Goal: Task Accomplishment & Management: Use online tool/utility

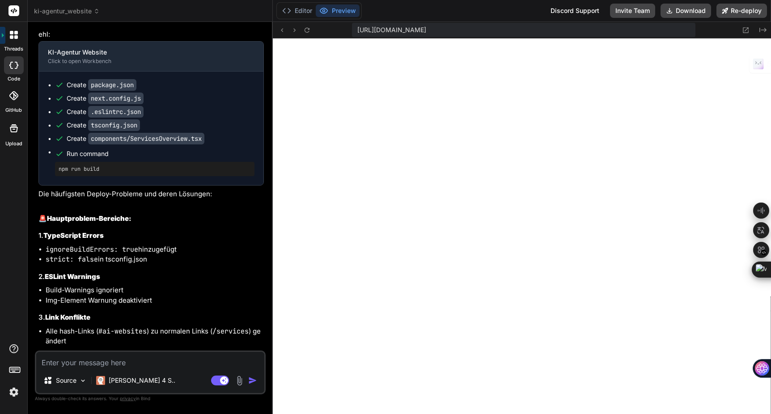
scroll to position [6673, 0]
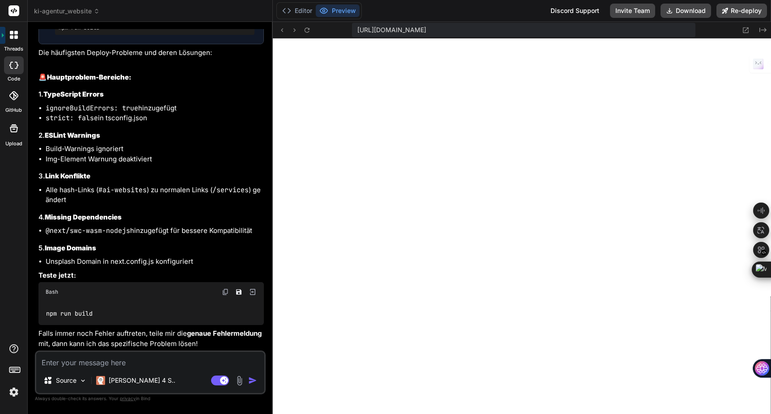
click at [95, 366] on textarea at bounding box center [150, 360] width 228 height 16
type textarea "m"
type textarea "x"
type textarea "ma"
type textarea "x"
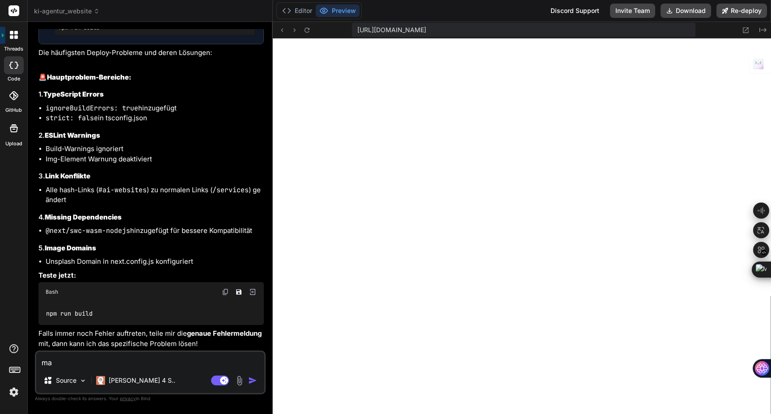
type textarea "mac"
type textarea "x"
type textarea "mach"
type textarea "x"
type textarea "mach"
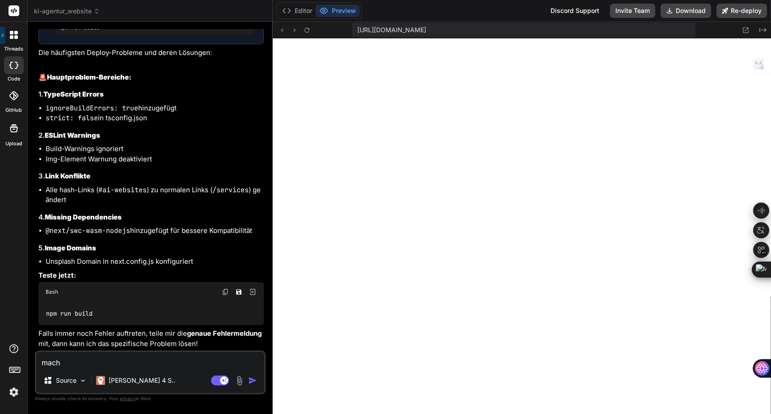
type textarea "x"
type textarea "mach d"
type textarea "x"
type textarea "mach di"
type textarea "x"
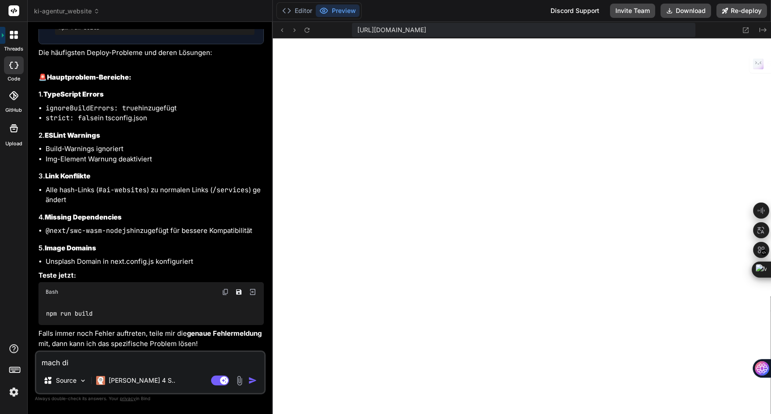
type textarea "mach die"
type textarea "x"
type textarea "mach die"
type textarea "x"
type textarea "mach die f"
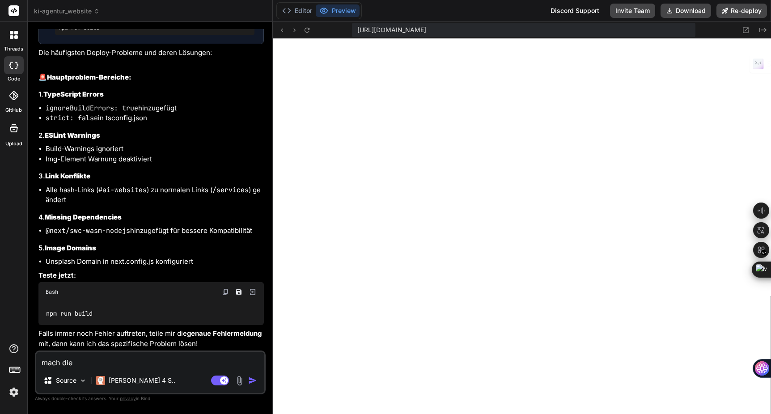
type textarea "x"
type textarea "mach die fl"
type textarea "x"
type textarea "mach die fli"
type textarea "x"
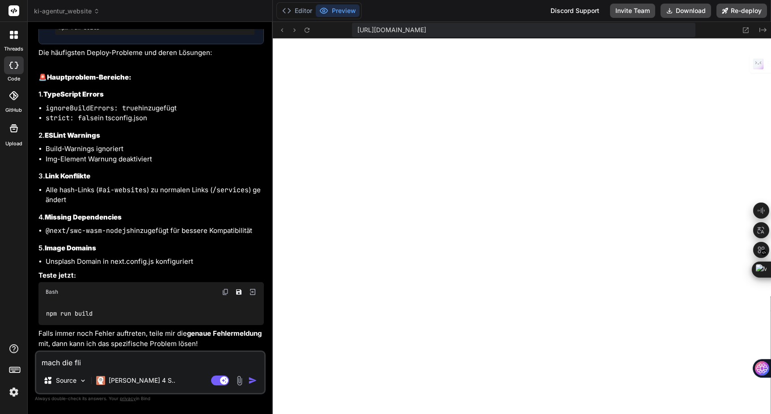
type textarea "mach die flie"
type textarea "x"
type textarea "mach die flieg"
type textarea "x"
type textarea "mach die fliege"
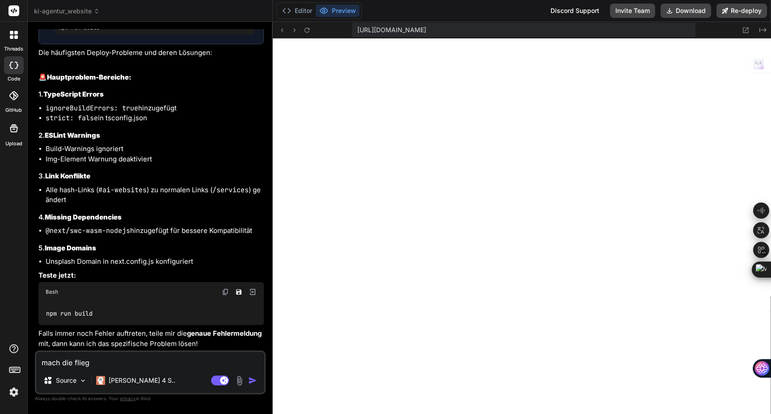
type textarea "x"
type textarea "mach die fliegen"
type textarea "x"
type textarea "mach die fliegend"
type textarea "x"
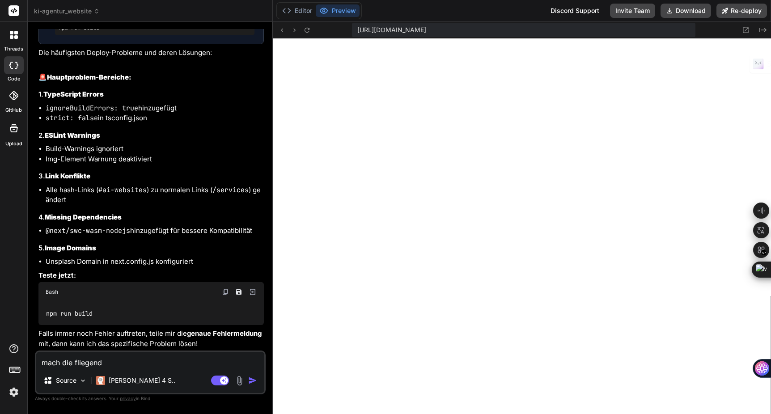
type textarea "mach die fliegende"
type textarea "x"
type textarea "mach die fliegenden"
type textarea "x"
type textarea "mach die fliegenden"
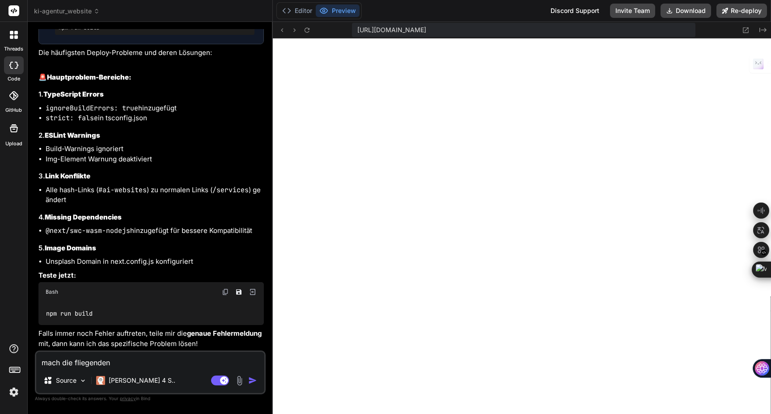
type textarea "x"
type textarea "mach die fliegenden b"
type textarea "x"
type textarea "mach die fliegenden bu"
type textarea "x"
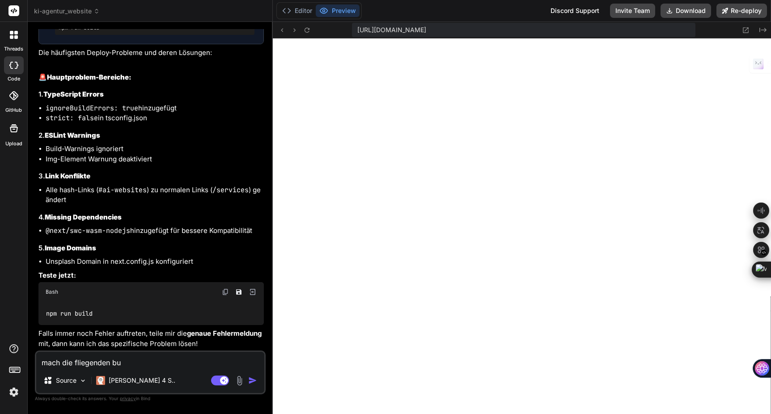
type textarea "mach die fliegenden but"
type textarea "x"
type textarea "mach die fliegenden butt"
type textarea "x"
type textarea "mach die fliegenden butto"
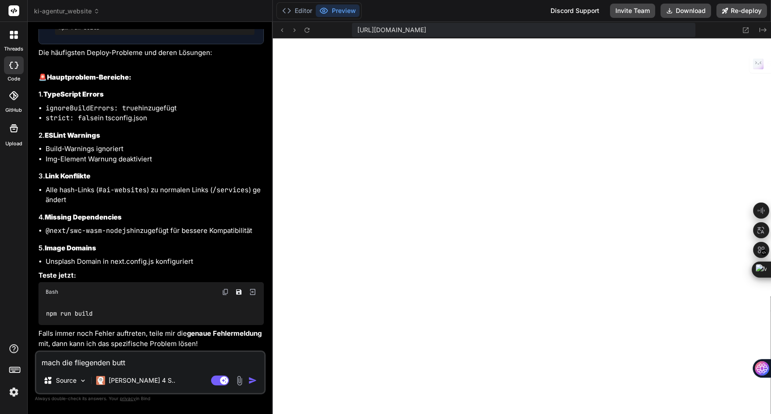
type textarea "x"
type textarea "mach die fliegenden button"
type textarea "x"
type textarea "mach die fliegenden buttons"
type textarea "x"
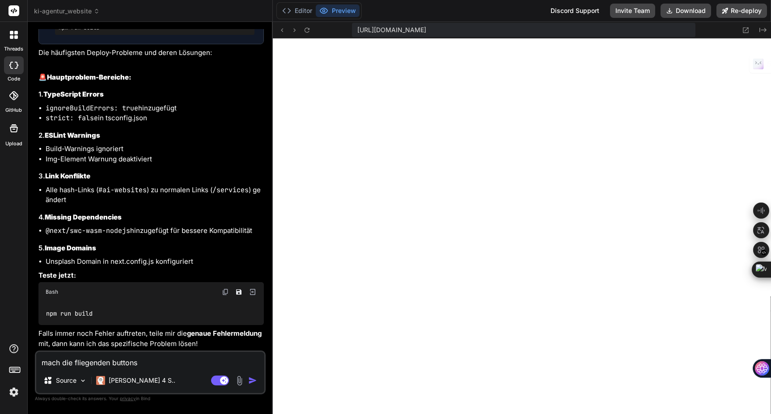
type textarea "mach die fliegenden buttons"
type textarea "x"
type textarea "mach die fliegenden buttons i"
type textarea "x"
type textarea "mach die fliegenden buttons im"
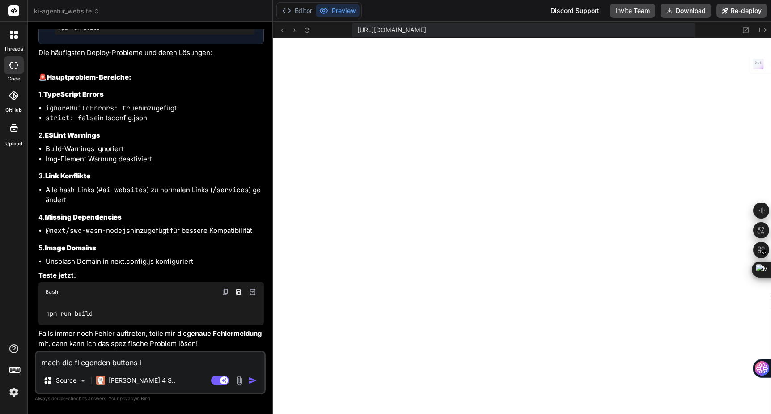
type textarea "x"
type textarea "mach die fliegenden buttons im"
type textarea "x"
type textarea "mach die fliegenden buttons im h"
type textarea "x"
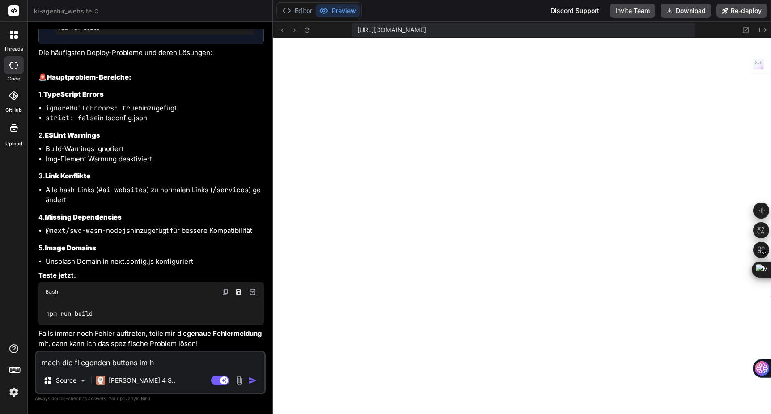
type textarea "mach die fliegenden buttons im he"
type textarea "x"
type textarea "mach die fliegenden buttons im her"
type textarea "x"
type textarea "mach die fliegenden buttons im hero"
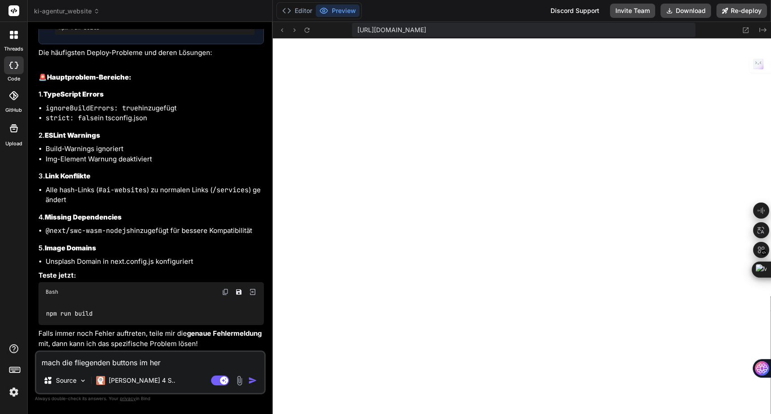
type textarea "x"
type textarea "mach die fliegenden buttons im hero"
type textarea "x"
type textarea "mach die fliegenden buttons im hero b"
type textarea "x"
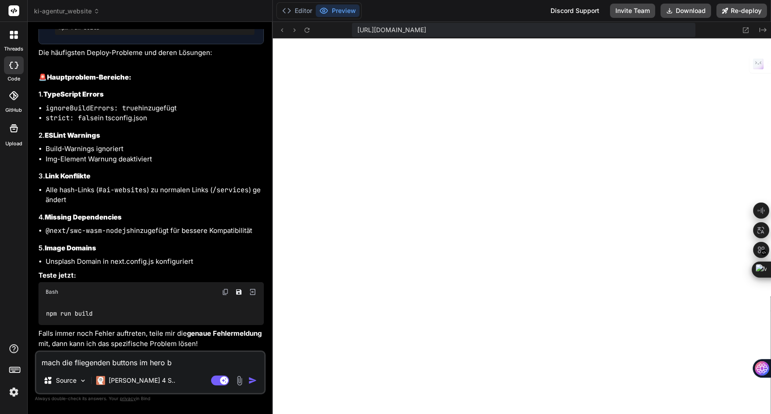
type textarea "mach die fliegenden buttons im hero be"
type textarea "x"
type textarea "mach die fliegenden buttons im hero ber"
type textarea "x"
type textarea "mach die fliegenden buttons im hero bere"
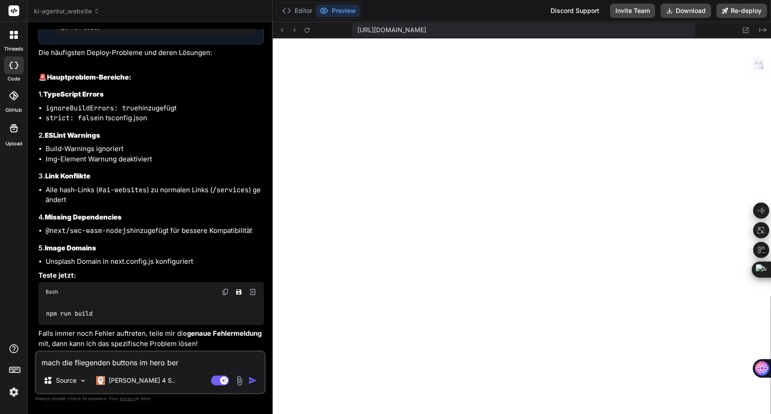
type textarea "x"
type textarea "mach die fliegenden buttons im hero berei"
type textarea "x"
type textarea "mach die fliegenden buttons im hero bereic"
type textarea "x"
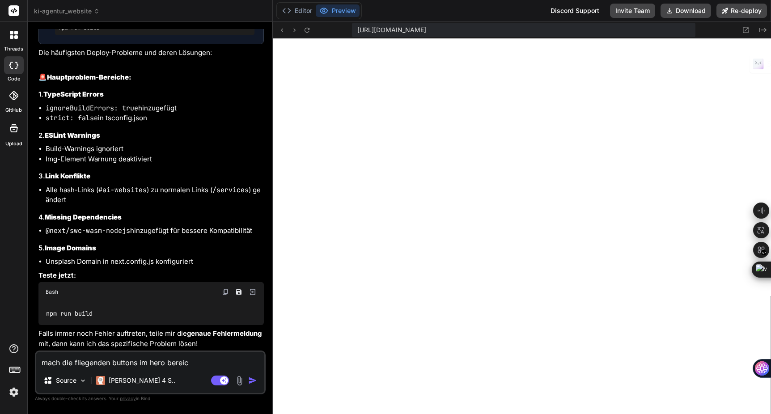
type textarea "mach die fliegenden buttons im hero bereich"
type textarea "x"
type textarea "mach die fliegenden buttons im hero bereich"
type textarea "x"
type textarea "mach die fliegenden buttons im hero bereich k"
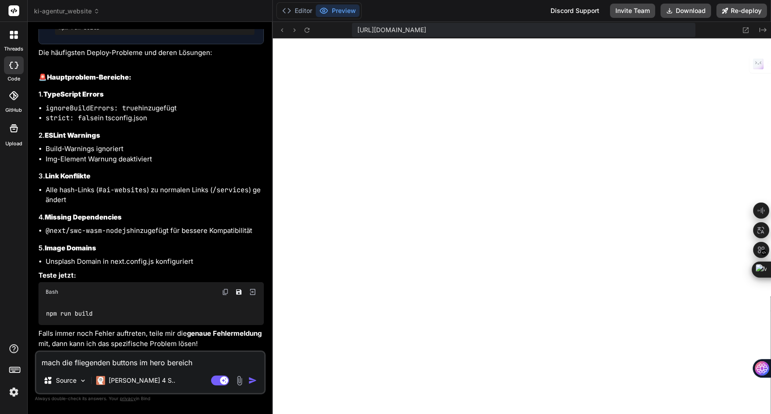
type textarea "x"
type textarea "mach die fliegenden buttons im hero bereich kl"
type textarea "x"
type textarea "mach die fliegenden buttons im hero bereich kli"
type textarea "x"
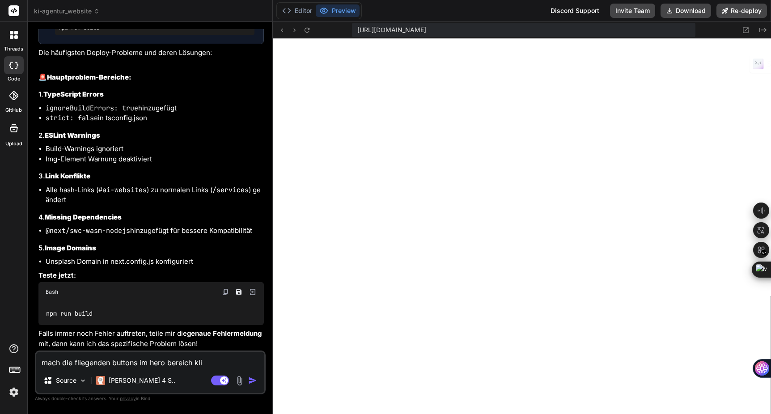
type textarea "mach die fliegenden buttons im hero bereich klic"
type textarea "x"
type textarea "mach die fliegenden buttons im hero bereich klick"
type textarea "x"
type textarea "mach die fliegenden buttons im hero bereich klickb"
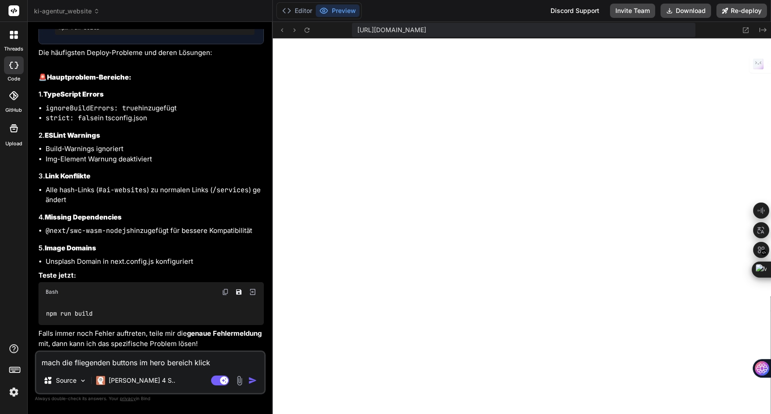
type textarea "x"
type textarea "mach die fliegenden buttons im hero bereich klickba"
type textarea "x"
type textarea "mach die fliegenden buttons im hero bereich klickbar"
type textarea "x"
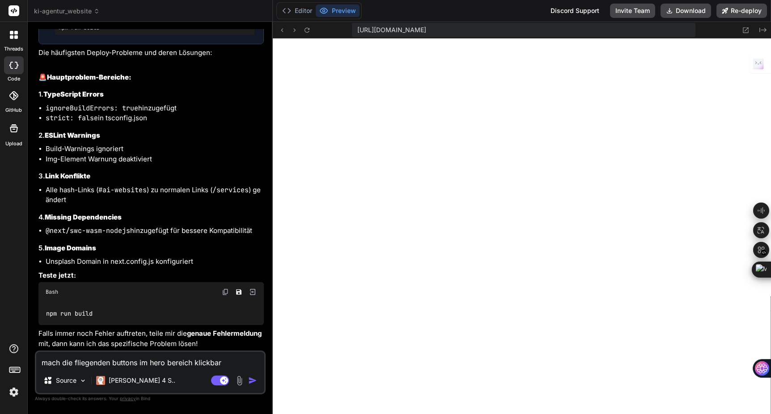
type textarea "mach die fliegenden buttons im hero bereich klickbar"
type textarea "x"
type textarea "mach die fliegenden buttons im hero bereich klickbar u"
type textarea "x"
type textarea "mach die fliegenden buttons im hero bereich klickbar un"
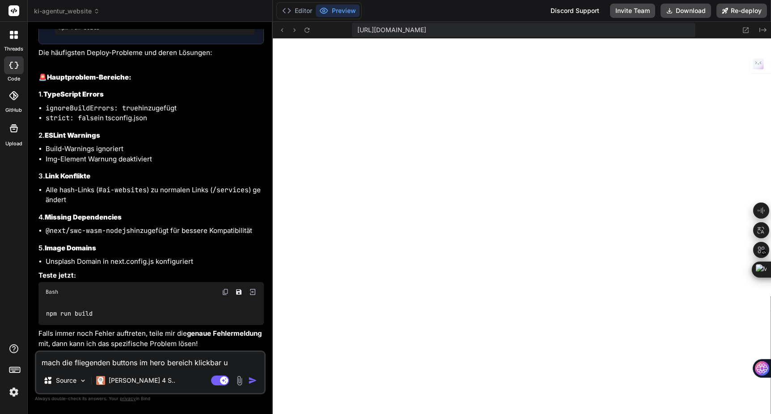
type textarea "x"
type textarea "mach die fliegenden buttons im hero bereich klickbar und"
type textarea "x"
type textarea "mach die fliegenden buttons im hero bereich klickbar und"
type textarea "x"
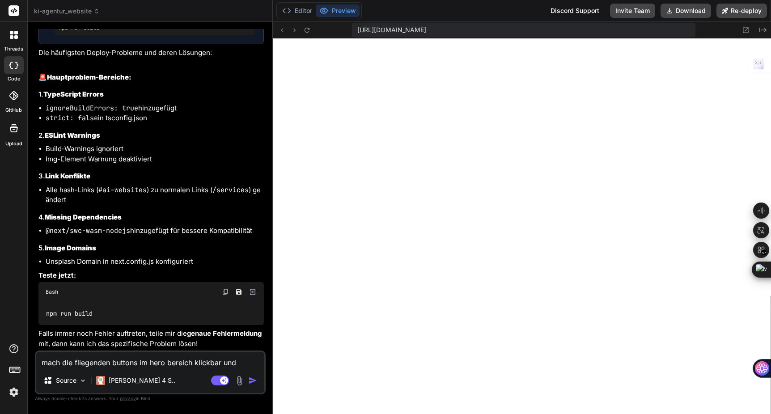
type textarea "mach die fliegenden buttons im hero bereich klickbar und l"
type textarea "x"
type textarea "mach die fliegenden buttons im hero bereich klickbar und le"
type textarea "x"
type textarea "mach die fliegenden buttons im hero bereich klickbar und lei"
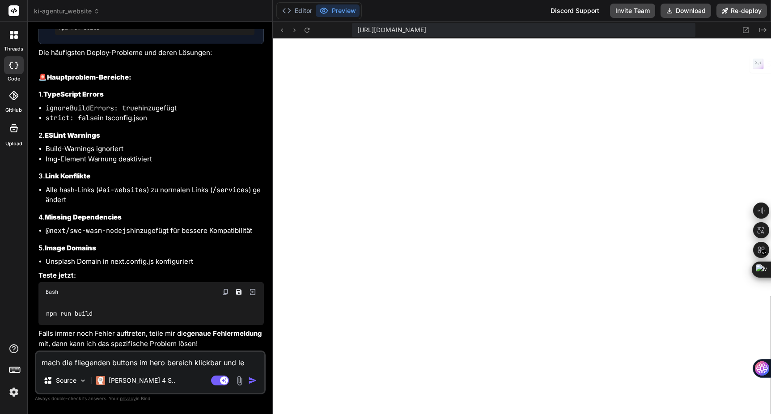
type textarea "x"
type textarea "mach die fliegenden buttons im hero bereich klickbar und leit"
type textarea "x"
type textarea "mach die fliegenden buttons im hero bereich klickbar und leite"
type textarea "x"
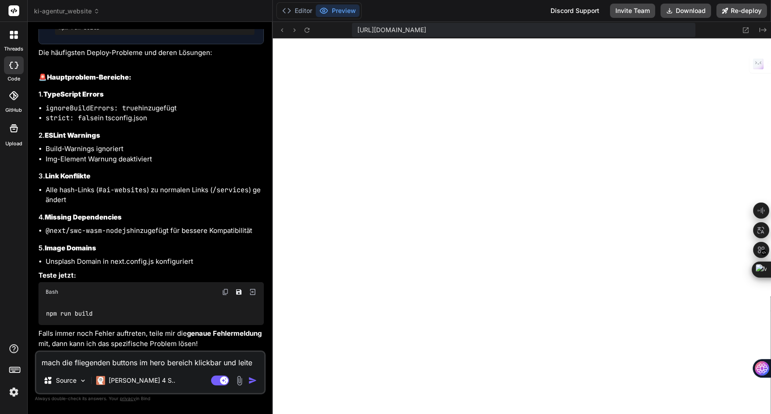
type textarea "mach die fliegenden buttons im hero bereich klickbar und leite"
type textarea "x"
type textarea "mach die fliegenden buttons im hero bereich klickbar und leite a"
type textarea "x"
type textarea "mach die fliegenden buttons im hero bereich klickbar und leite au"
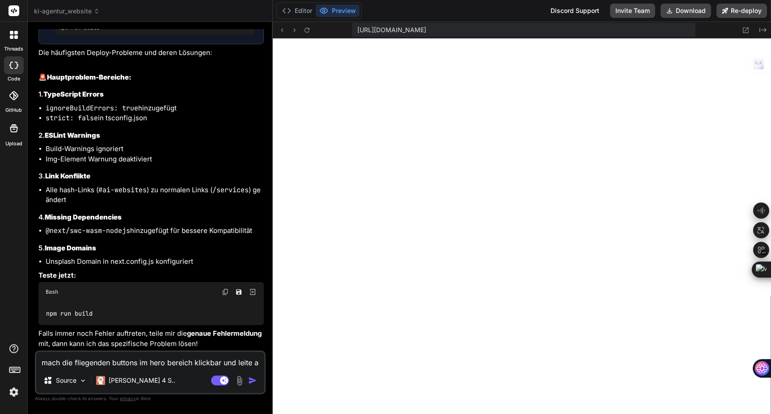
type textarea "x"
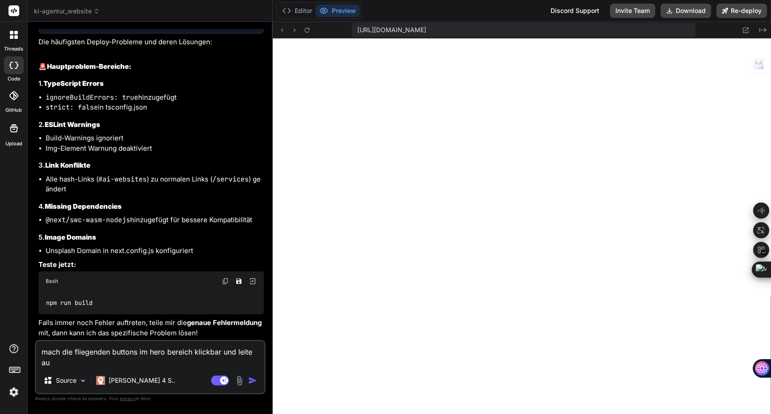
type textarea "mach die fliegenden buttons im hero bereich klickbar und leite auf"
type textarea "x"
type textarea "mach die fliegenden buttons im hero bereich klickbar und leite auf"
type textarea "x"
type textarea "mach die fliegenden buttons im hero bereich klickbar und leite auf d"
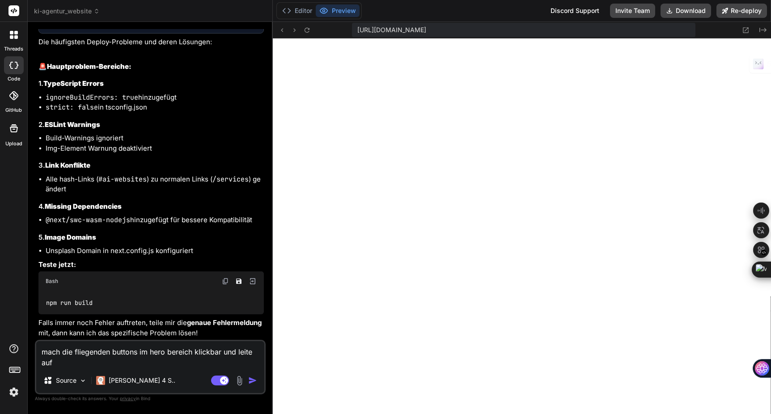
type textarea "x"
type textarea "mach die fliegenden buttons im hero bereich klickbar und leite auf di"
type textarea "x"
type textarea "mach die fliegenden buttons im hero bereich klickbar und leite auf die"
type textarea "x"
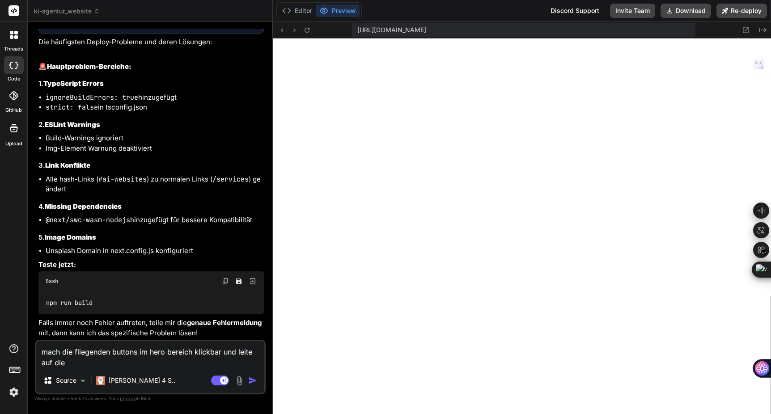
type textarea "mach die fliegenden buttons im hero bereich klickbar und leite auf die"
type textarea "x"
type textarea "mach die fliegenden buttons im hero bereich klickbar und leite auf die e"
type textarea "x"
type textarea "mach die fliegenden buttons im hero bereich klickbar und leite auf die en"
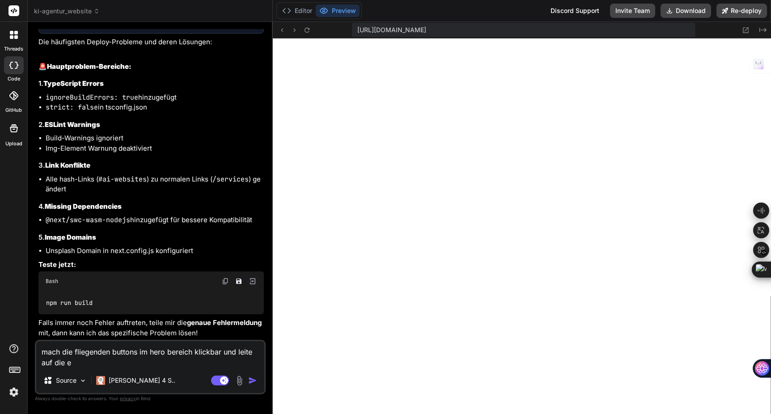
type textarea "x"
type textarea "mach die fliegenden buttons im hero bereich klickbar und leite auf die ent"
type textarea "x"
type textarea "mach die fliegenden buttons im hero bereich klickbar und leite auf die ents"
type textarea "x"
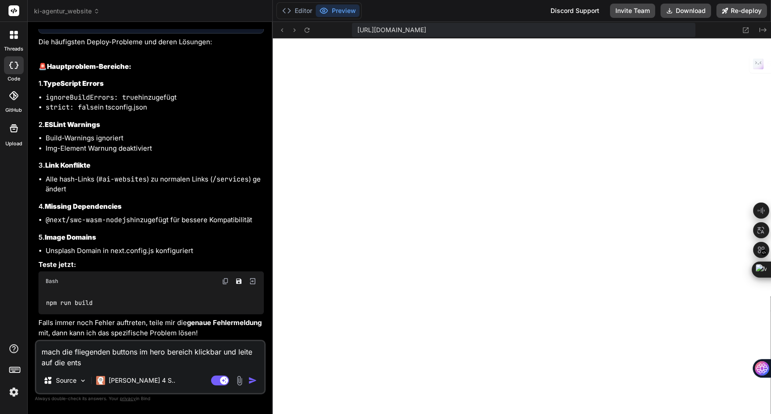
type textarea "mach die fliegenden buttons im hero bereich klickbar und leite auf die entsp"
type textarea "x"
type textarea "mach die fliegenden buttons im hero bereich klickbar und leite auf die entspr"
type textarea "x"
type textarea "mach die fliegenden buttons im hero bereich klickbar und leite auf die entspre"
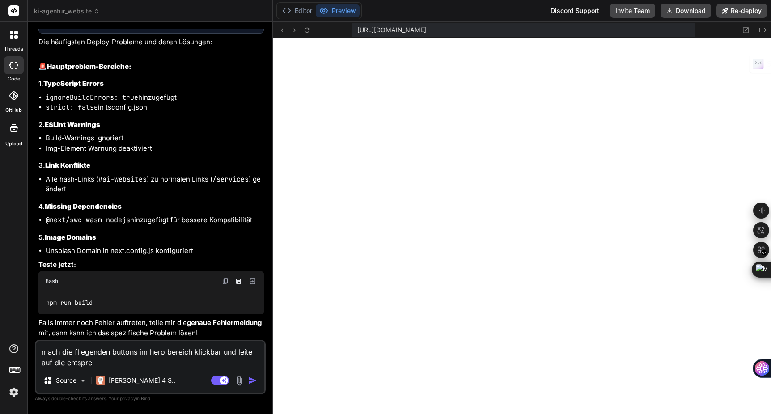
type textarea "x"
type textarea "mach die fliegenden buttons im hero bereich klickbar und leite auf die entsprec"
type textarea "x"
type textarea "mach die fliegenden buttons im hero bereich klickbar und leite auf die entsprech"
type textarea "x"
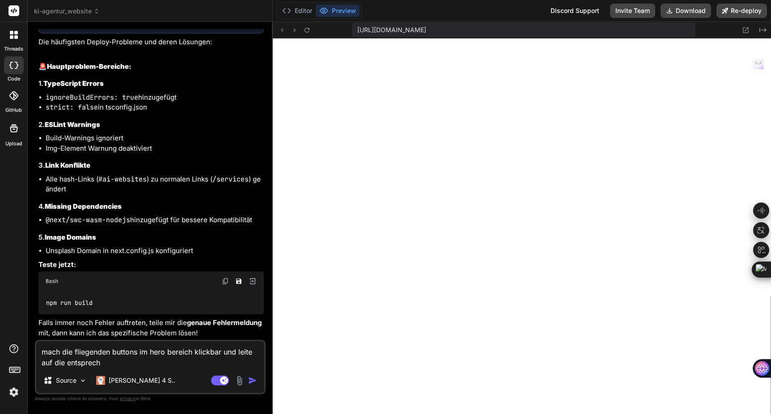
type textarea "mach die fliegenden buttons im hero bereich klickbar und leite auf die entsprec…"
type textarea "x"
type textarea "mach die fliegenden buttons im hero bereich klickbar und leite auf die entsprec…"
type textarea "x"
type textarea "mach die fliegenden buttons im hero bereich klickbar und leite auf die entsprec…"
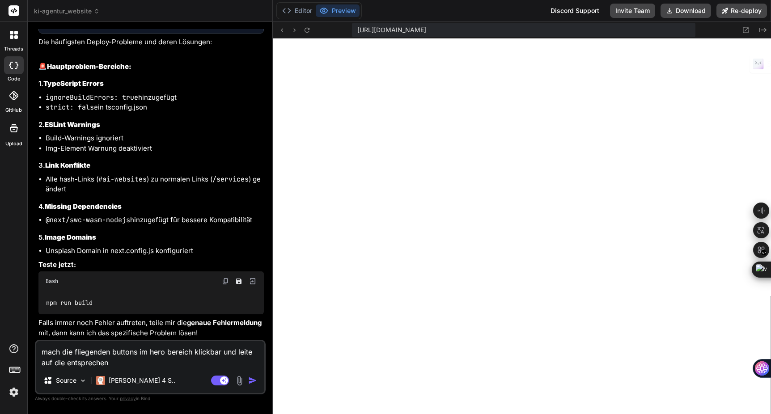
type textarea "x"
type textarea "mach die fliegenden buttons im hero bereich klickbar und leite auf die entsprec…"
type textarea "x"
type textarea "mach die fliegenden buttons im hero bereich klickbar und leite auf die entsprec…"
type textarea "x"
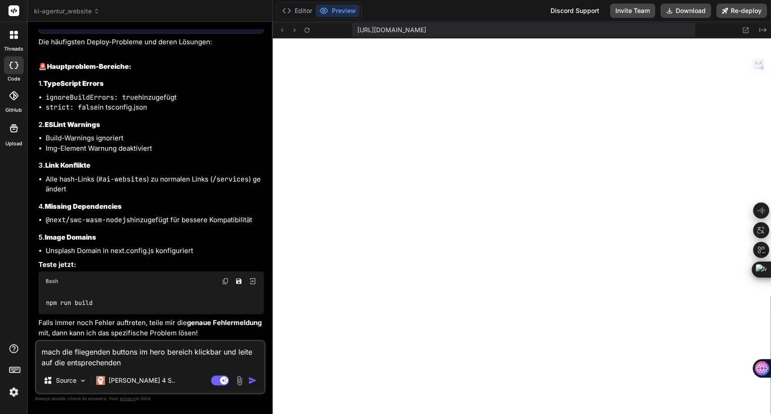
type textarea "mach die fliegenden buttons im hero bereich klickbar und leite auf die entsprec…"
type textarea "x"
type textarea "mach die fliegenden buttons im hero bereich klickbar und leite auf die entsprec…"
type textarea "x"
type textarea "mach die fliegenden buttons im hero bereich klickbar und leite auf die entsprec…"
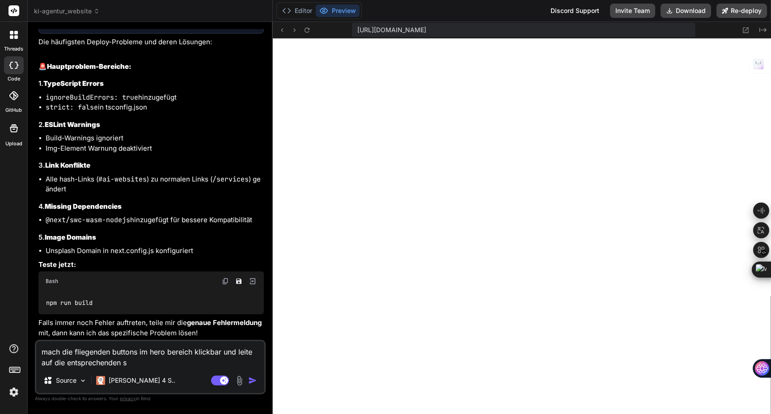
type textarea "x"
type textarea "mach die fliegenden buttons im hero bereich klickbar und leite auf die entsprec…"
type textarea "x"
type textarea "mach die fliegenden buttons im hero bereich klickbar und leite auf die entsprec…"
type textarea "x"
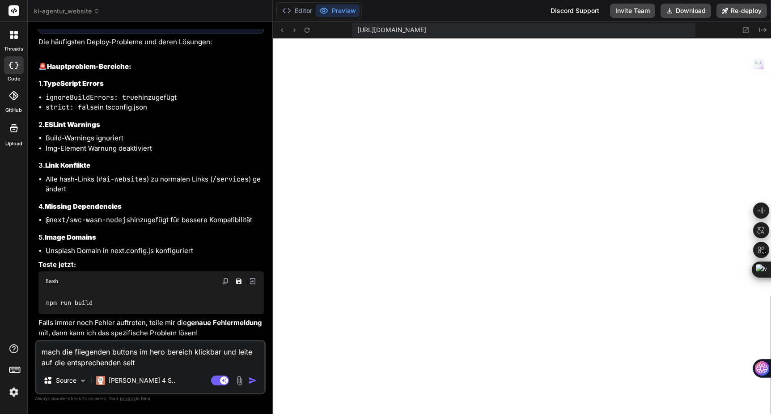
type textarea "mach die fliegenden buttons im hero bereich klickbar und leite auf die entsprec…"
type textarea "x"
type textarea "mach die fliegenden buttons im hero bereich klickbar und leite auf die entsprec…"
type textarea "x"
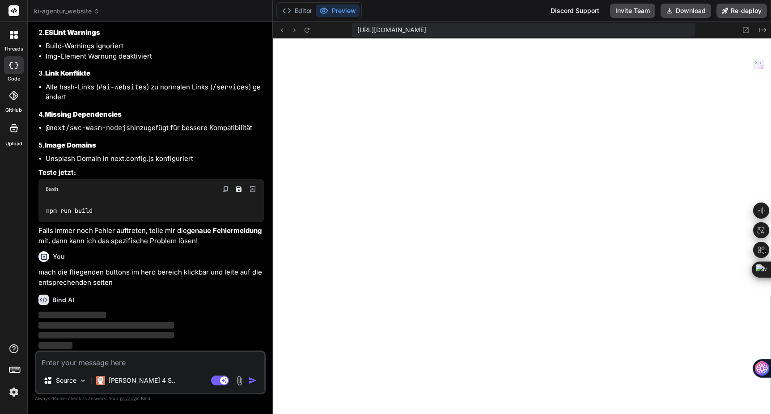
scroll to position [6776, 0]
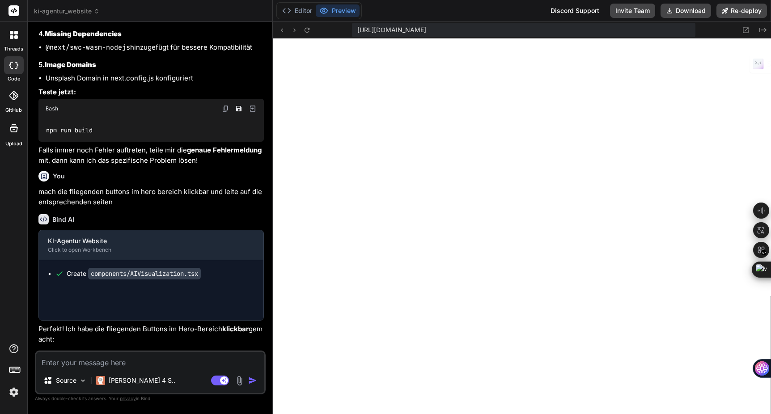
type textarea "x"
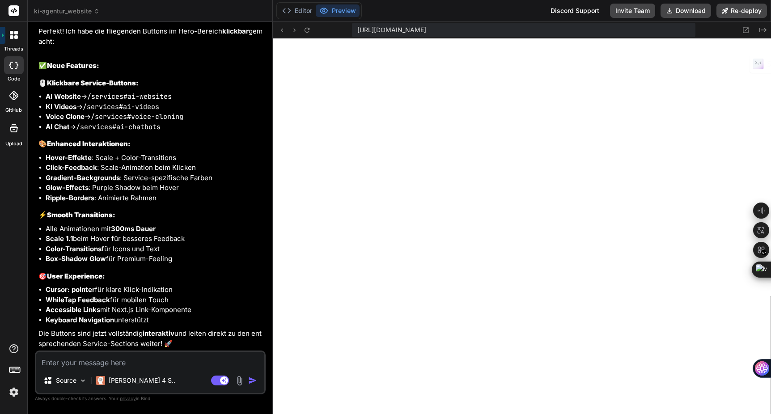
scroll to position [7154, 0]
click at [90, 364] on textarea at bounding box center [150, 360] width 228 height 16
type textarea "j"
type textarea "x"
type textarea "ja"
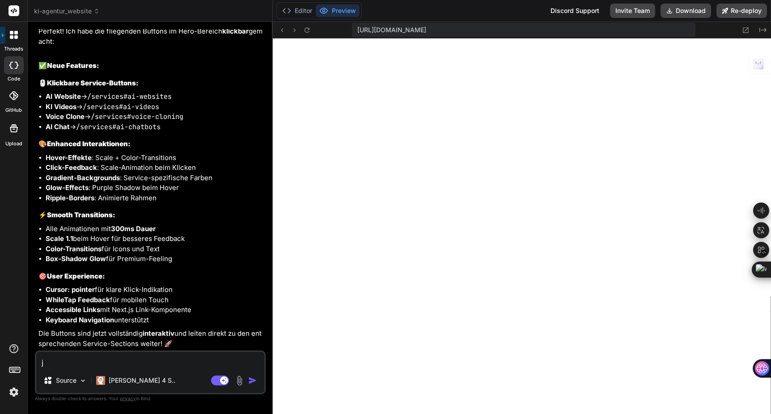
type textarea "x"
type textarea "ja,"
type textarea "x"
type textarea "ja,"
type textarea "x"
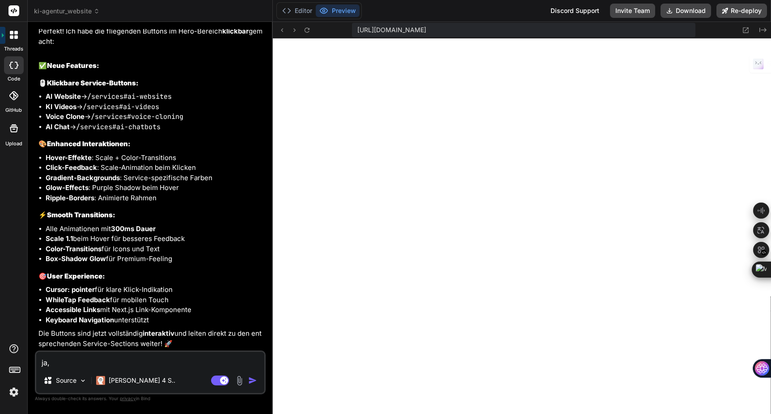
type textarea "ja, a"
type textarea "x"
type textarea "ja, ab"
type textarea "x"
type textarea "ja, abe"
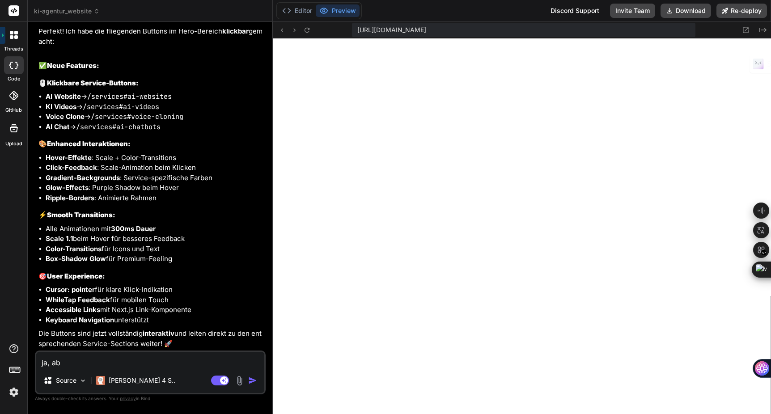
type textarea "x"
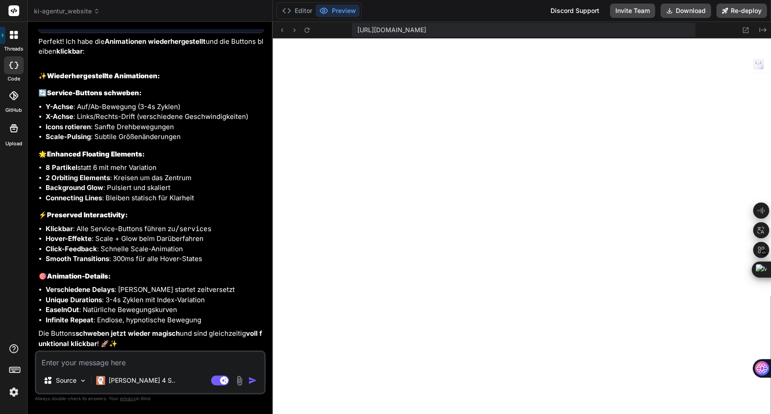
scroll to position [7616, 0]
click at [57, 365] on textarea at bounding box center [150, 360] width 228 height 16
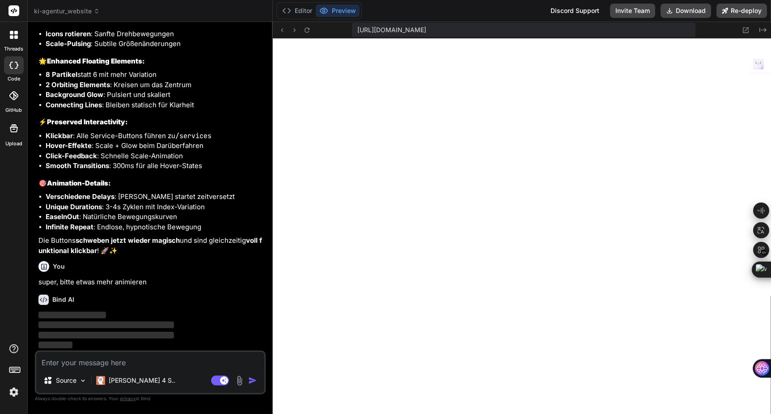
scroll to position [7709, 0]
click at [78, 11] on span "ki-agentur_website" at bounding box center [67, 11] width 66 height 9
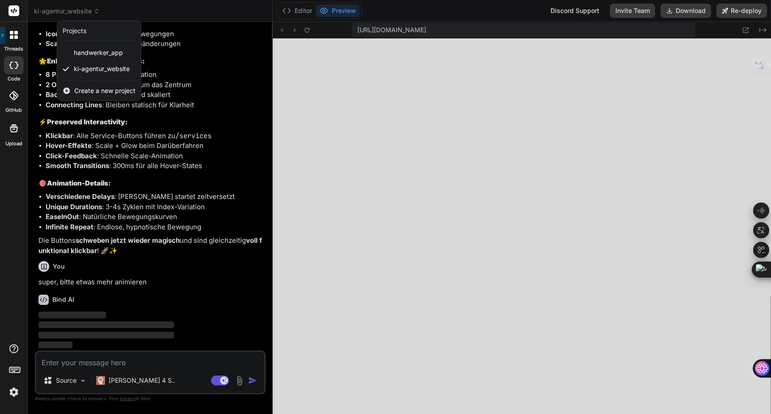
click at [157, 19] on div at bounding box center [385, 207] width 771 height 414
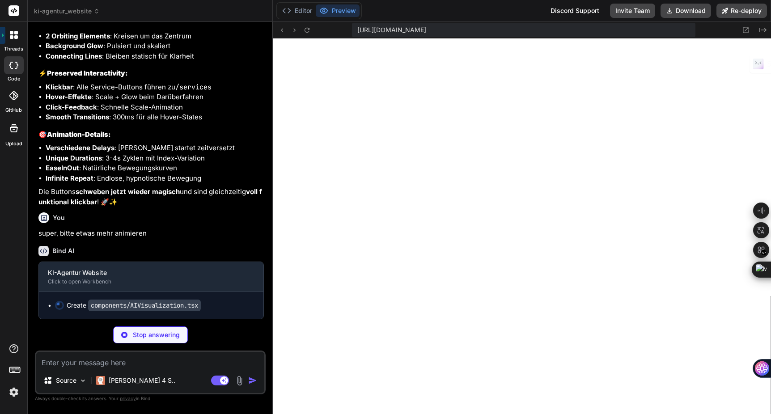
click at [17, 390] on img at bounding box center [13, 392] width 15 height 15
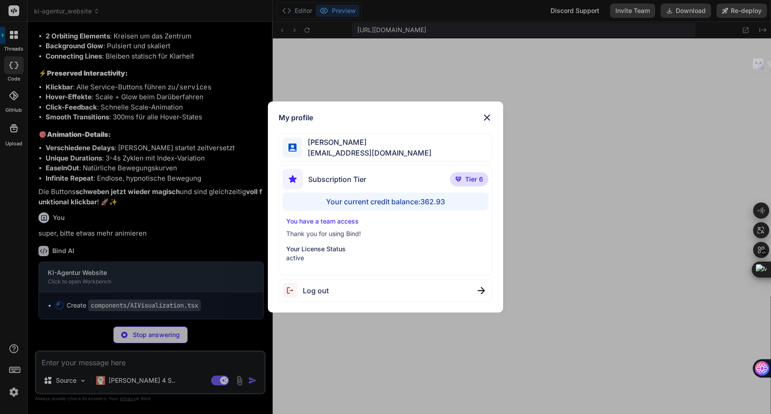
click at [119, 233] on div "My profile Kay Jaeger jaeger.digitallight@gmail.com Subscription Tier Tier 6 Yo…" at bounding box center [385, 207] width 771 height 414
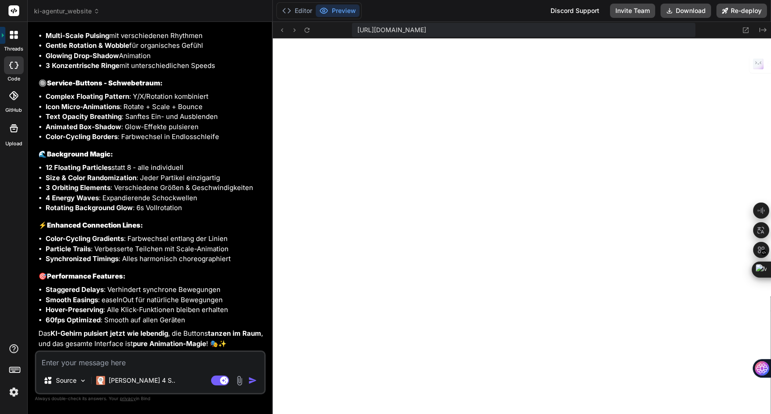
scroll to position [8148, 0]
click at [103, 362] on textarea at bounding box center [150, 360] width 228 height 16
click at [68, 368] on div "Source Claude 4 S.. Agent Mode. When this toggle is activated, AI automatically…" at bounding box center [150, 373] width 231 height 44
click at [68, 362] on textarea at bounding box center [150, 360] width 228 height 16
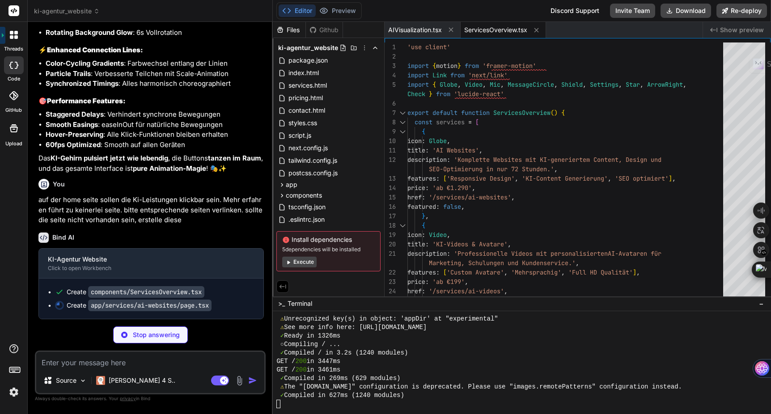
scroll to position [8323, 0]
click at [505, 33] on span "ServicesOverview.tsx" at bounding box center [495, 30] width 63 height 9
click at [512, 29] on span "ServicesOverview.tsx" at bounding box center [495, 30] width 63 height 9
click at [425, 30] on span "AIVisualization.tsx" at bounding box center [415, 30] width 54 height 9
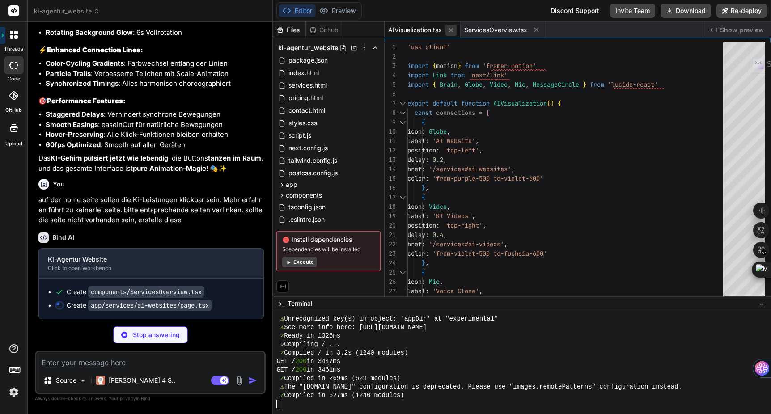
click at [453, 32] on icon at bounding box center [451, 30] width 8 height 8
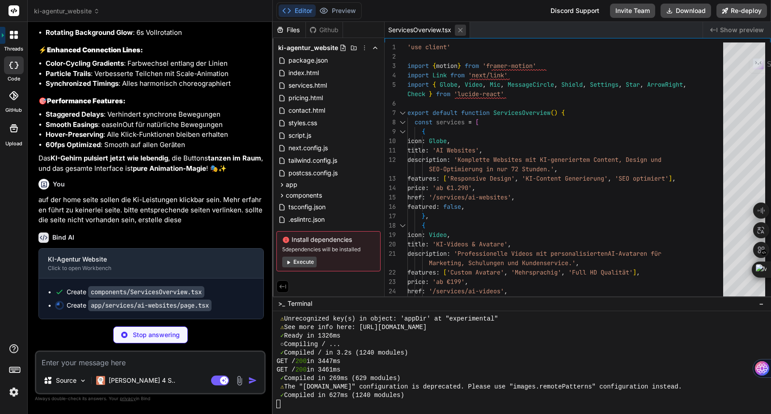
click at [463, 30] on icon at bounding box center [461, 30] width 8 height 8
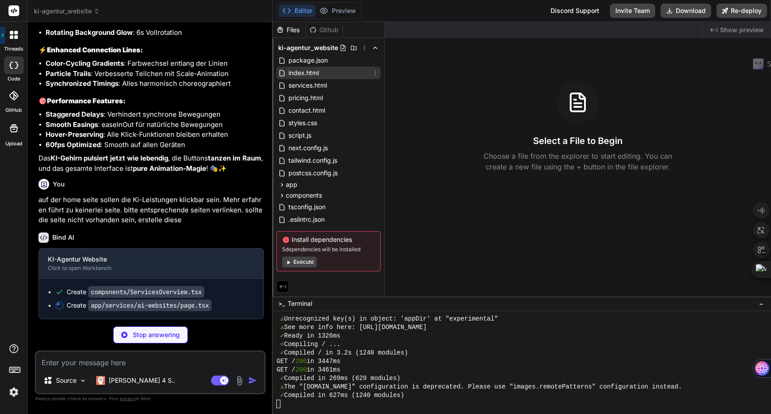
click at [318, 71] on span "index.html" at bounding box center [304, 73] width 32 height 11
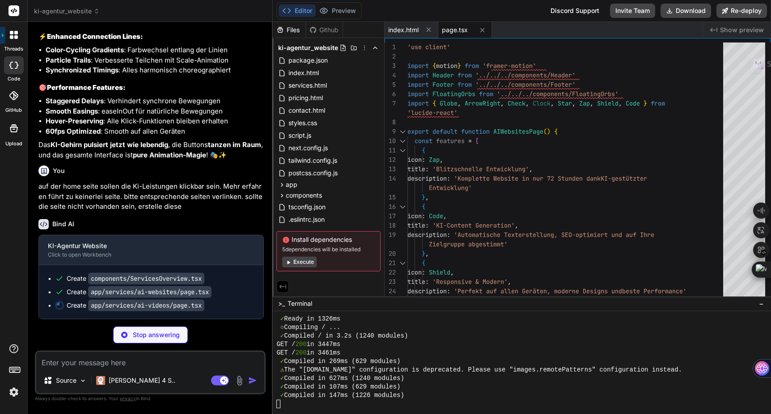
scroll to position [8337, 0]
click at [763, 303] on span "−" at bounding box center [761, 303] width 5 height 9
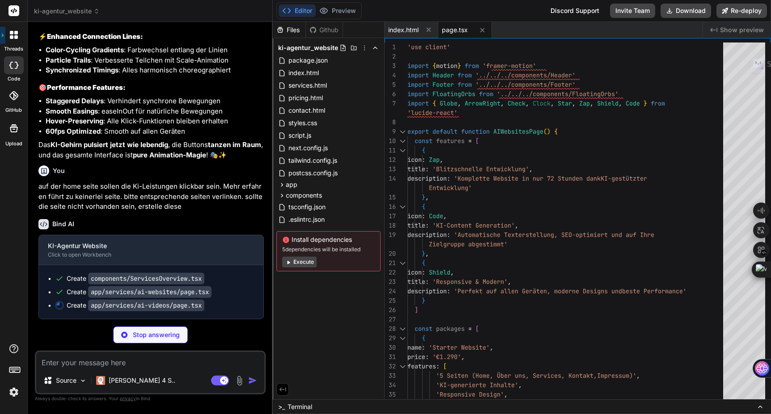
click at [763, 407] on icon at bounding box center [760, 407] width 7 height 7
click at [439, 408] on div ">_ Terminal" at bounding box center [522, 407] width 498 height 15
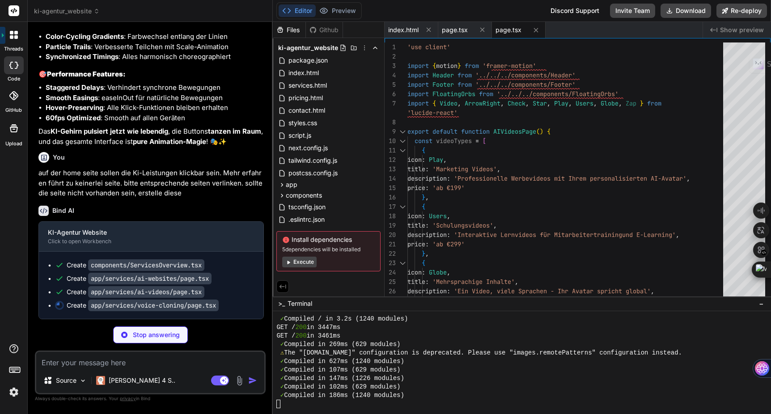
scroll to position [8350, 0]
click at [12, 393] on img at bounding box center [13, 392] width 15 height 15
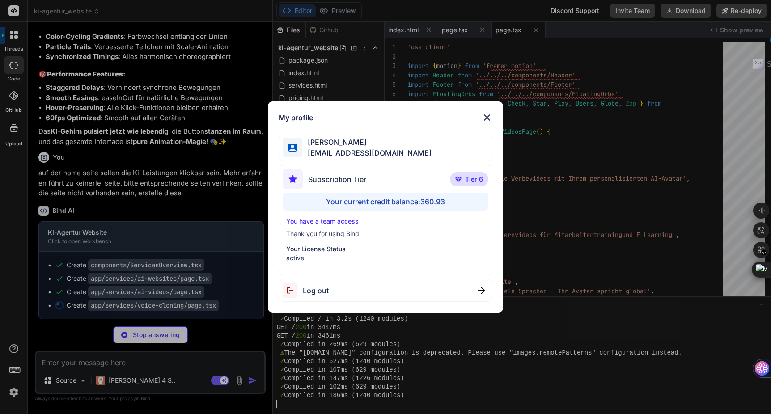
click at [490, 115] on img at bounding box center [487, 117] width 11 height 11
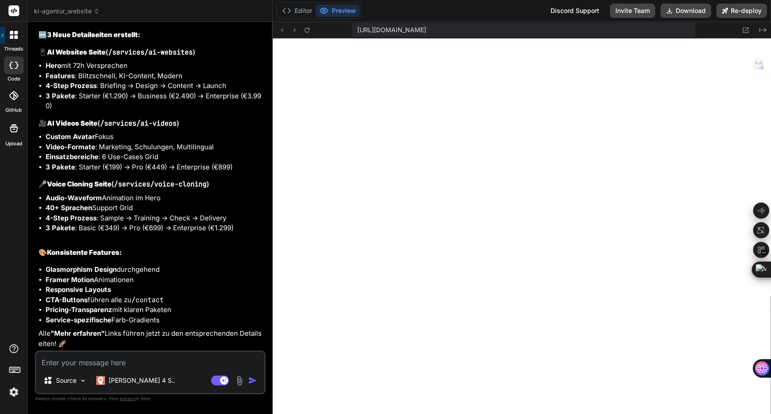
scroll to position [8806, 0]
click at [69, 363] on textarea at bounding box center [150, 360] width 228 height 16
paste textarea "Unsere KI-Leistungen"
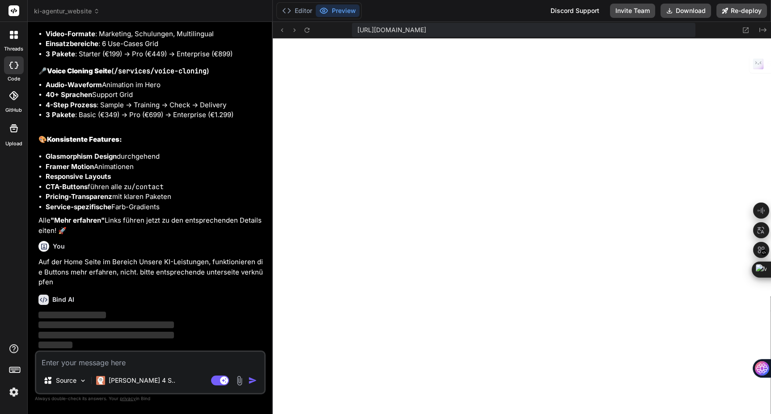
scroll to position [8919, 0]
click at [12, 398] on img at bounding box center [13, 392] width 15 height 15
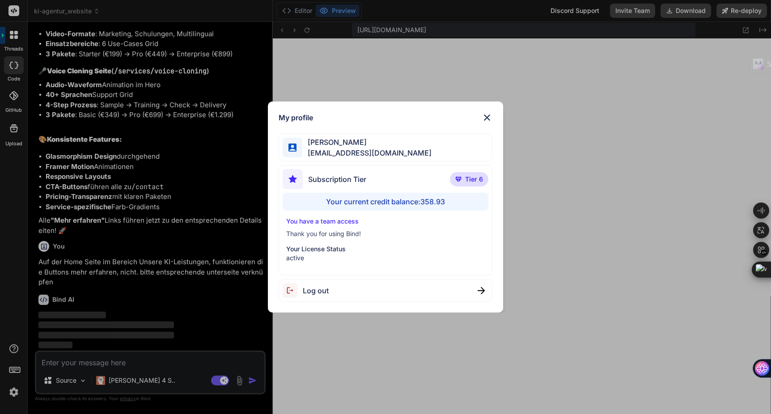
click at [485, 119] on img at bounding box center [487, 117] width 11 height 11
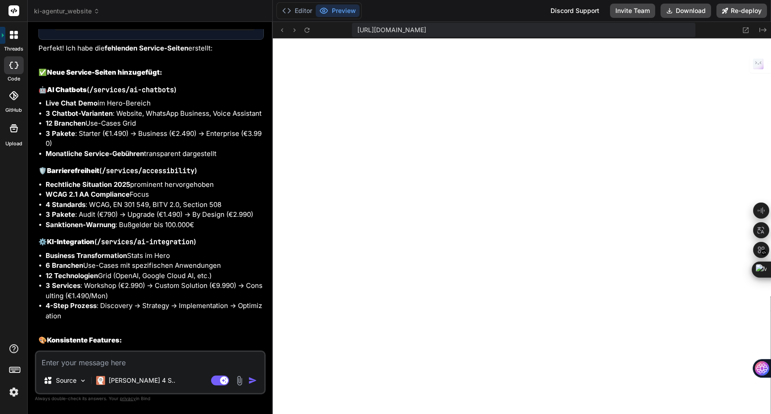
scroll to position [9227, 0]
click at [238, 379] on img at bounding box center [239, 381] width 10 height 10
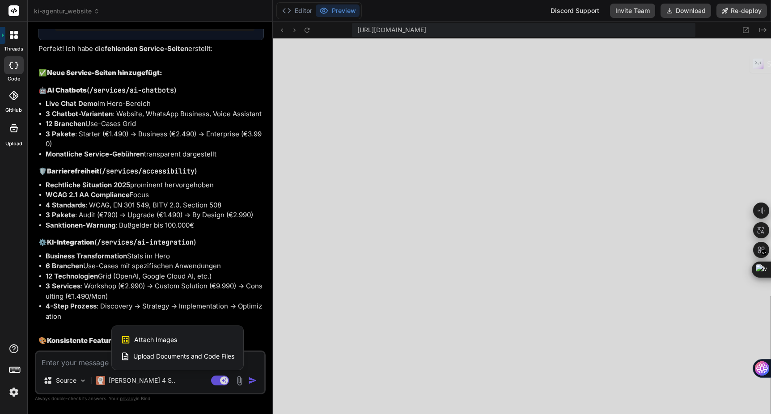
click at [172, 340] on span "Attach Images" at bounding box center [155, 340] width 43 height 9
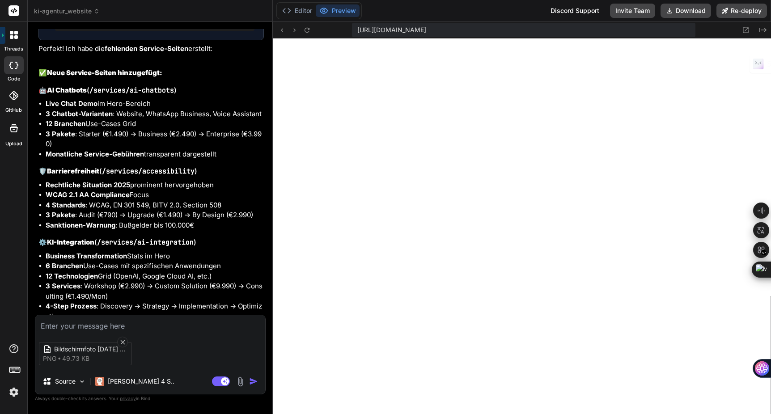
click at [145, 328] on textarea at bounding box center [150, 323] width 230 height 16
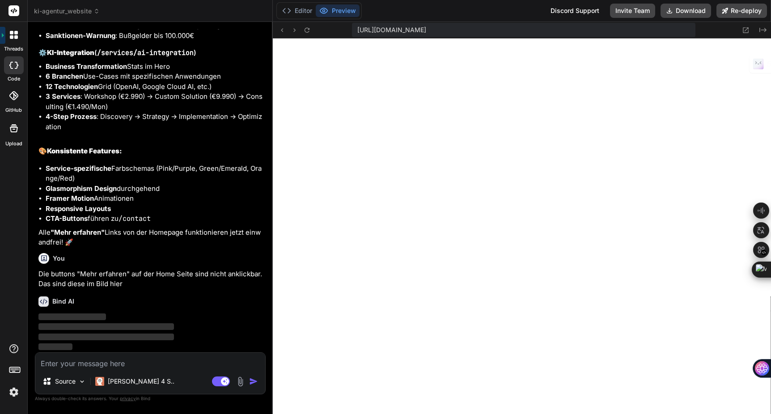
scroll to position [9497, 0]
click at [17, 394] on img at bounding box center [13, 392] width 15 height 15
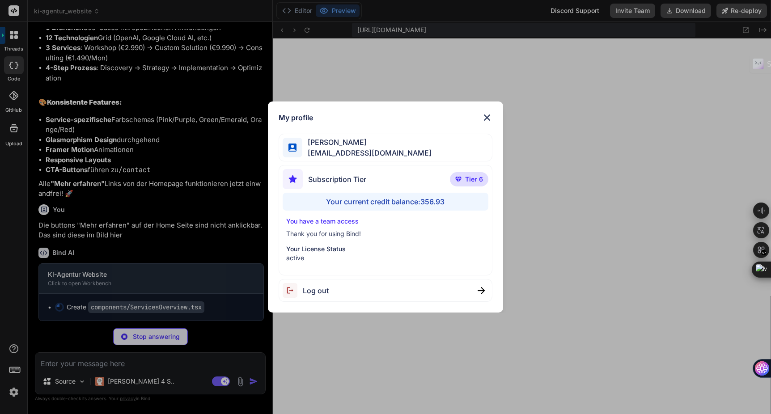
click at [489, 120] on img at bounding box center [487, 117] width 11 height 11
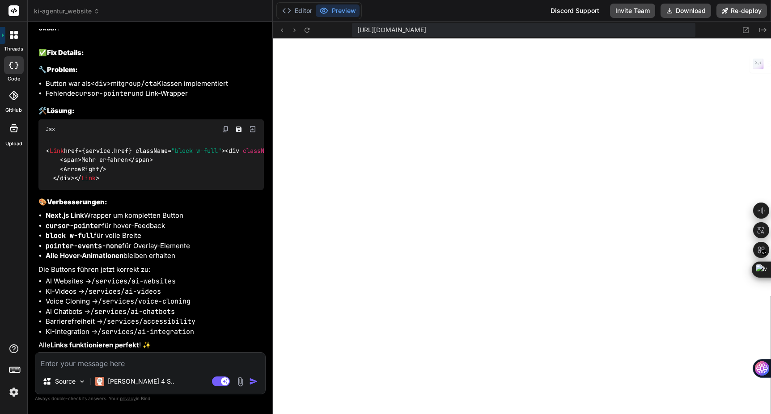
scroll to position [9908, 0]
click at [747, 31] on icon at bounding box center [746, 30] width 8 height 8
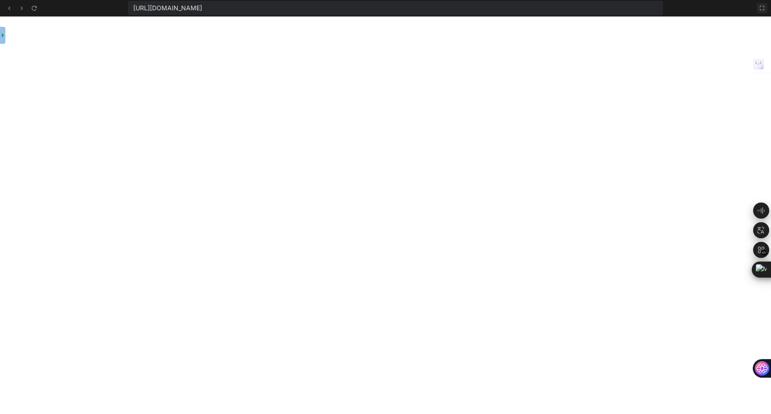
click at [764, 10] on icon at bounding box center [762, 7] width 7 height 7
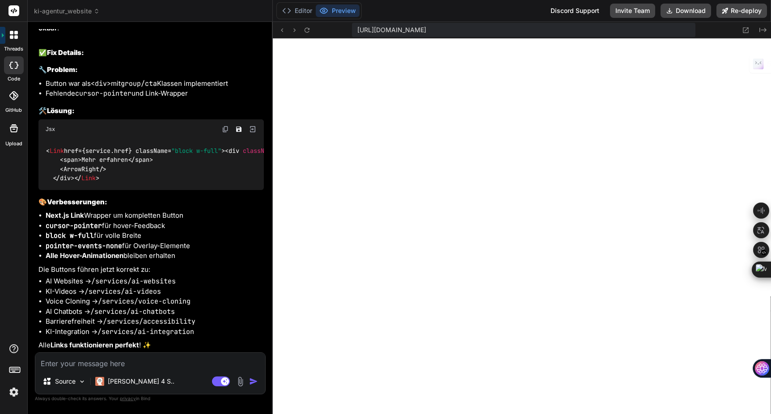
click at [75, 362] on textarea at bounding box center [150, 361] width 230 height 16
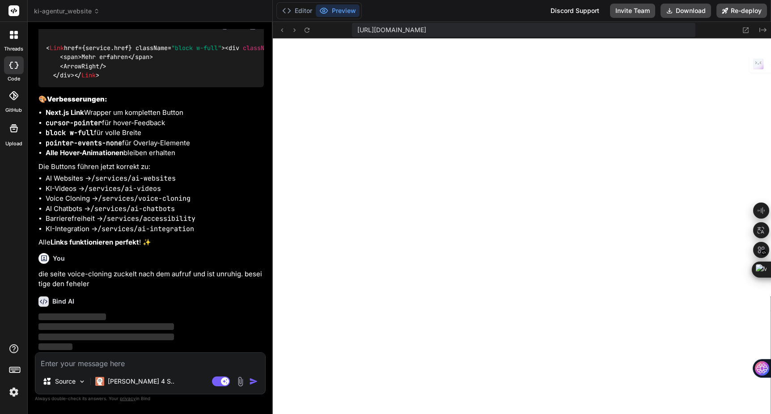
scroll to position [10011, 0]
click at [15, 390] on img at bounding box center [13, 392] width 15 height 15
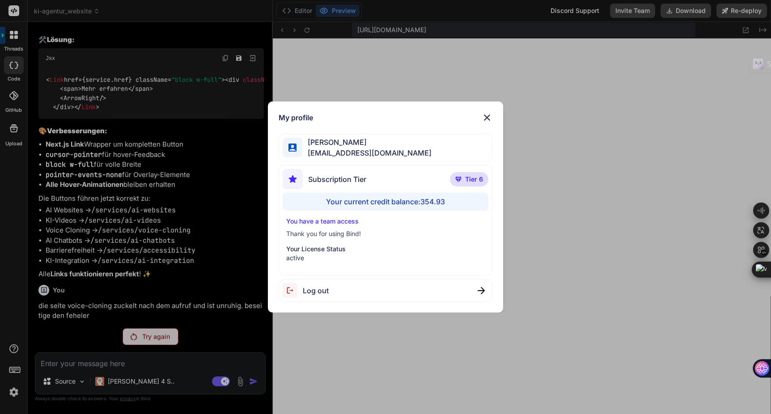
scroll to position [9980, 0]
click at [450, 180] on div "Subscription Tier Tier 6" at bounding box center [386, 181] width 206 height 24
click at [392, 197] on div "Your current credit balance: 354.93" at bounding box center [386, 202] width 206 height 18
click at [488, 119] on img at bounding box center [487, 117] width 11 height 11
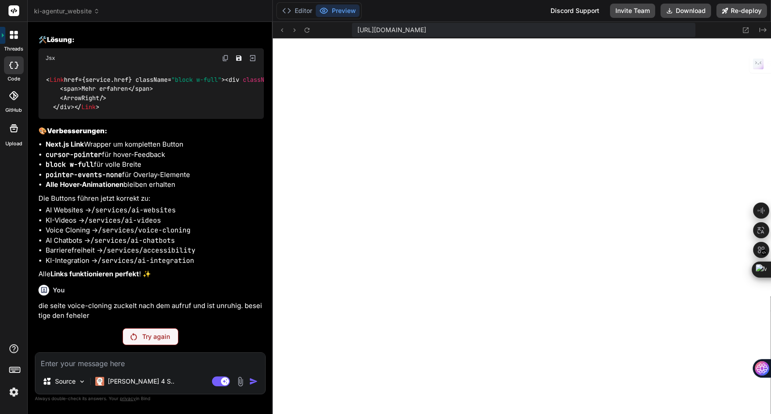
click at [130, 337] on div "Try again" at bounding box center [151, 336] width 56 height 17
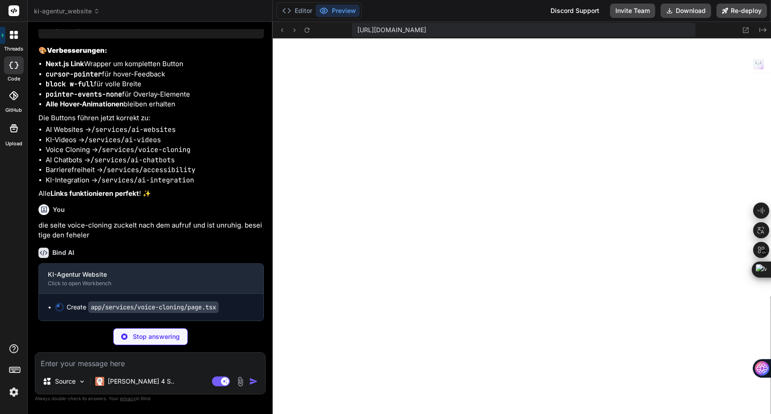
scroll to position [10060, 0]
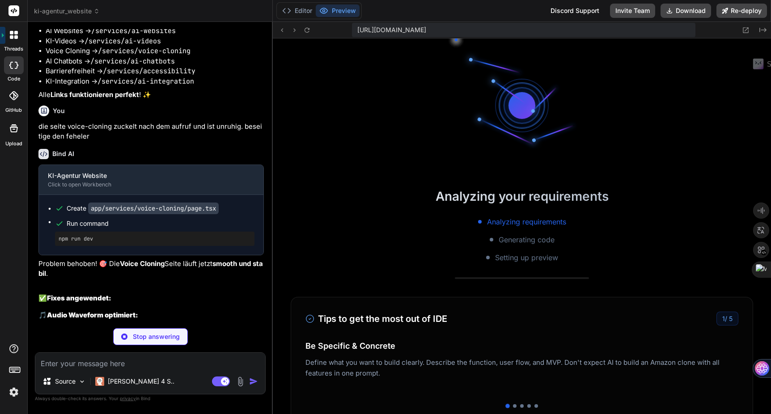
click at [14, 391] on img at bounding box center [13, 392] width 15 height 15
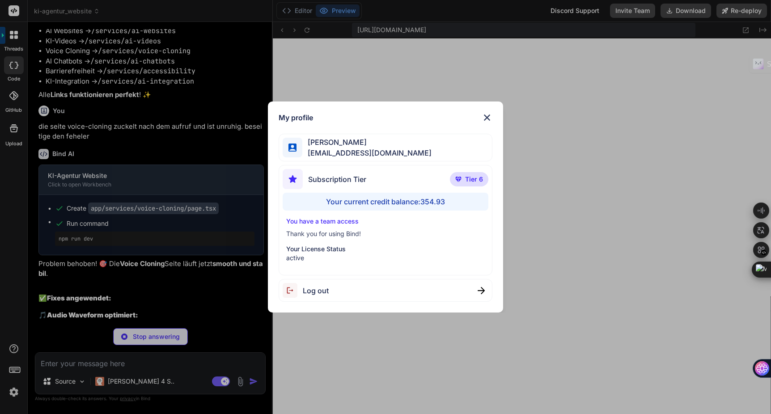
click at [488, 121] on img at bounding box center [487, 117] width 11 height 11
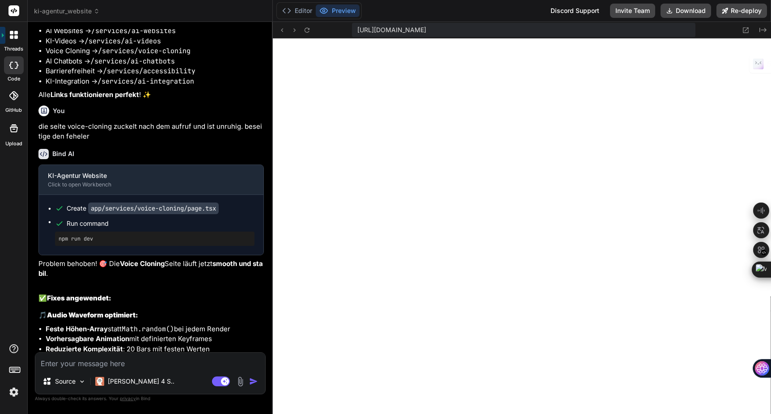
click at [116, 360] on textarea at bounding box center [150, 361] width 230 height 16
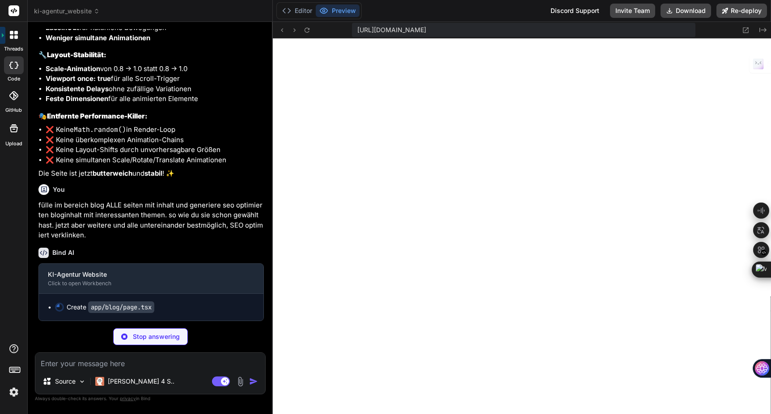
scroll to position [10471, 0]
click at [16, 393] on img at bounding box center [13, 392] width 15 height 15
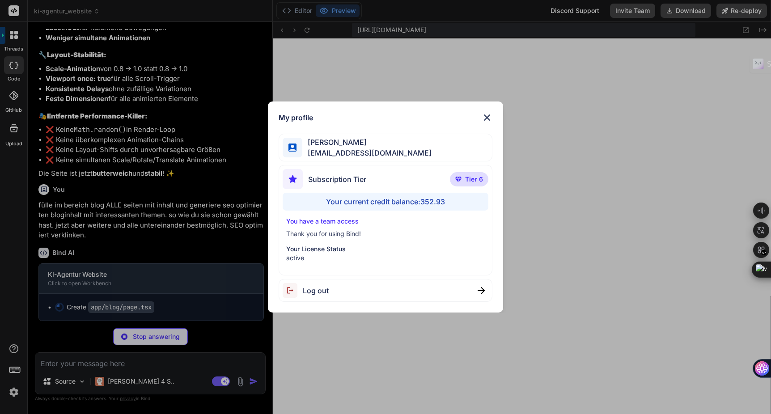
click at [346, 198] on div "Your current credit balance: 352.93" at bounding box center [386, 202] width 206 height 18
click at [407, 203] on div "Your current credit balance: 352.93" at bounding box center [386, 202] width 206 height 18
click at [345, 246] on p "Your License Status" at bounding box center [385, 249] width 199 height 9
click at [488, 116] on img at bounding box center [487, 117] width 11 height 11
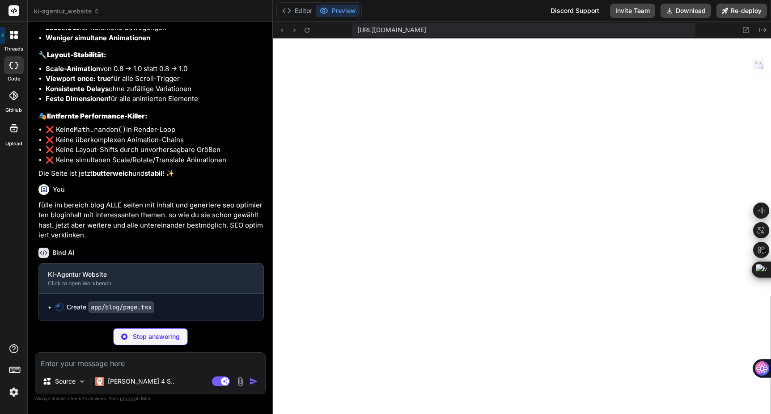
click at [55, 13] on span "ki-agentur_website" at bounding box center [67, 11] width 66 height 9
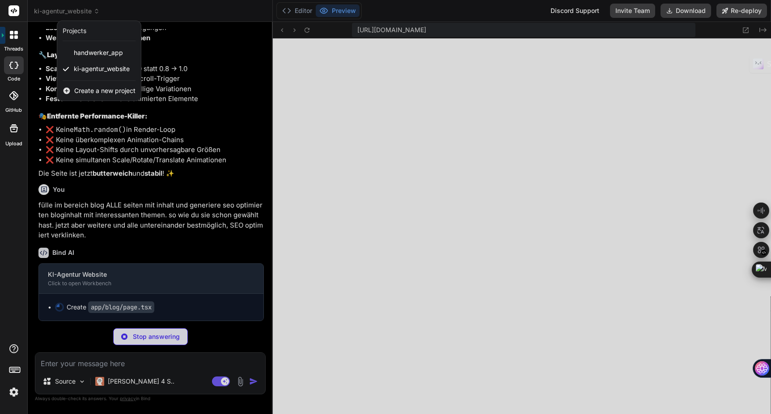
click at [55, 13] on div at bounding box center [385, 207] width 771 height 414
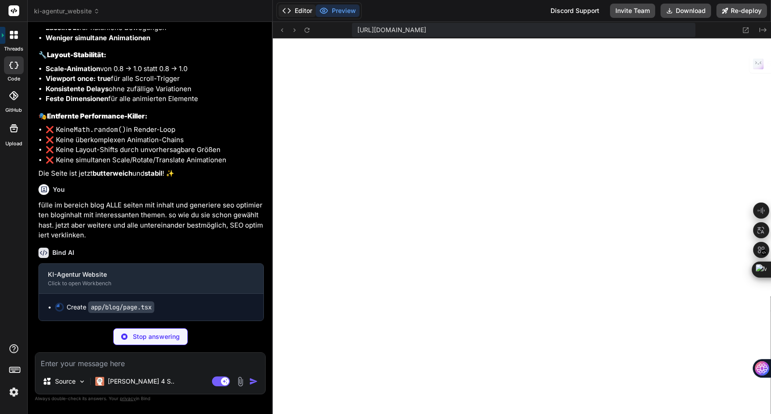
click at [299, 12] on button "Editor" at bounding box center [297, 10] width 37 height 13
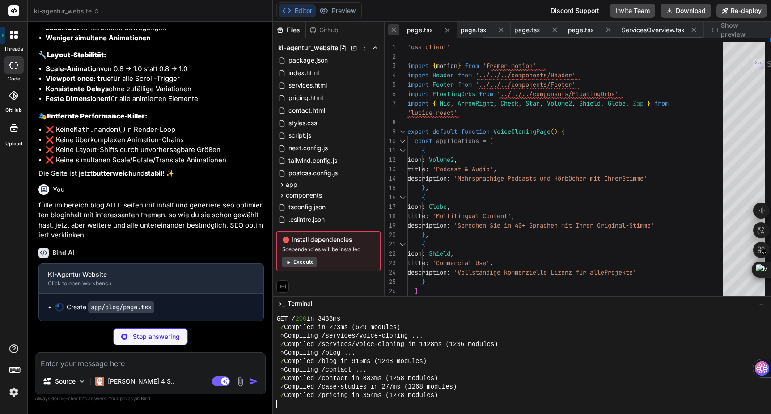
click at [394, 31] on icon at bounding box center [394, 30] width 8 height 8
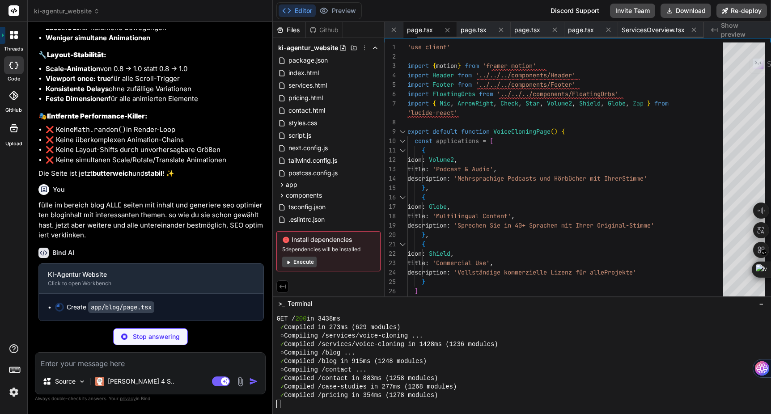
scroll to position [0, 0]
click at [394, 31] on span "page.tsx" at bounding box center [401, 30] width 26 height 9
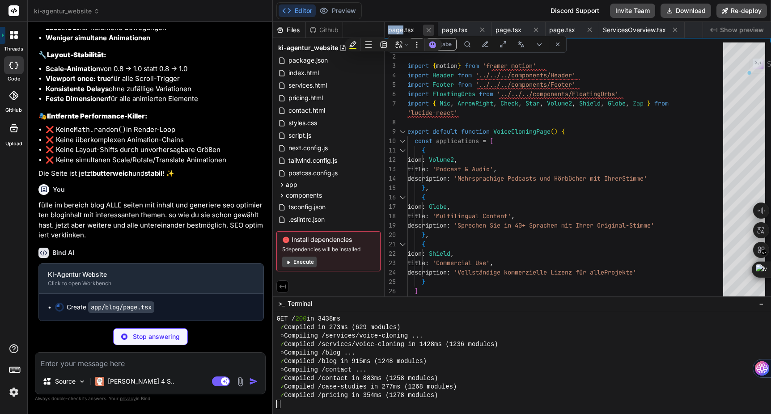
click at [434, 26] on button at bounding box center [428, 30] width 11 height 11
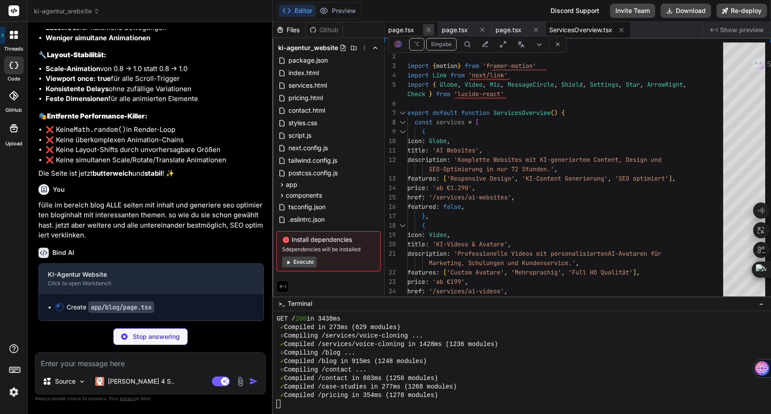
click at [434, 27] on button at bounding box center [428, 29] width 11 height 11
click at [434, 27] on span "ServicesOverview.tsx" at bounding box center [419, 30] width 63 height 9
click at [457, 27] on button at bounding box center [460, 30] width 11 height 11
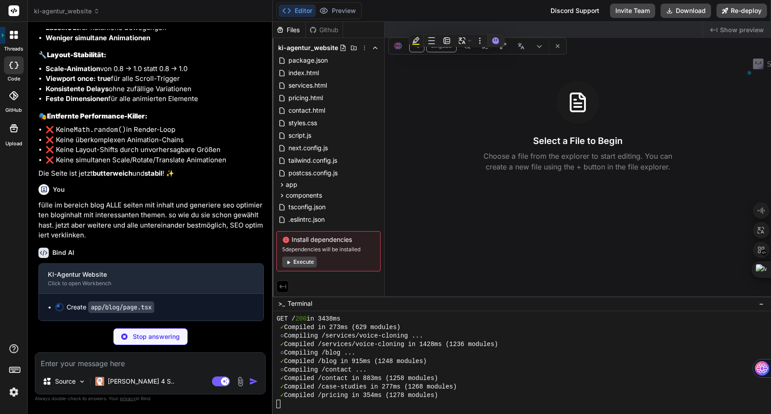
click at [741, 29] on span "Show preview" at bounding box center [742, 30] width 44 height 9
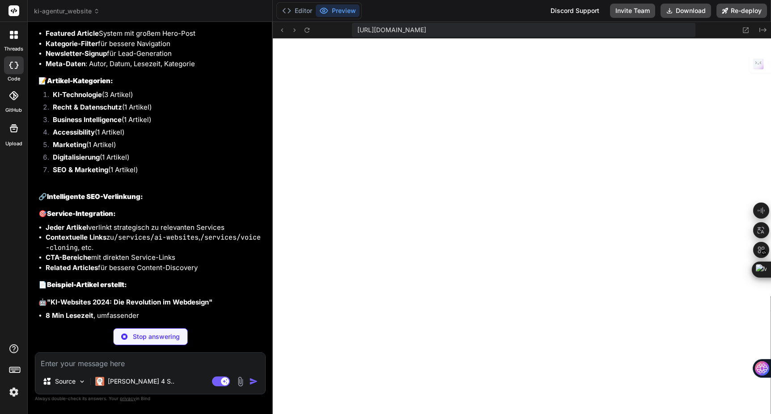
scroll to position [10997, 0]
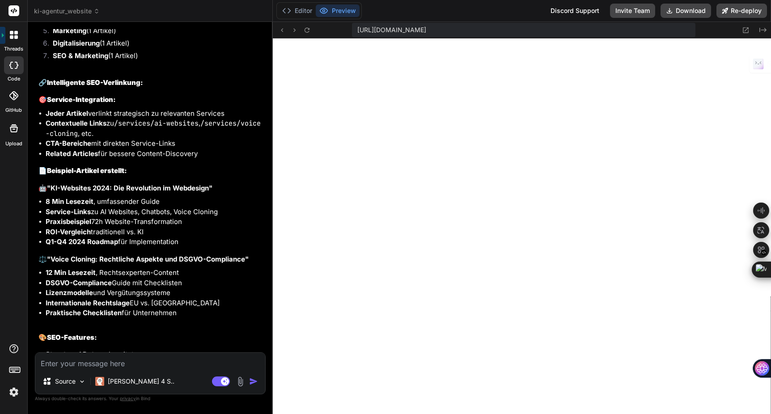
click at [149, 366] on textarea at bounding box center [150, 361] width 230 height 16
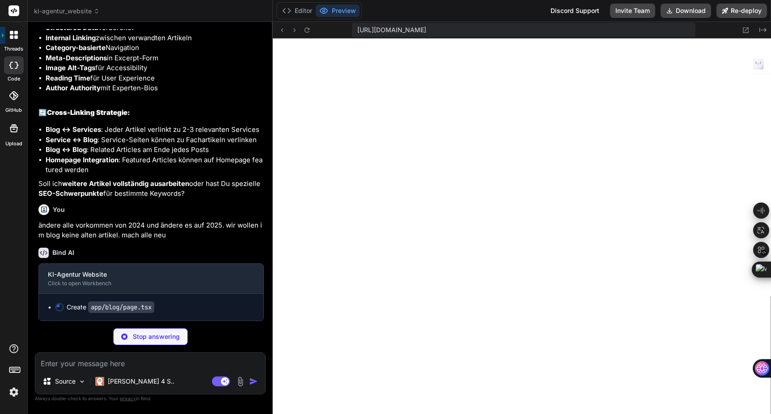
scroll to position [11432, 0]
click at [126, 383] on p "[PERSON_NAME] 4 S.." at bounding box center [141, 381] width 67 height 9
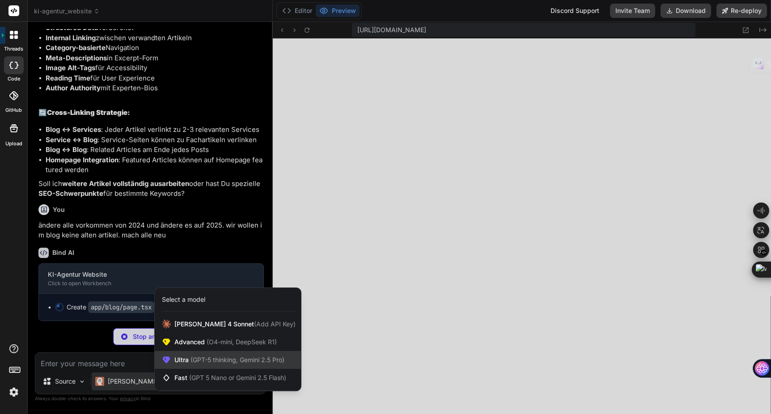
click at [211, 360] on span "(GPT-5 thinking, Gemini 2.5 Pro)" at bounding box center [237, 360] width 96 height 8
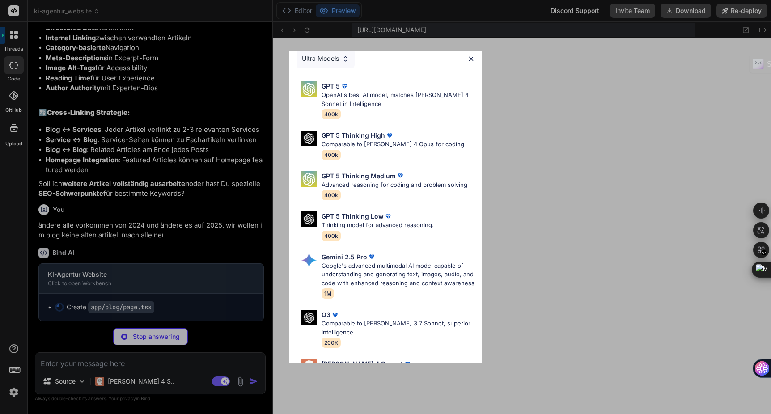
scroll to position [0, 0]
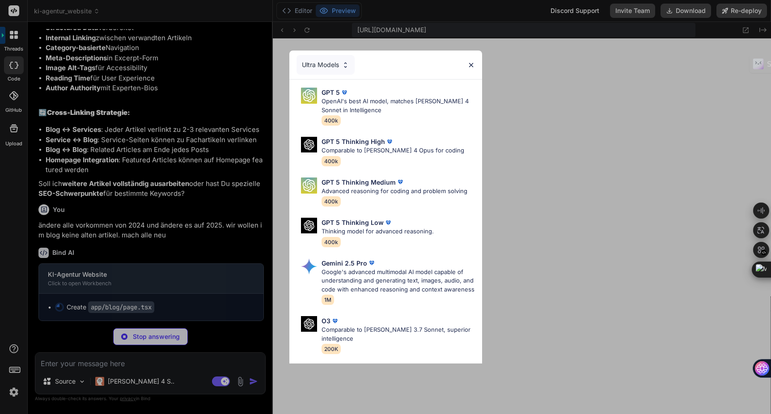
click at [327, 62] on div "Ultra Models" at bounding box center [326, 65] width 58 height 20
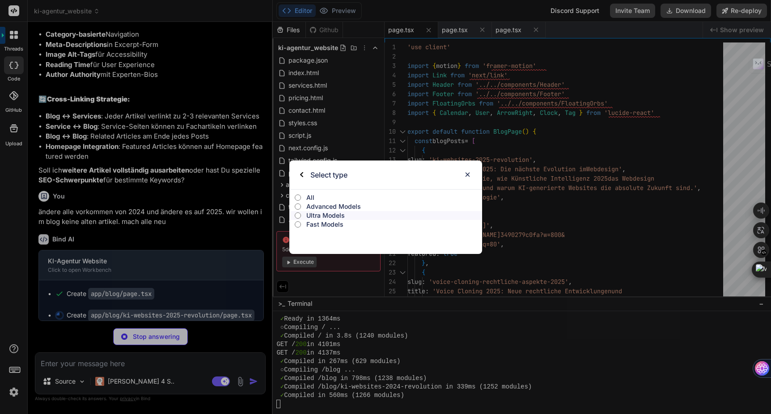
click at [325, 228] on p "Fast Models" at bounding box center [393, 224] width 175 height 9
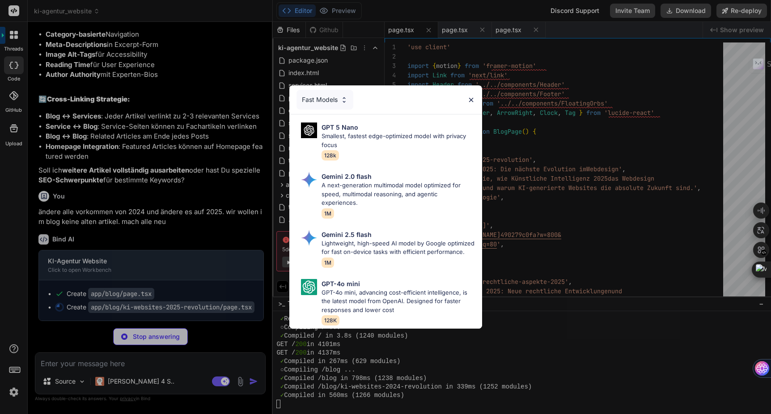
click at [313, 103] on div "Fast Models" at bounding box center [325, 100] width 57 height 20
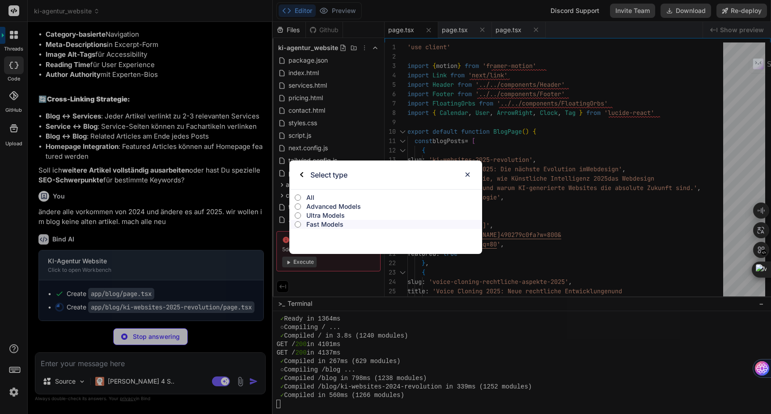
click at [317, 206] on p "Advanced Models" at bounding box center [393, 206] width 175 height 9
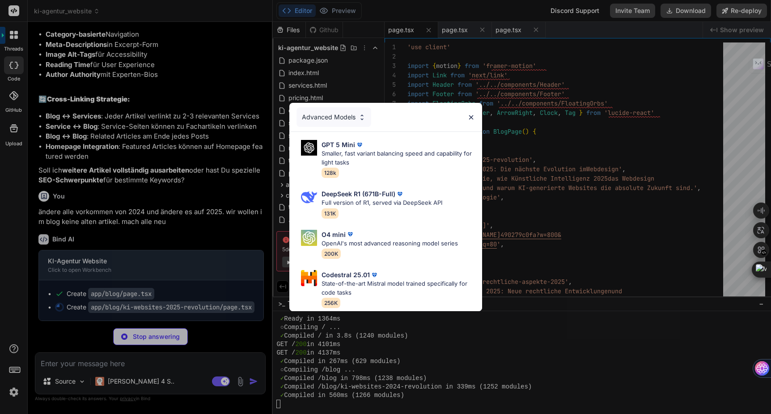
click at [346, 114] on div "Advanced Models" at bounding box center [334, 117] width 75 height 20
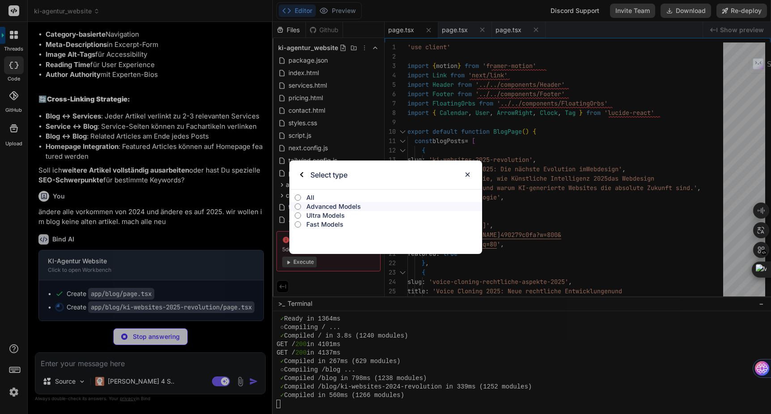
click at [336, 217] on p "Ultra Models" at bounding box center [393, 215] width 175 height 9
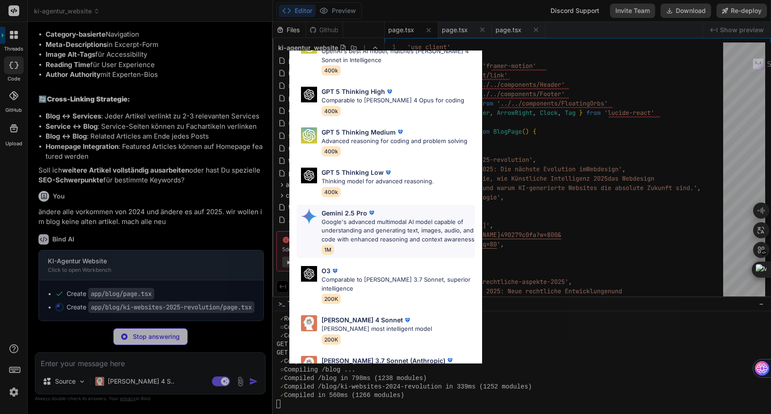
scroll to position [66, 0]
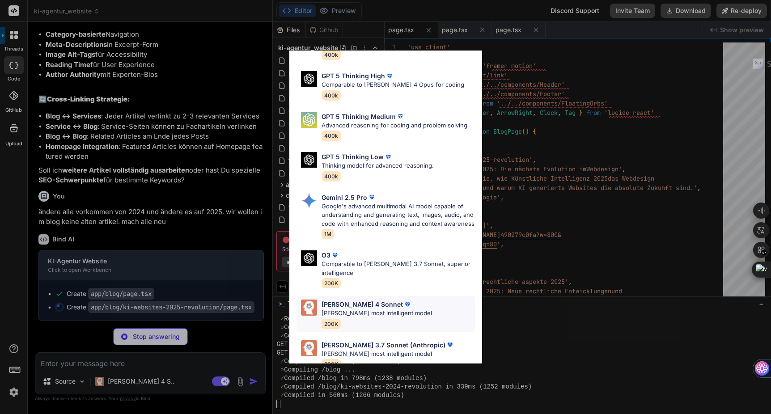
click at [403, 300] on img at bounding box center [407, 304] width 9 height 9
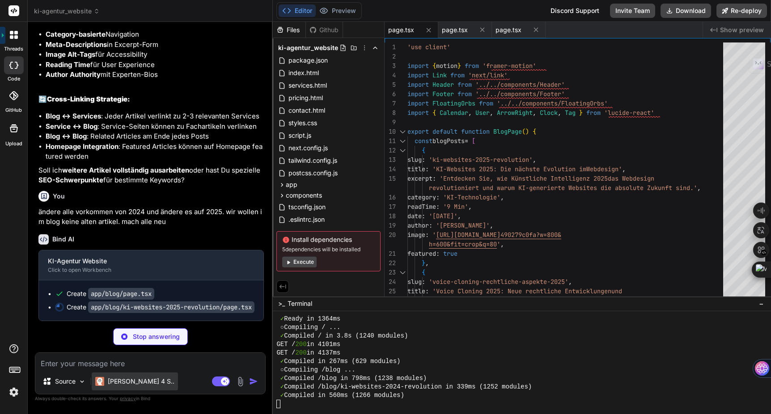
click at [133, 383] on p "[PERSON_NAME] 4 S.." at bounding box center [141, 381] width 67 height 9
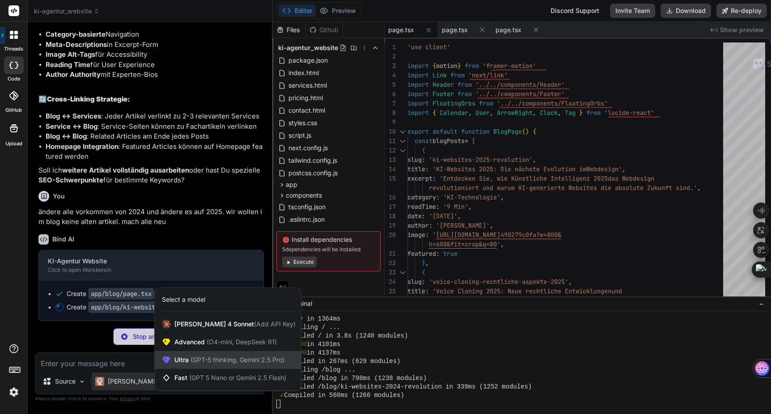
click at [192, 360] on span "(GPT-5 thinking, Gemini 2.5 Pro)" at bounding box center [237, 360] width 96 height 8
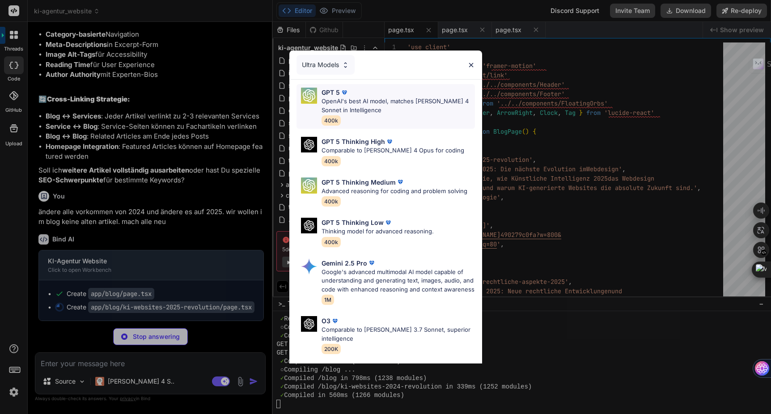
click at [362, 106] on p "OpenAI's best AI model, matches Claude 4 Sonnet in Intelligence" at bounding box center [398, 105] width 153 height 17
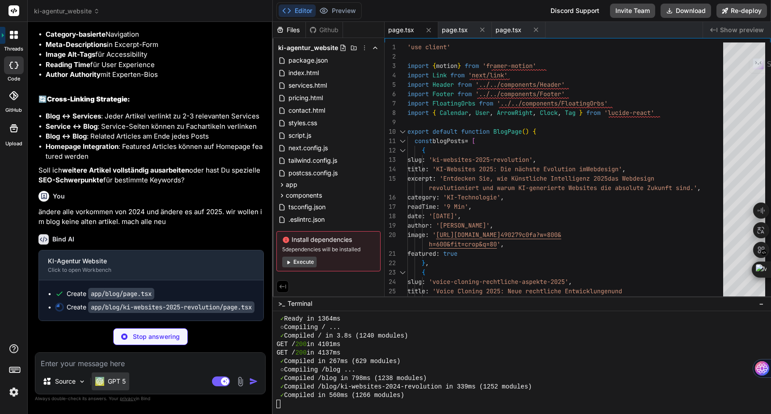
click at [124, 383] on p "GPT 5" at bounding box center [117, 381] width 18 height 9
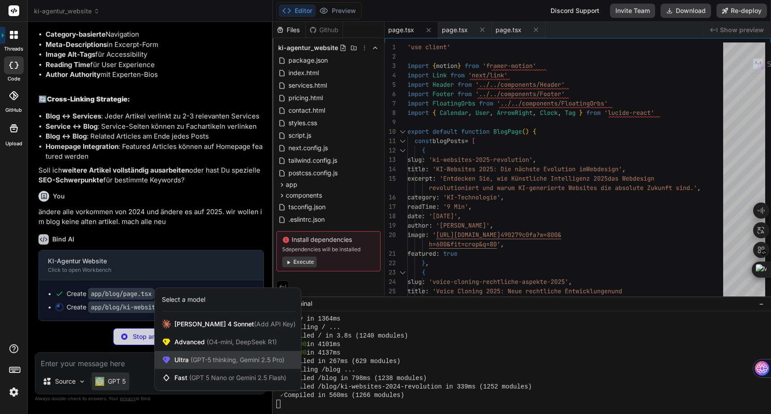
click at [218, 362] on span "(GPT-5 thinking, Gemini 2.5 Pro)" at bounding box center [237, 360] width 96 height 8
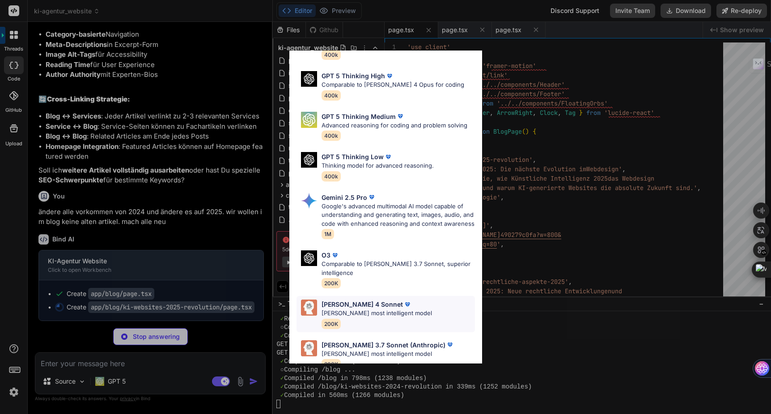
click at [347, 309] on p "Claude's most intelligent model" at bounding box center [377, 313] width 111 height 9
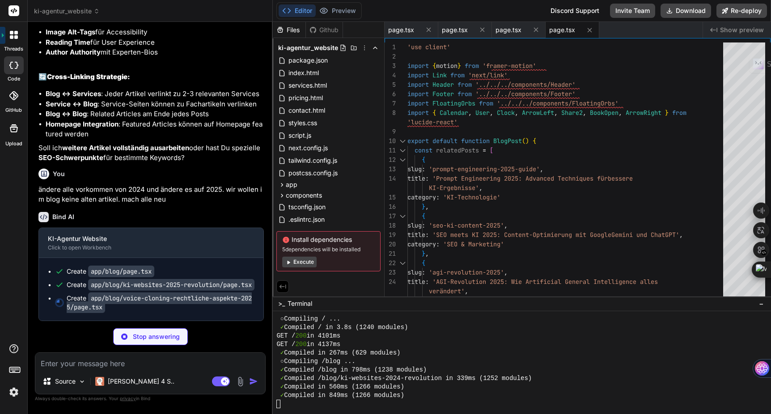
scroll to position [11477, 0]
click at [406, 29] on span "page.tsx" at bounding box center [401, 30] width 26 height 9
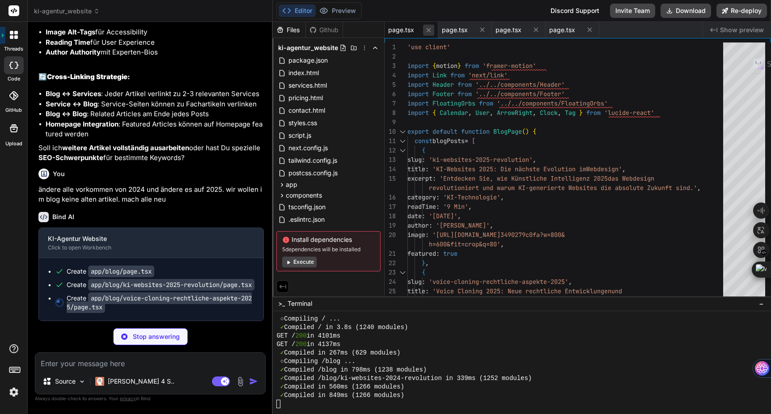
click at [430, 31] on icon at bounding box center [429, 30] width 4 height 4
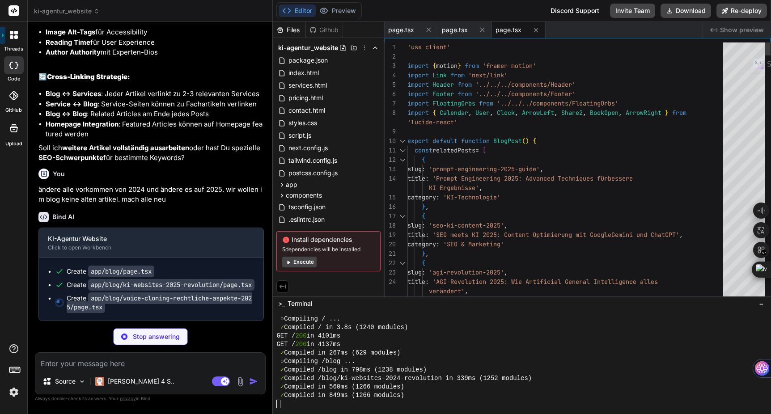
click at [430, 31] on icon at bounding box center [429, 30] width 8 height 8
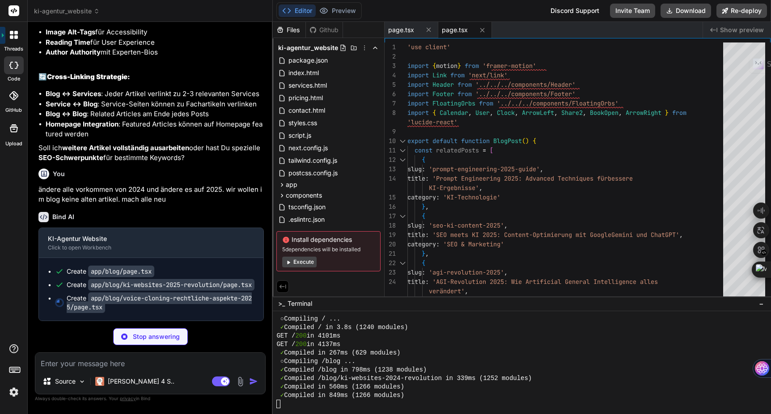
click at [430, 31] on icon at bounding box center [429, 30] width 8 height 8
click at [430, 31] on icon at bounding box center [429, 30] width 4 height 4
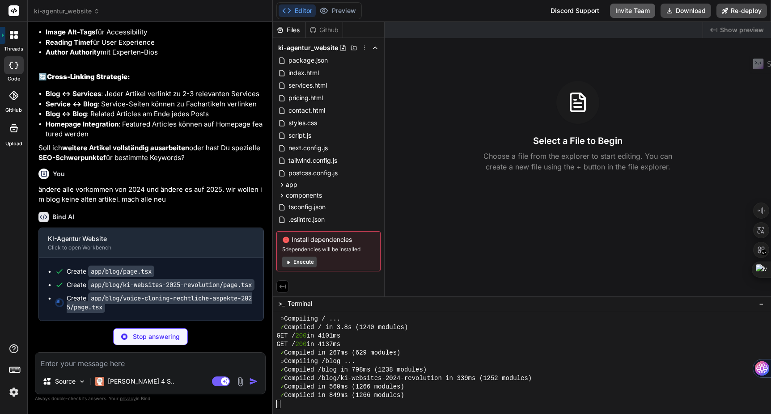
click at [624, 10] on button "Invite Team" at bounding box center [632, 11] width 45 height 14
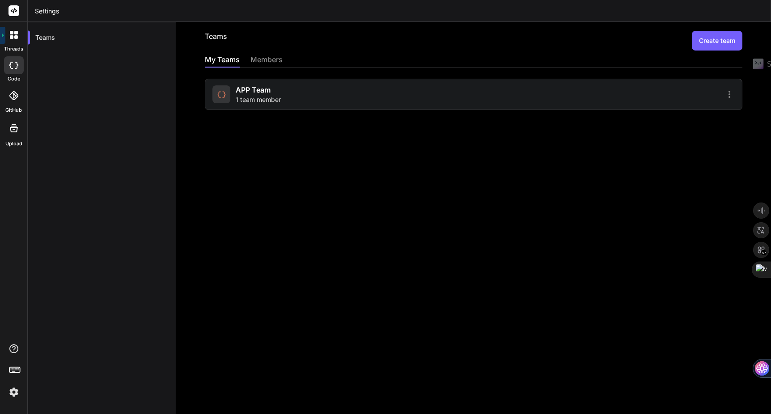
click at [16, 394] on img at bounding box center [13, 392] width 15 height 15
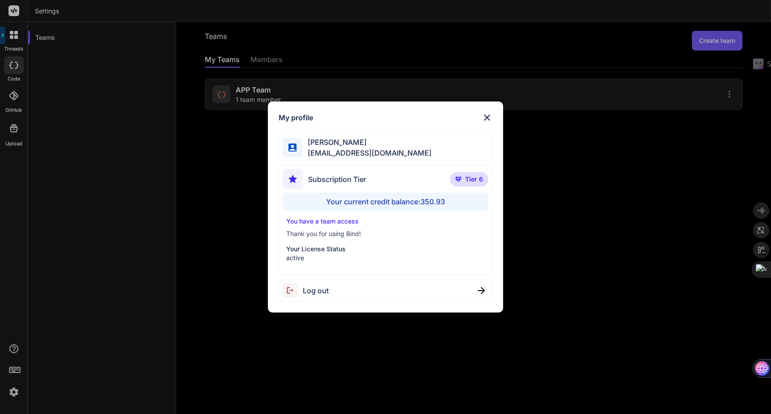
click at [489, 117] on img at bounding box center [487, 117] width 11 height 11
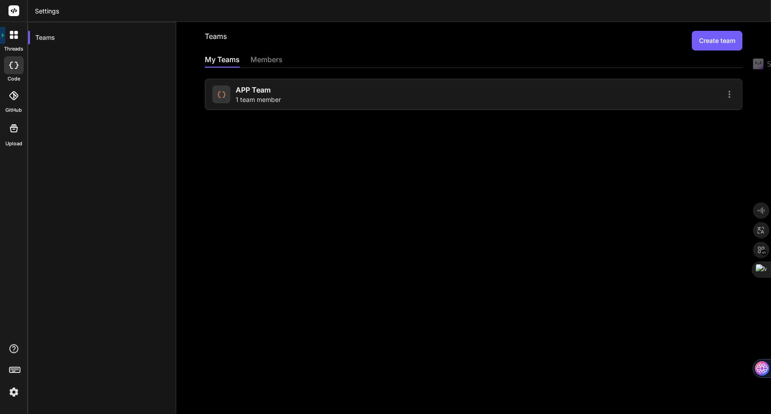
click at [264, 96] on span "1 team member" at bounding box center [258, 99] width 45 height 9
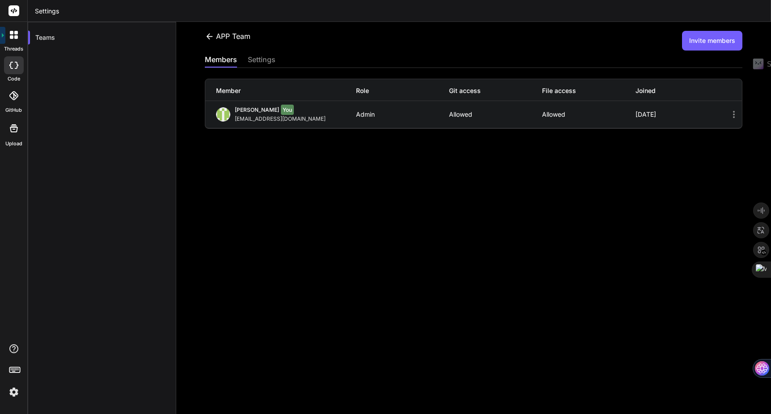
click at [734, 114] on icon at bounding box center [734, 114] width 2 height 7
click at [15, 36] on icon at bounding box center [16, 37] width 4 height 4
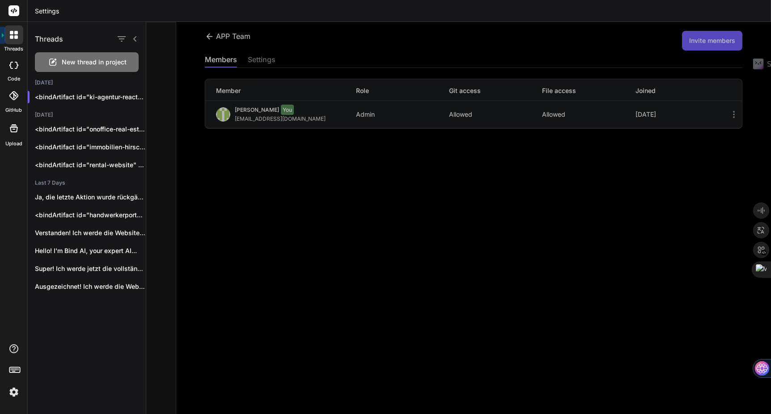
click at [12, 15] on rect at bounding box center [14, 10] width 11 height 11
click at [481, 49] on div at bounding box center [458, 218] width 625 height 392
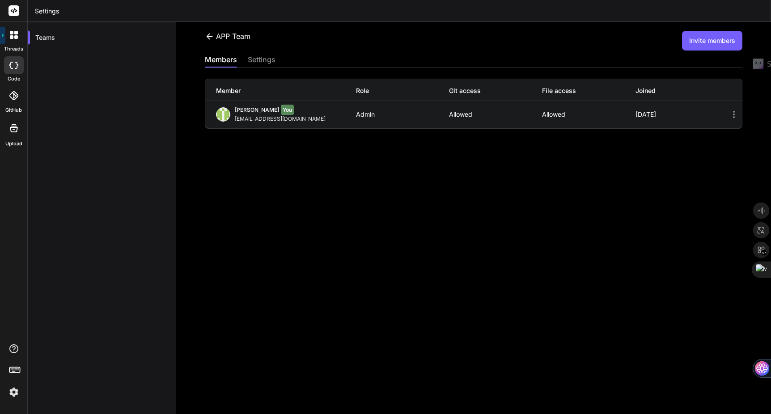
click at [14, 128] on icon at bounding box center [14, 128] width 8 height 8
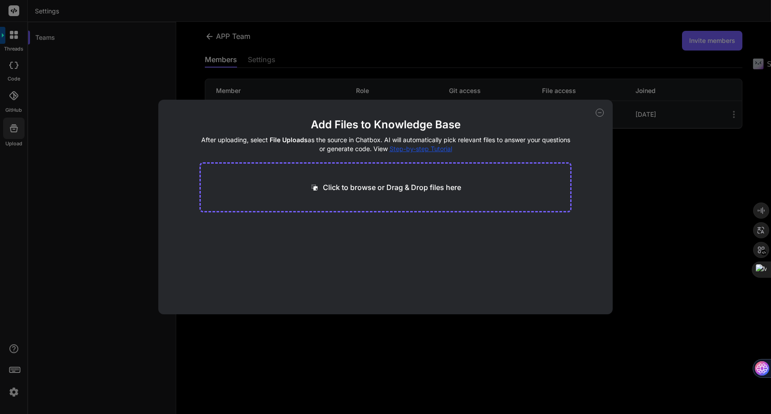
click at [12, 98] on div "Add Files to Knowledge Base After uploading, select File Uploads as the source …" at bounding box center [385, 207] width 771 height 414
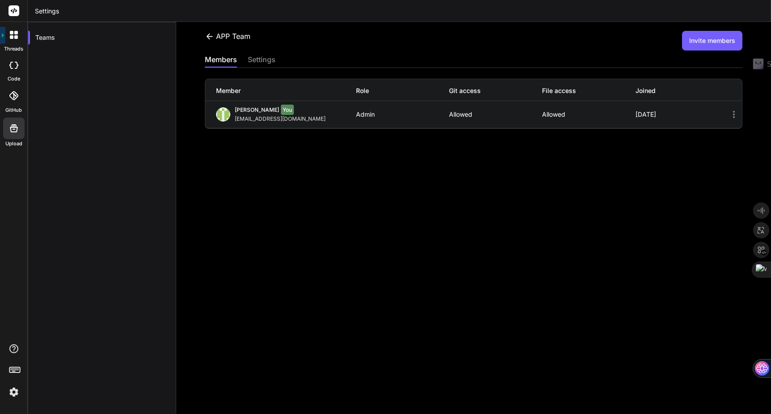
click at [12, 98] on icon at bounding box center [13, 95] width 9 height 9
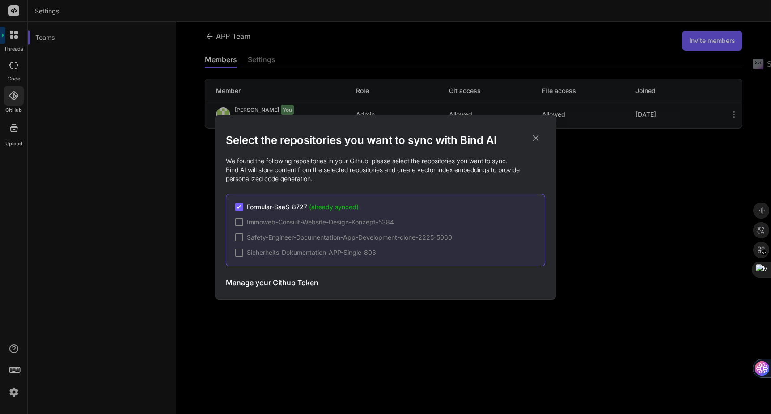
click at [12, 98] on div "Select the repositories you want to sync with Bind AI We found the following re…" at bounding box center [385, 207] width 771 height 414
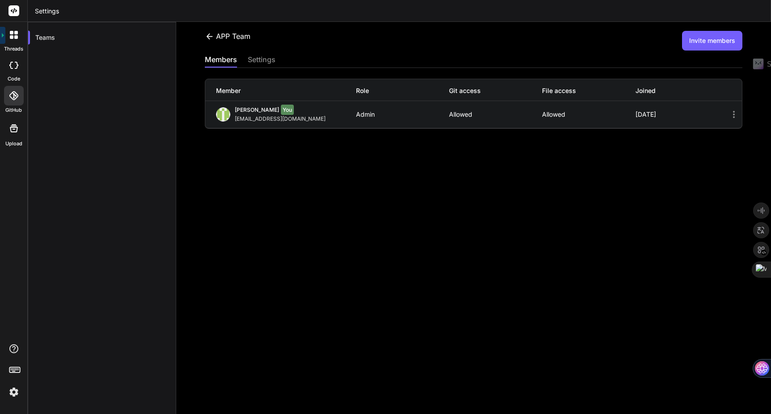
click at [13, 60] on div at bounding box center [14, 65] width 20 height 18
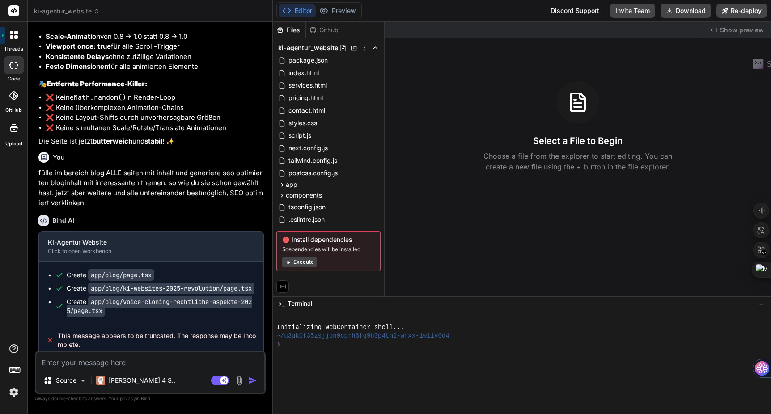
scroll to position [2119, 0]
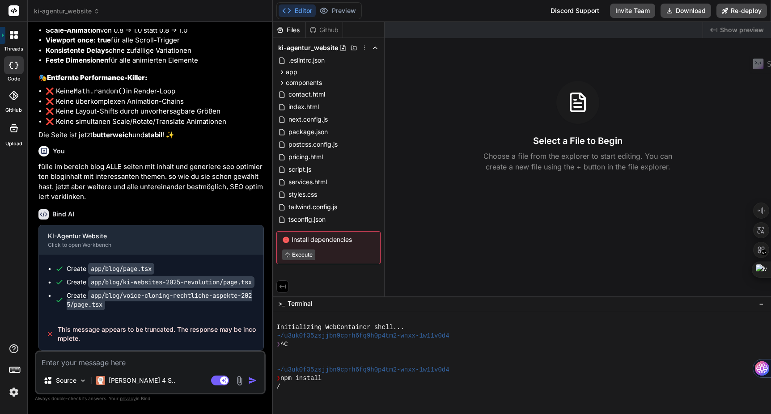
click at [81, 363] on textarea at bounding box center [150, 360] width 228 height 16
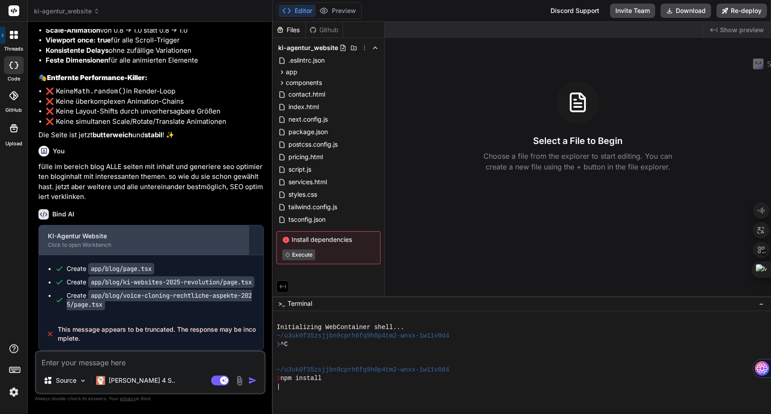
click at [108, 232] on div "KI-Agentur Website" at bounding box center [144, 236] width 192 height 9
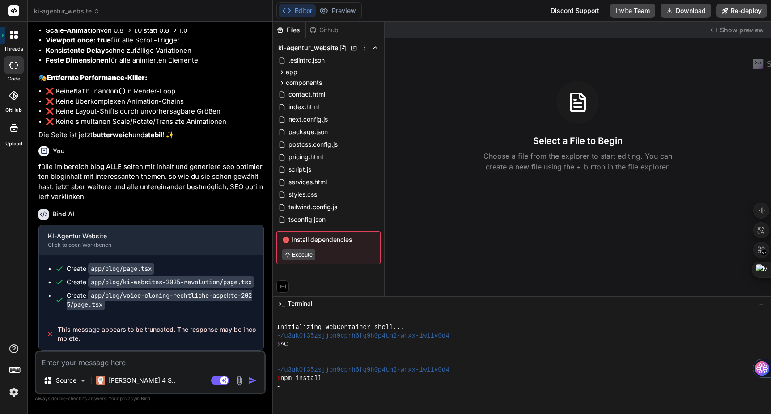
click at [61, 359] on textarea at bounding box center [150, 360] width 228 height 16
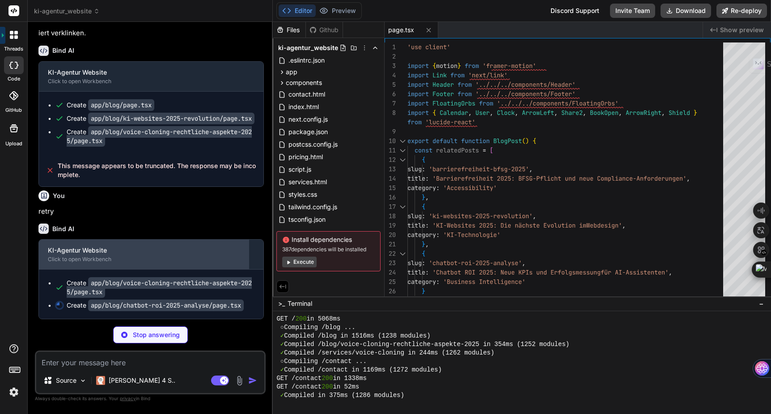
scroll to position [2283, 0]
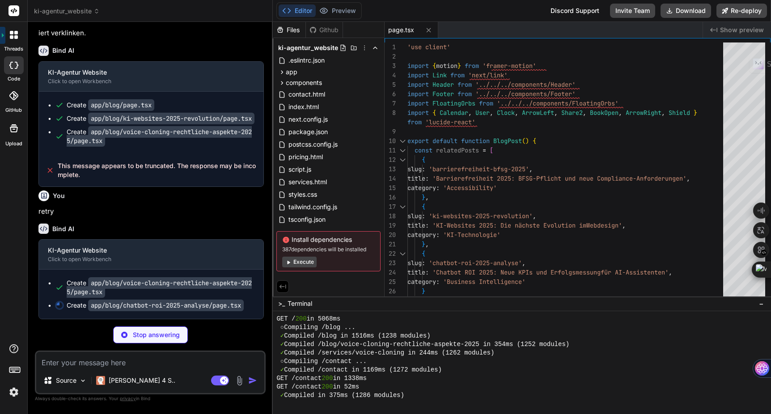
click at [12, 393] on img at bounding box center [13, 392] width 15 height 15
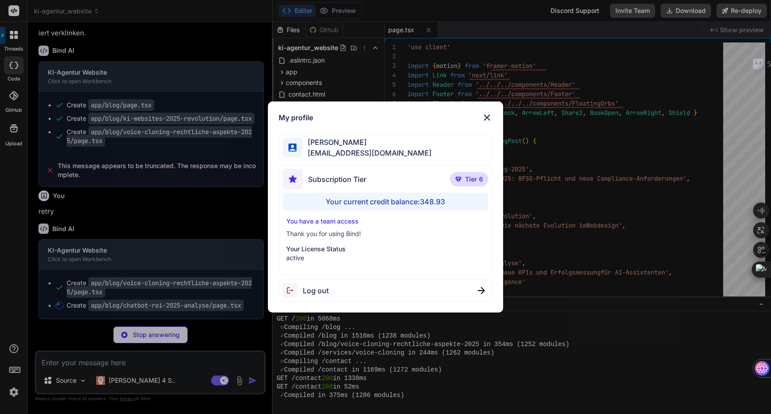
click at [485, 119] on img at bounding box center [487, 117] width 11 height 11
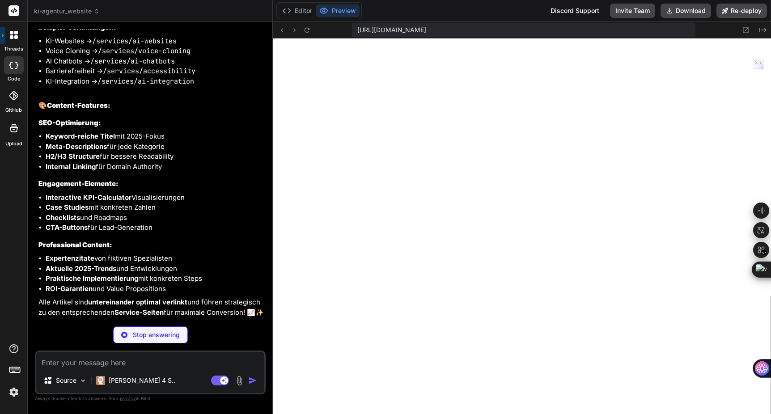
scroll to position [2997, 0]
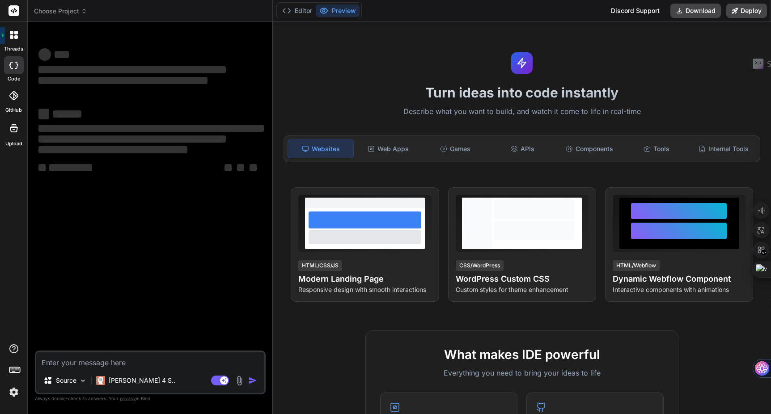
click at [12, 397] on img at bounding box center [13, 392] width 15 height 15
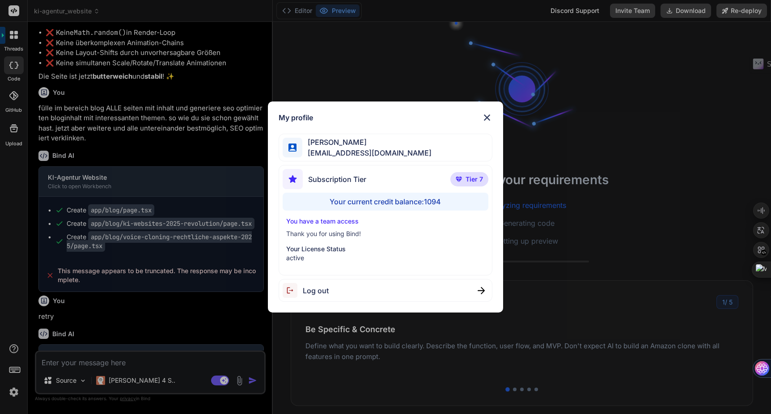
scroll to position [1502, 0]
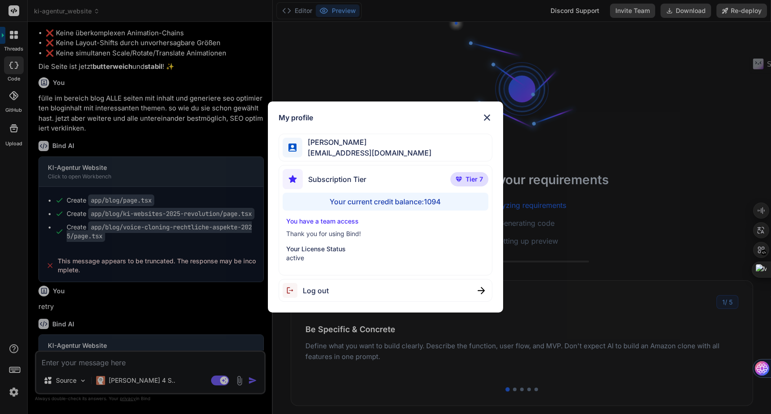
click at [487, 115] on img at bounding box center [487, 117] width 11 height 11
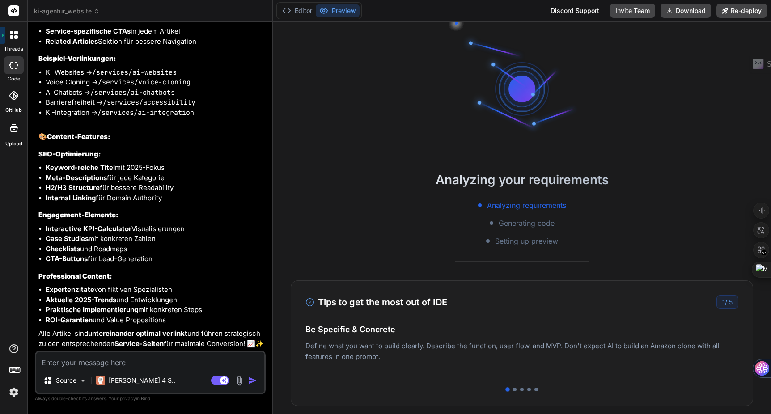
scroll to position [2339, 0]
click at [514, 391] on div at bounding box center [515, 390] width 4 height 4
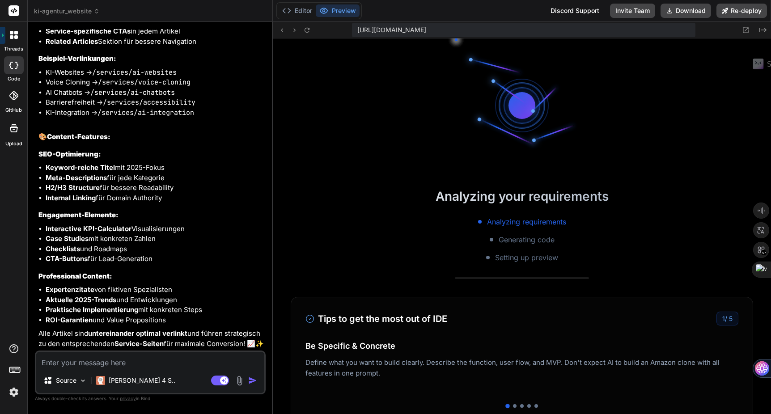
scroll to position [221, 0]
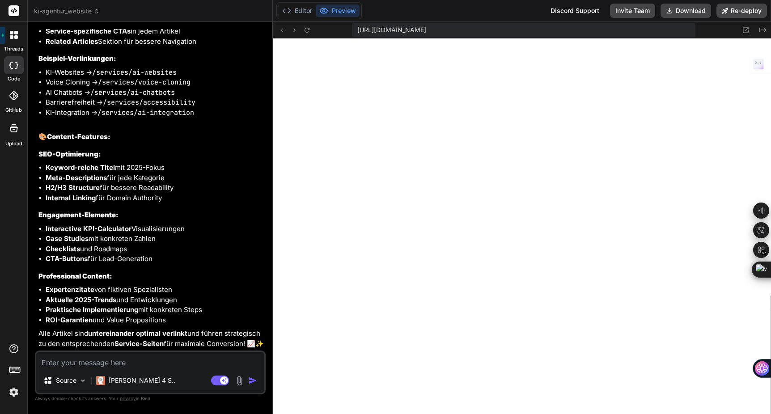
type textarea "x"
click at [745, 31] on icon at bounding box center [747, 30] width 6 height 6
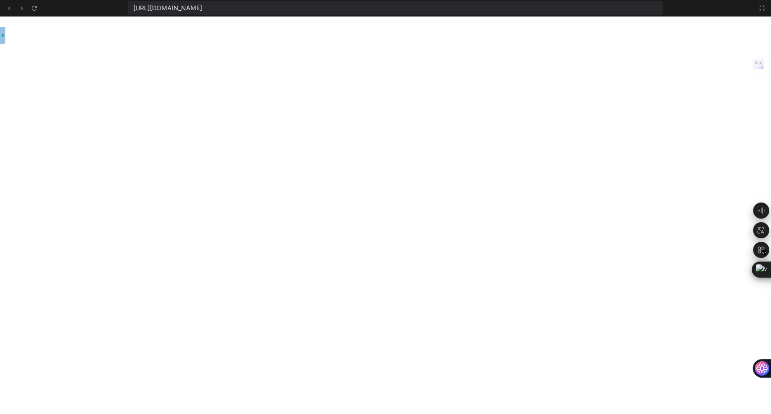
scroll to position [417, 0]
click at [9, 9] on icon at bounding box center [9, 8] width 2 height 4
click at [34, 7] on icon at bounding box center [34, 8] width 8 height 8
click at [763, 9] on icon at bounding box center [762, 7] width 7 height 7
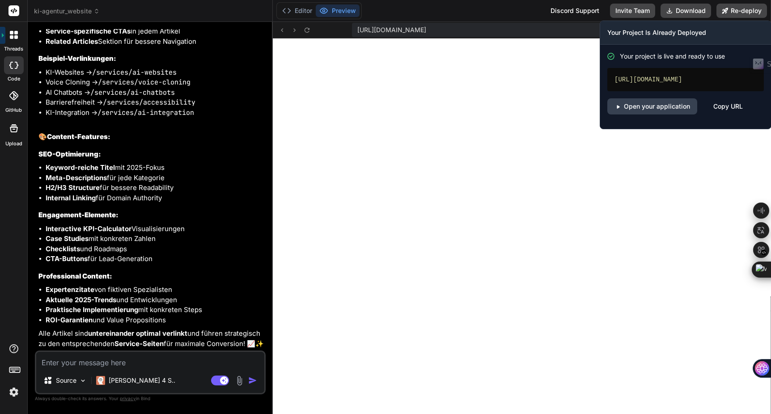
scroll to position [468, 0]
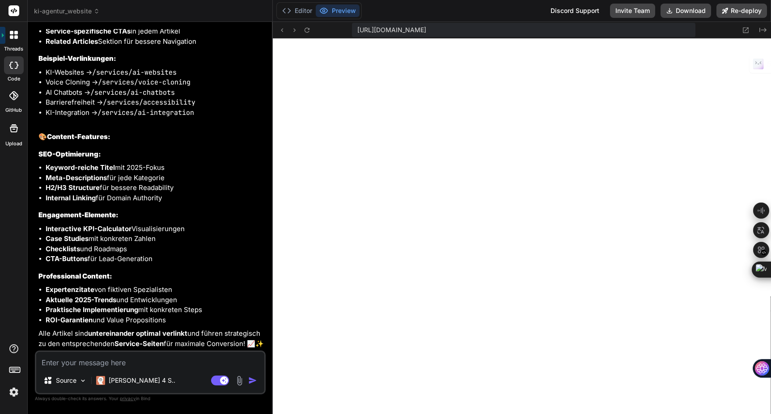
click at [69, 362] on textarea at bounding box center [150, 360] width 228 height 16
type textarea "i"
type textarea "x"
type textarea "in"
type textarea "x"
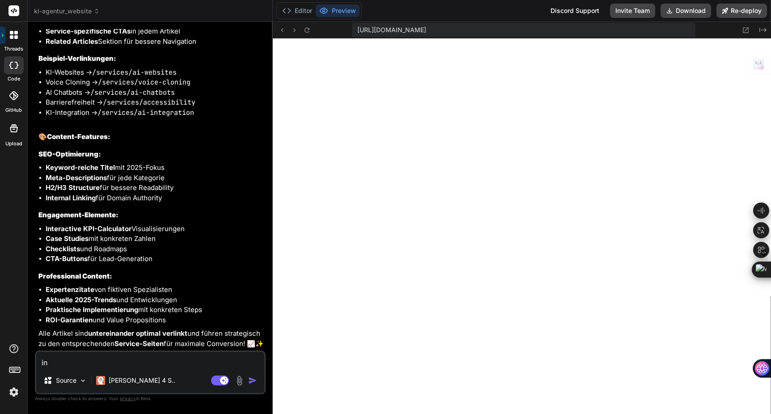
type textarea "in"
type textarea "x"
type textarea "in d"
type textarea "x"
type textarea "in de"
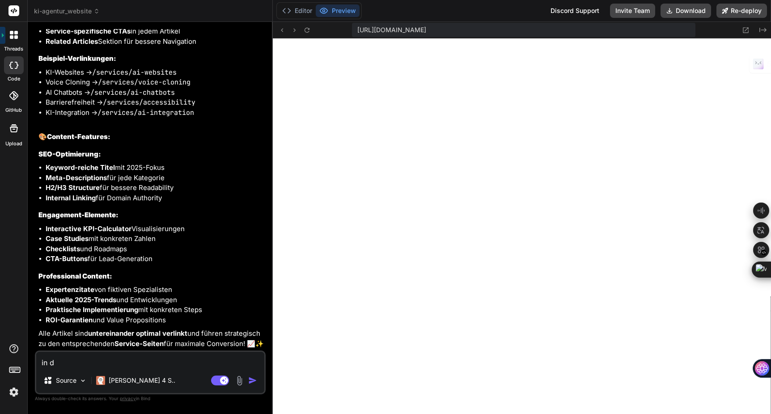
type textarea "x"
type textarea "in der"
type textarea "x"
type textarea "in der"
type textarea "x"
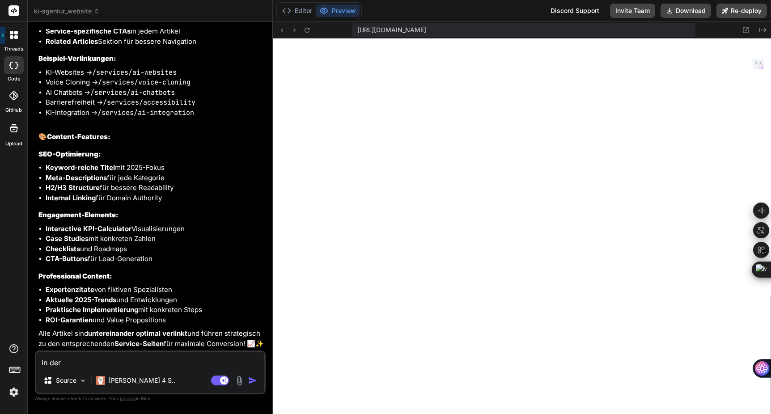
type textarea "in der h"
type textarea "x"
type textarea "in der ha"
type textarea "x"
type textarea "in der hau"
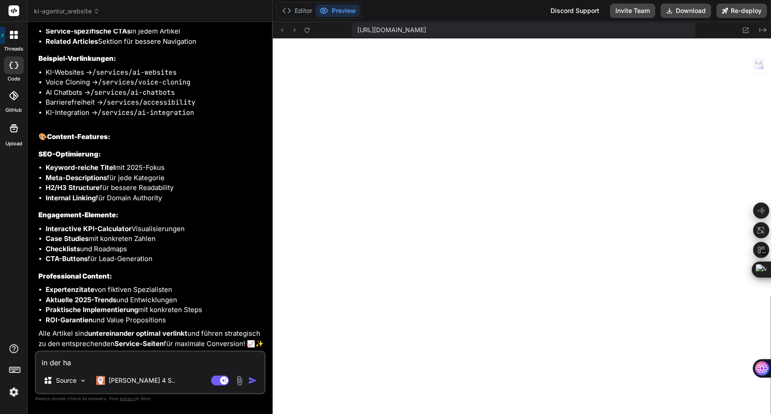
type textarea "x"
type textarea "in der haup"
type textarea "x"
type textarea "in der haupt"
type textarea "x"
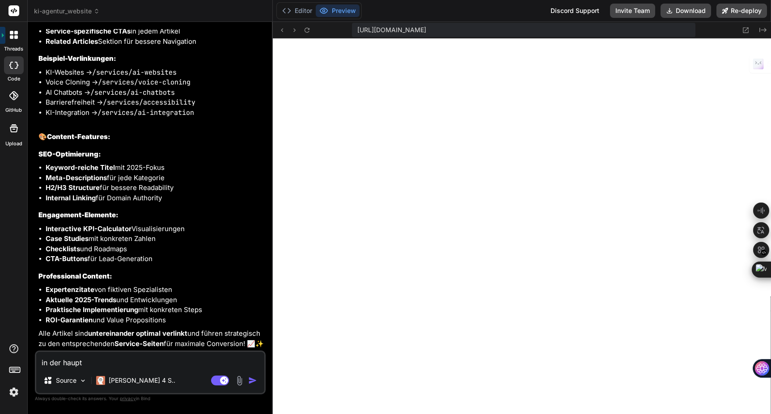
type textarea "in der haup"
type textarea "x"
type textarea "in der hau"
type textarea "x"
type textarea "in der ha"
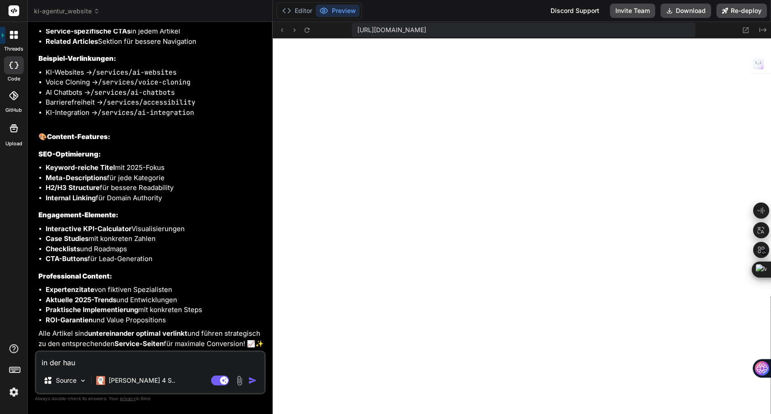
type textarea "x"
type textarea "in der h"
type textarea "x"
type textarea "in der"
type textarea "x"
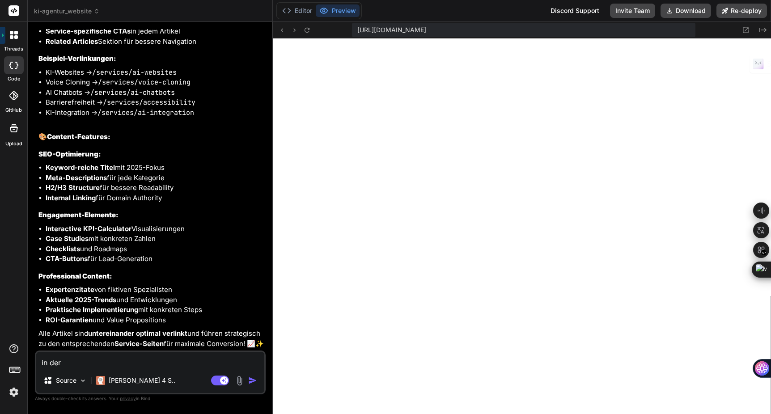
type textarea "in der"
type textarea "x"
type textarea "in de"
type textarea "x"
type textarea "in d"
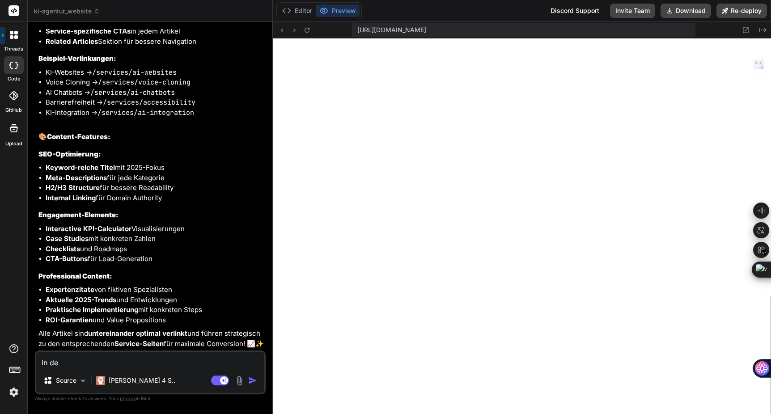
type textarea "x"
type textarea "in"
type textarea "x"
type textarea "in"
type textarea "x"
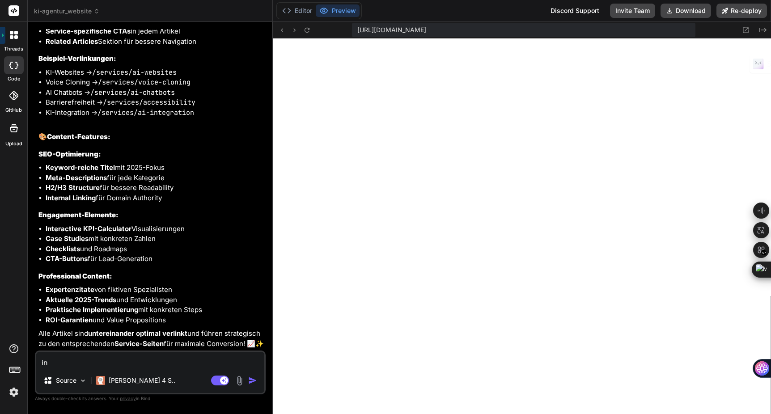
type textarea "i"
type textarea "x"
type textarea "s"
type textarea "x"
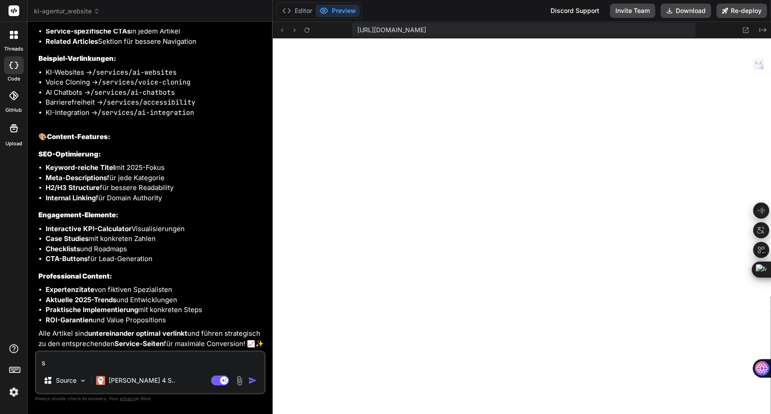
type textarea "st"
type textarea "x"
type textarea "ste"
type textarea "x"
type textarea "stel"
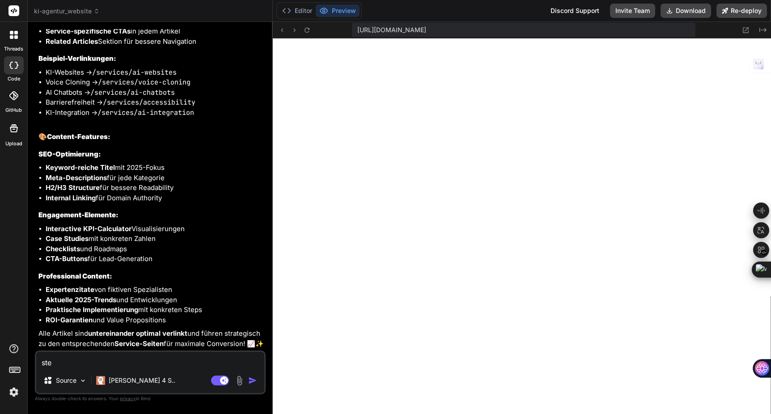
type textarea "x"
type textarea "stell"
type textarea "x"
type textarea "stelle"
type textarea "x"
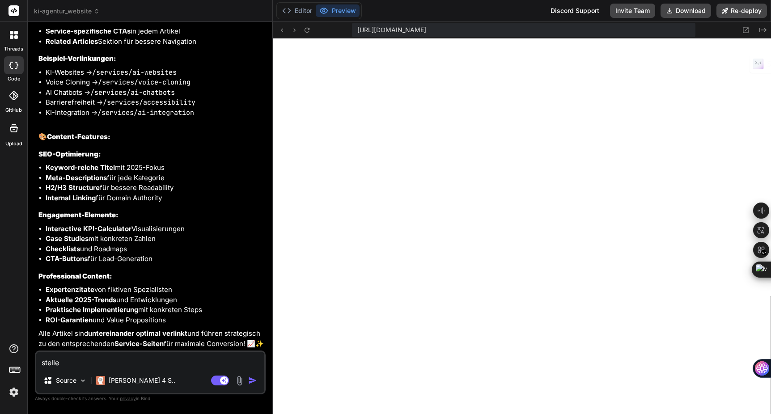
type textarea "stelle"
type textarea "x"
type textarea "stelle d"
type textarea "x"
type textarea "stelle di"
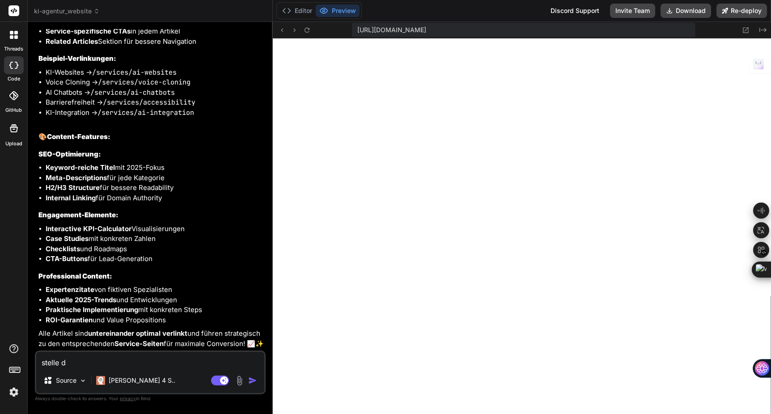
type textarea "x"
type textarea "stelle die"
type textarea "x"
type textarea "stelle die"
type textarea "x"
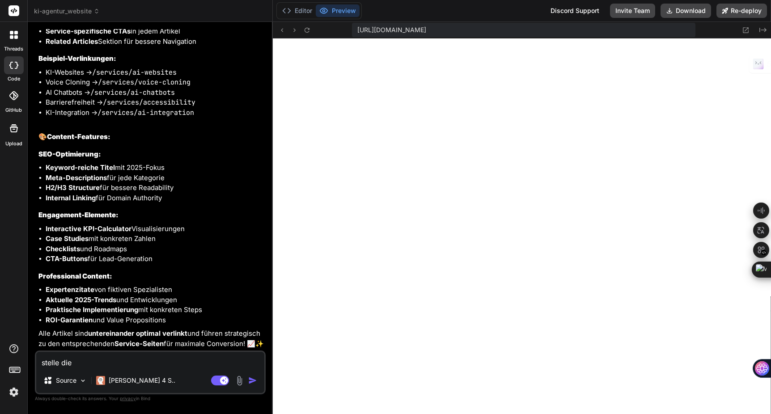
type textarea "stelle die s"
type textarea "x"
type textarea "stelle die se"
type textarea "x"
type textarea "stelle die sei"
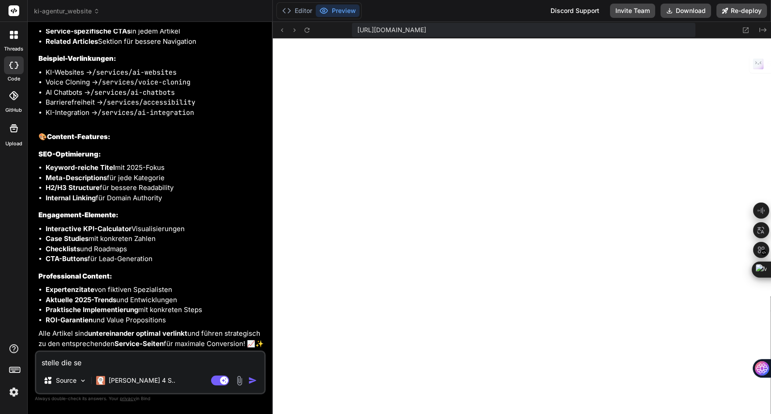
type textarea "x"
type textarea "stelle die seit"
type textarea "x"
type textarea "stelle die seite"
type textarea "x"
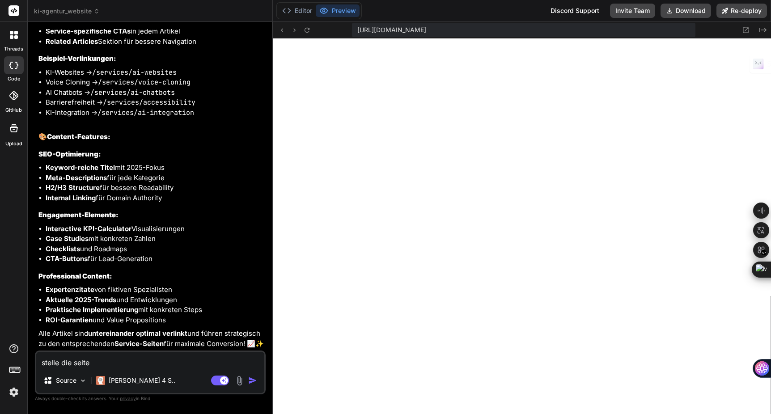
type textarea "stelle die seit"
type textarea "x"
type textarea "stelle die sei"
type textarea "x"
type textarea "stelle die se"
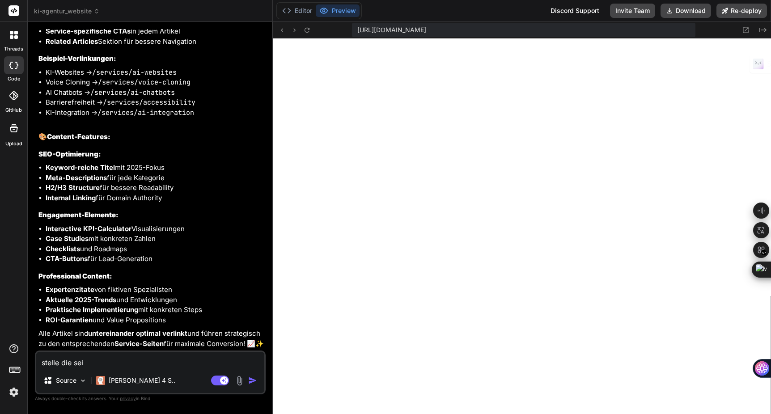
type textarea "x"
type textarea "stelle die s"
type textarea "x"
type textarea "stelle die"
type textarea "x"
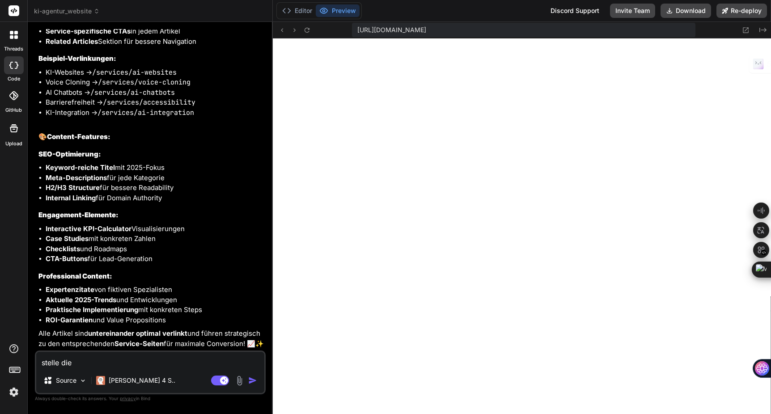
type textarea "stelle die"
type textarea "x"
type textarea "stelle di"
type textarea "x"
type textarea "stelle d"
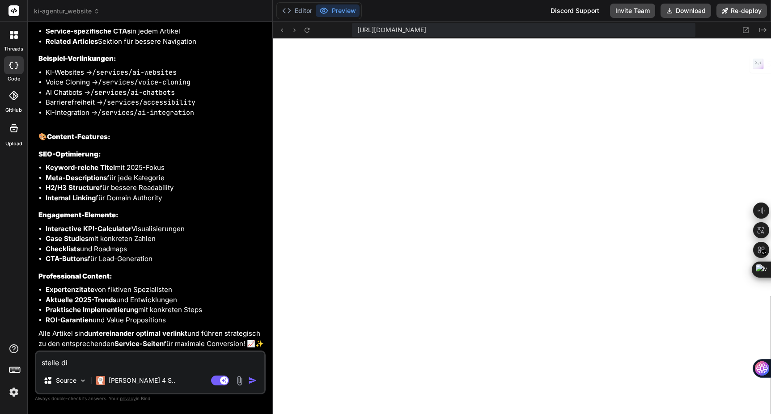
type textarea "x"
type textarea "stelle"
type textarea "x"
type textarea "stelle"
type textarea "x"
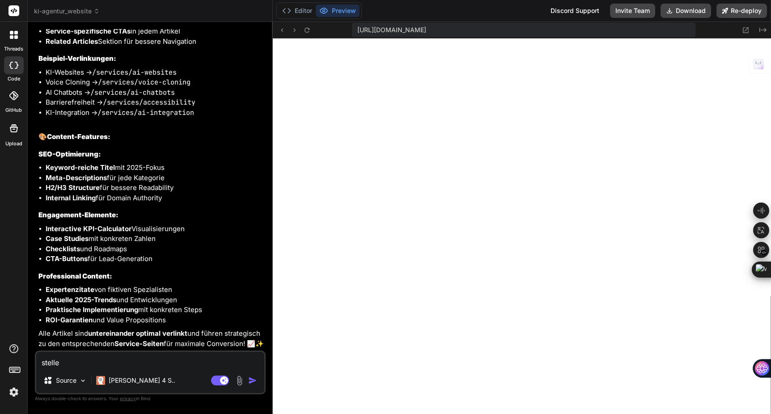
type textarea "stell"
type textarea "x"
type textarea "stel"
type textarea "x"
type textarea "ste"
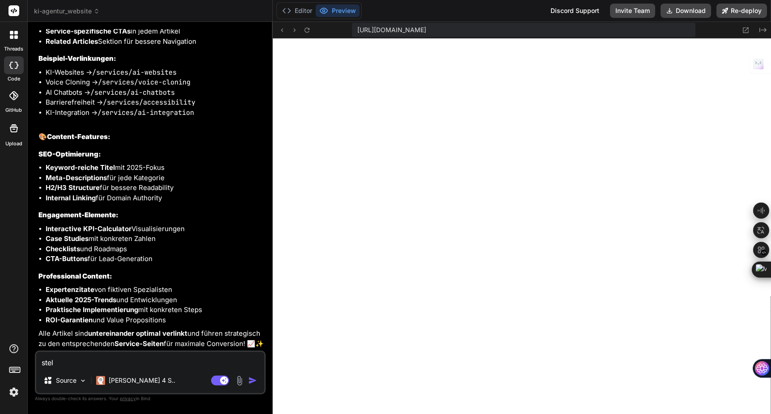
type textarea "x"
type textarea "st"
type textarea "x"
type textarea "s"
type textarea "x"
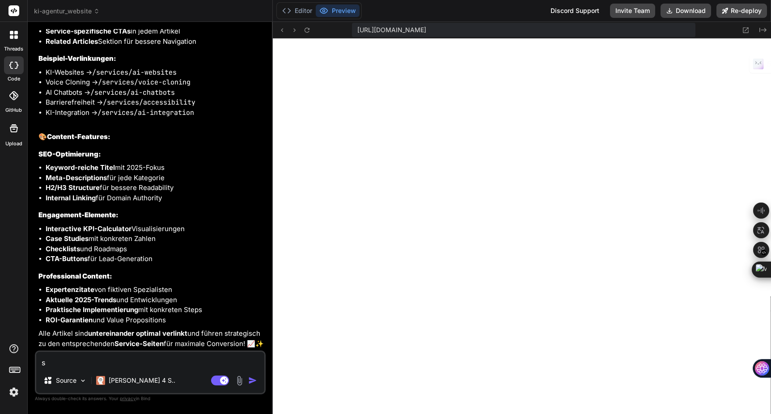
type textarea "x"
type textarea "s"
type textarea "x"
type textarea "st"
type textarea "x"
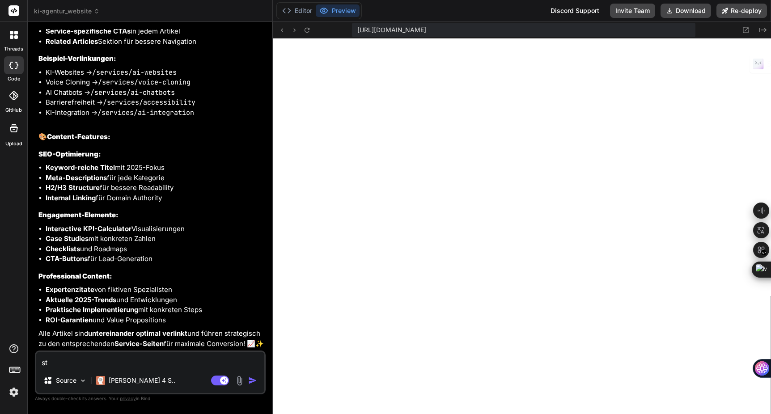
type textarea "ste"
type textarea "x"
type textarea "stel"
type textarea "x"
type textarea "stell"
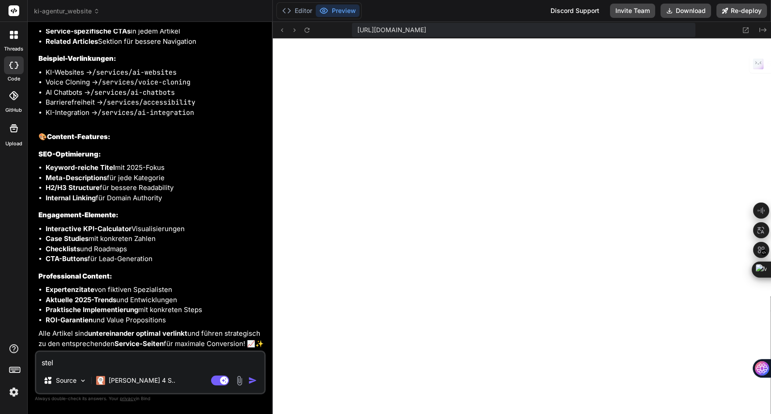
type textarea "x"
type textarea "stelle"
type textarea "x"
type textarea "stelle"
type textarea "x"
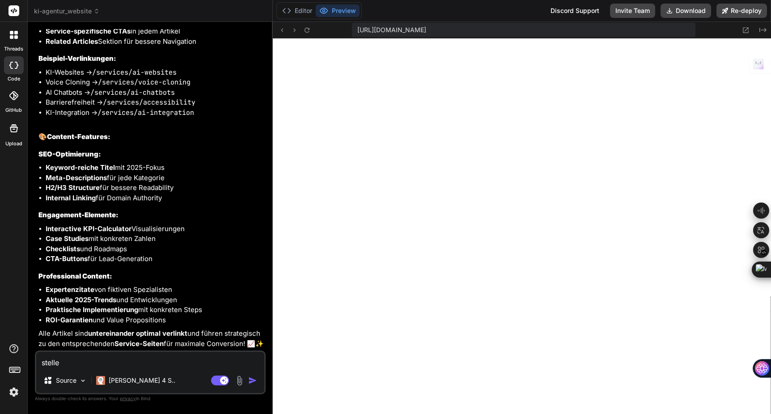
type textarea "stelle d"
type textarea "x"
type textarea "stelle di"
type textarea "x"
type textarea "stelle die"
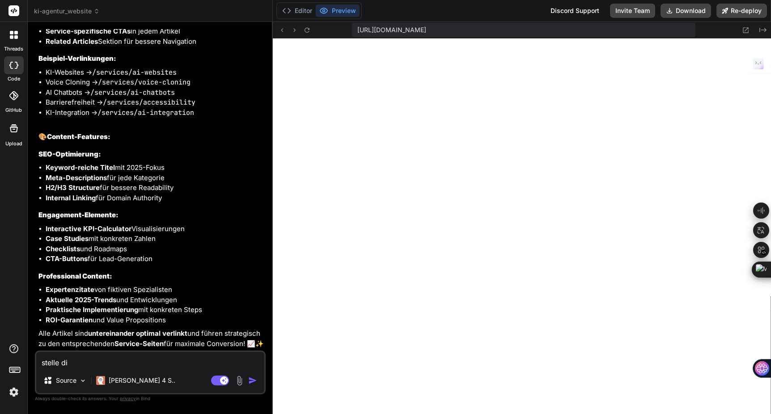
type textarea "x"
type textarea "stelle die"
type textarea "x"
type textarea "stelle die s"
type textarea "x"
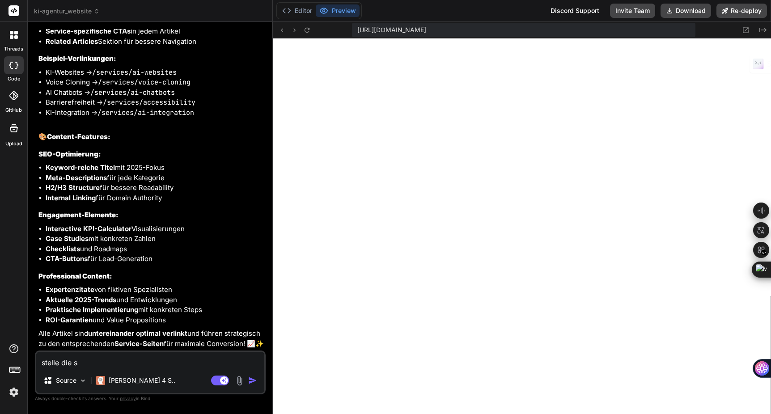
type textarea "stelle die se"
type textarea "x"
type textarea "stelle die sei"
type textarea "x"
type textarea "stelle die seit"
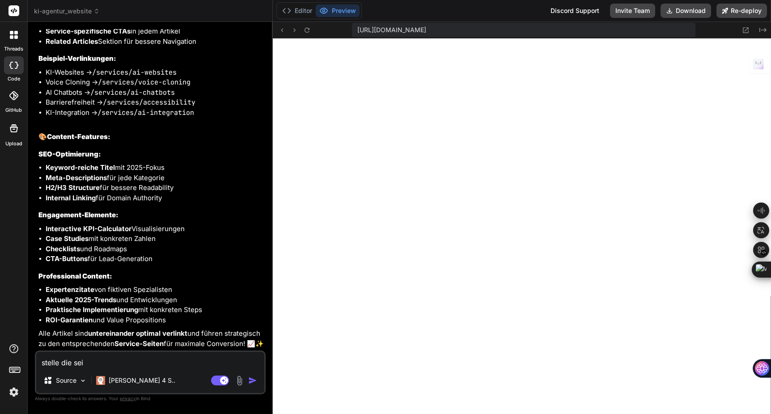
type textarea "x"
type textarea "stelle die seite"
type textarea "x"
type textarea "stelle die seite"
type textarea "x"
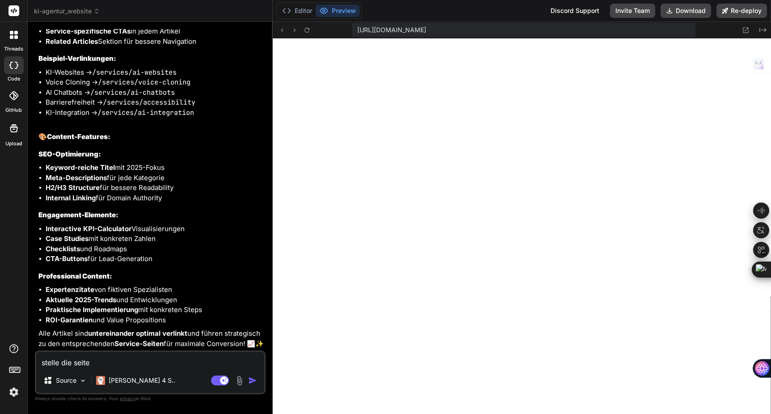
type textarea "stelle die seite p"
type textarea "x"
type textarea "stelle die seite pr"
type textarea "x"
type textarea "stelle die seite pre"
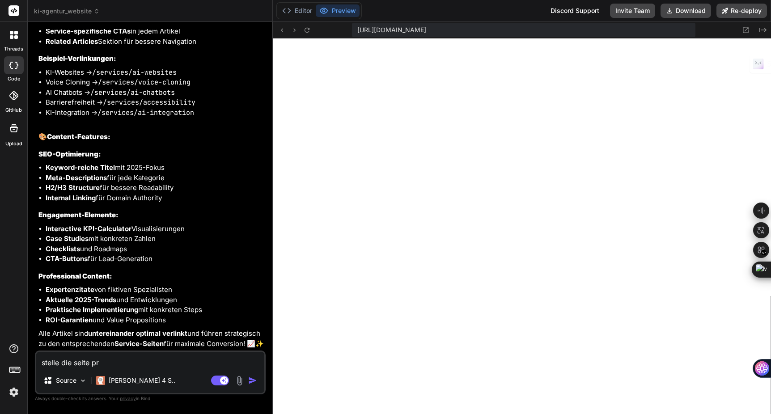
type textarea "x"
type textarea "stelle die seite prei"
type textarea "x"
type textarea "stelle die seite preis"
type textarea "x"
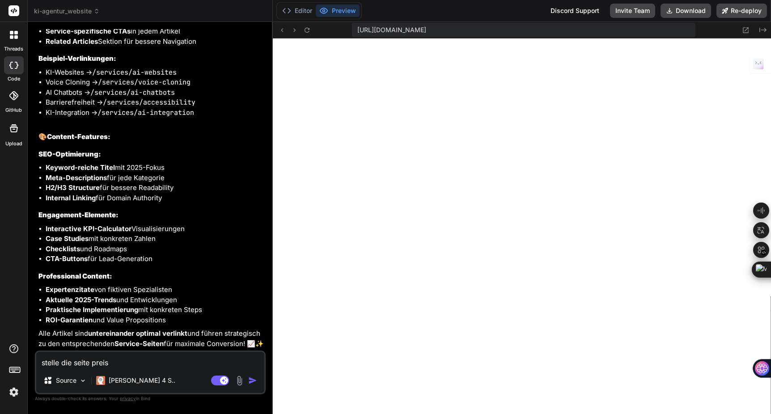
type textarea "stelle die seite preise"
type textarea "x"
type textarea "stelle die seite preise"
type textarea "x"
type textarea "stelle die seite preise s"
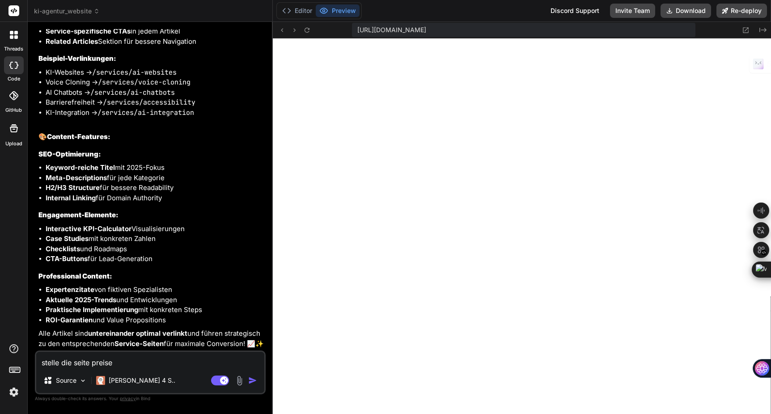
type textarea "x"
type textarea "stelle die seite preise so"
type textarea "x"
type textarea "stelle die seite preise so"
type textarea "x"
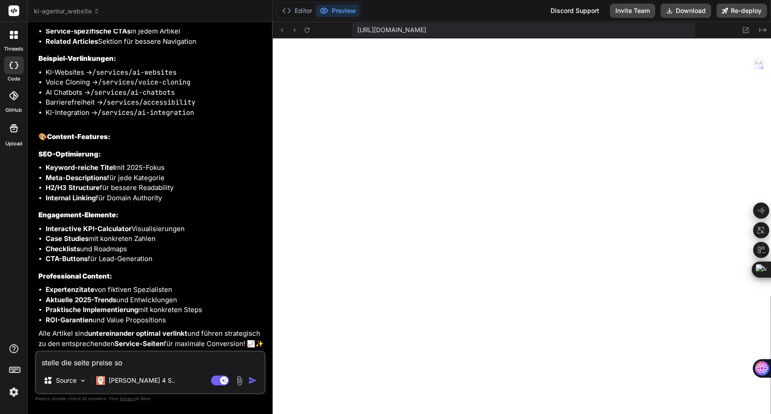
type textarea "stelle die seite preise so u"
type textarea "x"
type textarea "stelle die seite preise so"
type textarea "x"
type textarea "stelle die seite preise so"
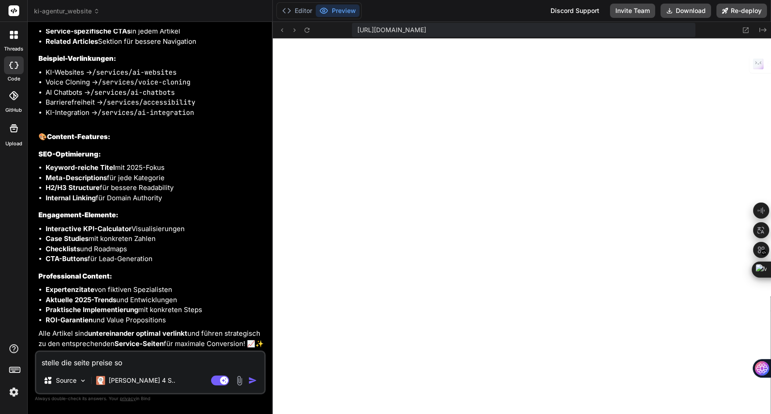
type textarea "x"
type textarea "stelle die seite preise s"
type textarea "x"
type textarea "stelle die seite preise"
type textarea "x"
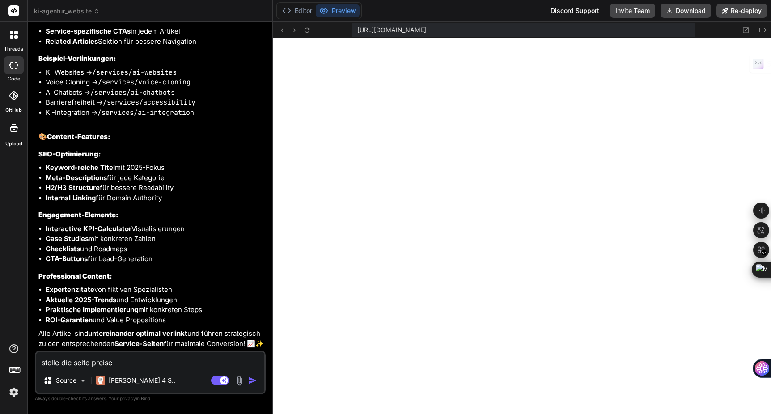
type textarea "stelle die seite preise"
type textarea "x"
type textarea "stelle die seite preis"
type textarea "x"
type textarea "stelle die seite prei"
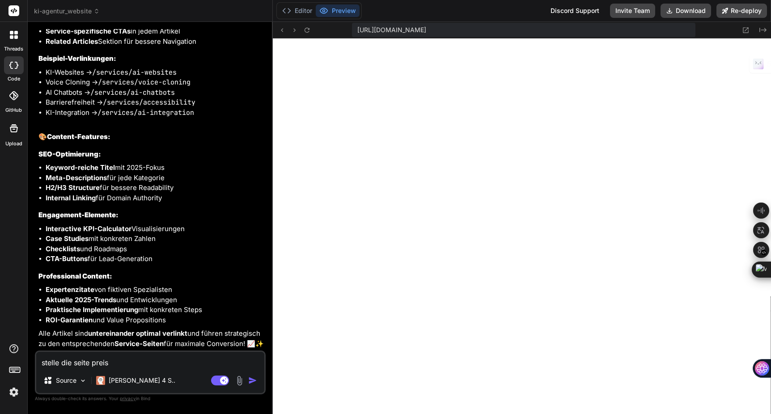
type textarea "x"
type textarea "stelle die seite pre"
type textarea "x"
type textarea "stelle die seite pr"
type textarea "x"
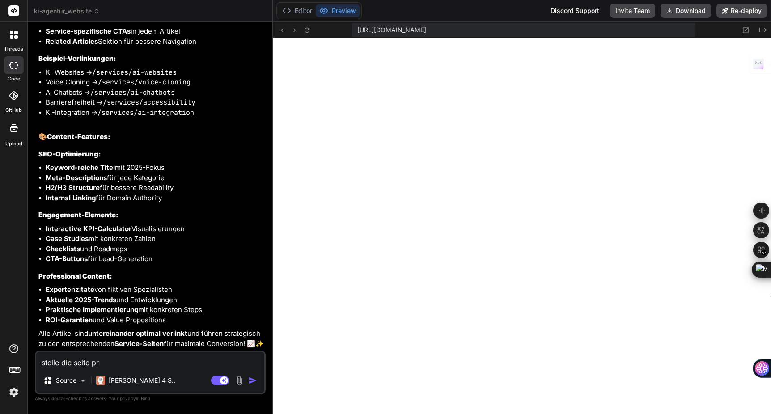
type textarea "stelle die seite p"
type textarea "x"
type textarea "stelle die seite"
type textarea "x"
type textarea "stelle die seite"
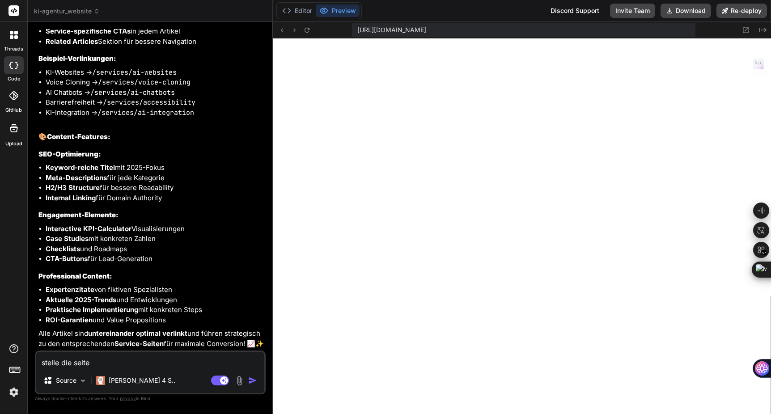
type textarea "x"
type textarea "stelle die seit"
type textarea "x"
type textarea "stelle die sei"
type textarea "x"
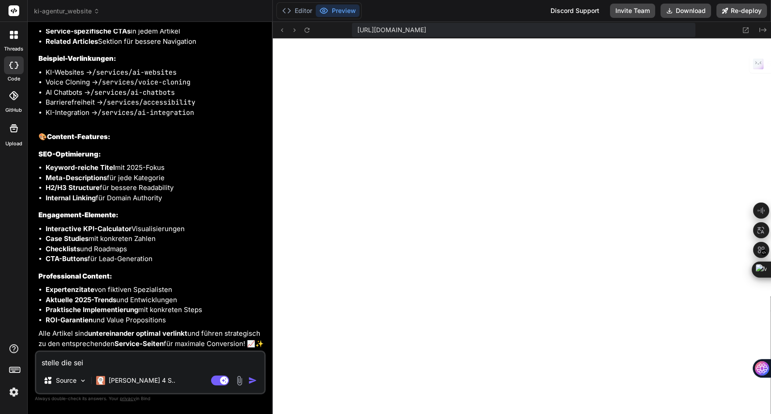
type textarea "stelle die se"
type textarea "x"
type textarea "stelle die s"
click at [124, 359] on textarea at bounding box center [150, 360] width 228 height 16
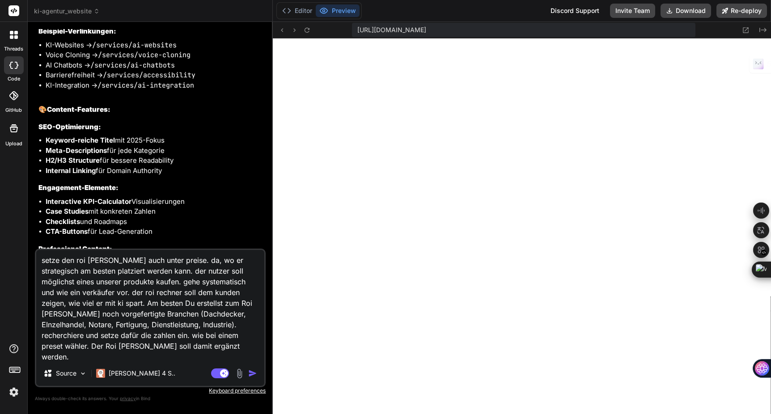
scroll to position [11, 0]
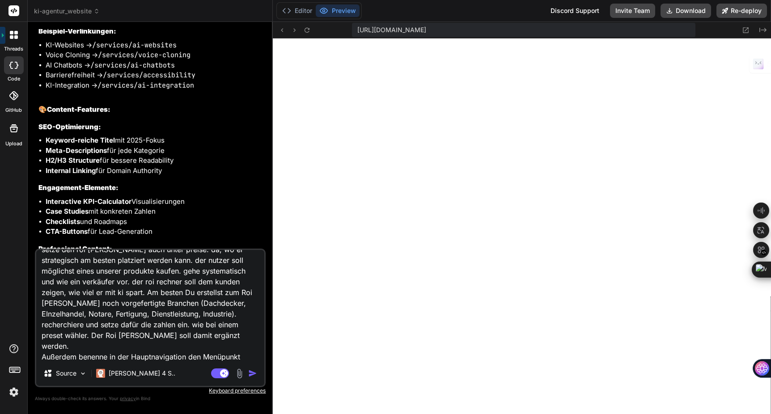
click at [103, 356] on textarea "setze den roi rechner auch unter preise. da, wo er strategisch am besten platzi…" at bounding box center [150, 305] width 228 height 111
click at [152, 358] on textarea "setze den roi rechner auch unter preise. da, wo er strategisch am besten platzi…" at bounding box center [150, 305] width 228 height 111
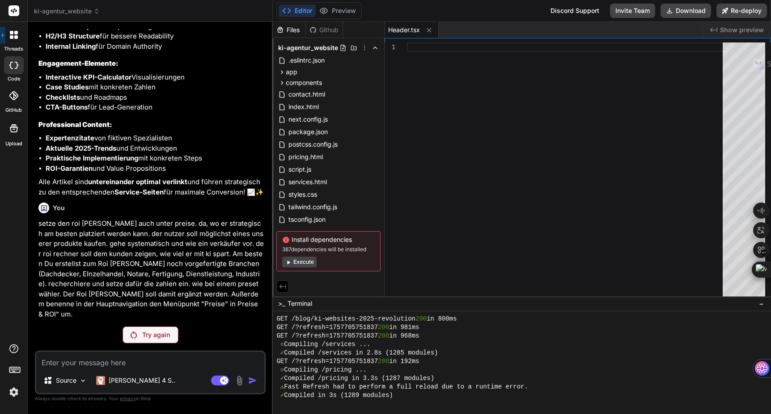
scroll to position [1836, 0]
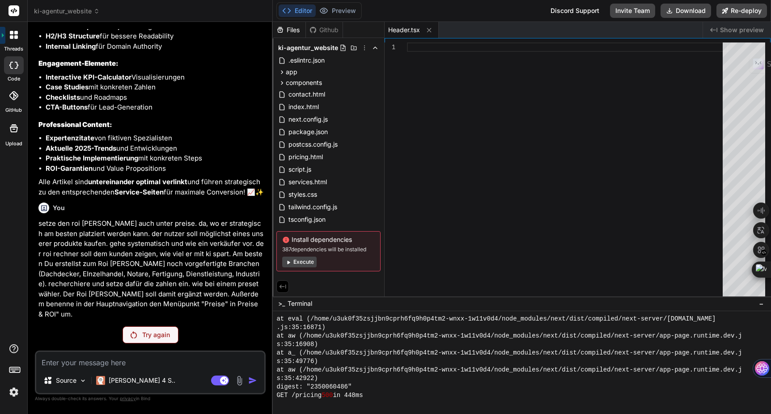
click at [142, 336] on p "Try again" at bounding box center [156, 335] width 28 height 9
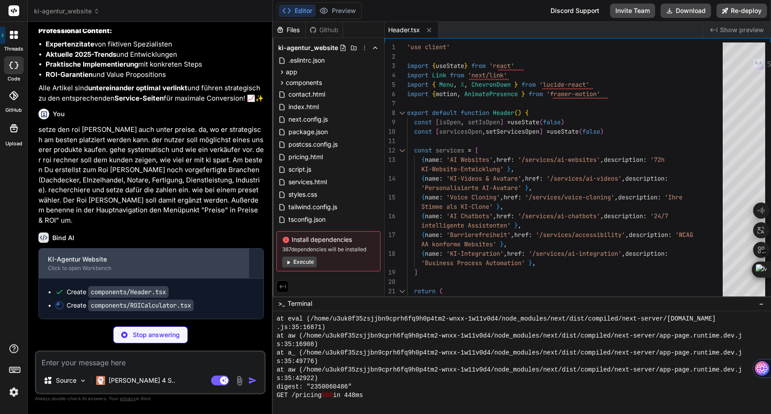
scroll to position [2574, 0]
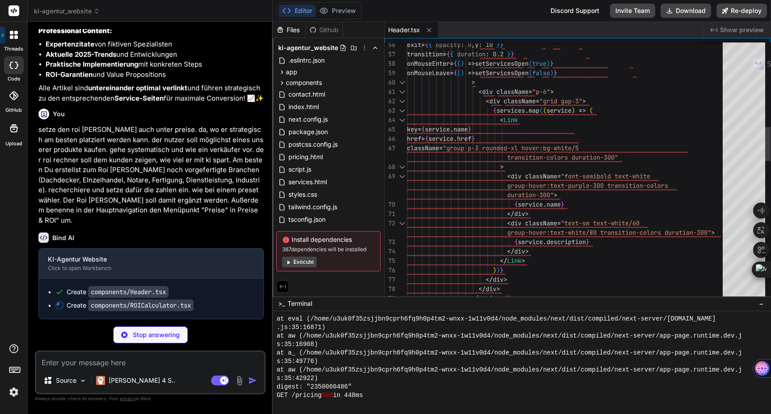
click at [745, 115] on div at bounding box center [744, 172] width 43 height 258
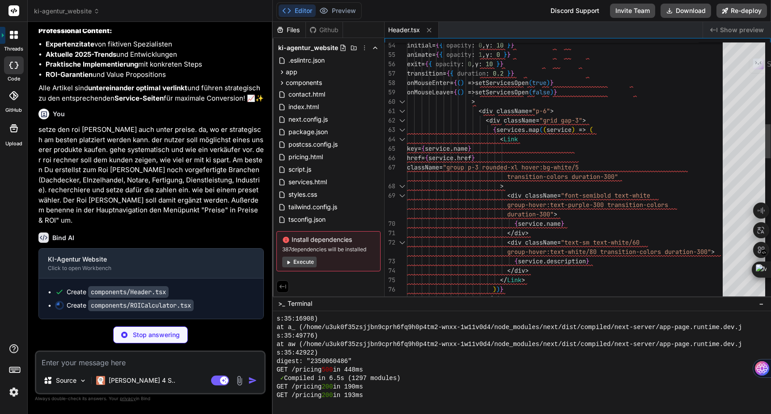
scroll to position [1862, 0]
click at [432, 28] on icon at bounding box center [429, 30] width 8 height 8
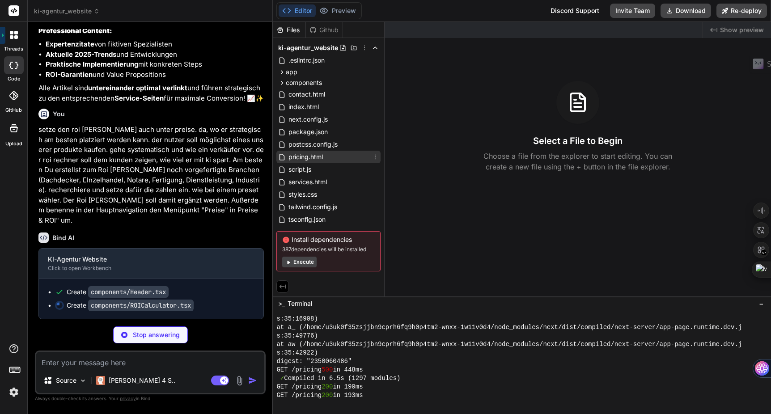
click at [322, 155] on span "pricing.html" at bounding box center [306, 157] width 36 height 11
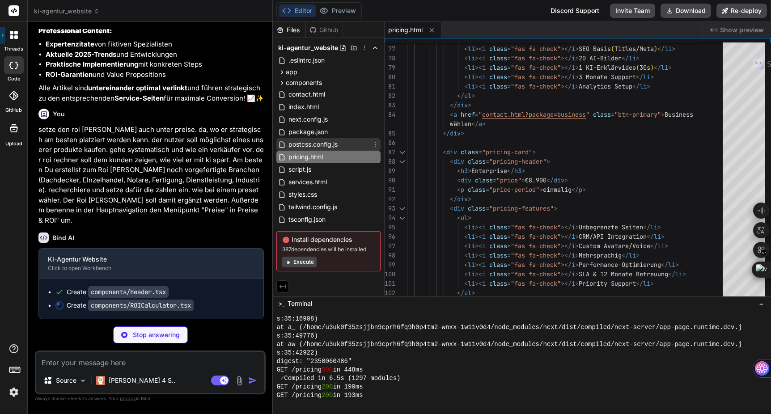
click at [323, 143] on span "postcss.config.js" at bounding box center [313, 144] width 51 height 11
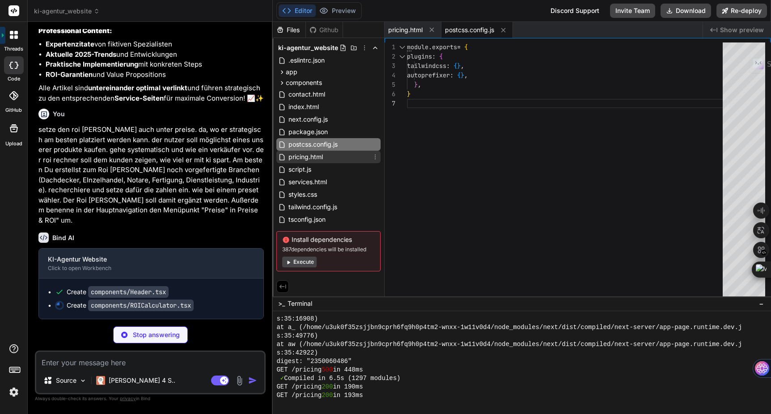
click at [319, 152] on span "pricing.html" at bounding box center [306, 157] width 36 height 11
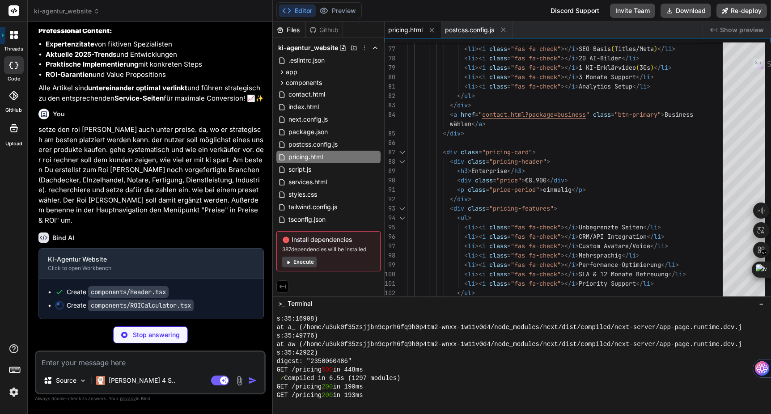
click at [737, 33] on span "Show preview" at bounding box center [742, 30] width 44 height 9
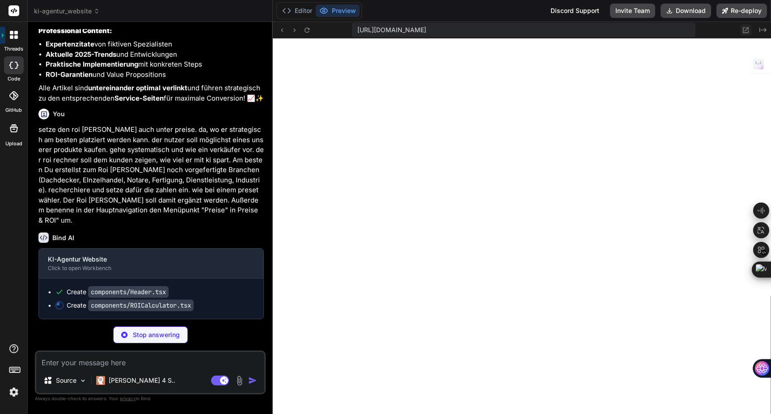
click at [749, 31] on icon at bounding box center [746, 30] width 8 height 8
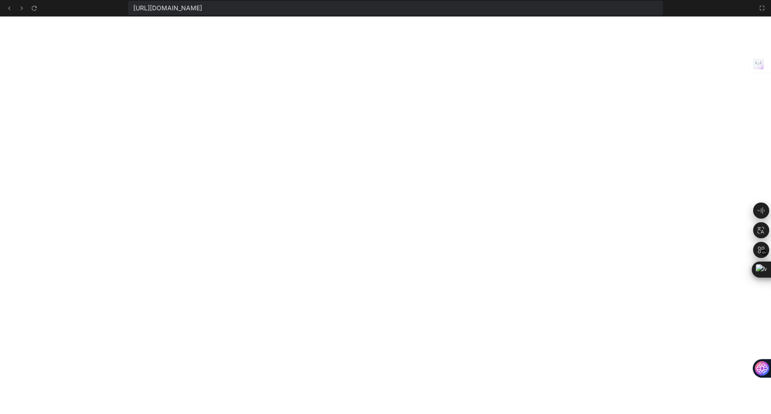
scroll to position [1896, 0]
click at [36, 9] on icon at bounding box center [34, 8] width 8 height 8
click at [761, 12] on button at bounding box center [762, 8] width 11 height 11
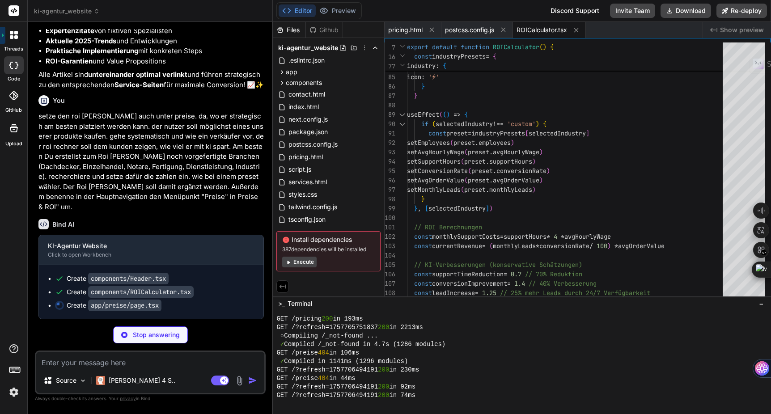
scroll to position [2588, 0]
click at [468, 31] on span "postcss.config.js" at bounding box center [469, 30] width 49 height 9
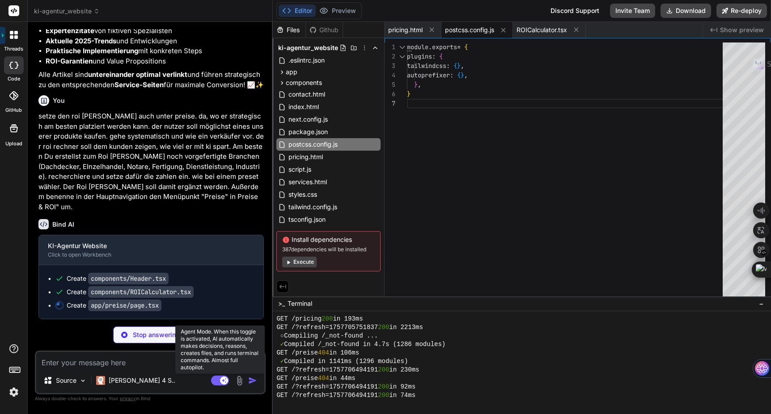
click at [217, 378] on rect at bounding box center [220, 381] width 18 height 10
click at [219, 380] on rect at bounding box center [216, 381] width 8 height 8
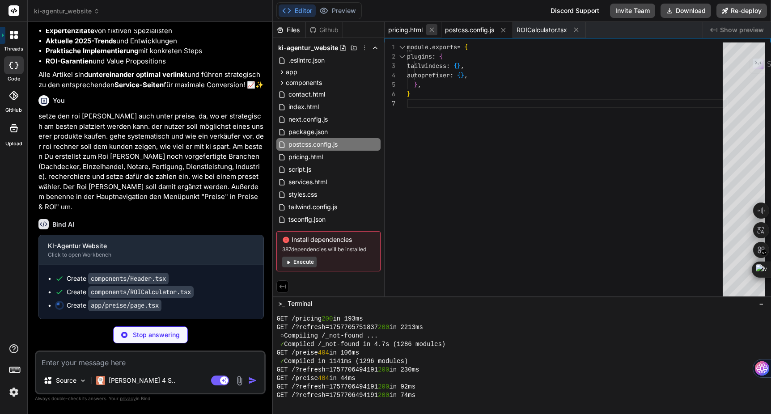
click at [434, 31] on icon at bounding box center [432, 30] width 8 height 8
click at [445, 31] on icon at bounding box center [447, 30] width 8 height 8
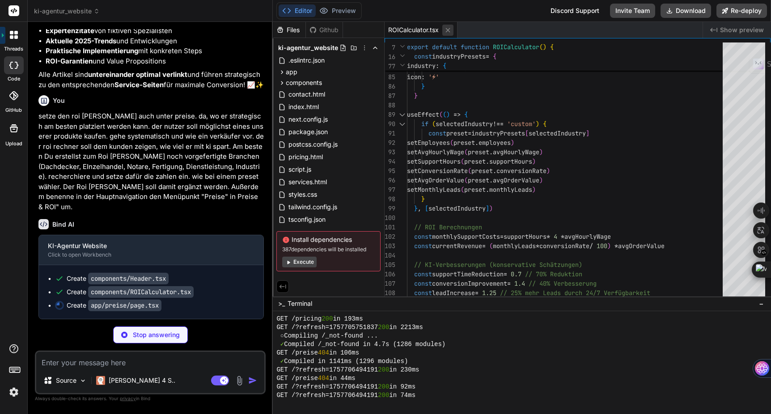
click at [446, 30] on icon at bounding box center [448, 30] width 8 height 8
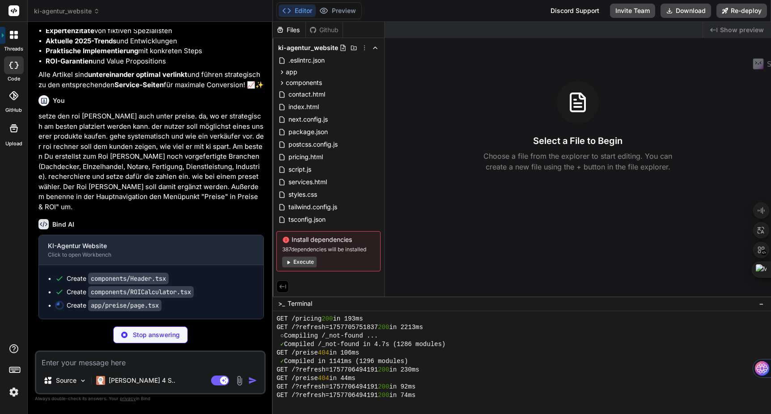
click at [740, 34] on span "Show preview" at bounding box center [742, 30] width 44 height 9
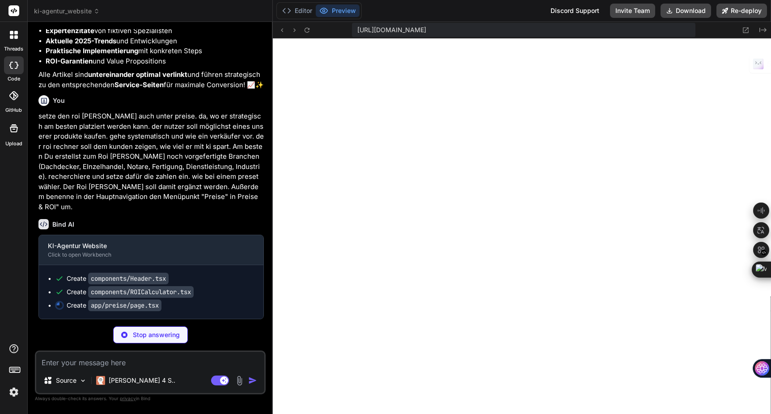
scroll to position [1947, 0]
click at [281, 31] on icon at bounding box center [282, 30] width 8 height 8
click at [308, 32] on icon at bounding box center [307, 30] width 8 height 8
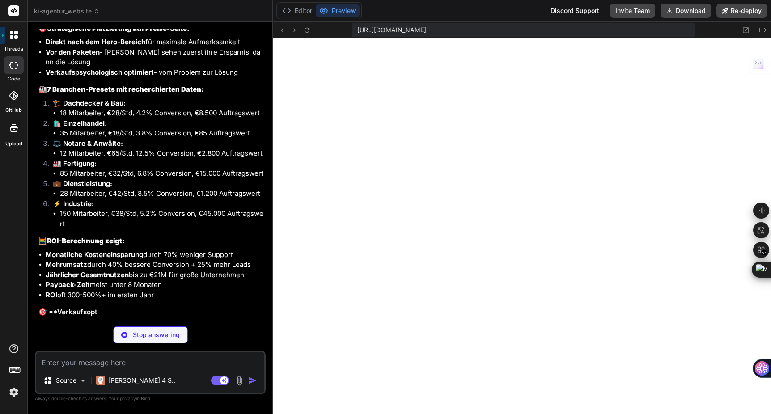
scroll to position [2955, 0]
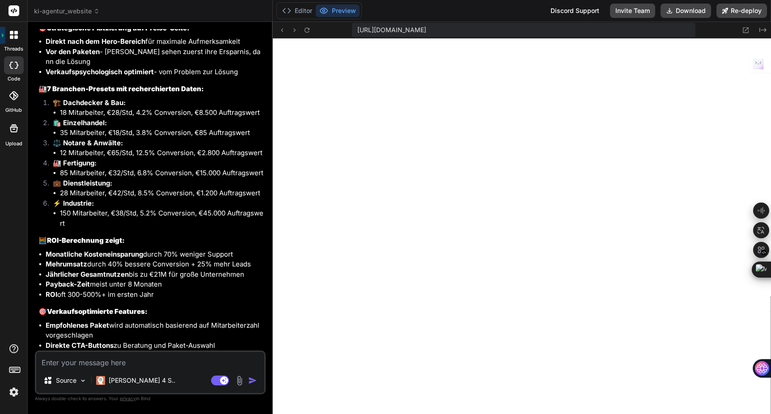
click at [88, 361] on textarea at bounding box center [150, 360] width 228 height 16
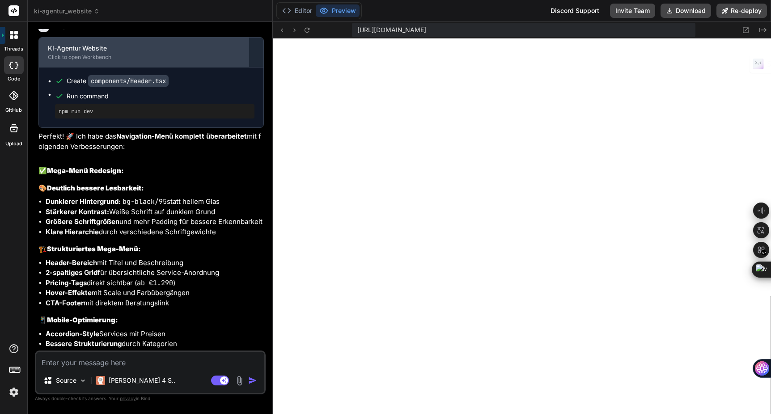
scroll to position [3534, 0]
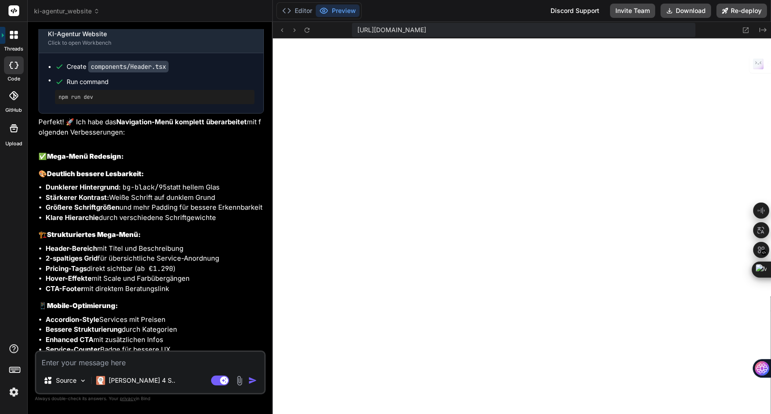
click at [80, 358] on textarea at bounding box center [150, 360] width 228 height 16
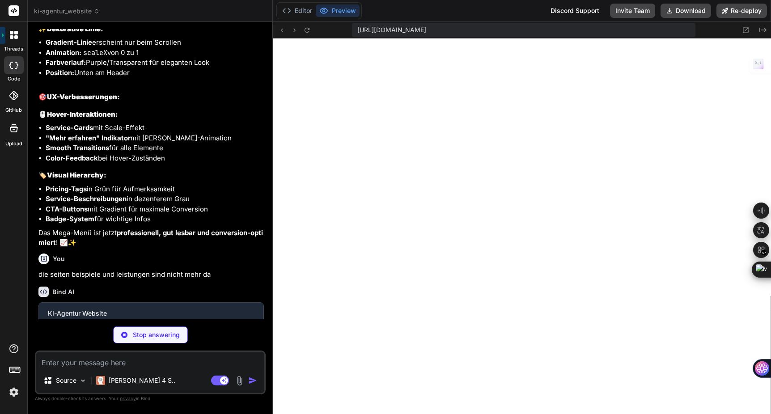
scroll to position [3987, 0]
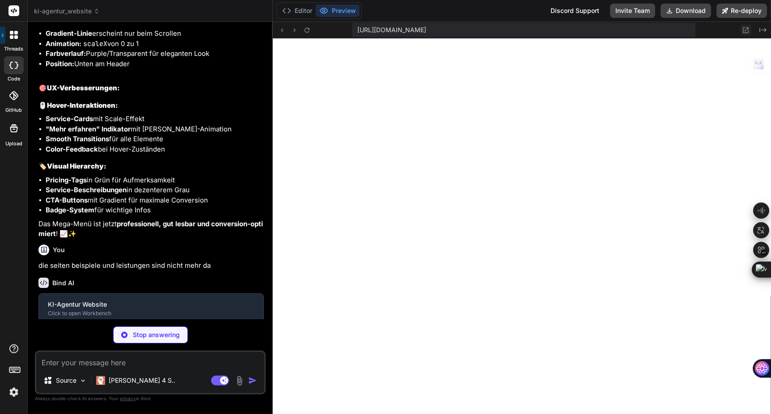
click at [746, 31] on icon at bounding box center [746, 30] width 8 height 8
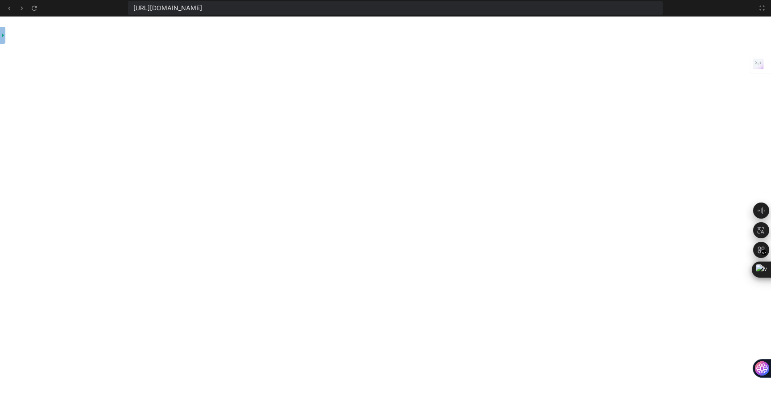
scroll to position [2465, 0]
click at [761, 8] on icon at bounding box center [762, 7] width 7 height 7
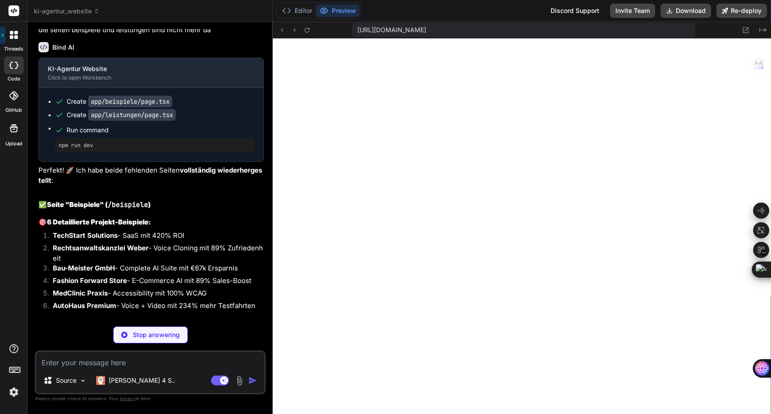
scroll to position [4224, 0]
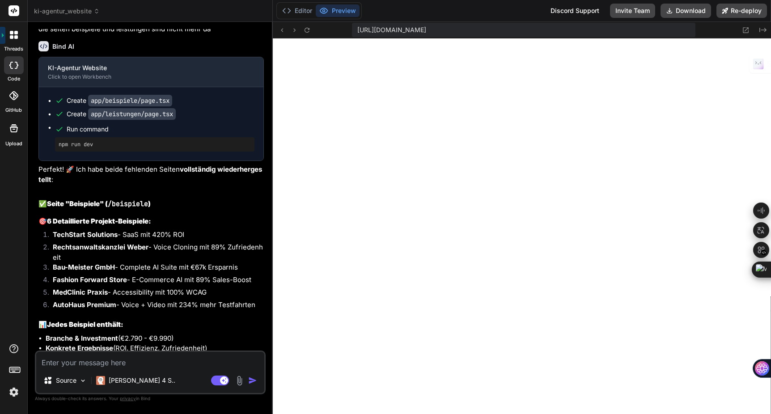
click at [110, 363] on textarea at bounding box center [150, 360] width 228 height 16
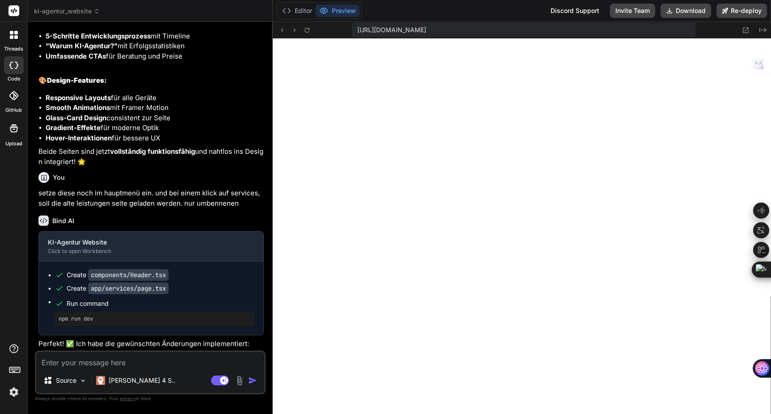
scroll to position [2992, 0]
click at [306, 11] on button "Editor" at bounding box center [297, 10] width 37 height 13
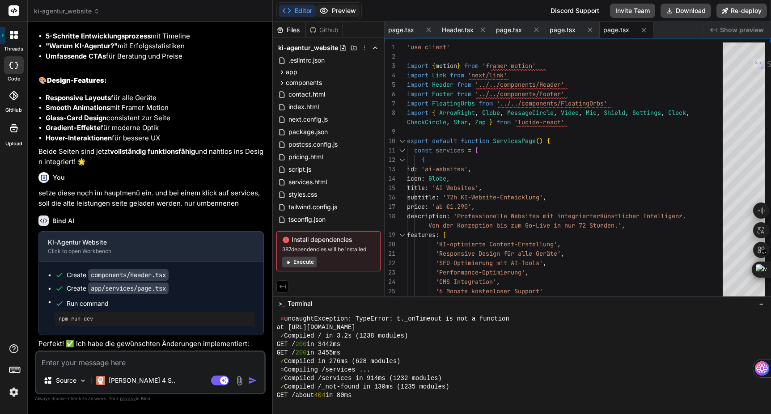
click at [333, 11] on button "Preview" at bounding box center [338, 10] width 44 height 13
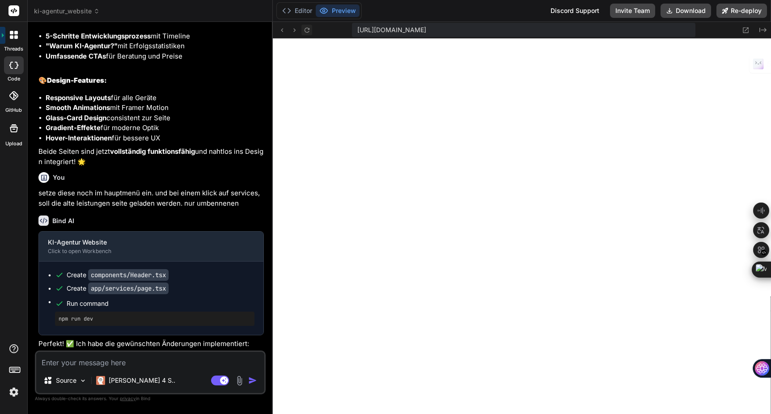
click at [308, 30] on icon at bounding box center [307, 30] width 8 height 8
click at [113, 365] on textarea at bounding box center [150, 360] width 228 height 16
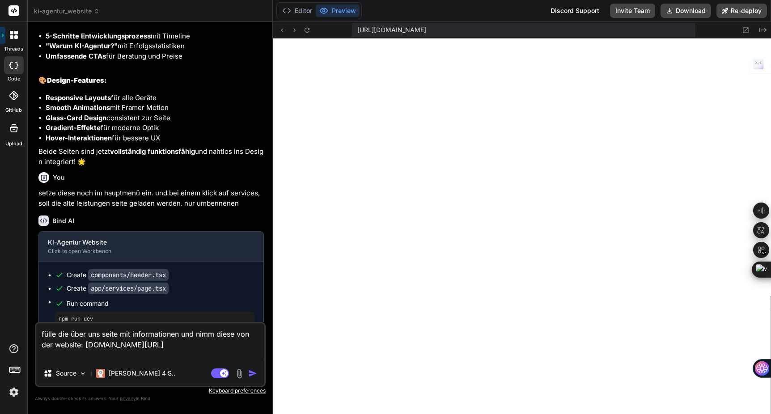
click at [200, 345] on textarea "fülle die über uns seite mit informationen und nimm diese von der website: jaeg…" at bounding box center [150, 342] width 228 height 38
click at [86, 344] on textarea "fülle die über uns seite mit informationen und nimm diese von der website: jaeg…" at bounding box center [150, 342] width 228 height 38
click at [60, 353] on textarea "fülle die über uns seite mit informationen und nimm diese von der website: http…" at bounding box center [150, 342] width 228 height 38
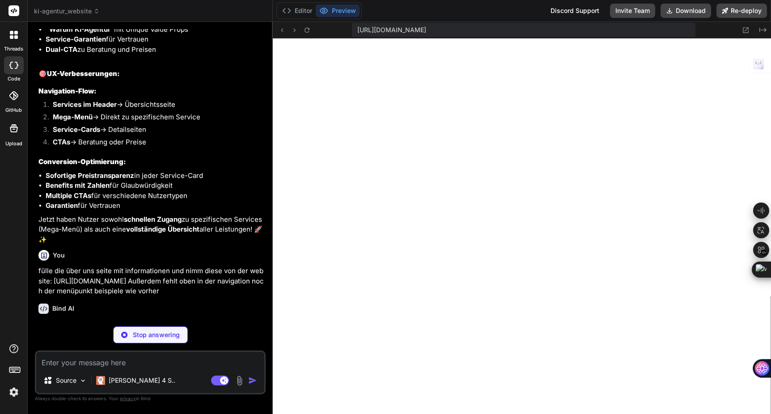
scroll to position [5484, 0]
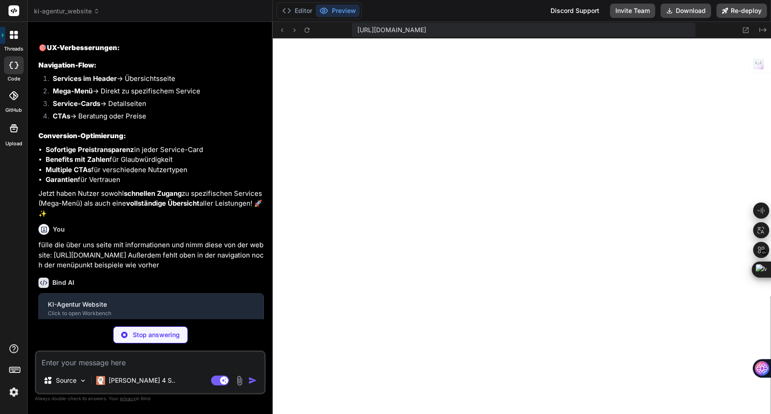
click at [15, 391] on img at bounding box center [13, 392] width 15 height 15
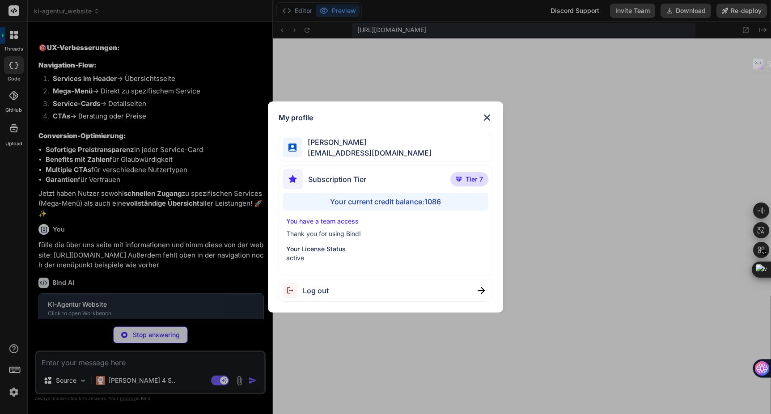
click at [15, 391] on div "My profile Kay Jaeger jaeger.digitallight@gmail.com Subscription Tier Tier 7 Yo…" at bounding box center [385, 207] width 771 height 414
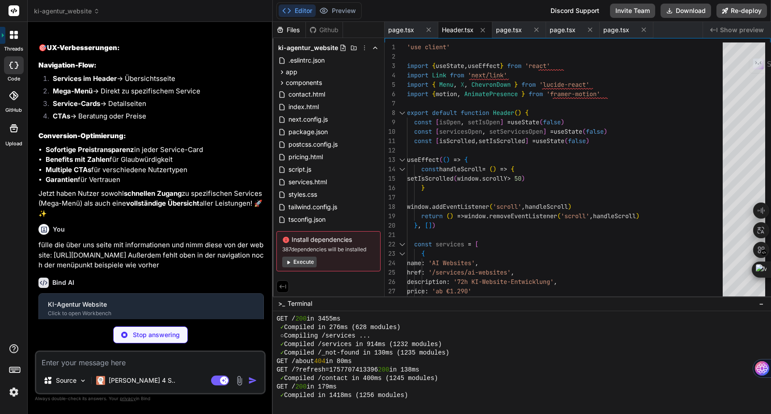
scroll to position [5546, 0]
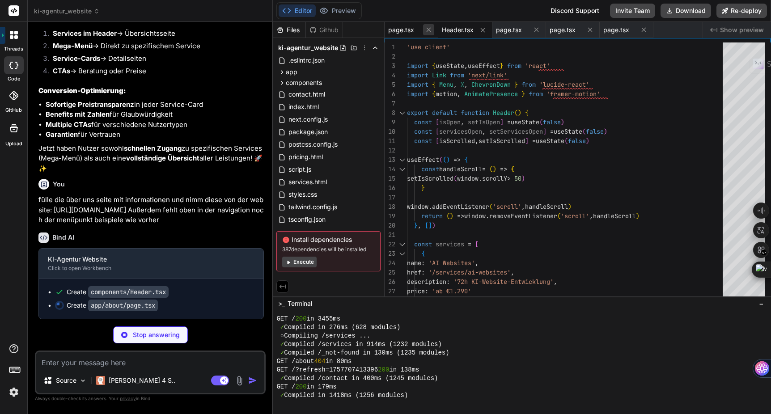
click at [428, 31] on icon at bounding box center [429, 30] width 4 height 4
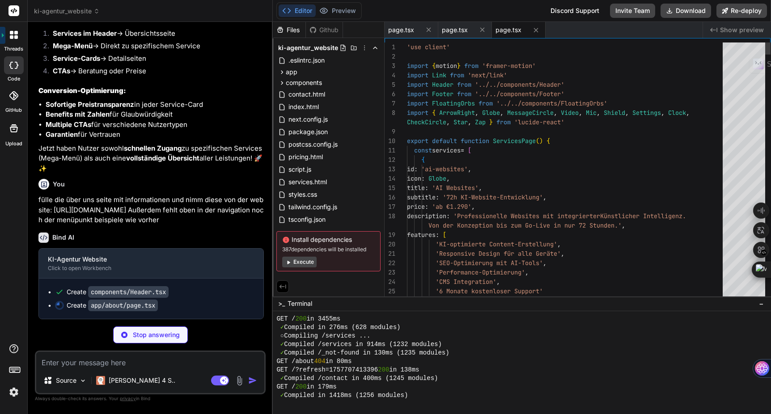
click at [428, 31] on icon at bounding box center [429, 30] width 4 height 4
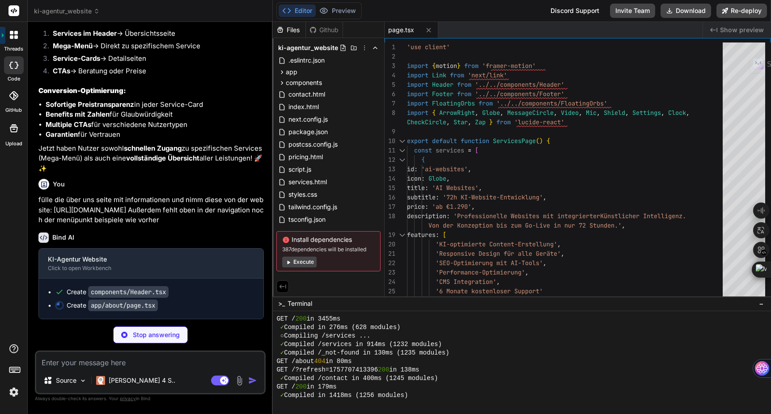
click at [428, 31] on icon at bounding box center [429, 30] width 4 height 4
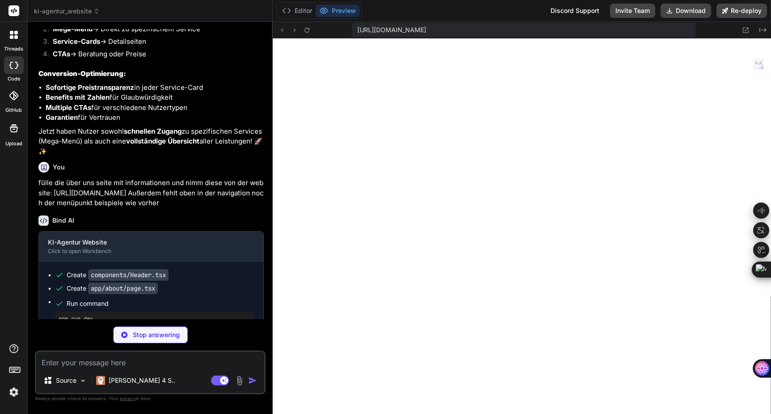
scroll to position [3247, 0]
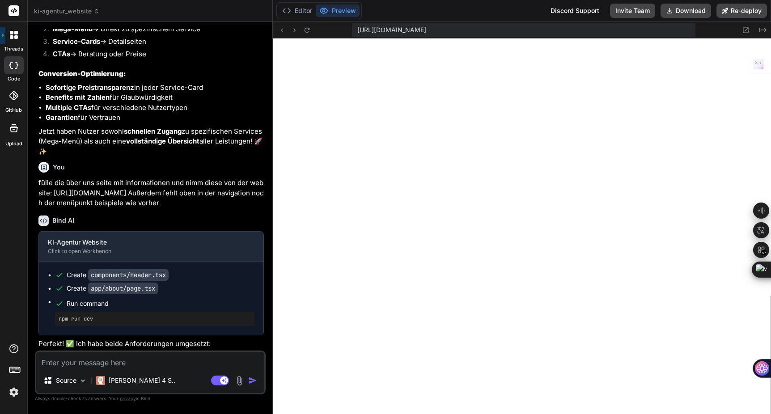
click at [17, 132] on icon at bounding box center [14, 128] width 11 height 11
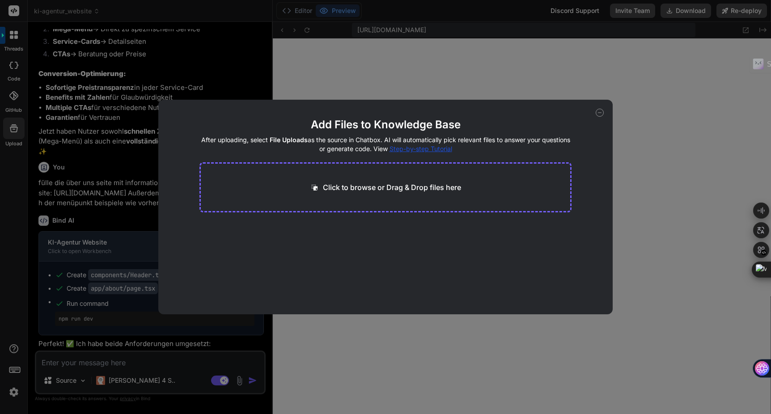
click at [487, 77] on div "Add Files to Knowledge Base After uploading, select File Uploads as the source …" at bounding box center [385, 207] width 771 height 414
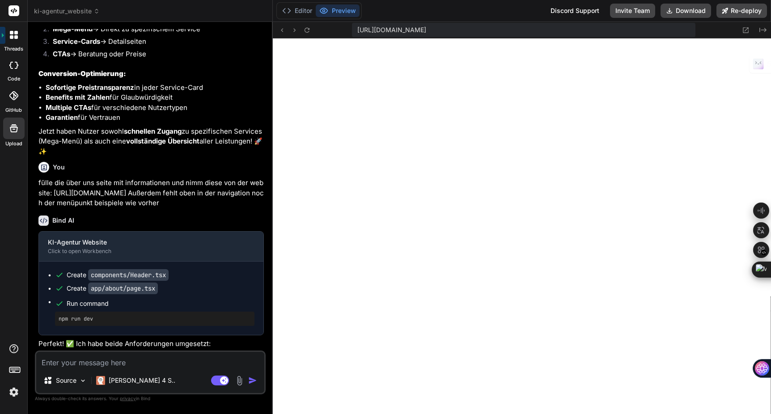
click at [81, 361] on textarea at bounding box center [150, 360] width 228 height 16
paste textarea "https://jaegermediagroup.de/impressum-jaegermediagroup/"
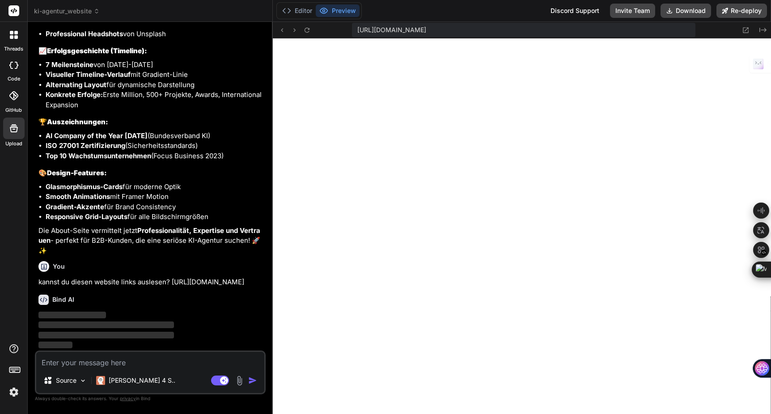
scroll to position [3256, 0]
click at [162, 315] on p "‌" at bounding box center [150, 315] width 225 height 10
click at [156, 280] on p "kannst du diesen website links auslesen? [URL][DOMAIN_NAME]" at bounding box center [150, 282] width 225 height 10
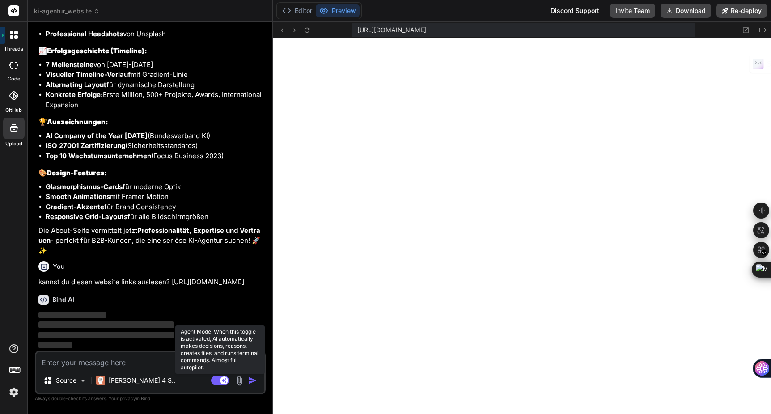
click at [221, 381] on rect at bounding box center [224, 381] width 8 height 8
click at [221, 381] on rect at bounding box center [220, 381] width 18 height 10
click at [100, 296] on div "Bind AI" at bounding box center [150, 300] width 225 height 10
click at [15, 104] on div at bounding box center [14, 96] width 20 height 20
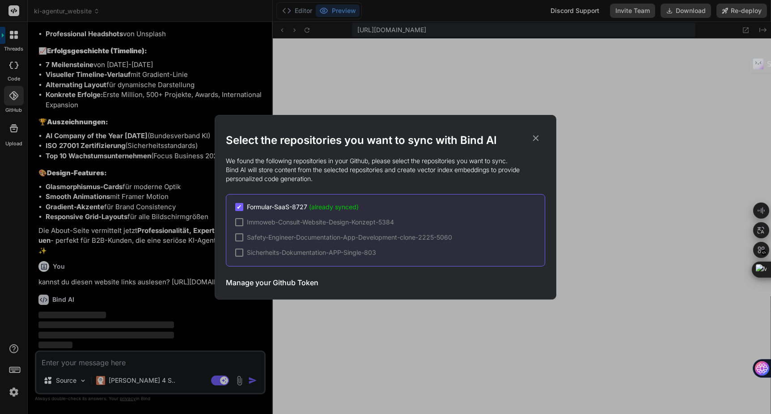
click at [539, 136] on icon at bounding box center [536, 138] width 10 height 10
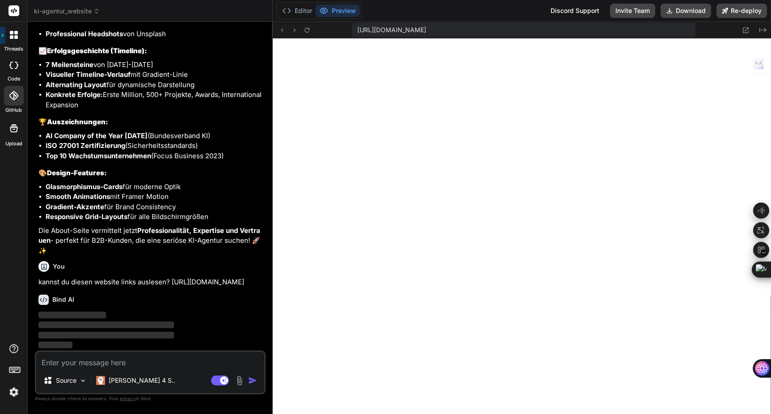
click at [17, 31] on icon at bounding box center [16, 33] width 4 height 4
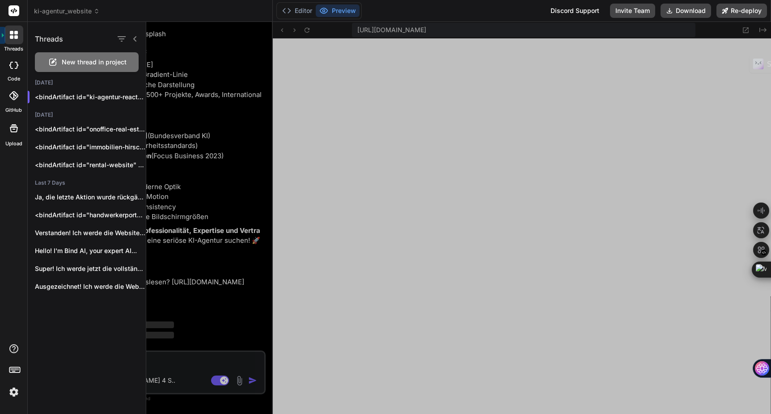
click at [169, 136] on div at bounding box center [458, 218] width 625 height 392
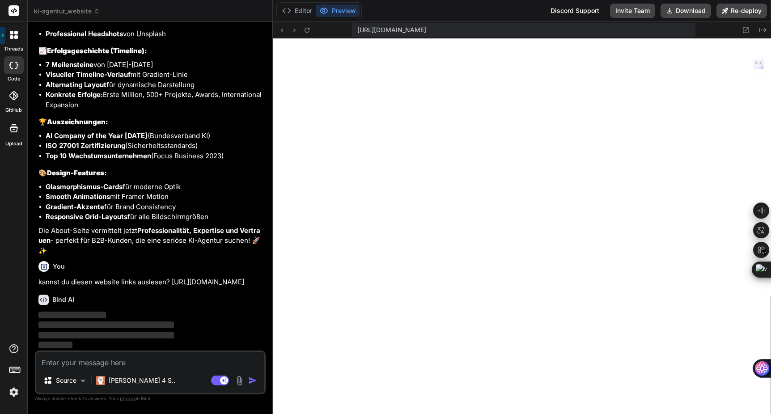
scroll to position [3307, 0]
click at [109, 323] on span "‌" at bounding box center [106, 325] width 136 height 7
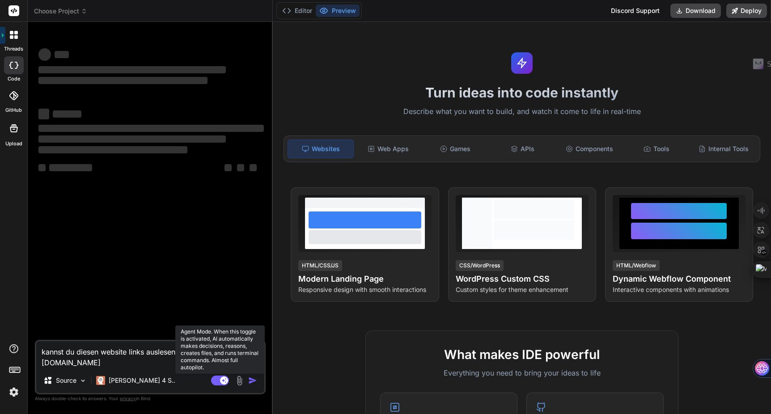
click at [218, 382] on rect at bounding box center [220, 381] width 18 height 10
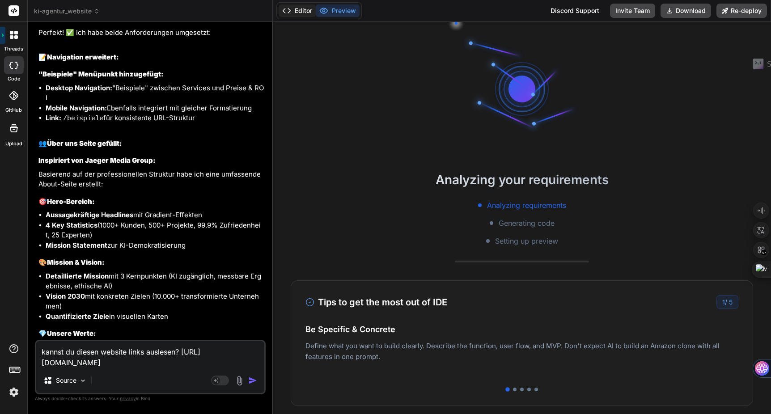
scroll to position [51, 0]
click at [300, 9] on button "Editor" at bounding box center [297, 10] width 37 height 13
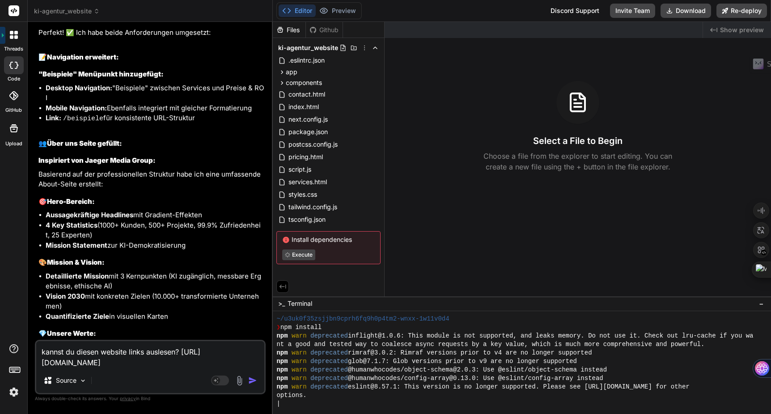
scroll to position [111, 0]
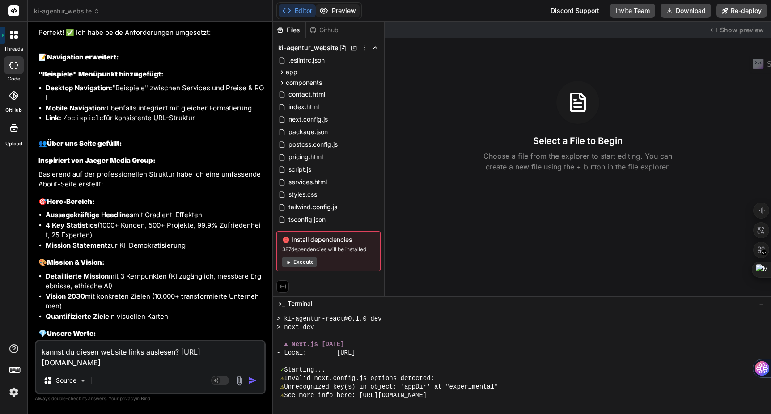
click at [340, 8] on button "Preview" at bounding box center [338, 10] width 44 height 13
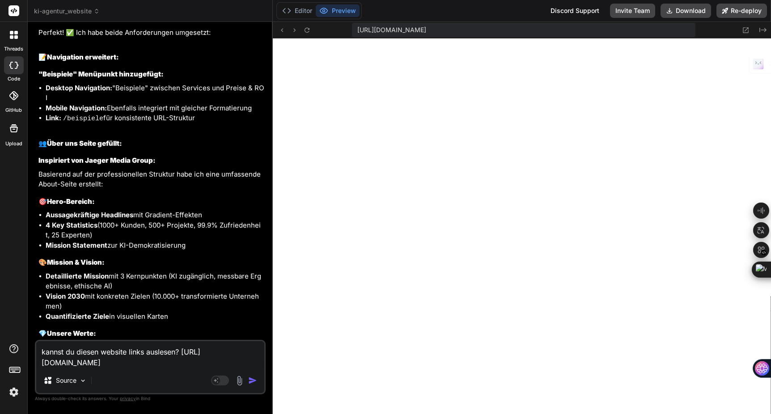
scroll to position [281, 0]
click at [253, 382] on img "button" at bounding box center [252, 380] width 9 height 9
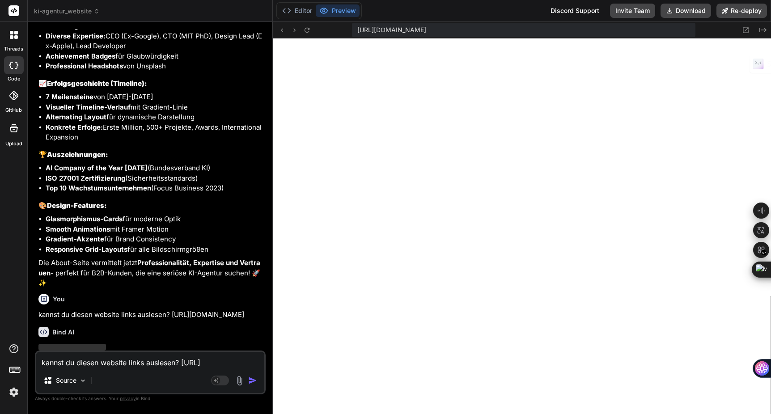
scroll to position [3123, 0]
type textarea "x"
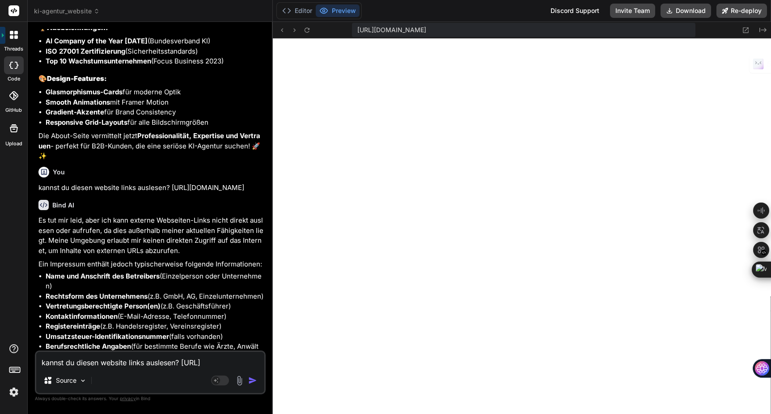
scroll to position [3265, 0]
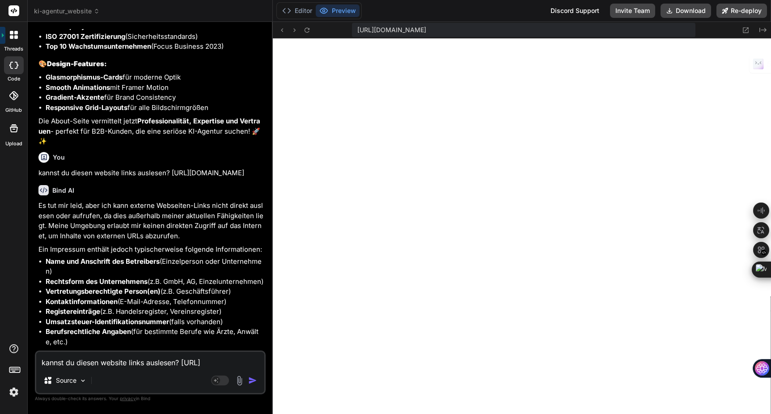
click at [98, 363] on textarea "kannst du diesen website links auslesen? [URL][DOMAIN_NAME]" at bounding box center [150, 360] width 228 height 16
type textarea "n"
type textarea "x"
type textarea "ne"
type textarea "x"
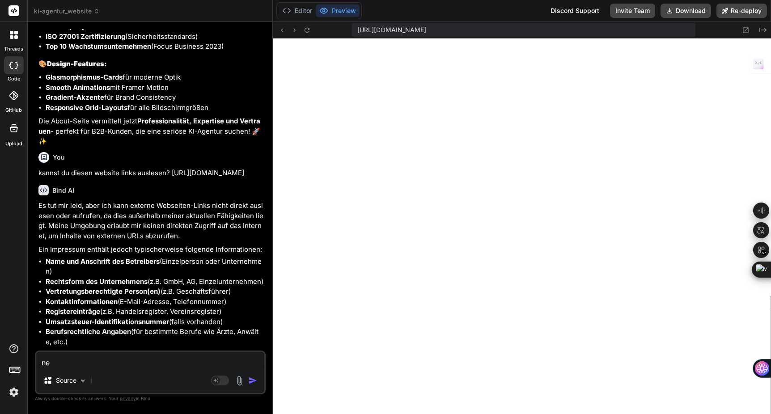
type textarea "nei"
type textarea "x"
type textarea "nein"
type textarea "x"
type textarea "nein,"
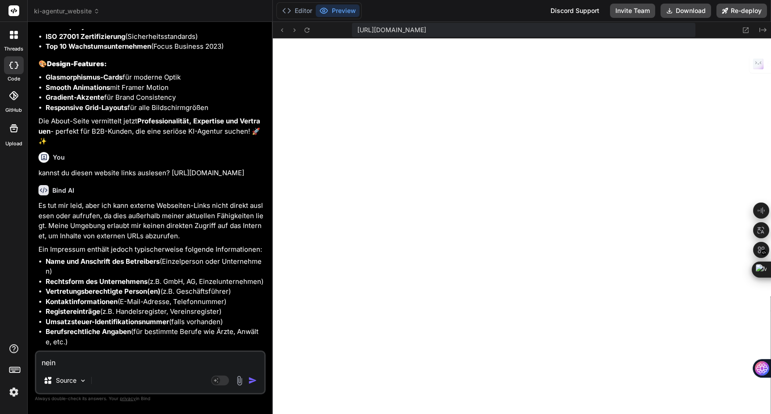
type textarea "x"
type textarea "nein,"
type textarea "x"
type textarea "nein, i"
type textarea "x"
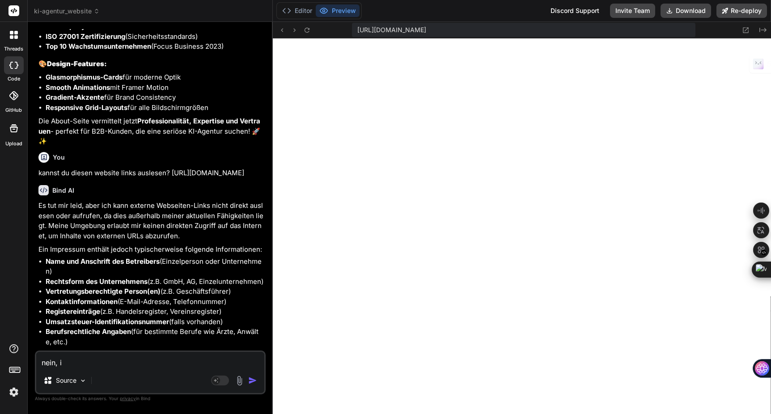
type textarea "nein, ic"
type textarea "x"
type textarea "nein, ich"
type textarea "x"
type textarea "nein, ich"
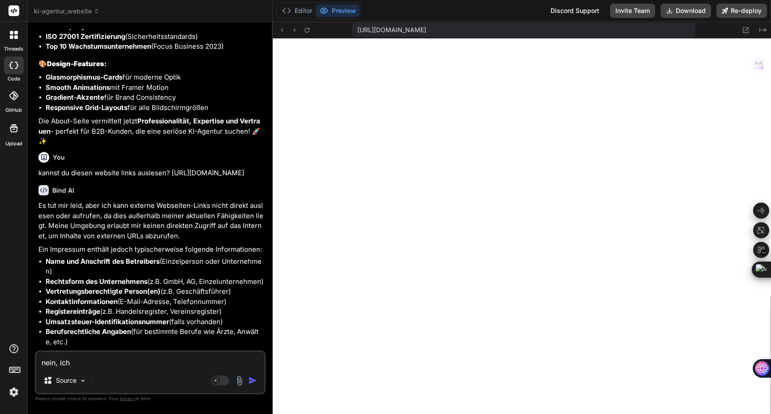
type textarea "x"
type textarea "nein, ich l"
type textarea "x"
type textarea "nein, ich la"
type textarea "x"
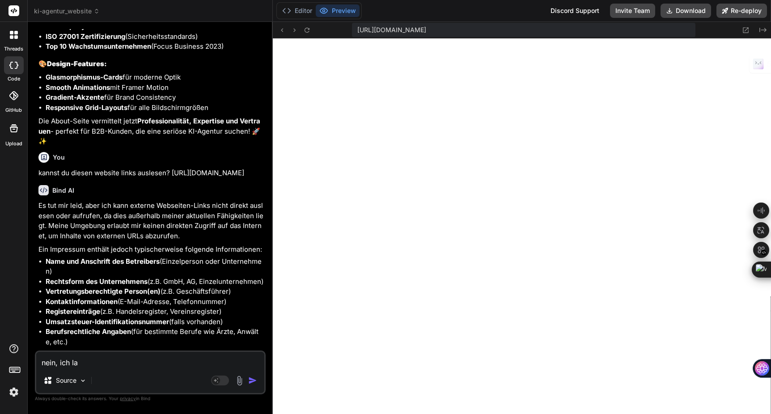
type textarea "nein, ich lad"
type textarea "x"
type textarea "nein, ich lade"
type textarea "x"
type textarea "nein, ich lade"
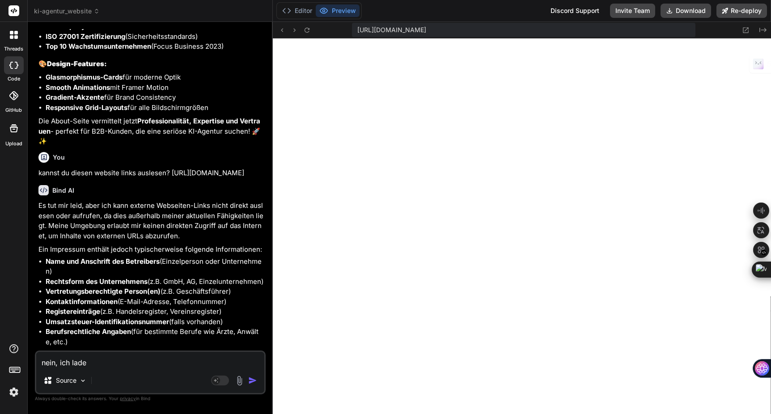
type textarea "x"
type textarea "nein, ich lade d"
type textarea "x"
type textarea "nein, ich lade di"
type textarea "x"
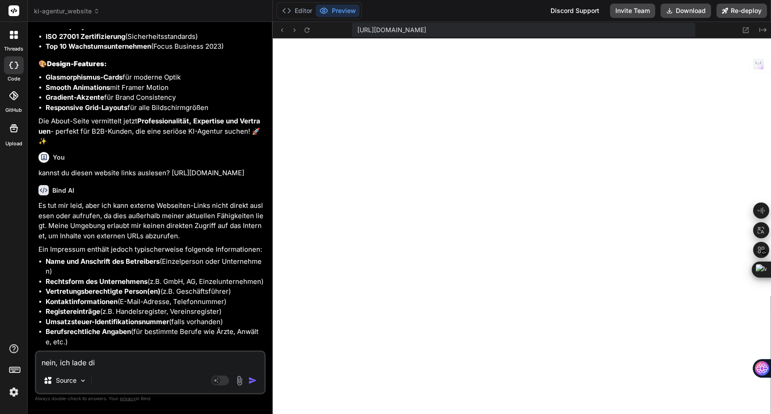
type textarea "nein, ich lade dir"
type textarea "x"
type textarea "nein, ich lade dir"
type textarea "x"
type textarea "nein, ich lade dir d"
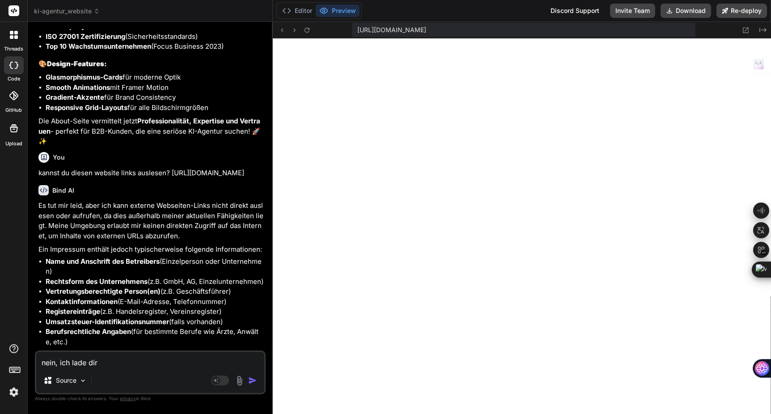
type textarea "x"
type textarea "nein, ich lade dir da"
type textarea "x"
type textarea "nein, ich lade dir das"
type textarea "x"
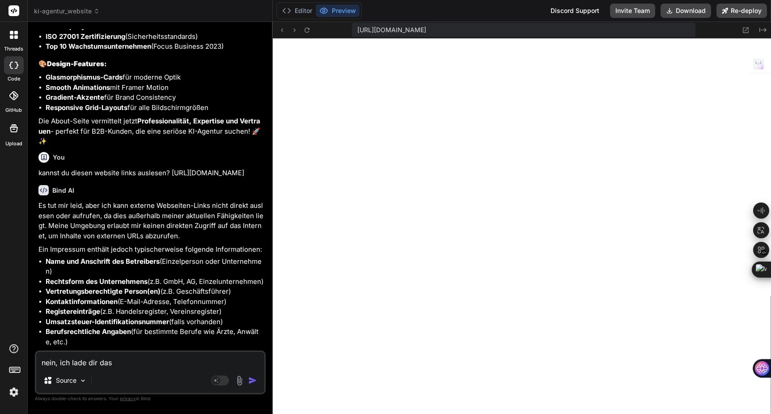
type textarea "nein, ich lade dir das"
type textarea "x"
type textarea "nein, ich lade dir das i"
type textarea "x"
type textarea "nein, ich lade dir das im"
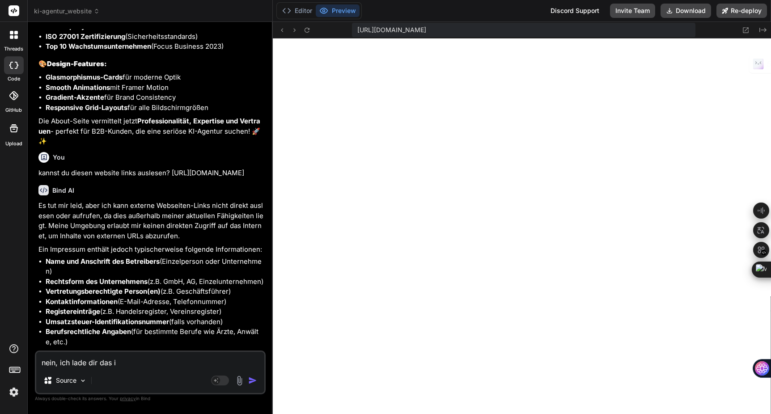
type textarea "x"
type textarea "nein, ich lade dir das imp"
type textarea "x"
type textarea "nein, ich lade dir das impr"
type textarea "x"
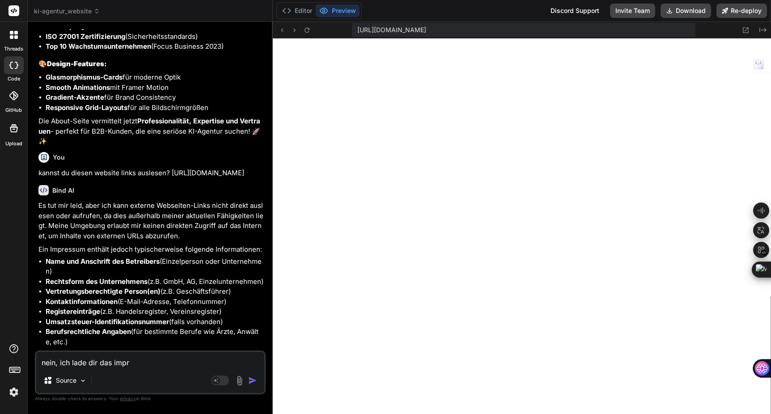
type textarea "nein, ich lade dir das impre"
type textarea "x"
type textarea "nein, ich lade dir das impres"
type textarea "x"
type textarea "nein, ich lade dir das impress"
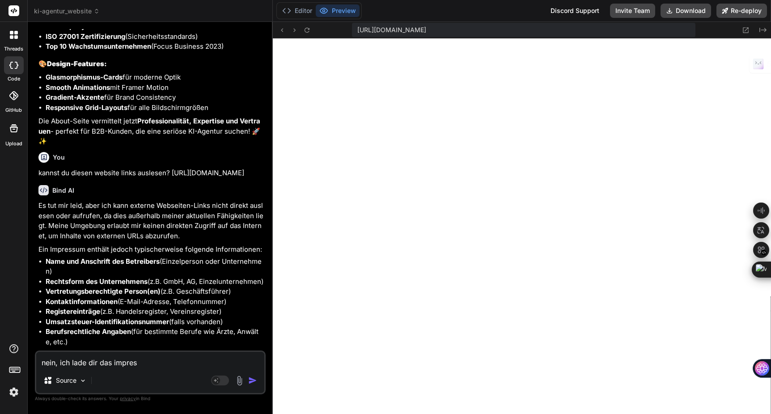
type textarea "x"
type textarea "nein, ich lade dir das impressu"
type textarea "x"
type textarea "nein, ich lade dir das impressum"
type textarea "x"
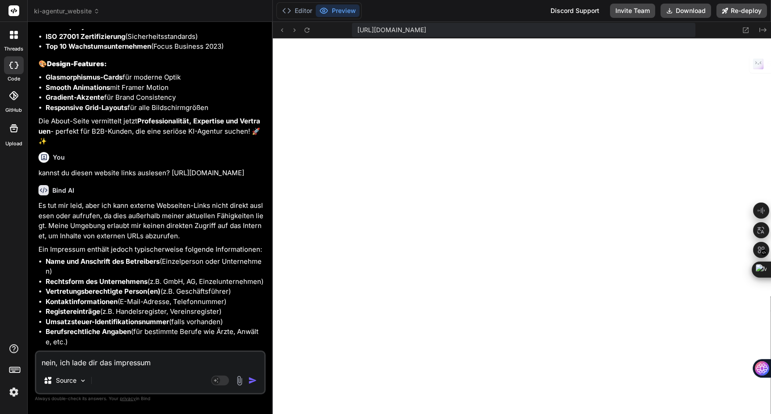
type textarea "nein, ich lade dir das impressum"
type textarea "x"
type textarea "nein, ich lade dir das impressum h"
type textarea "x"
type textarea "nein, ich lade dir das impressum ho"
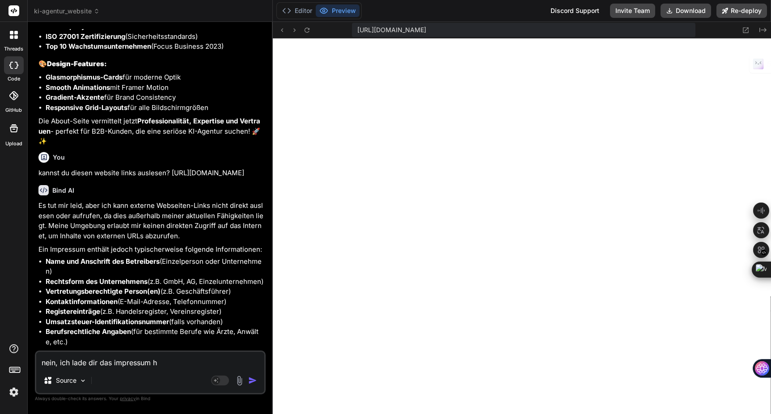
type textarea "x"
type textarea "nein, ich lade dir das impressum hoc"
type textarea "x"
type textarea "nein, ich lade dir das impressum hoch"
type textarea "x"
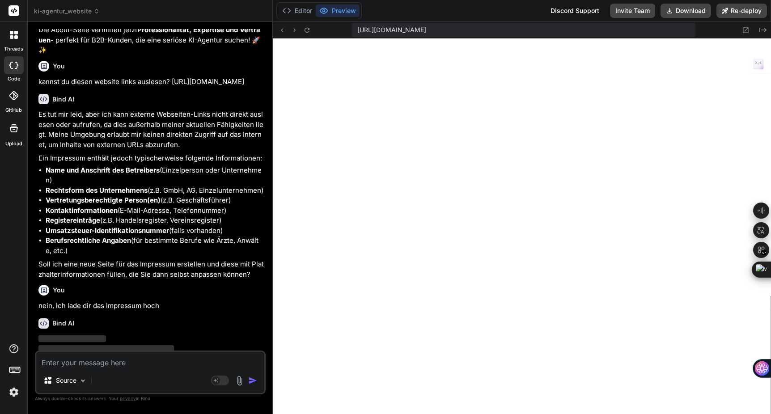
scroll to position [3357, 0]
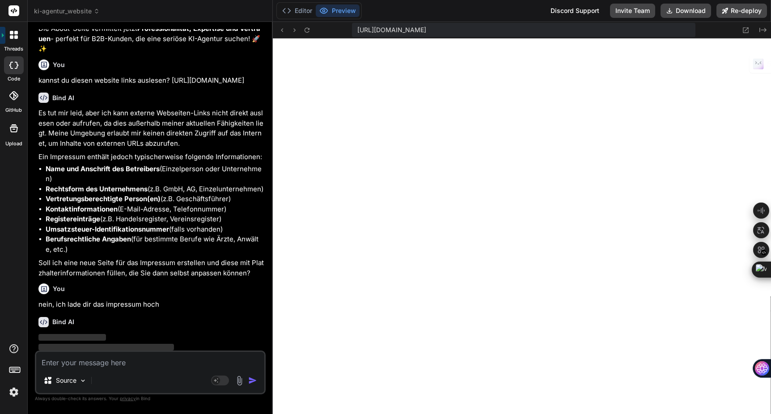
click at [102, 361] on textarea at bounding box center [150, 360] width 228 height 16
paste textarea "https://jaegermediagroup.de/impressum-jaegermediagroup/"
type textarea "https://jaegermediagroup.de/impressum-jaegermediagroup/"
type textarea "x"
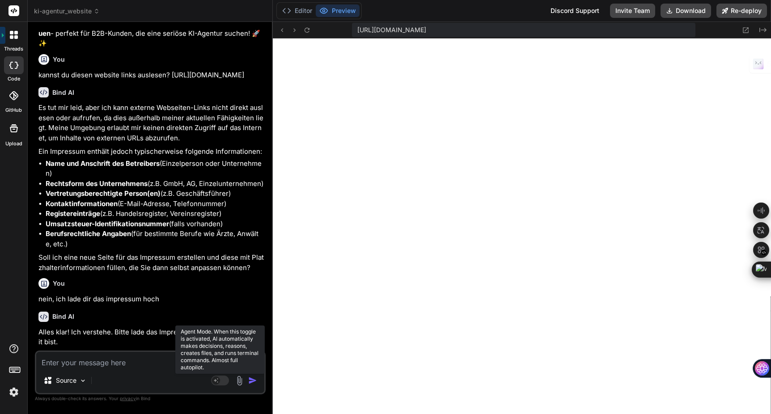
click at [220, 378] on rect at bounding box center [220, 381] width 18 height 10
type textarea "x"
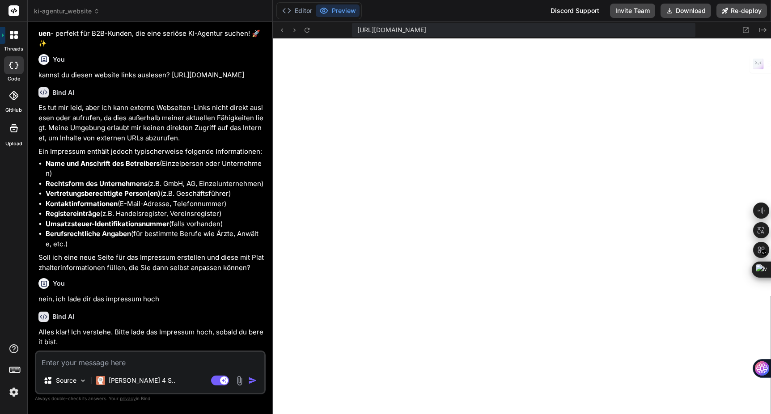
click at [75, 364] on textarea at bounding box center [150, 360] width 228 height 16
type textarea "N"
type textarea "x"
type textarea "Ni"
type textarea "x"
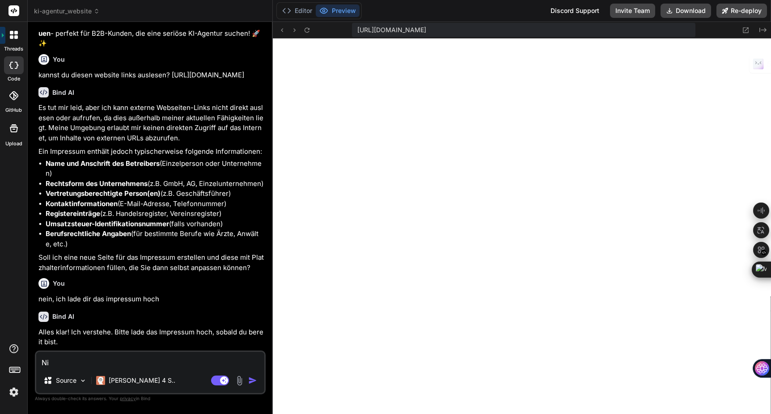
type textarea "Nim"
type textarea "x"
type textarea "Nimm"
type textarea "x"
type textarea "Nimm"
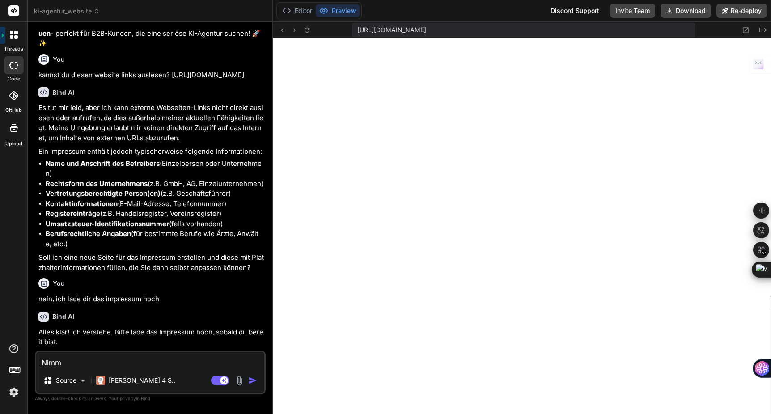
type textarea "x"
type textarea "Nimm f"
type textarea "x"
type textarea "Nimm fü"
type textarea "x"
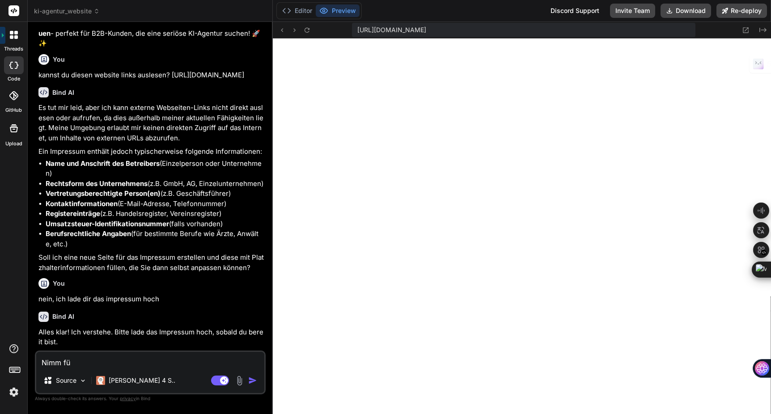
type textarea "Nimm für"
type textarea "x"
type textarea "Nimm für"
type textarea "x"
type textarea "Nimm für d"
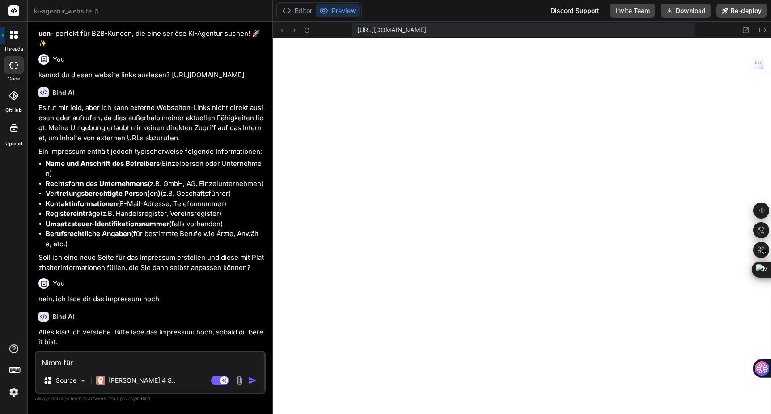
type textarea "x"
type textarea "Nimm für di"
type textarea "x"
type textarea "Nimm für die"
type textarea "x"
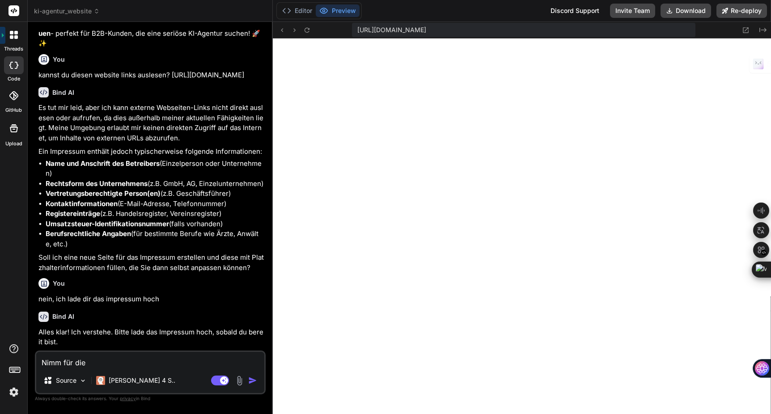
type textarea "Nimm für die"
type textarea "x"
type textarea "Nimm für die g"
type textarea "x"
type textarea "Nimm für die ge"
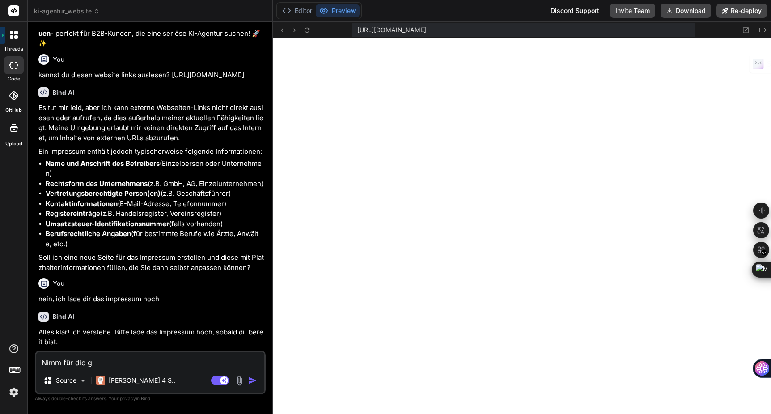
type textarea "x"
type textarea "Nimm für die ges"
type textarea "x"
type textarea "Nimm für die gesa"
type textarea "x"
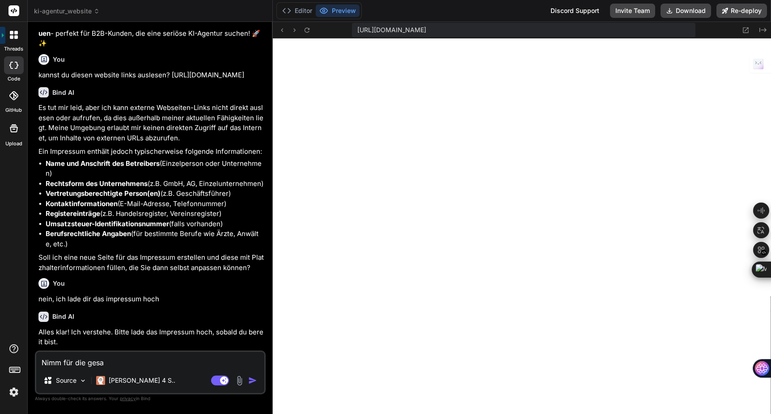
type textarea "Nimm für die gesam"
type textarea "x"
type textarea "Nimm für die gesamt"
type textarea "x"
type textarea "Nimm für die gesamte"
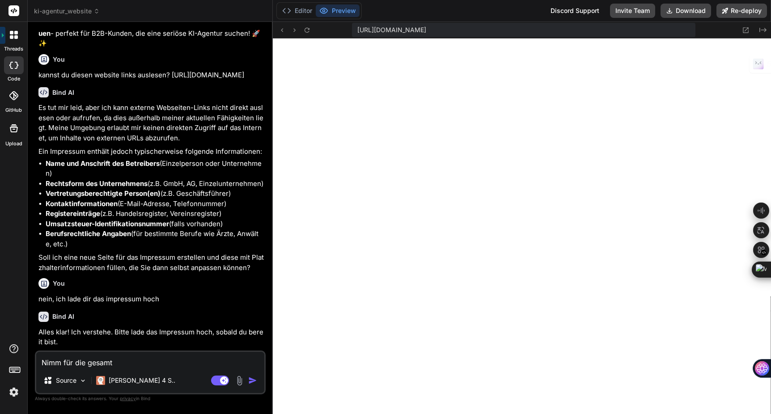
type textarea "x"
type textarea "Nimm für die gesamte"
type textarea "x"
type textarea "Nimm für die gesamte a"
type textarea "x"
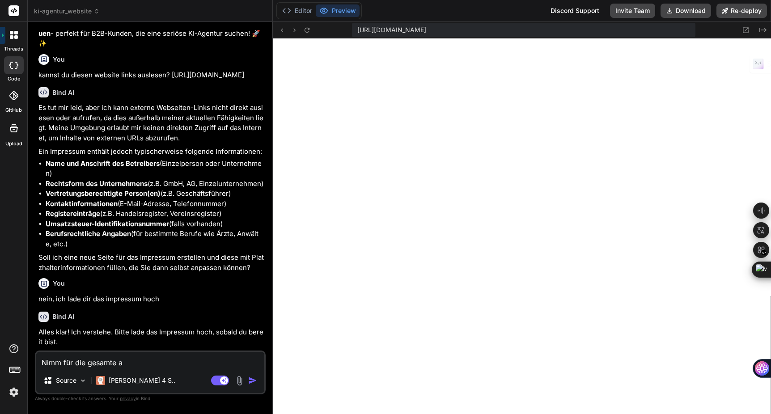
type textarea "Nimm für die gesamte ap"
type textarea "x"
type textarea "Nimm für die gesamte app"
type textarea "x"
type textarea "Nimm für die gesamte app"
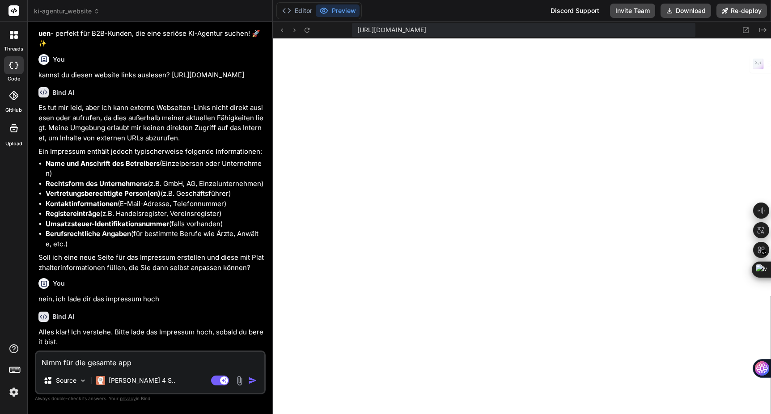
type textarea "x"
type textarea "Nimm für die gesamte app d"
type textarea "x"
type textarea "Nimm für die gesamte app di"
type textarea "x"
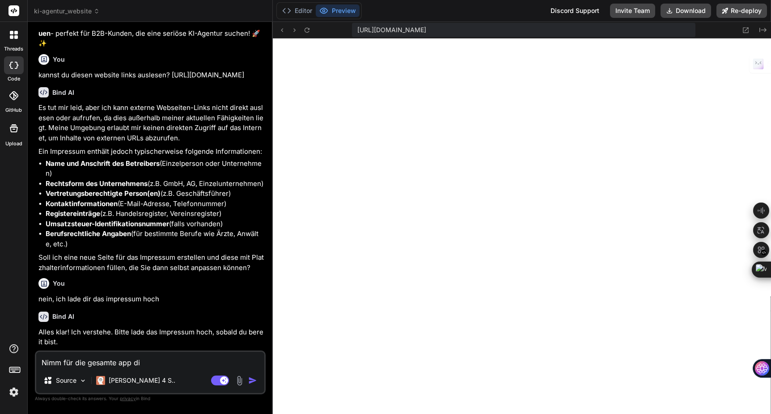
type textarea "Nimm für die gesamte app die"
type textarea "x"
type textarea "Nimm für die gesamte app die"
type textarea "x"
type textarea "Nimm für die gesamte app die"
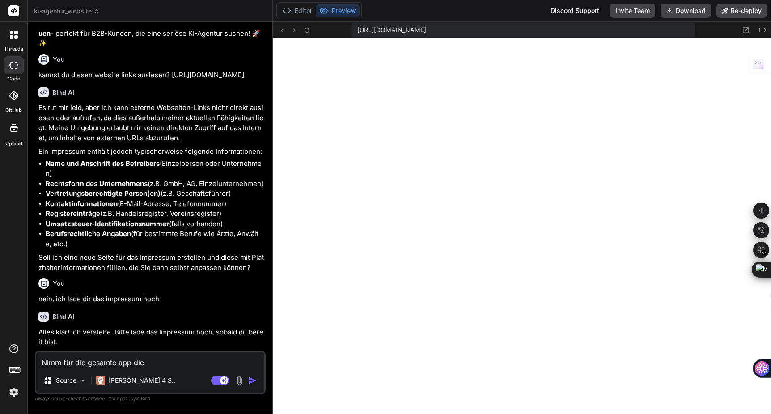
type textarea "x"
type textarea "Nimm für die gesamte app dies"
type textarea "x"
type textarea "Nimm für die gesamte app diese"
type textarea "x"
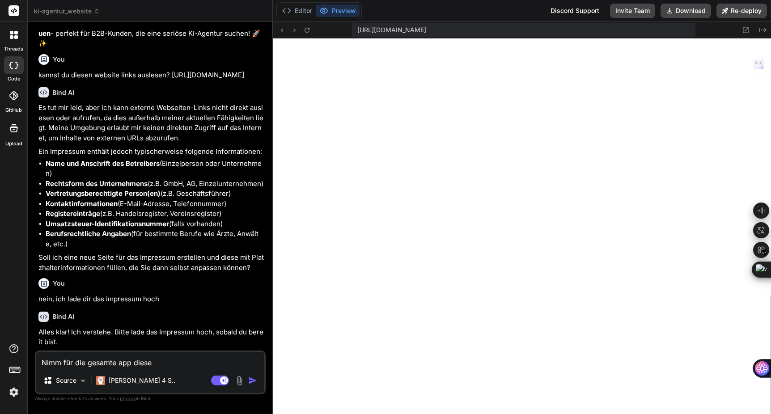
type textarea "Nimm für die gesamte app diese"
type textarea "x"
type textarea "Nimm für die gesamte app diese i"
type textarea "x"
type textarea "Nimm für die gesamte app diese in"
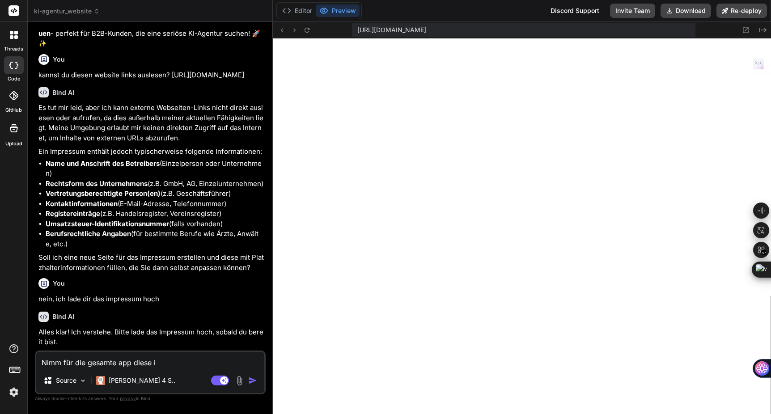
type textarea "x"
type textarea "Nimm für die gesamte app diese inf"
type textarea "x"
type textarea "Nimm für die gesamte app diese info"
type textarea "x"
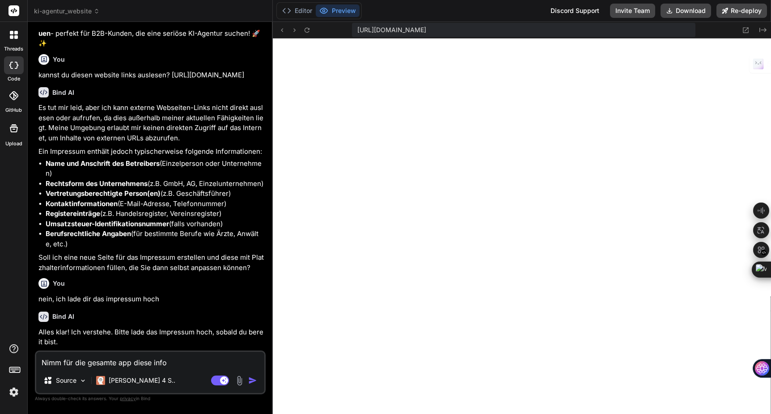
type textarea "Nimm für die gesamte app diese infor"
type textarea "x"
type textarea "Nimm für die gesamte app diese inform"
type textarea "x"
type textarea "Nimm für die gesamte app diese informa"
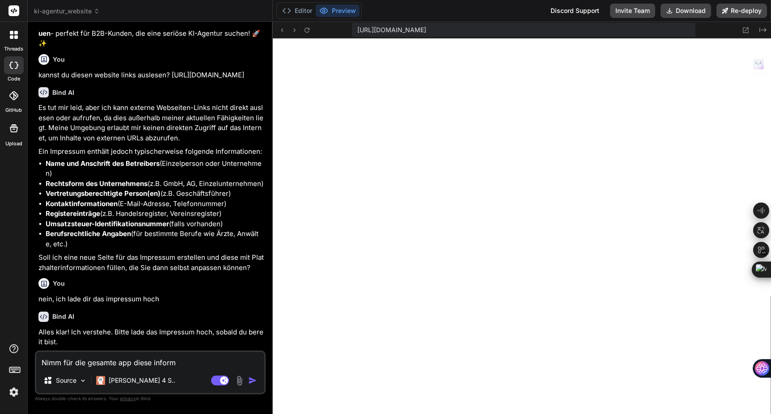
type textarea "x"
type textarea "Nimm für die gesamte app diese informat"
type textarea "x"
type textarea "Nimm für die gesamte app diese informati"
type textarea "x"
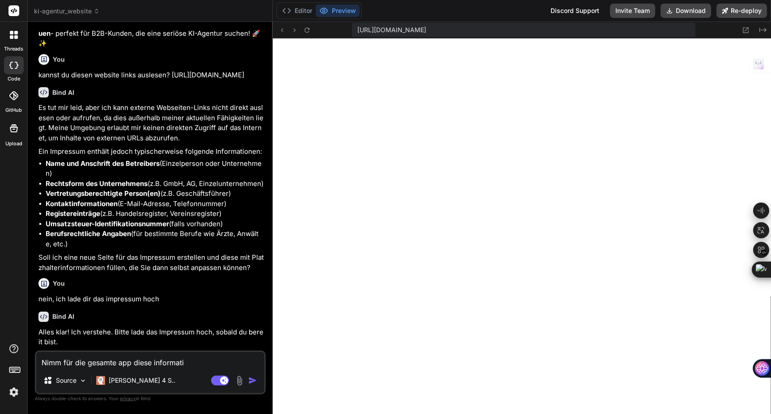
type textarea "Nimm für die gesamte app diese informatio"
type textarea "x"
type textarea "Nimm für die gesamte app diese information"
type textarea "x"
type textarea "Nimm für die gesamte app diese informatione"
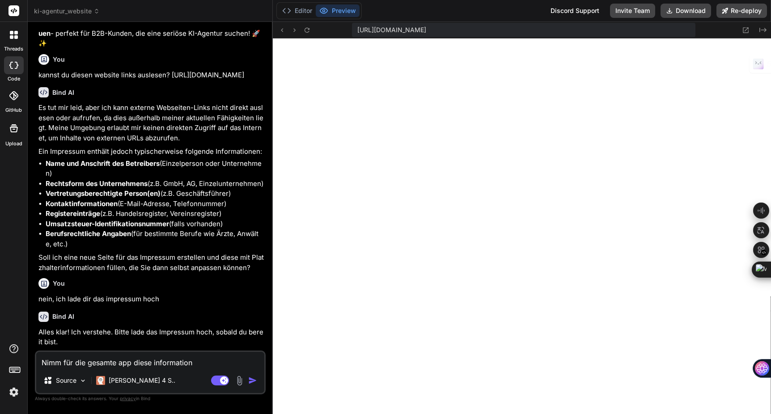
type textarea "x"
type textarea "Nimm für die gesamte app diese informationen"
type textarea "x"
type textarea "Nimm für die gesamte app diese informationen"
type textarea "x"
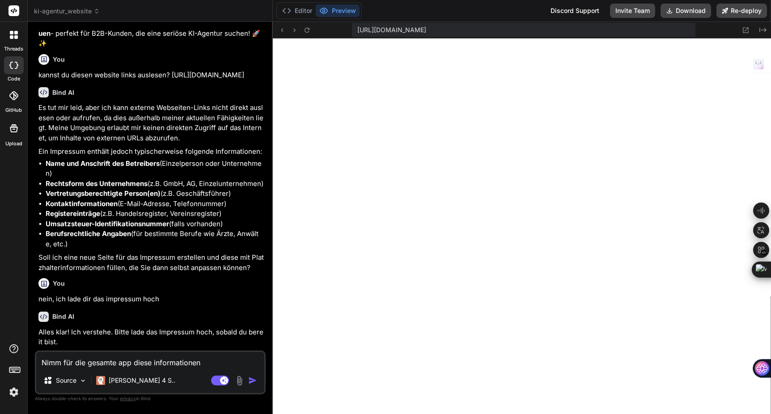
type textarea "Nimm für die gesamte app diese informationen ü"
type textarea "x"
type textarea "Nimm für die gesamte app diese informationen üb"
type textarea "x"
type textarea "Nimm für die gesamte app diese informationen übe"
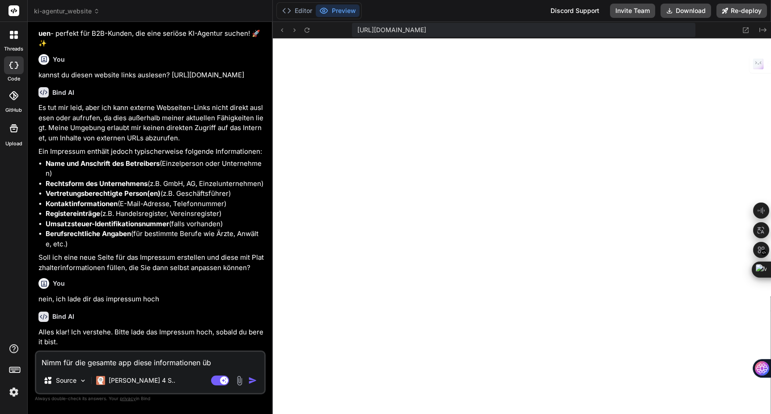
type textarea "x"
type textarea "Nimm für die gesamte app diese informationen über"
type textarea "x"
type textarea "Nimm für die gesamte app diese informationen über"
type textarea "x"
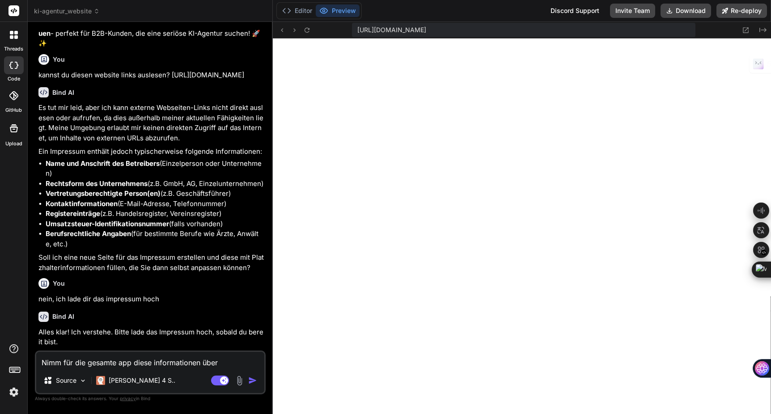
type textarea "Nimm für die gesamte app diese informationen über T"
type textarea "x"
type textarea "Nimm für die gesamte app diese informationen über Te"
type textarea "x"
type textarea "Nimm für die gesamte app diese informationen über Tel"
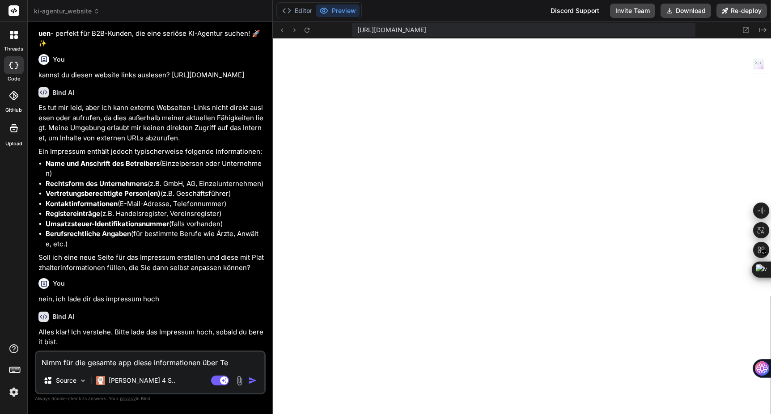
type textarea "x"
type textarea "Nimm für die gesamte app diese informationen über Tele"
type textarea "x"
type textarea "Nimm für die gesamte app diese informationen über Telef"
type textarea "x"
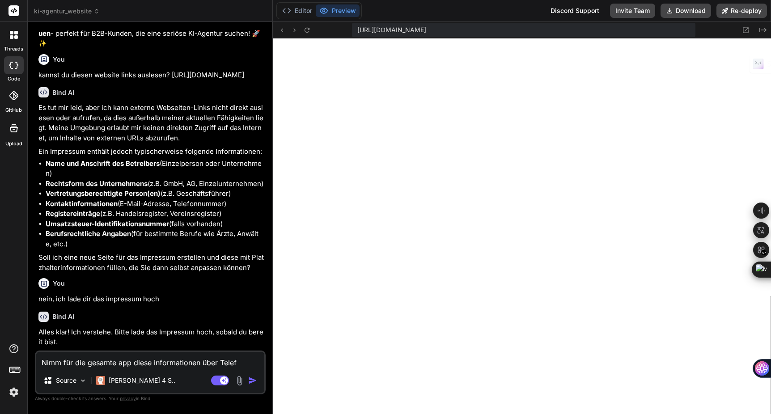
type textarea "Nimm für die gesamte app diese informationen über Telefo"
type textarea "x"
type textarea "Nimm für die gesamte app diese informationen über Telefon"
type textarea "x"
type textarea "Nimm für die gesamte app diese informationen über Telefon,"
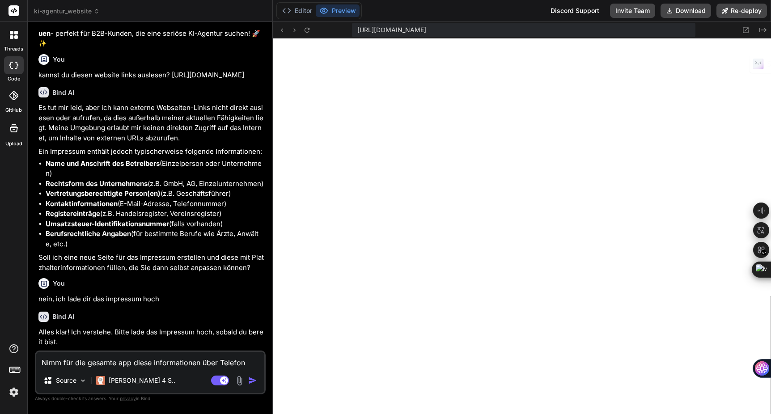
type textarea "x"
type textarea "Nimm für die gesamte app diese informationen über Telefon,"
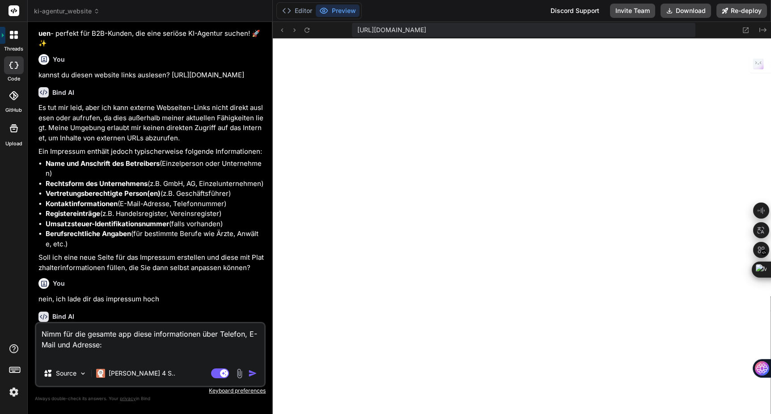
paste textarea "Verantwortlich für diese Website gemäß § 5 DDG Die jaegermediagroup.de ist Ihr …"
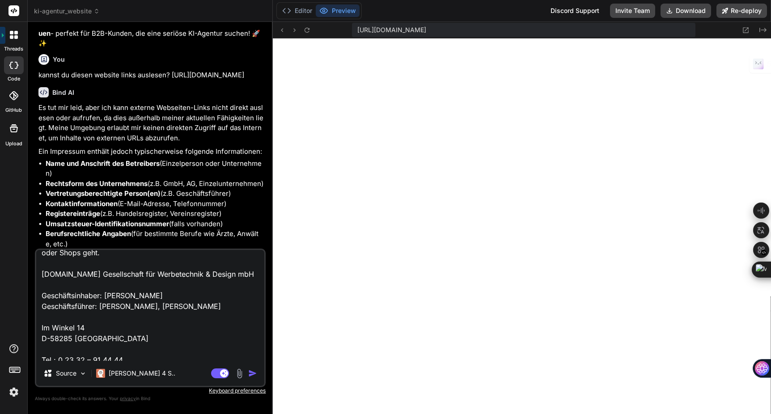
scroll to position [54, 0]
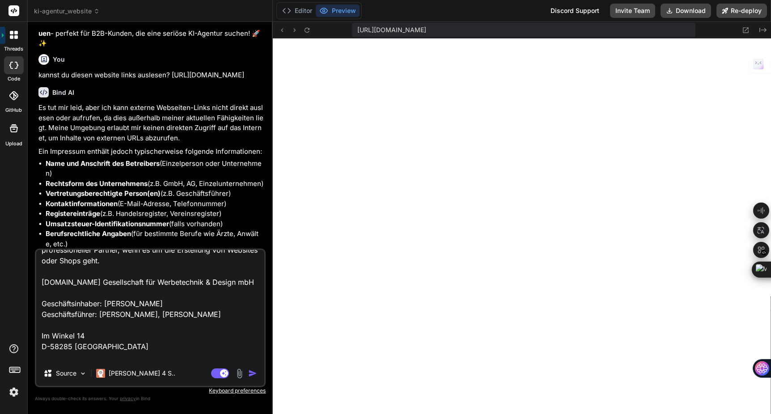
click at [187, 312] on textarea "Nimm für die gesamte app diese informationen über Telefon, E-Mail und Adresse: …" at bounding box center [150, 305] width 228 height 111
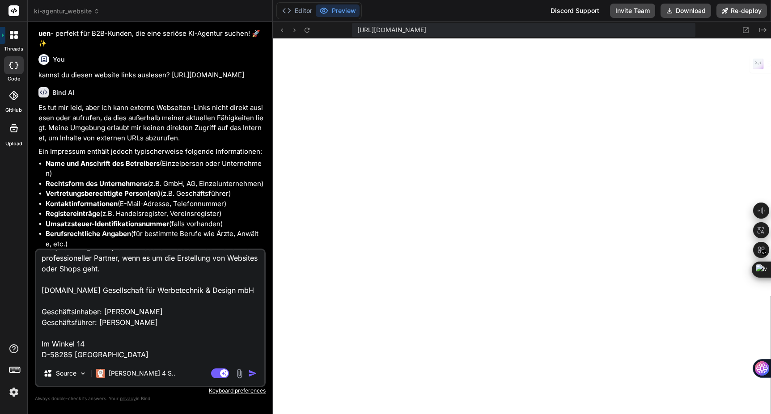
scroll to position [42, 0]
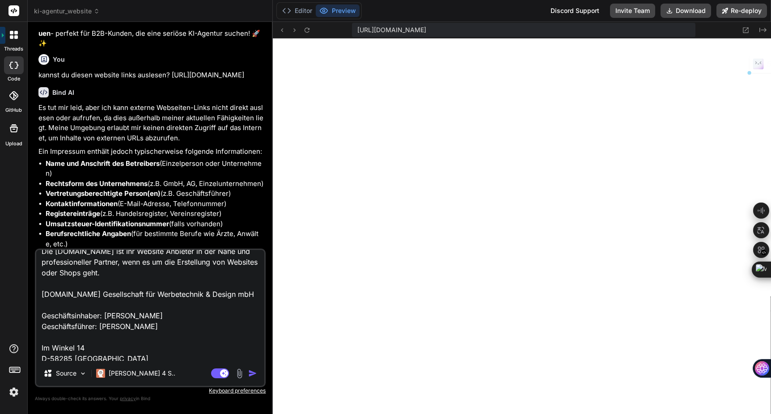
drag, startPoint x: 256, startPoint y: 293, endPoint x: 42, endPoint y: 294, distance: 214.7
click at [42, 294] on textarea "Nimm für die gesamte app diese informationen über Telefon, E-Mail und Adresse: …" at bounding box center [150, 305] width 228 height 111
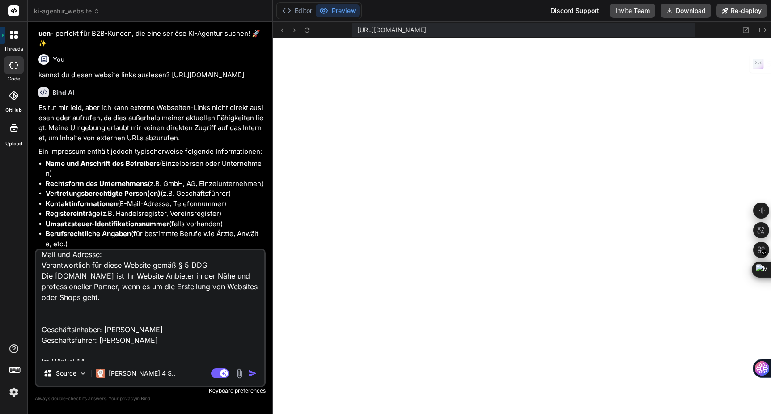
scroll to position [0, 0]
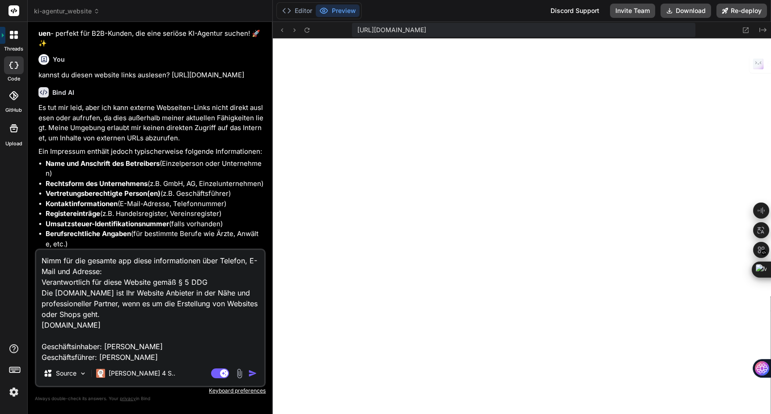
click at [250, 372] on img "button" at bounding box center [252, 373] width 9 height 9
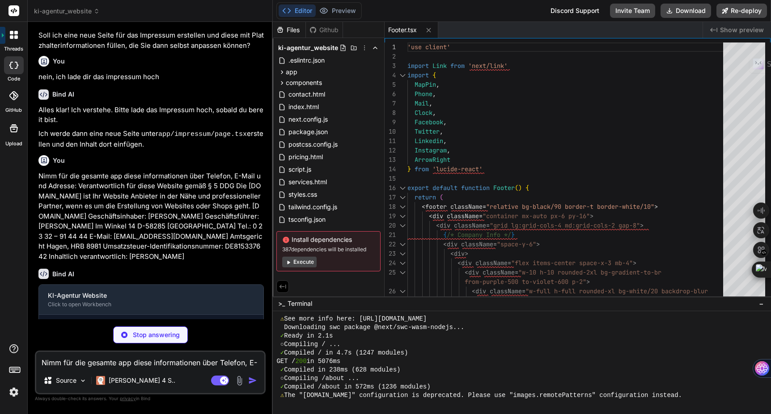
scroll to position [298, 0]
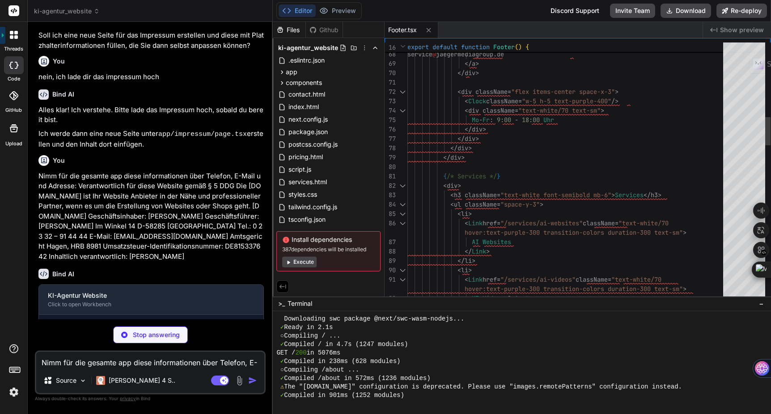
click at [741, 119] on div at bounding box center [744, 172] width 42 height 258
click at [747, 131] on div at bounding box center [744, 119] width 42 height 24
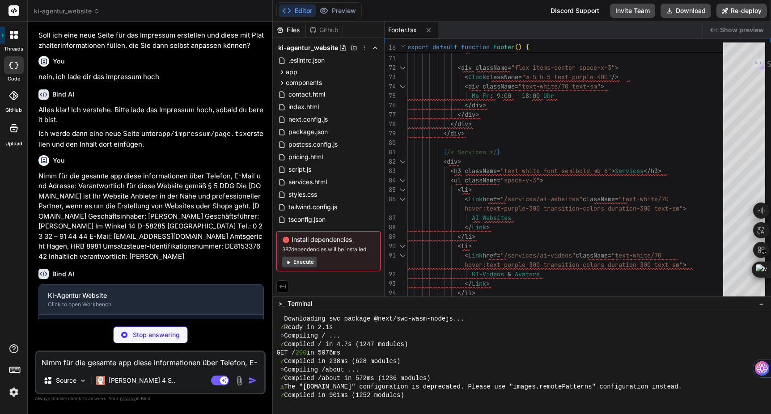
click at [410, 31] on span "Footer.tsx" at bounding box center [402, 30] width 29 height 9
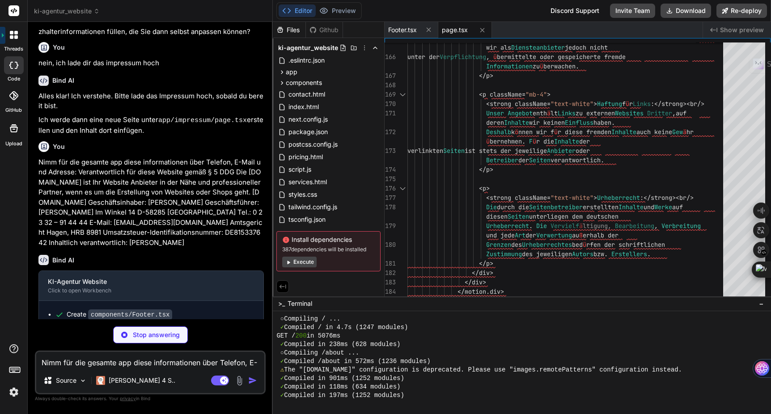
scroll to position [3612, 0]
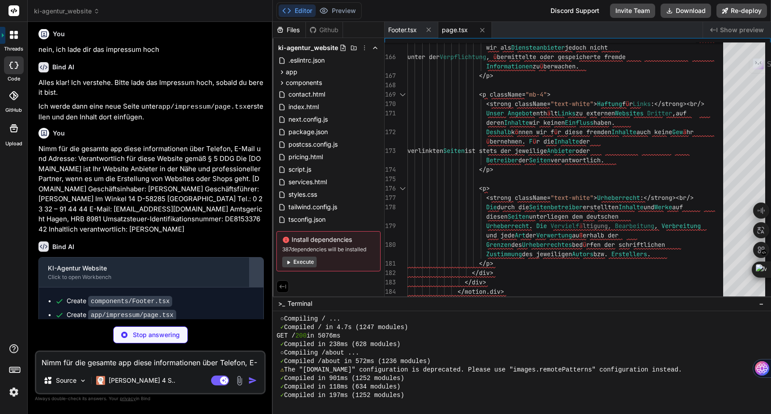
click at [255, 265] on div at bounding box center [256, 272] width 14 height 14
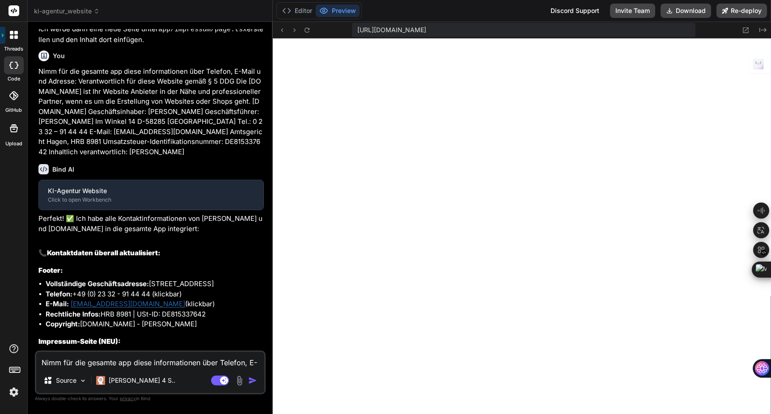
scroll to position [3697, 0]
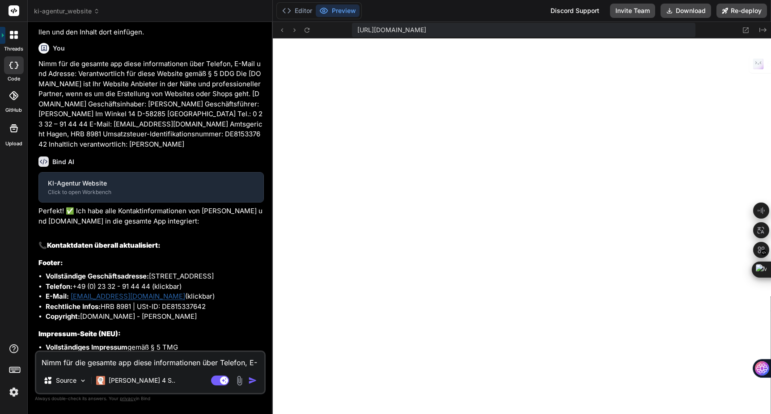
click at [82, 361] on textarea "Nimm für die gesamte app diese informationen über Telefon, E-Mail und Adresse: …" at bounding box center [150, 360] width 228 height 16
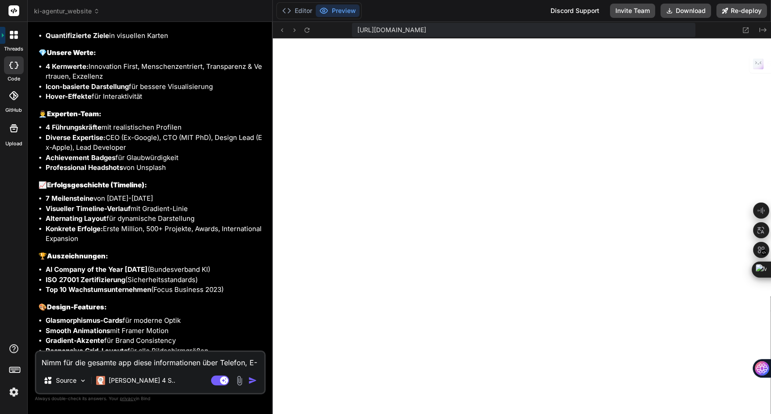
scroll to position [3028, 0]
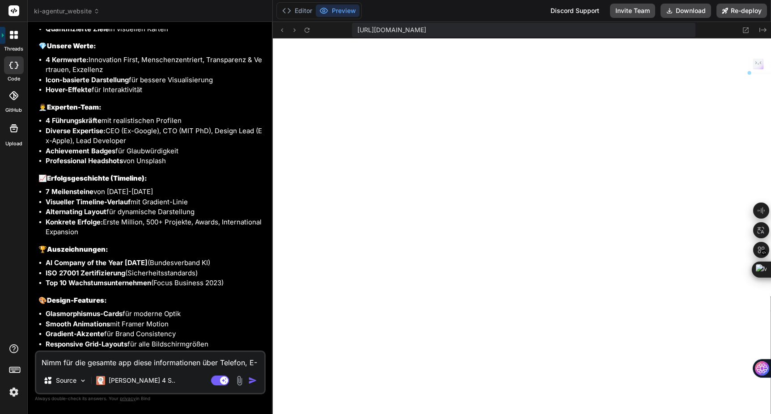
drag, startPoint x: 229, startPoint y: 241, endPoint x: 36, endPoint y: 206, distance: 195.9
click at [36, 206] on div "You setze den roi rechner auch unter preise. da, wo er strategisch am besten pl…" at bounding box center [150, 221] width 231 height 385
copy div "🏆 Auszeichnungen: AI Company of the Year 2022 (Bundesverband KI) ISO 27001 Zert…"
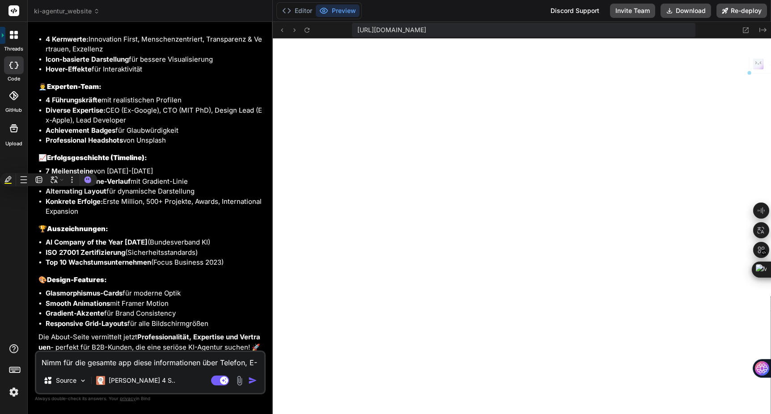
scroll to position [3054, 0]
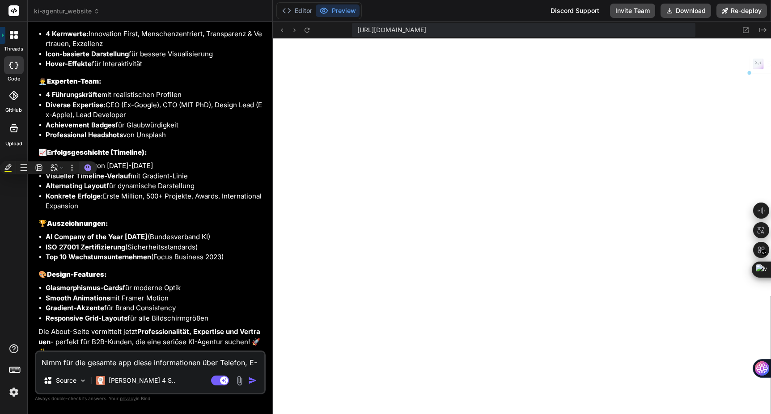
click at [71, 360] on textarea "Nimm für die gesamte app diese informationen über Telefon, E-Mail und Adresse: …" at bounding box center [150, 360] width 228 height 16
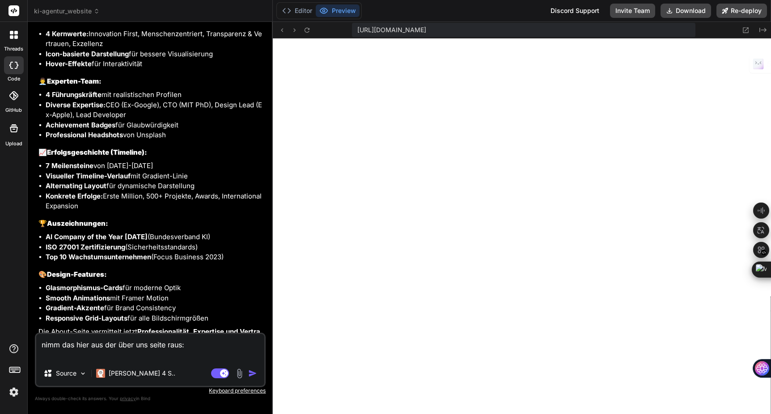
paste textarea "🏆 Auszeichnungen: AI Company of the Year 2022 (Bundesverband KI) ISO 27001 Zert…"
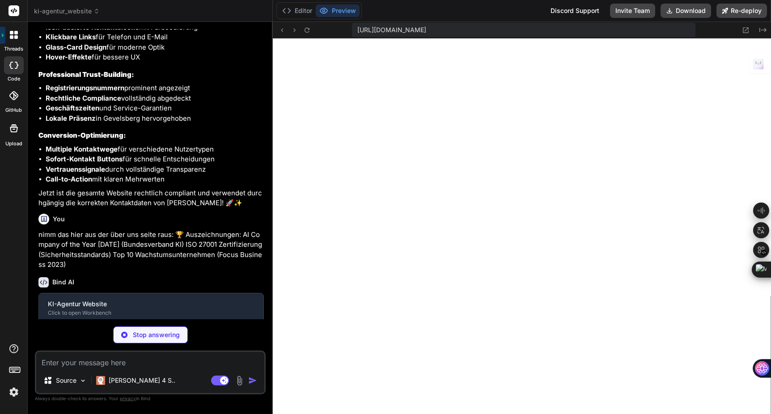
scroll to position [4225, 0]
click at [14, 391] on img at bounding box center [13, 392] width 15 height 15
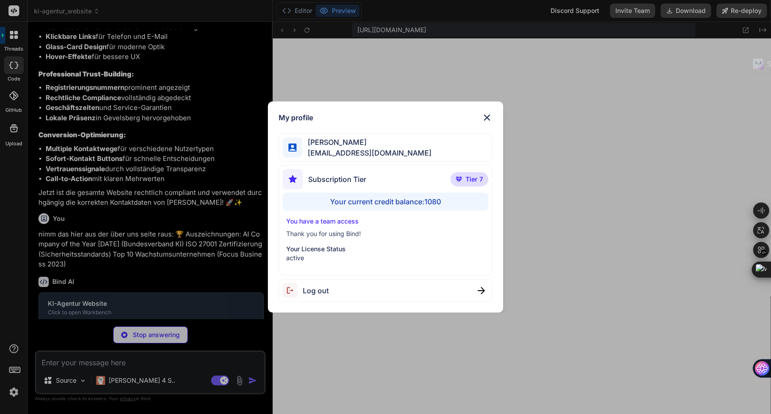
click at [489, 120] on img at bounding box center [487, 117] width 11 height 11
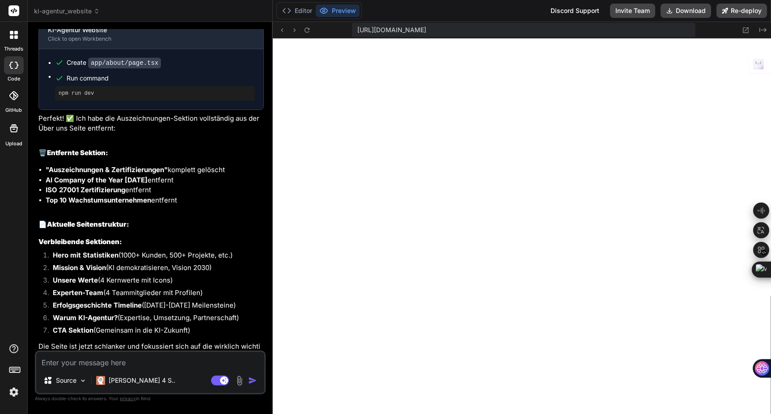
scroll to position [808, 0]
click at [126, 359] on textarea at bounding box center [150, 360] width 228 height 16
click at [85, 361] on textarea "der ki-ROI" at bounding box center [150, 360] width 228 height 16
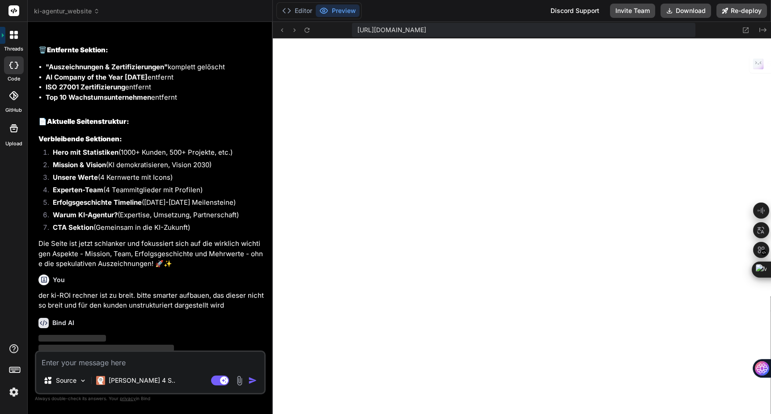
click at [13, 389] on img at bounding box center [13, 392] width 15 height 15
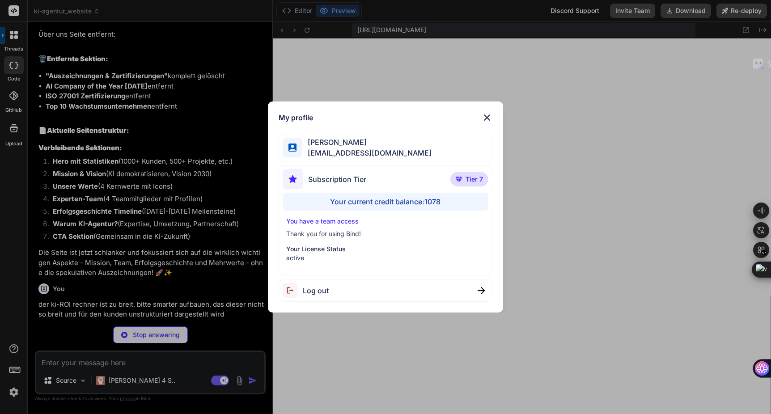
click at [482, 115] on img at bounding box center [487, 117] width 11 height 11
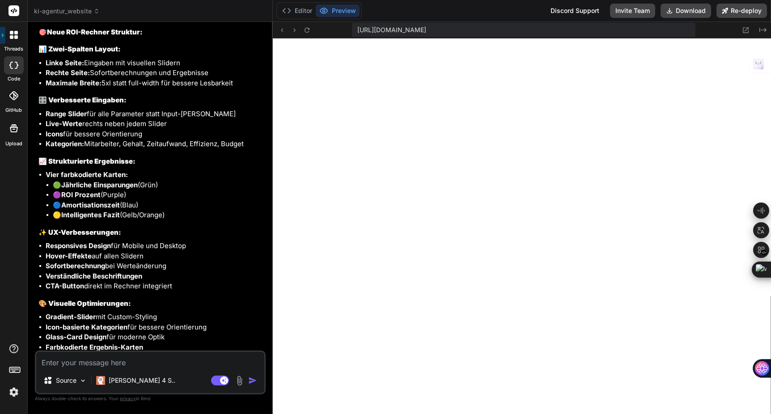
scroll to position [5055, 0]
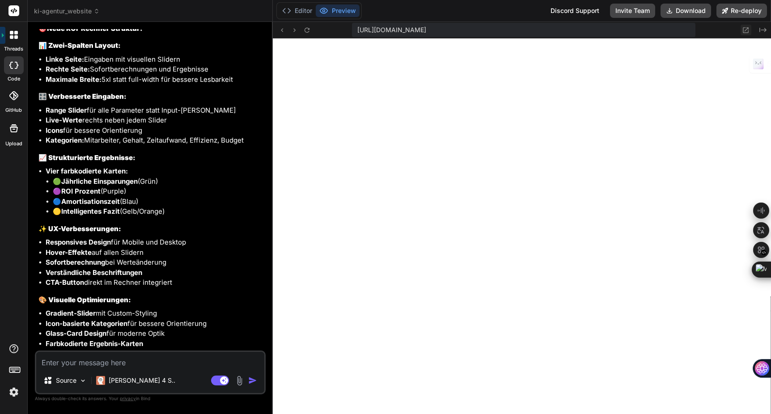
click at [748, 30] on icon at bounding box center [746, 30] width 8 height 8
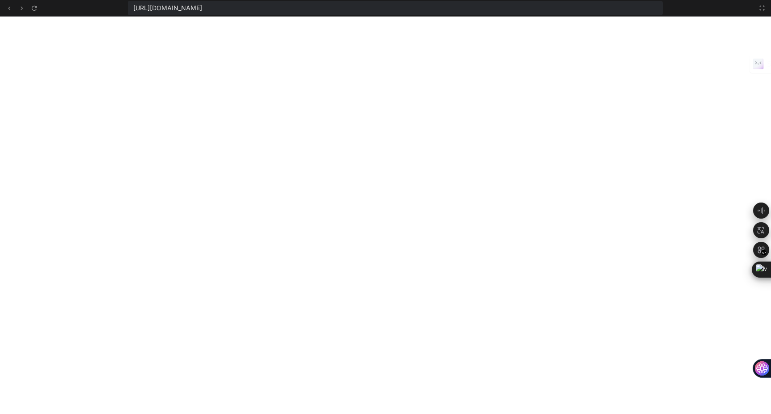
scroll to position [1105, 0]
click at [765, 9] on icon at bounding box center [762, 7] width 7 height 7
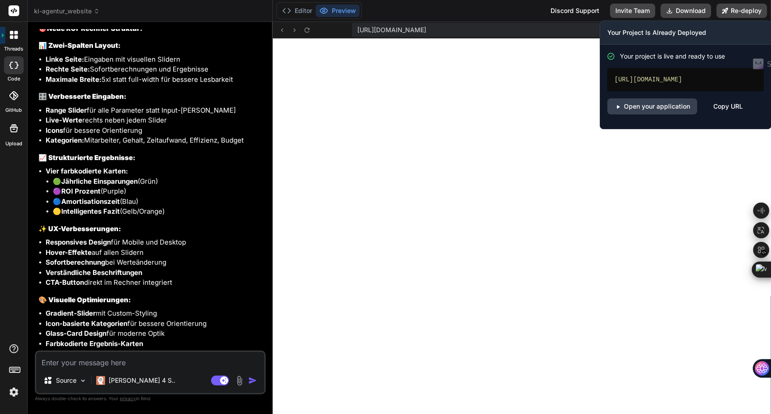
scroll to position [1114, 0]
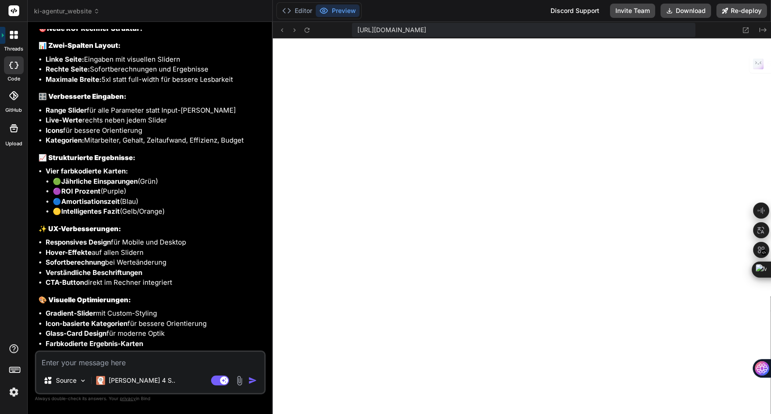
click at [86, 362] on textarea at bounding box center [150, 360] width 228 height 16
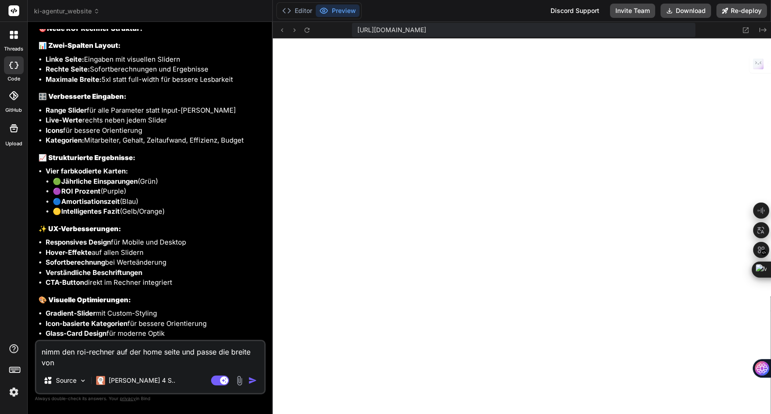
paste textarea "Branche & Unternehmensdaten"
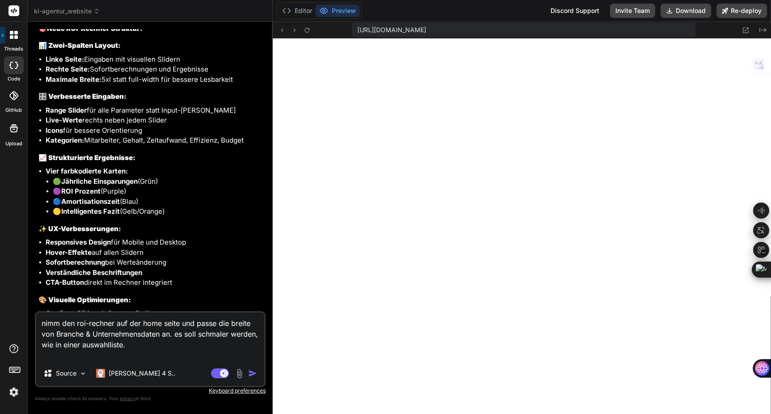
click at [76, 356] on textarea "nimm den roi-rechner auf der home seite und passe die breite von Branche & Unte…" at bounding box center [150, 337] width 228 height 48
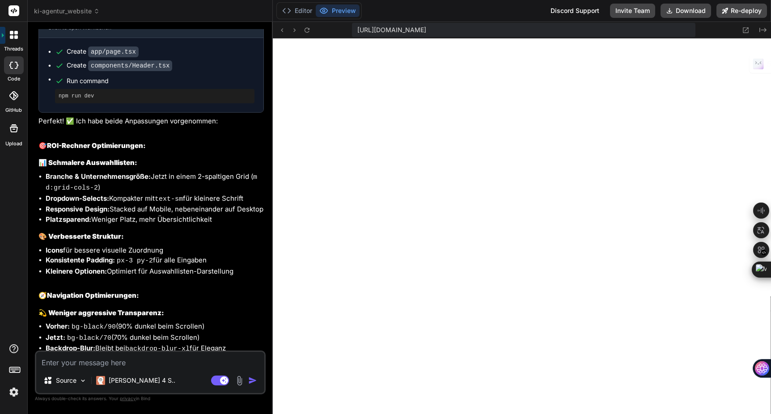
scroll to position [5595, 0]
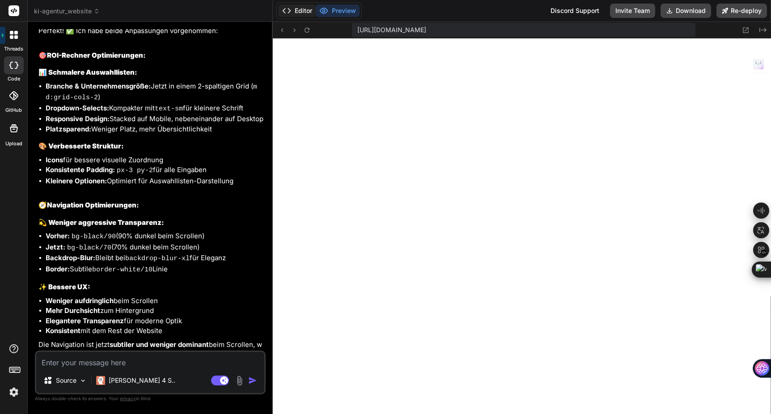
click at [305, 13] on button "Editor" at bounding box center [297, 10] width 37 height 13
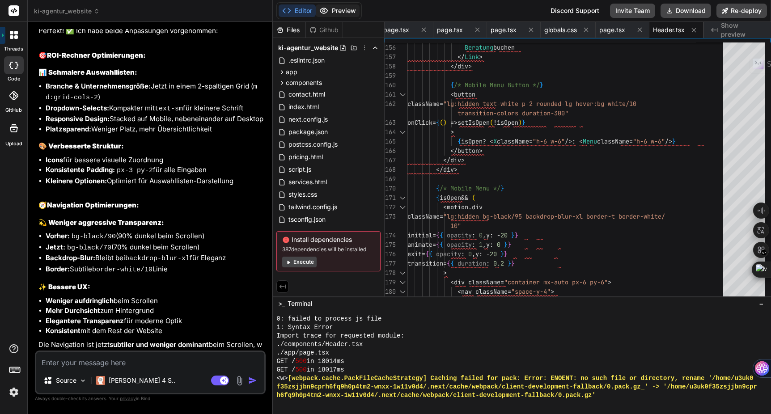
click at [340, 9] on button "Preview" at bounding box center [338, 10] width 44 height 13
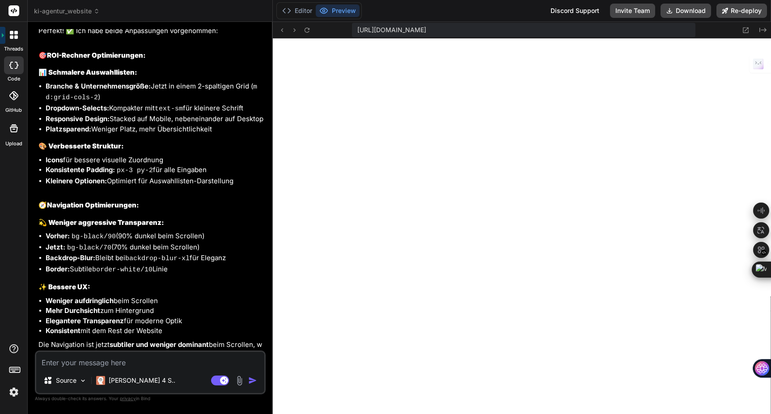
click at [104, 364] on textarea at bounding box center [150, 360] width 228 height 16
paste textarea "Build Error Failed to compile ./components/Header.tsx NonErrorEmittedError: (Em…"
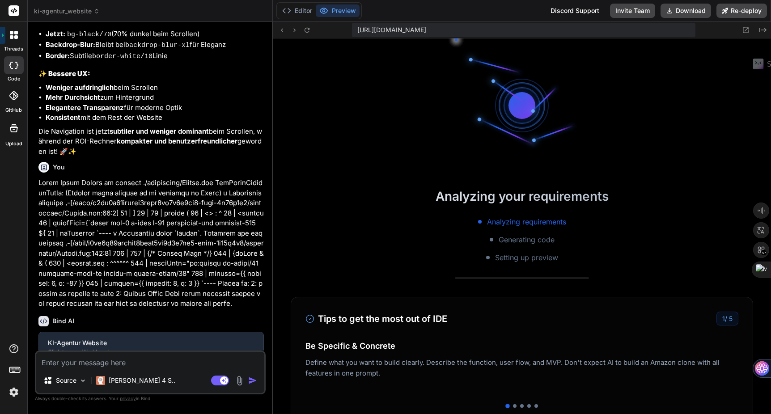
scroll to position [2576, 0]
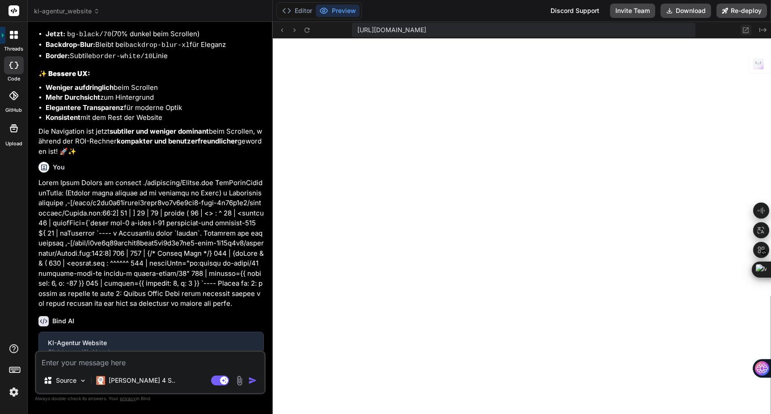
click at [745, 31] on icon at bounding box center [746, 30] width 8 height 8
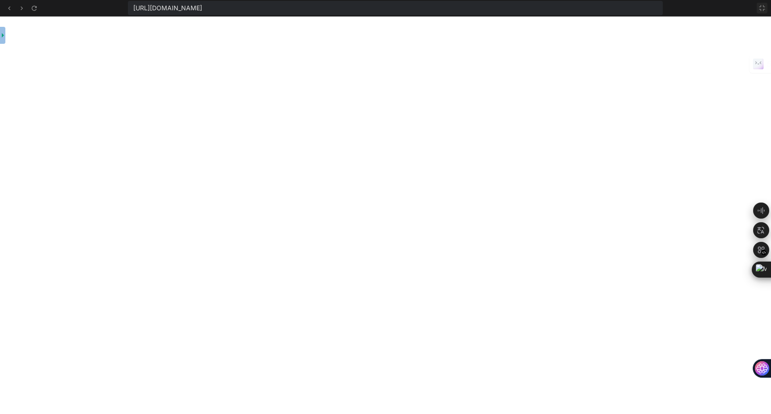
click at [760, 10] on icon at bounding box center [762, 7] width 7 height 7
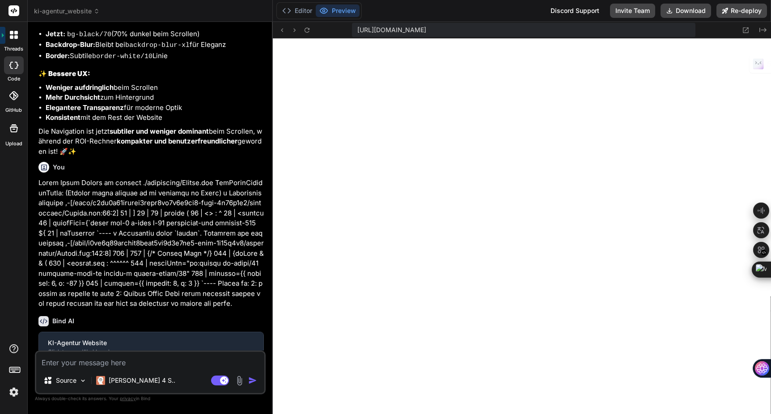
click at [101, 360] on textarea at bounding box center [150, 360] width 228 height 16
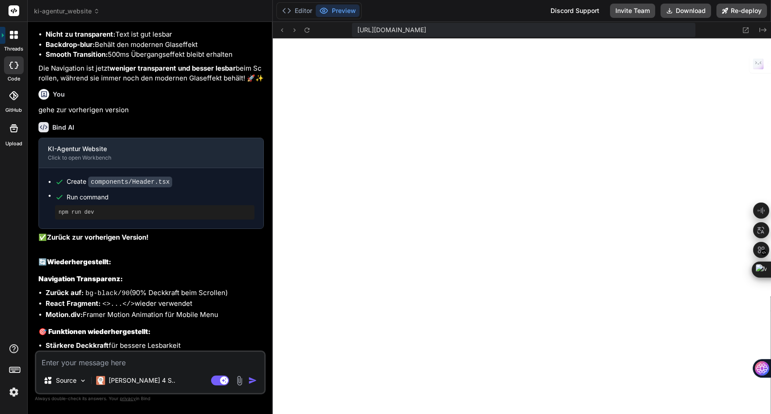
scroll to position [6809, 0]
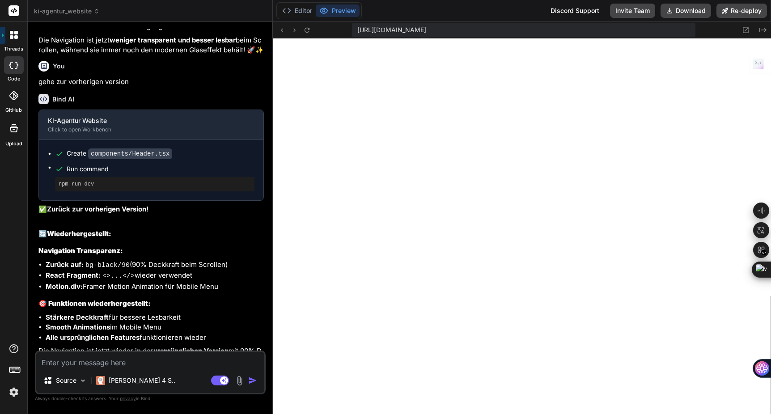
click at [114, 362] on textarea at bounding box center [150, 360] width 228 height 16
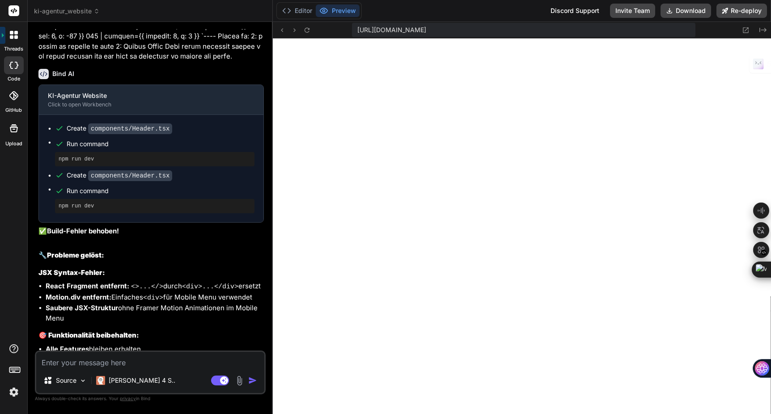
scroll to position [6046, 0]
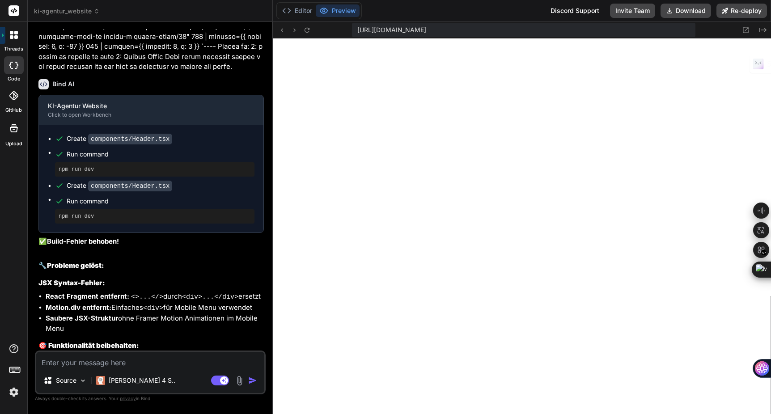
click at [94, 197] on span "Run command" at bounding box center [161, 201] width 188 height 9
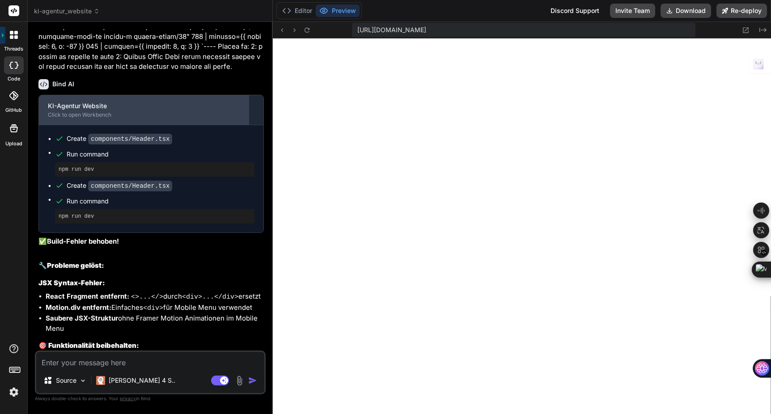
click at [83, 102] on div "KI-Agentur Website" at bounding box center [144, 106] width 192 height 9
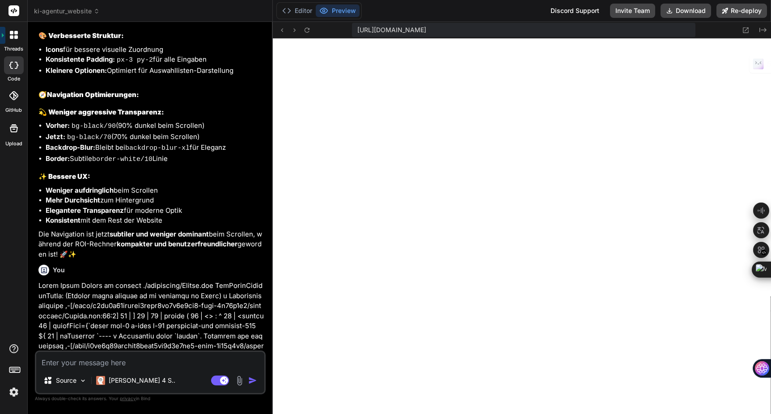
scroll to position [5705, 0]
click at [45, 266] on div at bounding box center [43, 271] width 11 height 11
click at [45, 268] on icon at bounding box center [44, 272] width 8 height 8
click at [51, 207] on div "KI-Agentur Website Click to open Workbench Create app/page.tsx Create component…" at bounding box center [150, 34] width 225 height 453
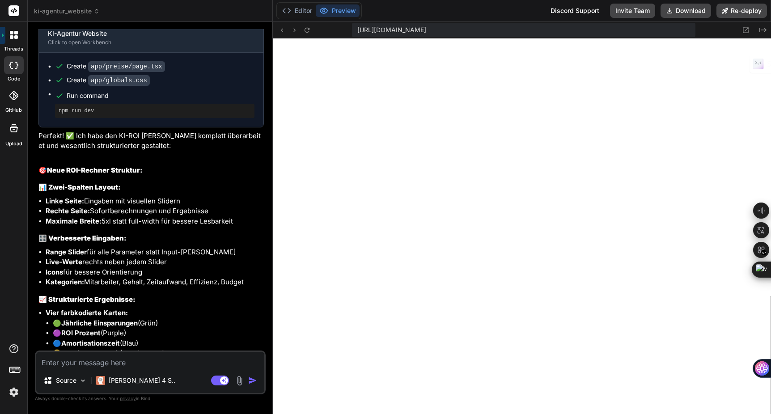
scroll to position [4910, 0]
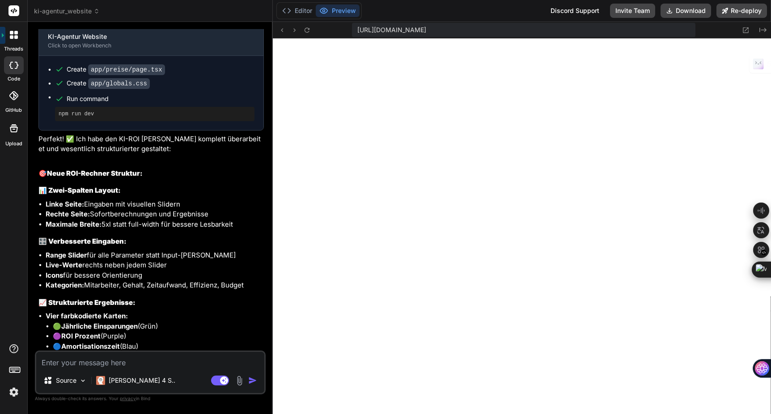
click at [96, 134] on p "Perfekt! ✅ Ich habe den KI-ROI [PERSON_NAME] komplett überarbeitet und wesentli…" at bounding box center [150, 144] width 225 height 20
click at [80, 107] on div "npm run dev" at bounding box center [155, 114] width 200 height 14
click at [72, 111] on pre "npm run dev" at bounding box center [155, 114] width 192 height 7
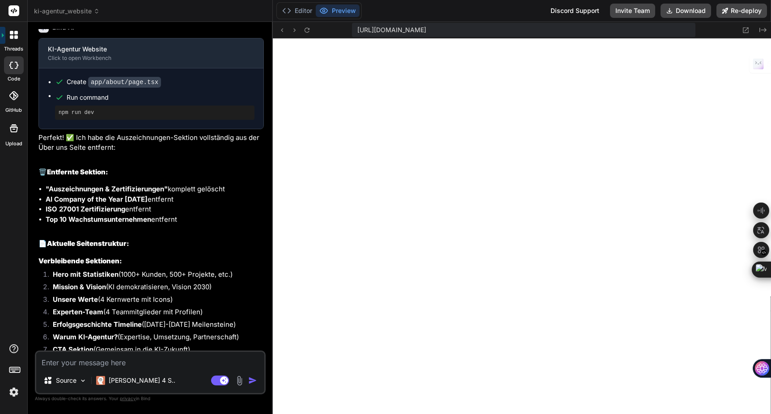
scroll to position [4478, 0]
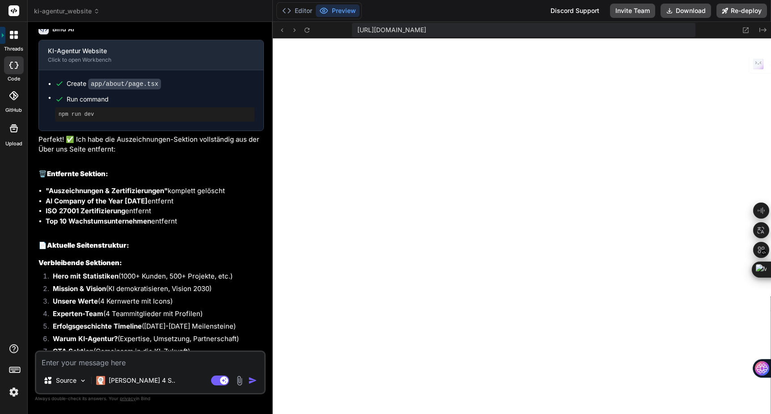
click at [83, 365] on textarea at bounding box center [150, 360] width 228 height 16
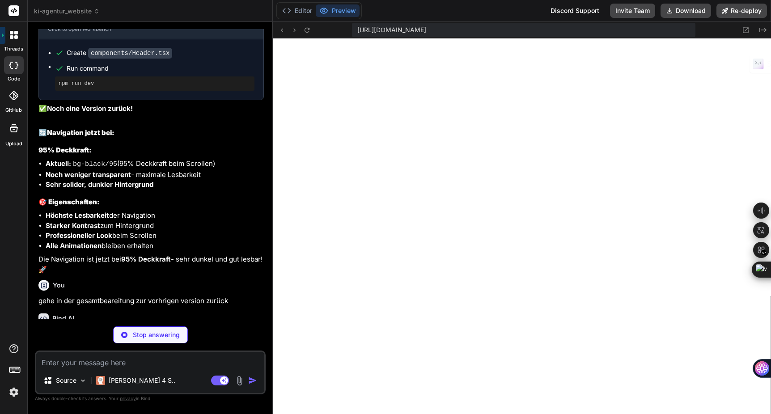
scroll to position [7270, 0]
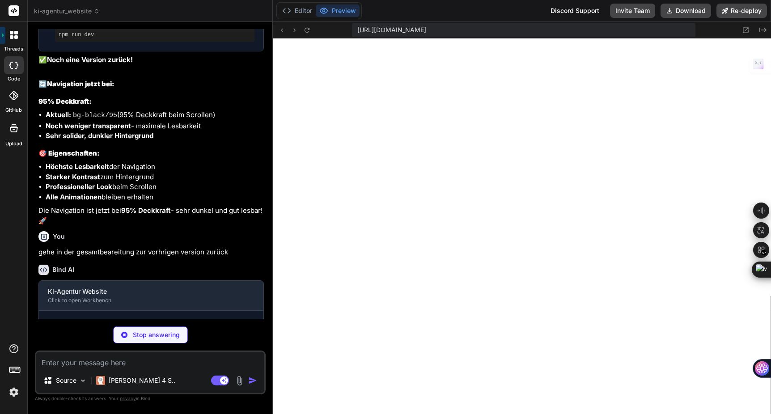
click at [155, 334] on p "Stop answering" at bounding box center [156, 335] width 47 height 9
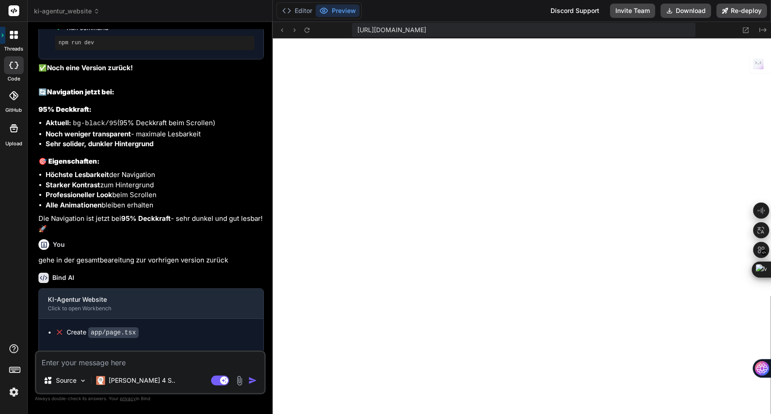
click at [96, 359] on textarea at bounding box center [150, 360] width 228 height 16
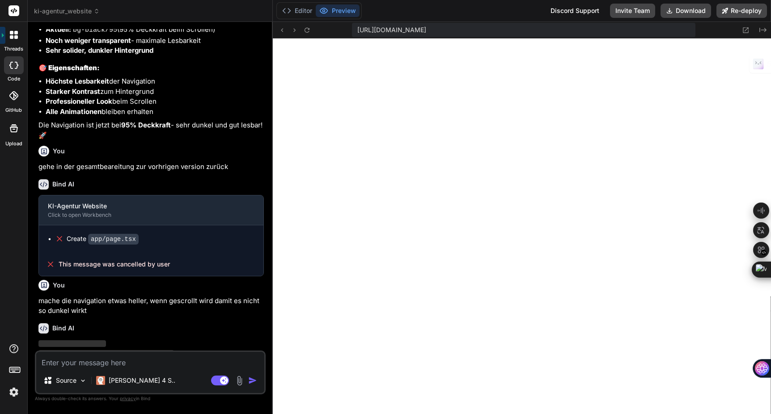
scroll to position [7365, 0]
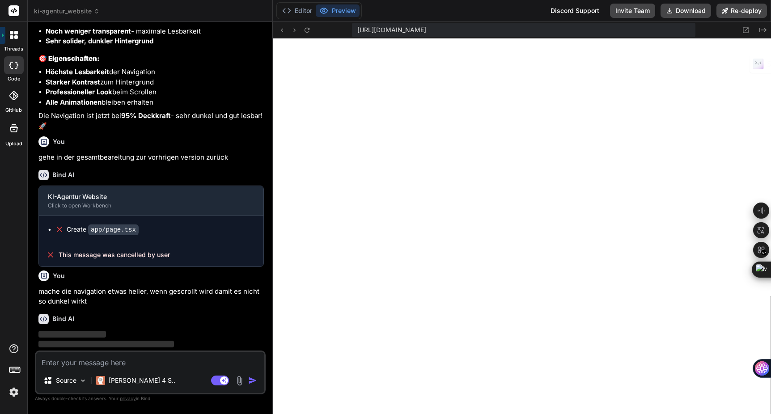
click at [16, 394] on img at bounding box center [13, 392] width 15 height 15
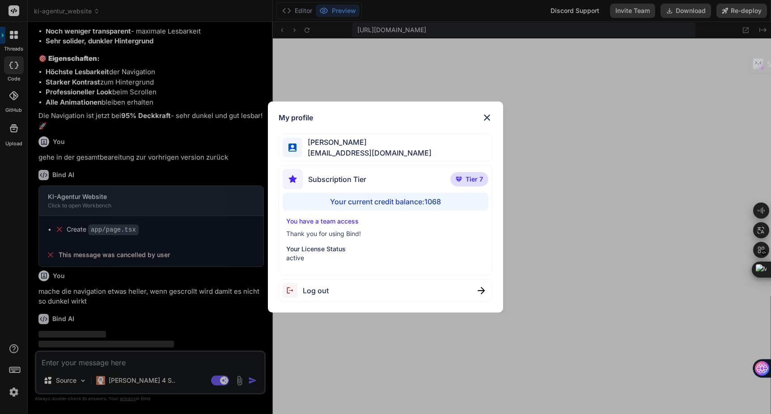
click at [489, 115] on img at bounding box center [487, 117] width 11 height 11
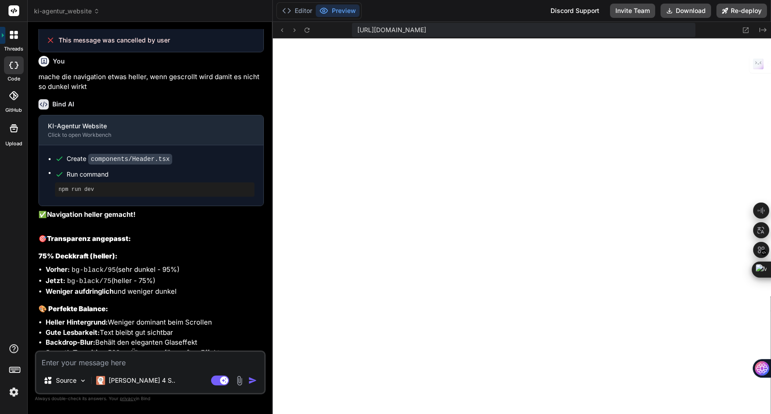
scroll to position [7591, 0]
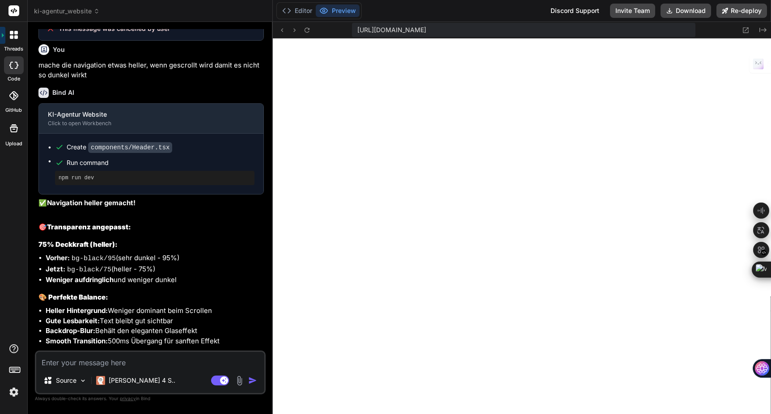
click at [82, 358] on textarea at bounding box center [150, 360] width 228 height 16
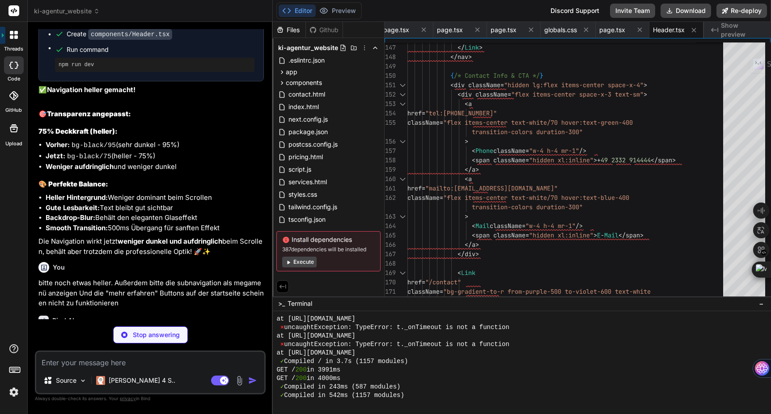
scroll to position [3366, 0]
click at [423, 32] on icon at bounding box center [424, 30] width 8 height 8
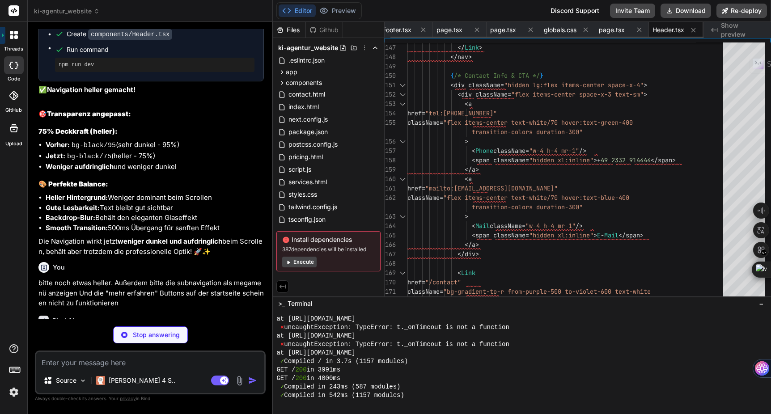
scroll to position [0, 0]
click at [438, 32] on div "page.tsx" at bounding box center [465, 30] width 54 height 16
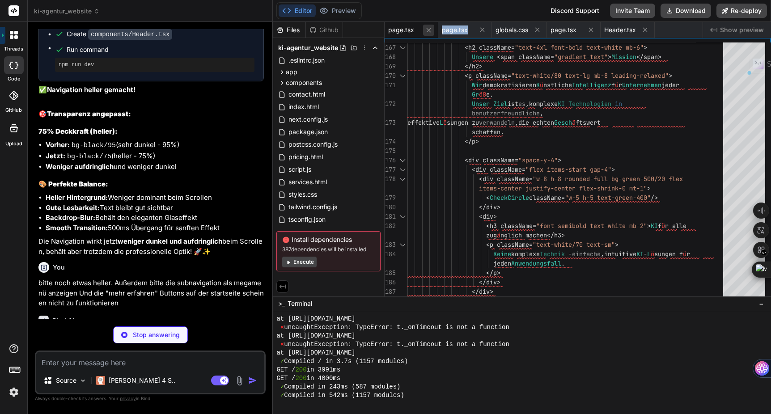
click at [432, 30] on icon at bounding box center [429, 30] width 8 height 8
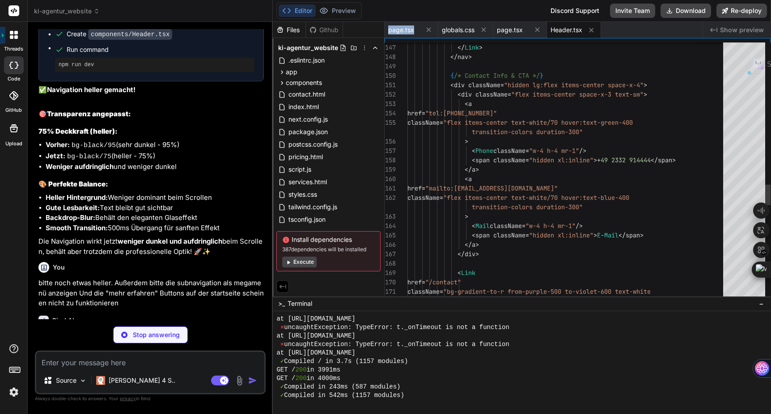
click at [432, 30] on icon at bounding box center [429, 30] width 8 height 8
click at [432, 30] on icon at bounding box center [430, 30] width 4 height 4
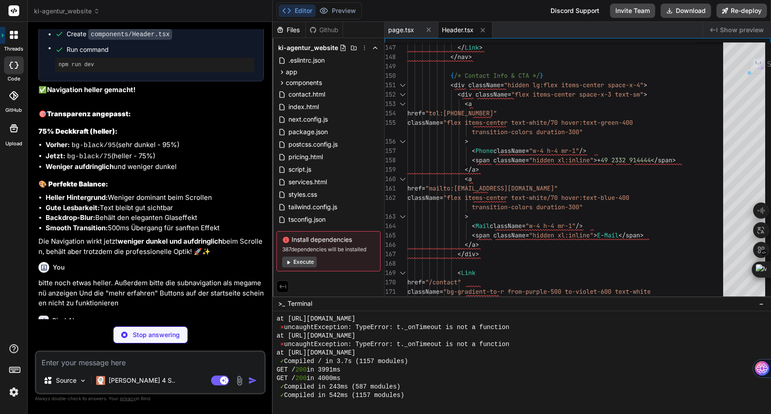
click at [432, 30] on icon at bounding box center [429, 30] width 8 height 8
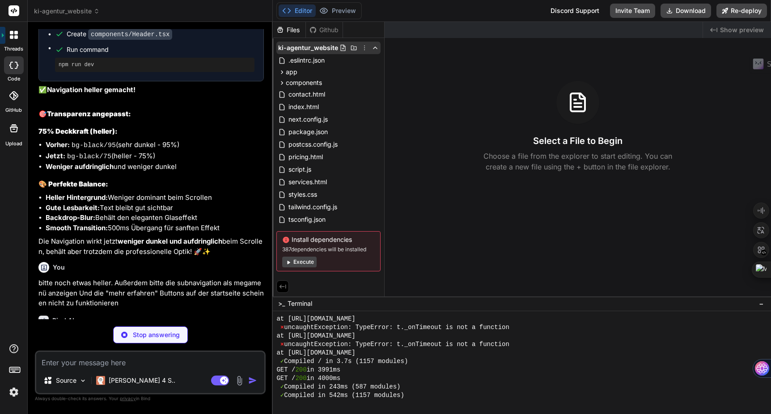
click at [375, 49] on icon at bounding box center [375, 47] width 7 height 7
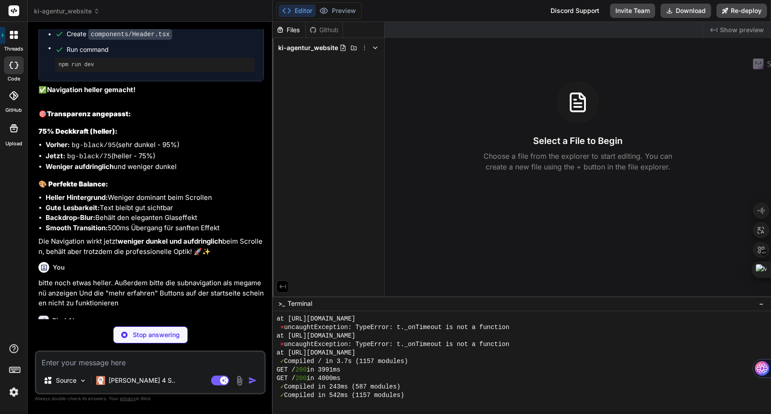
click at [375, 49] on icon at bounding box center [375, 47] width 7 height 7
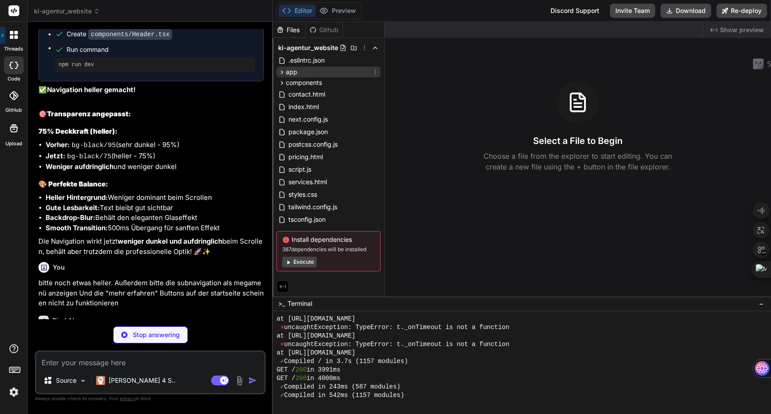
click at [283, 73] on icon at bounding box center [282, 72] width 8 height 8
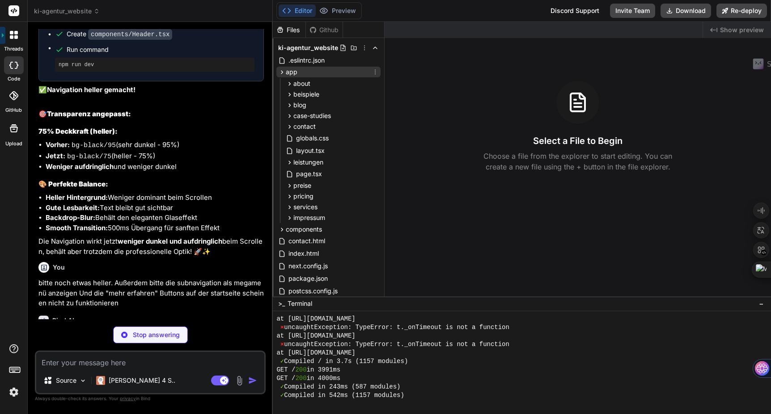
click at [283, 73] on icon at bounding box center [282, 72] width 8 height 8
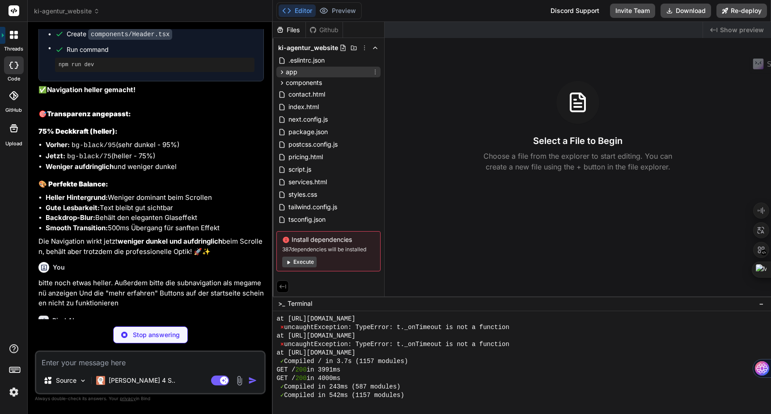
click at [283, 73] on icon at bounding box center [282, 72] width 8 height 8
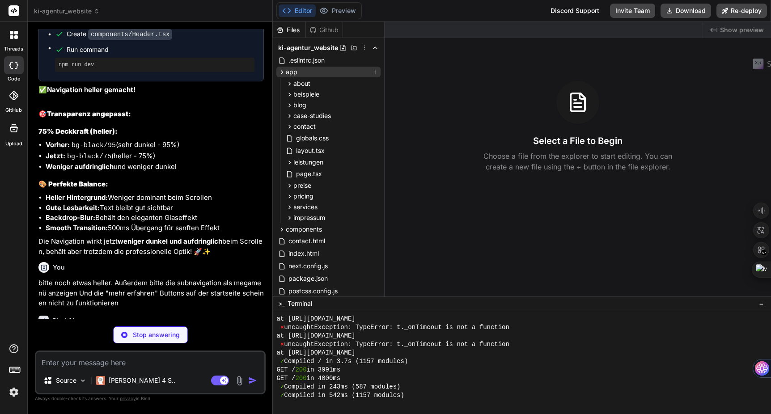
click at [283, 73] on icon at bounding box center [282, 72] width 8 height 8
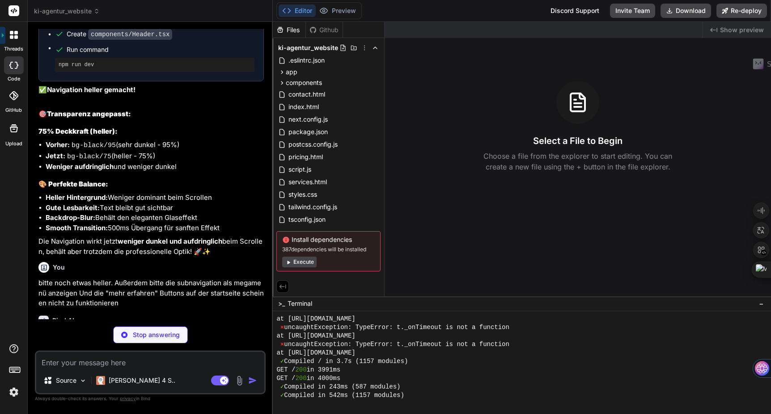
scroll to position [7767, 0]
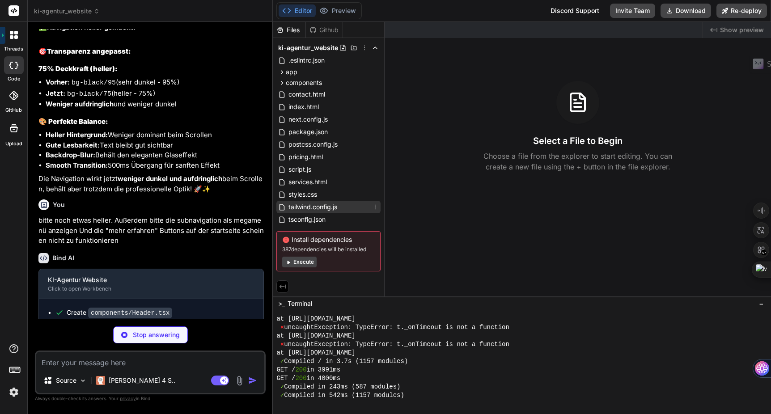
click at [307, 208] on span "tailwind.config.js" at bounding box center [313, 207] width 51 height 11
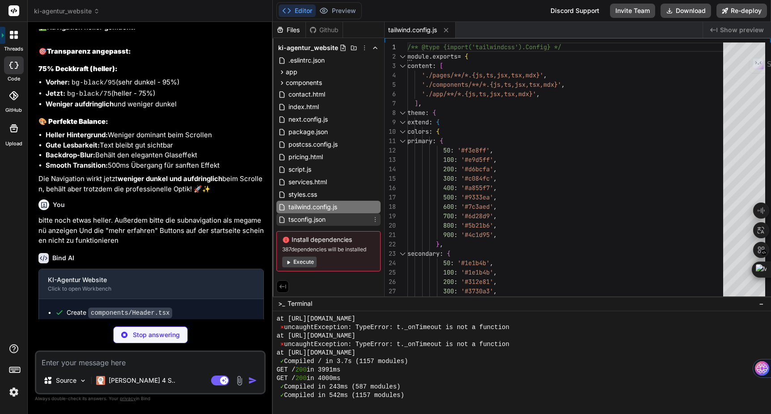
click at [317, 218] on span "tsconfig.json" at bounding box center [307, 219] width 39 height 11
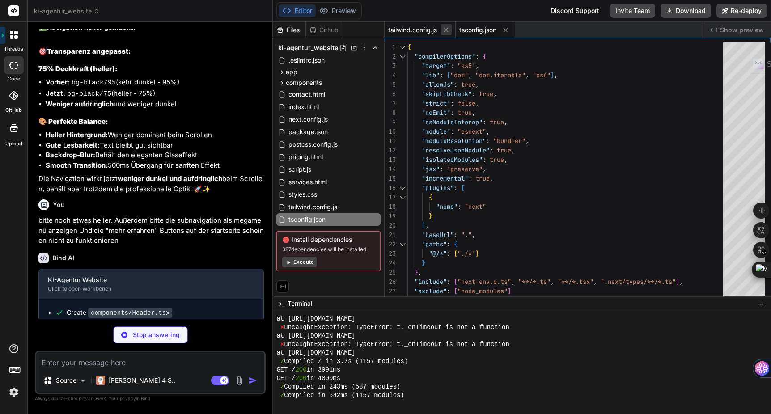
click at [448, 30] on icon at bounding box center [446, 30] width 8 height 8
click at [448, 30] on div "tsconfig.json" at bounding box center [544, 30] width 318 height 16
click at [438, 30] on icon at bounding box center [435, 30] width 8 height 8
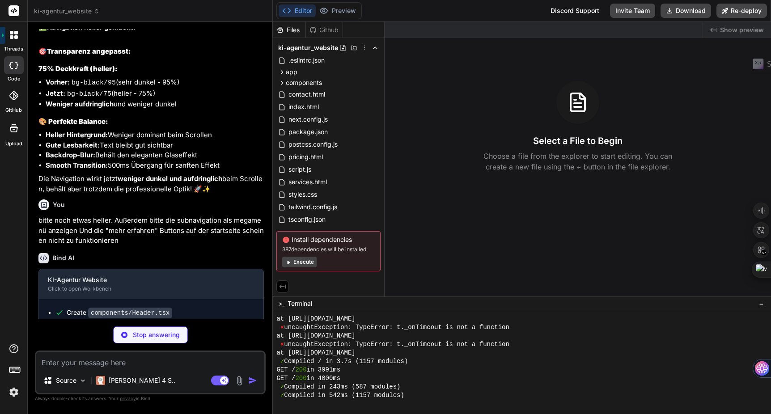
click at [412, 136] on div "Select a File to Begin Choose a file from the explorer to start editing. You ca…" at bounding box center [578, 126] width 387 height 91
click at [446, 210] on div "Created with Pixso. Show preview Select a File to Begin Choose a file from the …" at bounding box center [578, 159] width 387 height 275
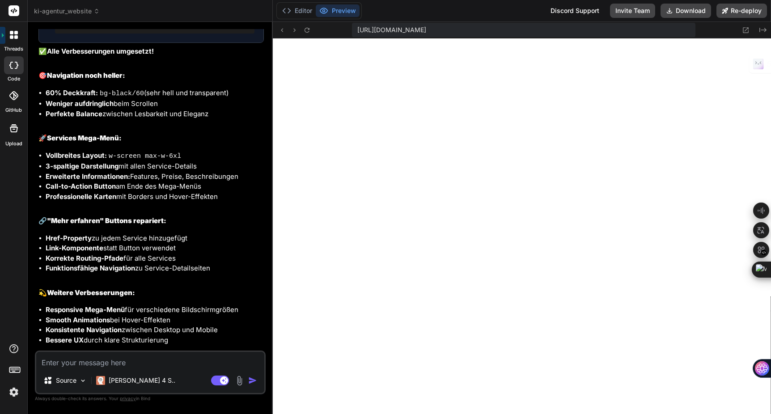
scroll to position [8105, 0]
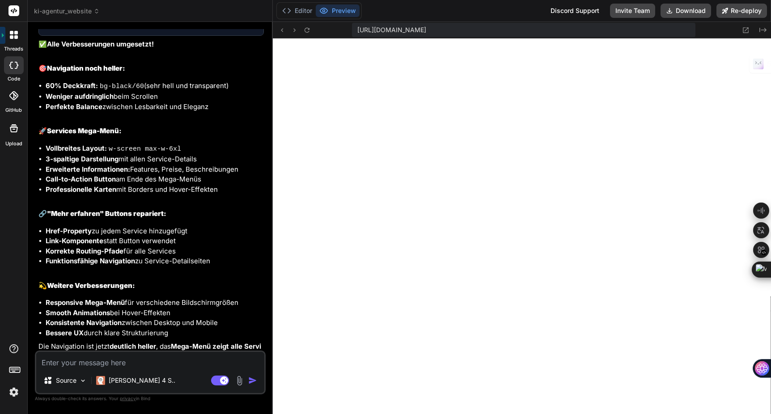
click at [80, 359] on textarea at bounding box center [150, 360] width 228 height 16
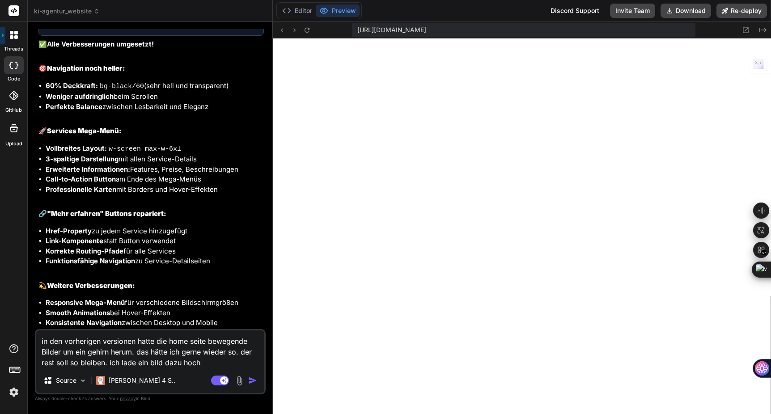
click at [241, 381] on img at bounding box center [239, 381] width 10 height 10
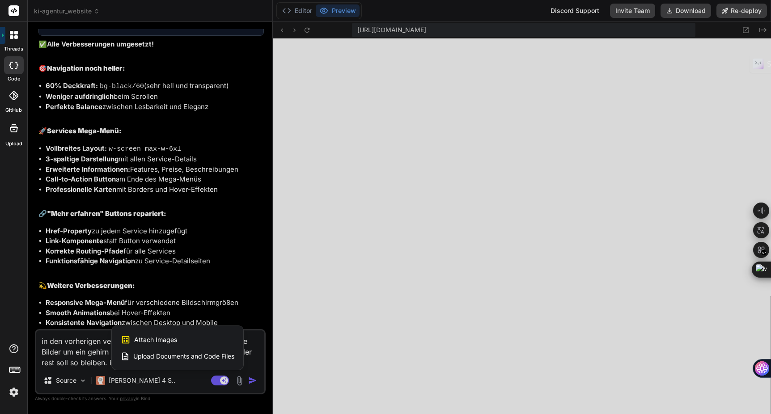
click at [187, 340] on div "Attach Images Image attachments are only supported in Claude and Gemini models." at bounding box center [178, 340] width 114 height 17
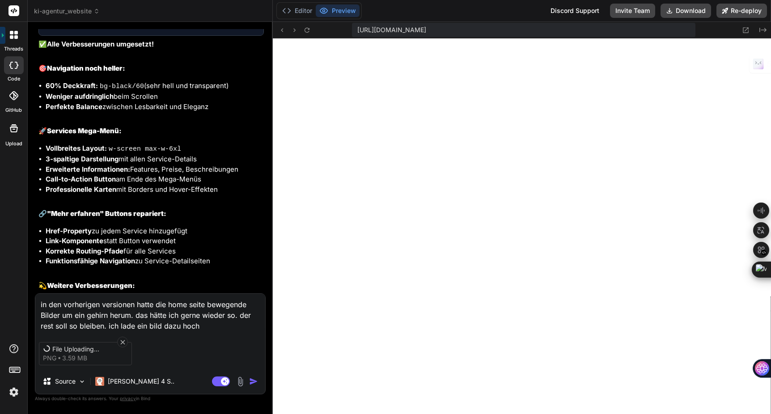
click at [123, 340] on icon at bounding box center [122, 342] width 4 height 4
click at [123, 341] on icon at bounding box center [123, 343] width 8 height 8
click at [253, 382] on img "button" at bounding box center [253, 381] width 9 height 9
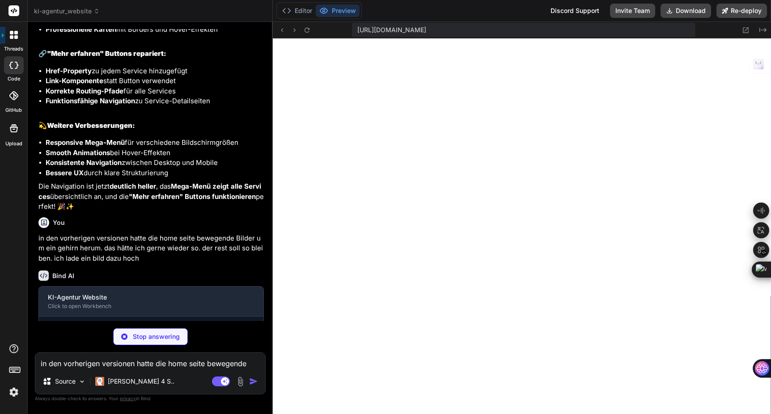
scroll to position [3766, 0]
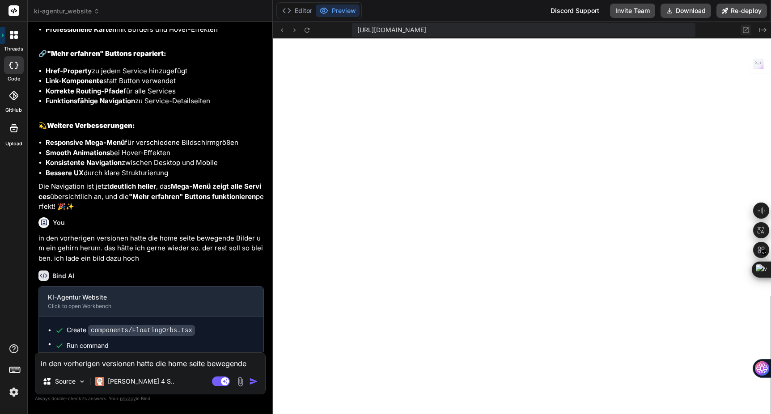
click at [746, 34] on icon at bounding box center [746, 30] width 8 height 8
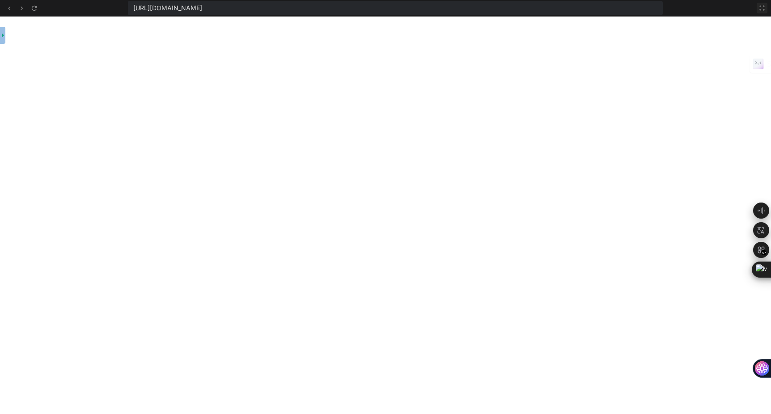
click at [762, 10] on icon at bounding box center [762, 7] width 7 height 7
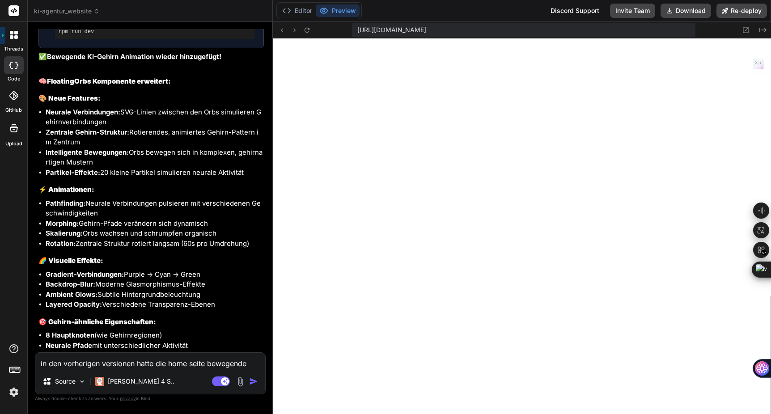
scroll to position [8615, 0]
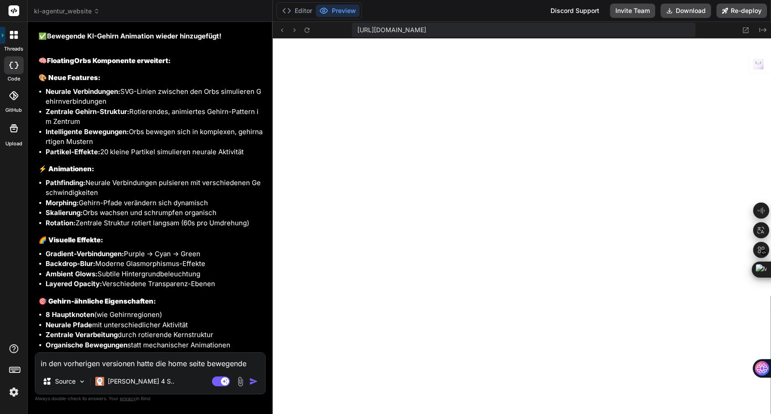
click at [83, 365] on textarea "in den vorherigen versionen hatte die home seite bewegende Bilder um ein gehirn…" at bounding box center [150, 361] width 230 height 16
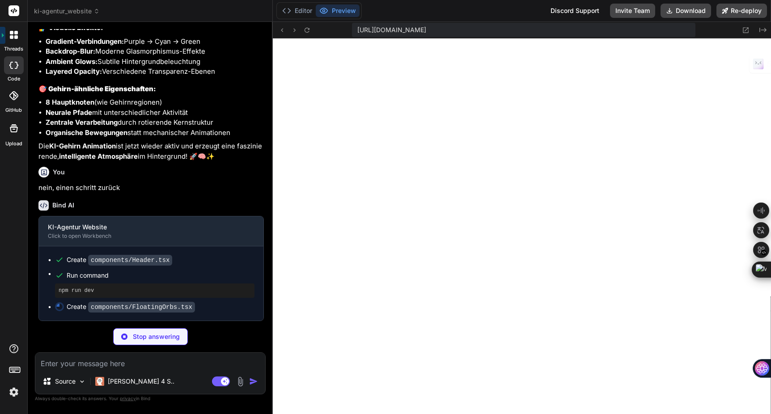
scroll to position [8839, 0]
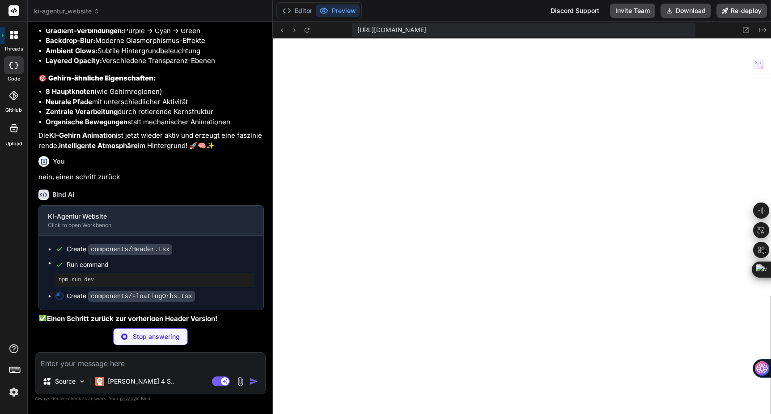
click at [94, 366] on textarea at bounding box center [150, 361] width 230 height 16
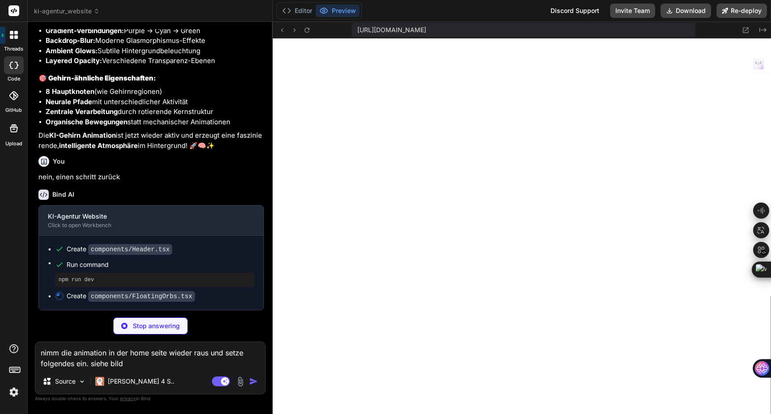
click at [241, 383] on img at bounding box center [240, 382] width 10 height 10
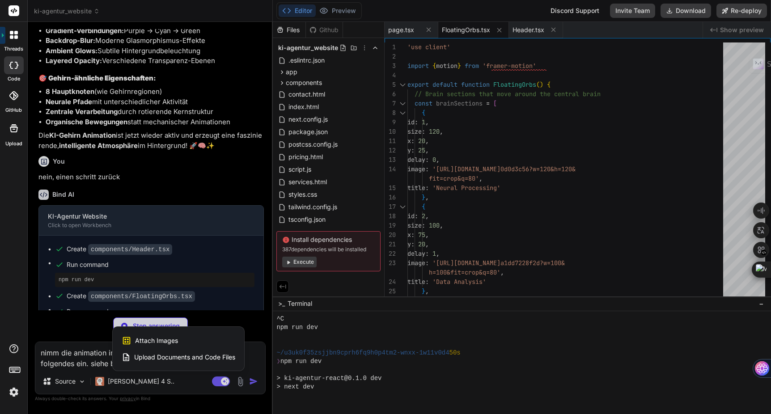
click at [150, 338] on span "Attach Images" at bounding box center [156, 340] width 43 height 9
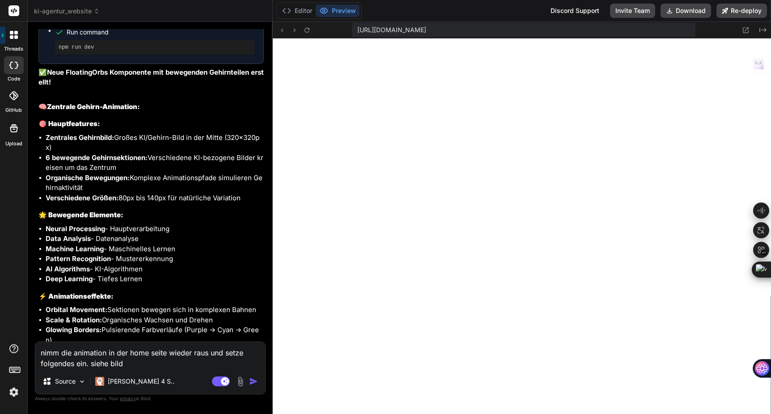
scroll to position [9550, 0]
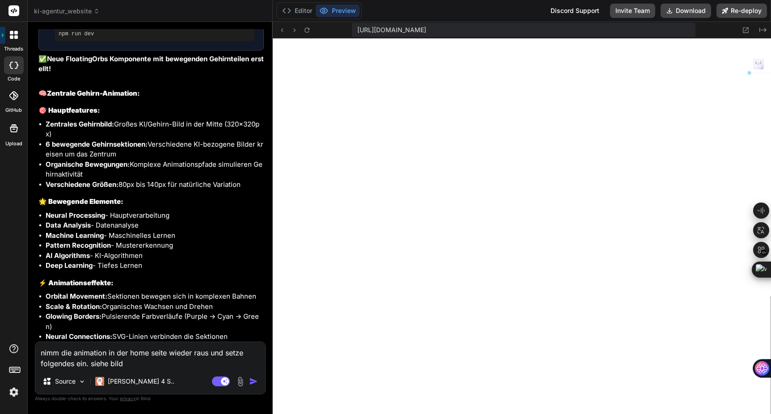
drag, startPoint x: 129, startPoint y: 366, endPoint x: 19, endPoint y: 350, distance: 111.2
click at [19, 350] on div "threads code GitHub Upload ki-agentur_website Created with Pixso. Bind AI Web S…" at bounding box center [385, 207] width 771 height 414
click at [154, 363] on textarea "nimm die animation in der home seite wieder raus und setze folgendes ein. siehe…" at bounding box center [150, 355] width 230 height 27
drag, startPoint x: 150, startPoint y: 363, endPoint x: 37, endPoint y: 344, distance: 114.7
click at [37, 344] on textarea "nimm die animation in der home seite wieder raus und setze folgendes ein. siehe…" at bounding box center [150, 355] width 230 height 27
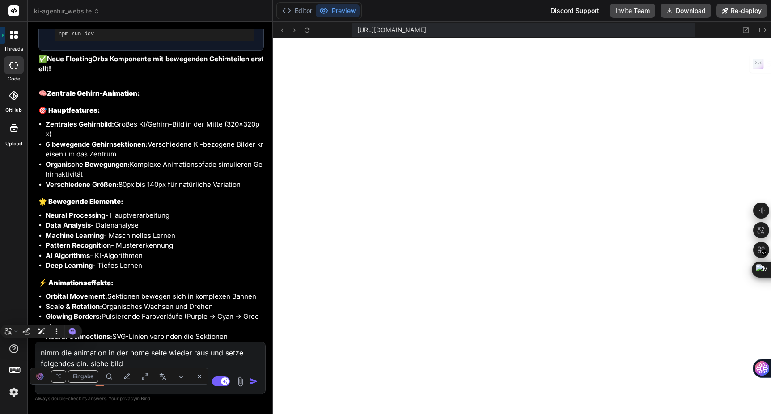
scroll to position [4208, 0]
click at [140, 361] on textarea "nimm die animation in der home seite wieder raus und setze folgendes ein. siehe…" at bounding box center [150, 355] width 230 height 27
click at [239, 380] on img at bounding box center [240, 382] width 10 height 10
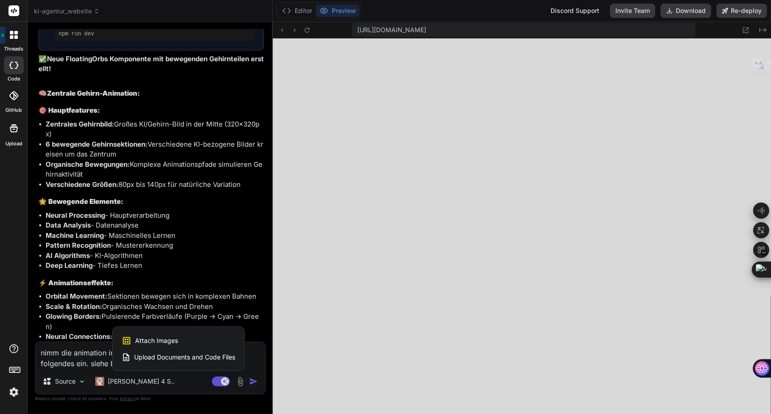
click at [179, 339] on div "Attach Images Image attachments are only supported in Claude and Gemini models." at bounding box center [179, 340] width 114 height 17
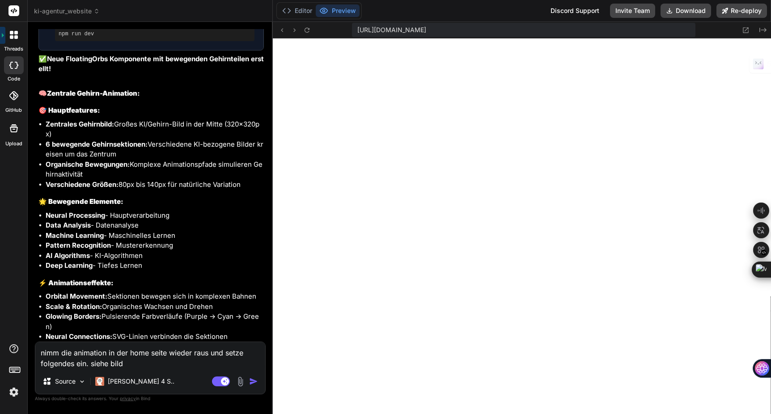
click at [251, 381] on img "button" at bounding box center [253, 381] width 9 height 9
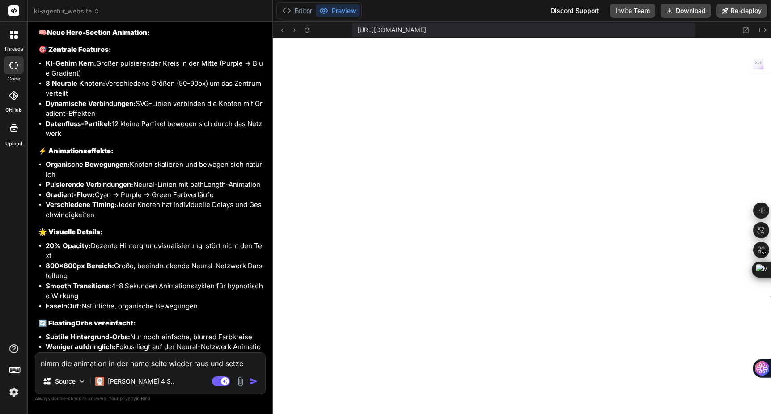
scroll to position [10249, 0]
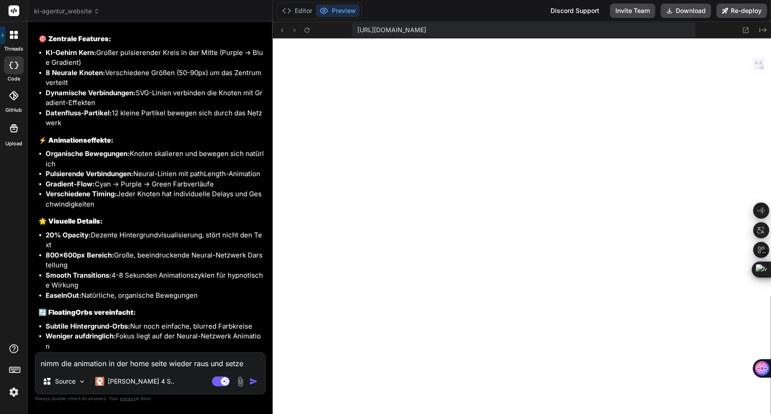
click at [88, 359] on textarea "nimm die animation in der home seite wieder raus und setze folgendes ein. siehe…" at bounding box center [150, 361] width 230 height 16
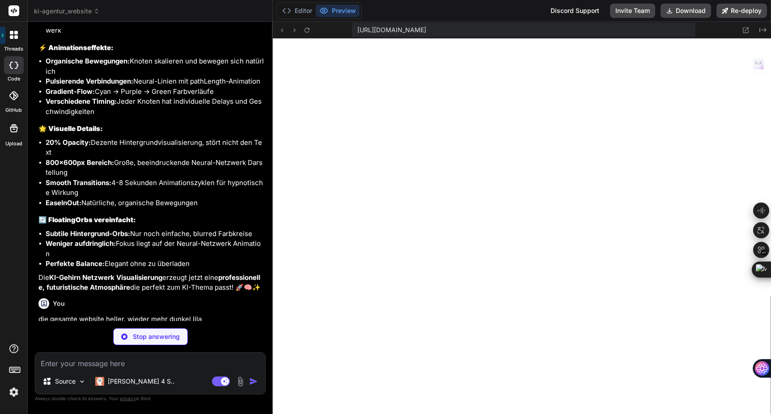
scroll to position [10391, 0]
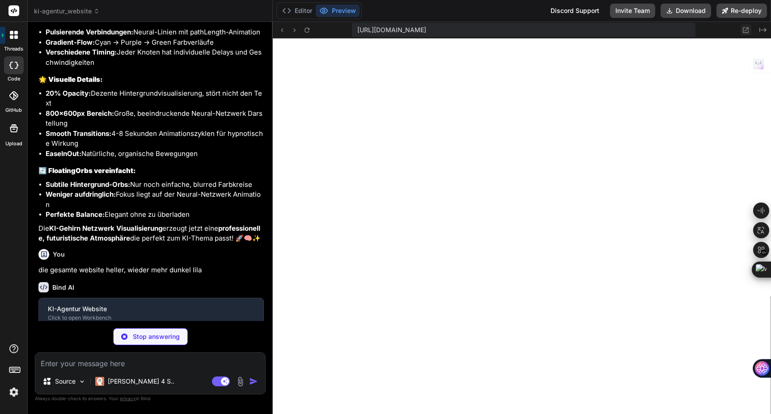
click at [744, 28] on icon at bounding box center [746, 30] width 8 height 8
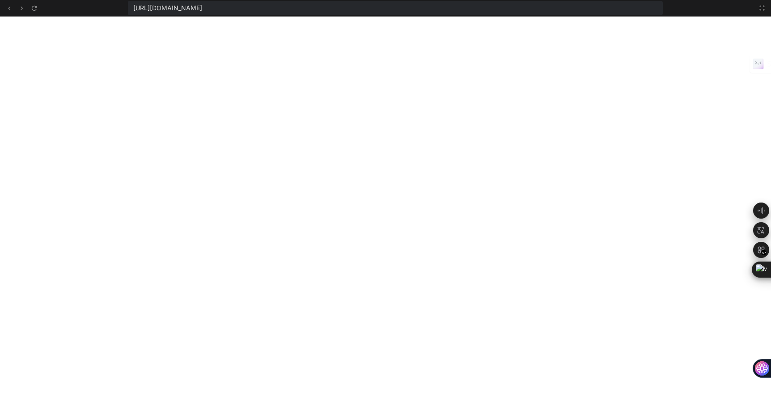
scroll to position [4463, 0]
click at [762, 9] on icon at bounding box center [762, 7] width 7 height 7
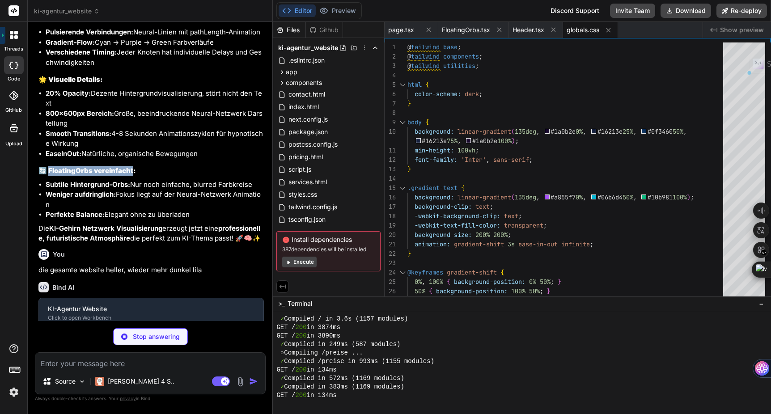
drag, startPoint x: 132, startPoint y: 135, endPoint x: 48, endPoint y: 135, distance: 84.1
click at [48, 166] on strong "🔄 FloatingOrbs vereinfacht:" at bounding box center [87, 170] width 98 height 9
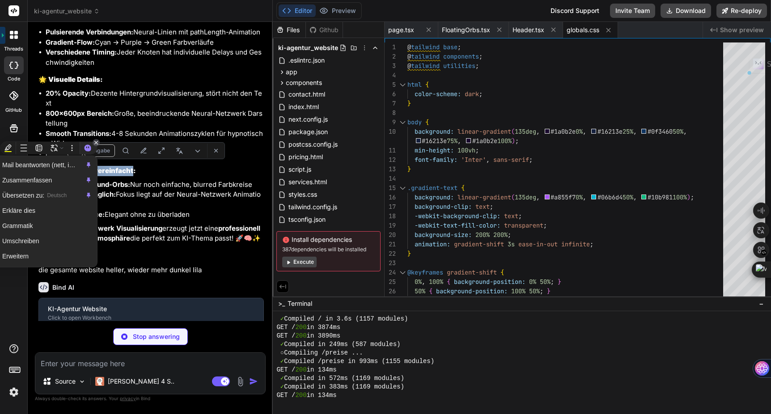
copy strong "loatingOrbs vereinfacht:"
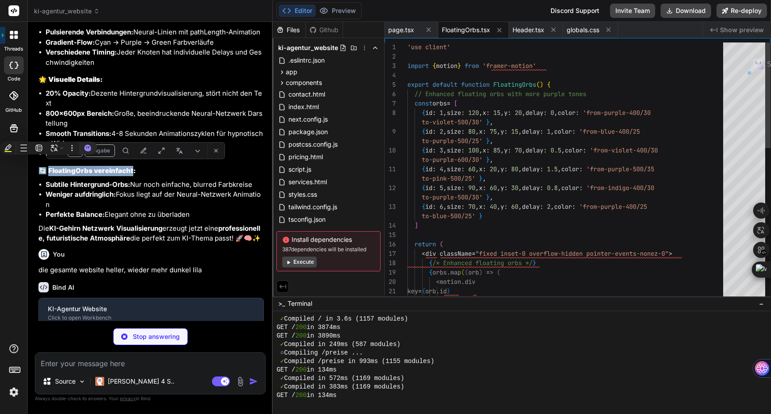
scroll to position [4488, 0]
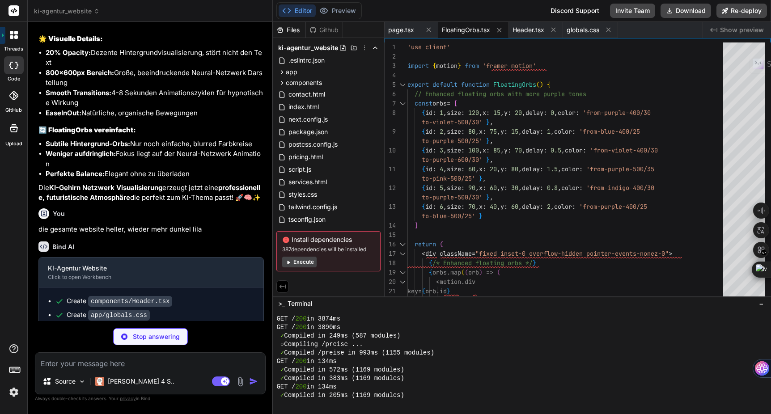
click at [68, 366] on textarea at bounding box center [150, 361] width 230 height 16
paste textarea "FloatingOrbs vereinfacht"
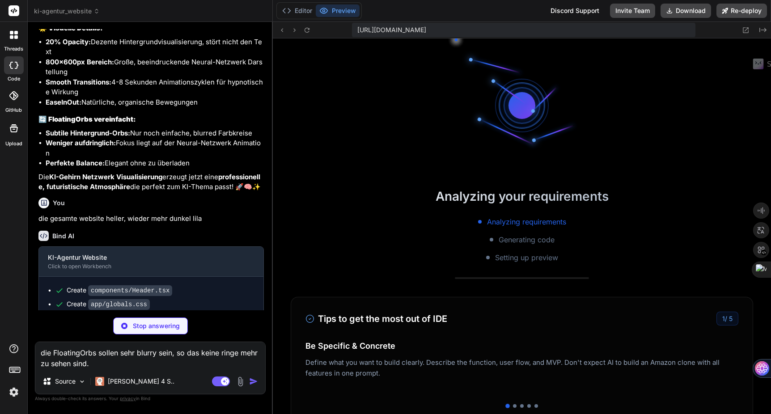
scroll to position [4692, 0]
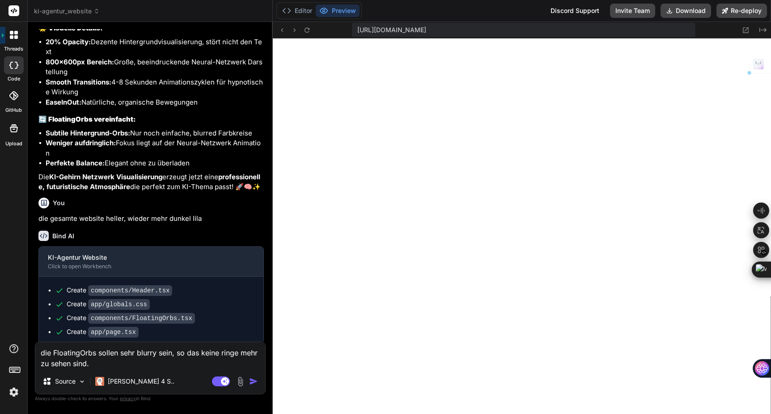
drag, startPoint x: 103, startPoint y: 365, endPoint x: 39, endPoint y: 346, distance: 66.8
click at [39, 346] on textarea "die FloatingOrbs sollen sehr blurry sein, so das keine ringe mehr zu sehen sind." at bounding box center [150, 355] width 230 height 27
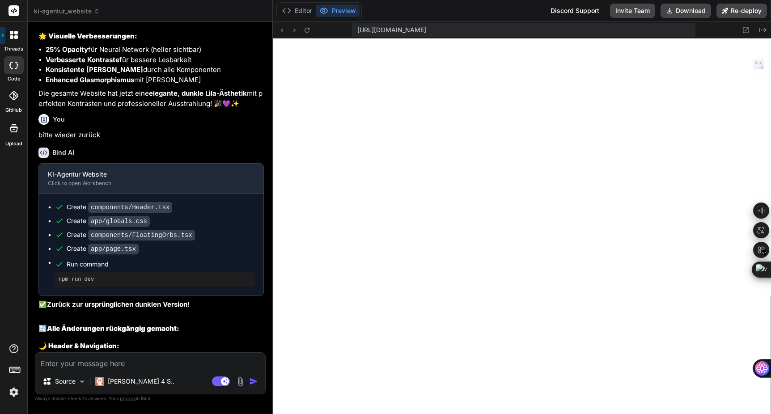
scroll to position [11214, 0]
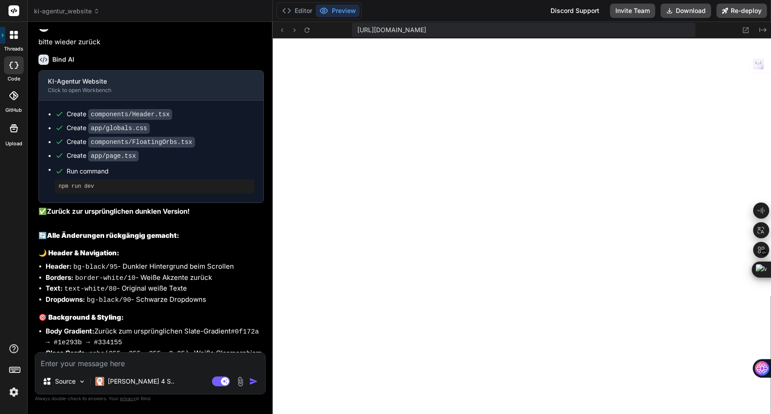
click at [95, 359] on textarea at bounding box center [150, 361] width 230 height 16
paste textarea "die FloatingOrbs sollen sehr blurry sein, so das keine ringe mehr zu sehen sind."
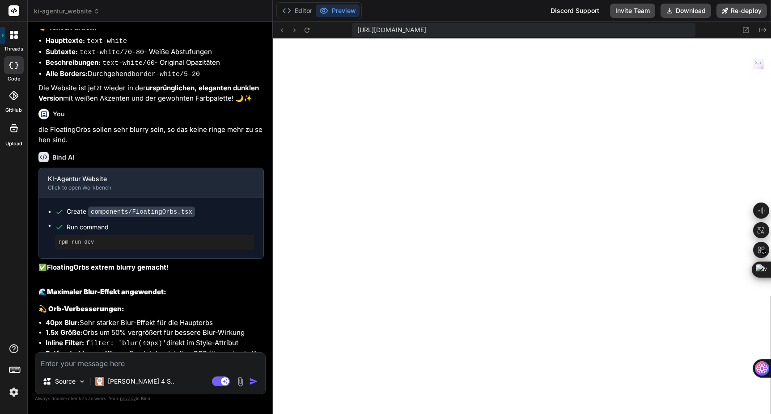
scroll to position [11756, 0]
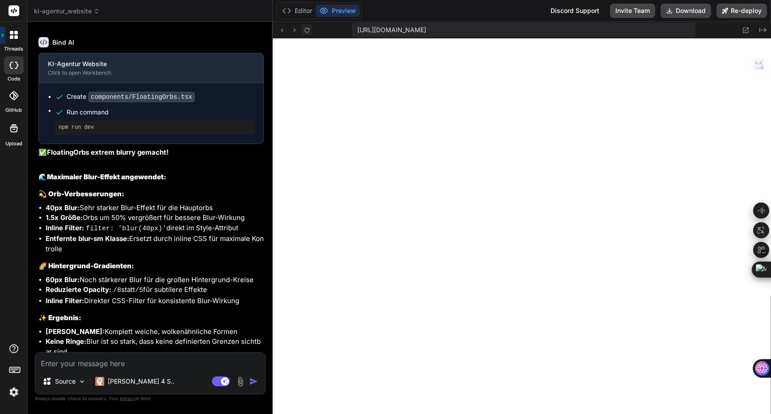
click at [311, 31] on button at bounding box center [307, 30] width 11 height 11
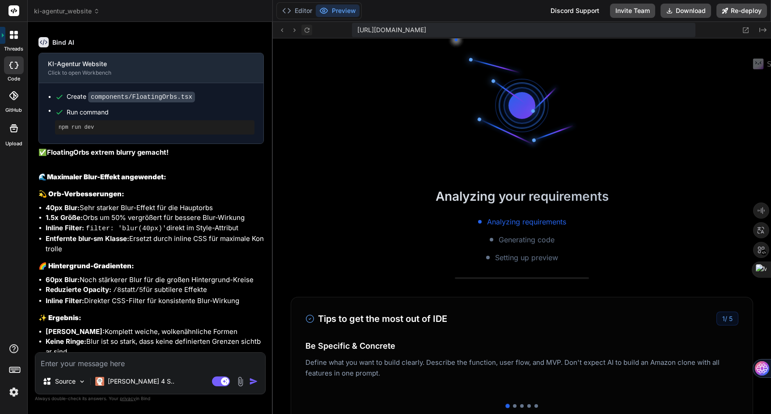
scroll to position [5126, 0]
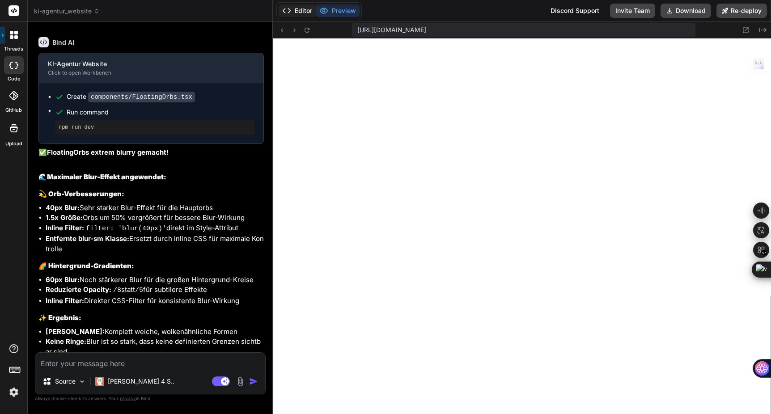
click at [295, 12] on button "Editor" at bounding box center [297, 10] width 37 height 13
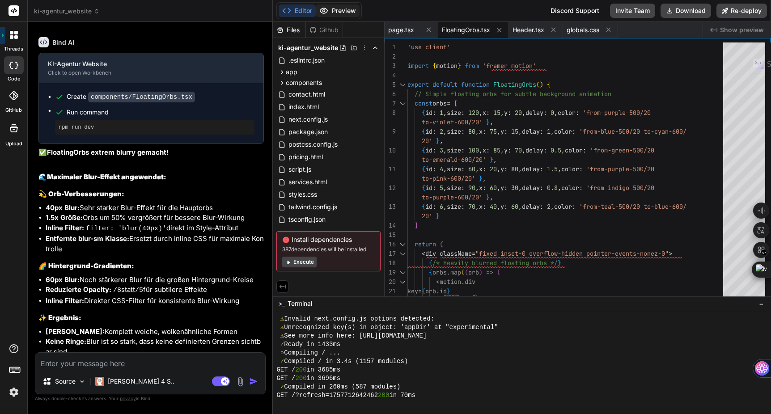
click at [344, 13] on button "Preview" at bounding box center [338, 10] width 44 height 13
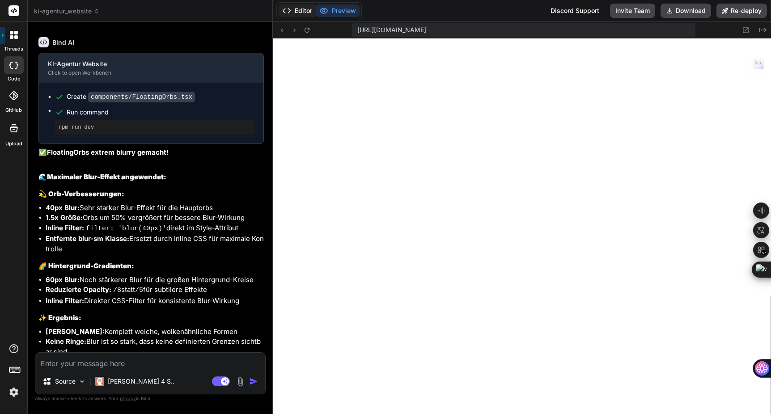
click at [302, 12] on button "Editor" at bounding box center [297, 10] width 37 height 13
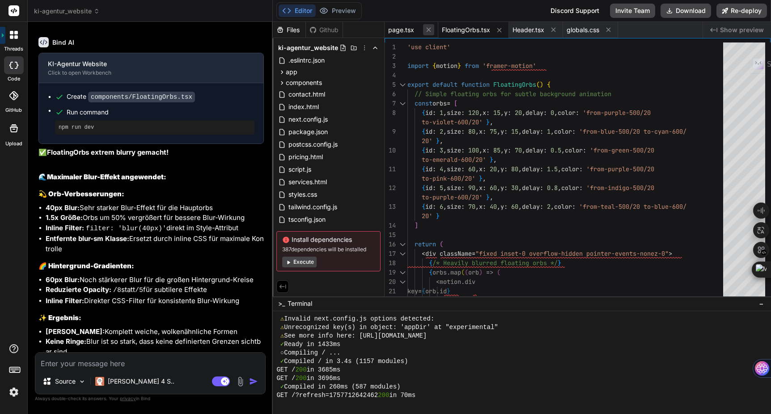
click at [428, 31] on icon at bounding box center [429, 30] width 8 height 8
click at [428, 31] on span "FloatingOrbs.tsx" at bounding box center [412, 30] width 48 height 9
click at [442, 30] on icon at bounding box center [446, 30] width 8 height 8
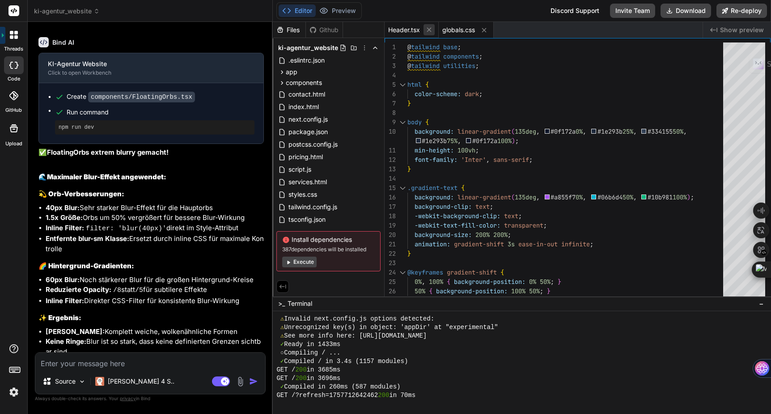
click at [434, 29] on button at bounding box center [429, 29] width 11 height 11
click at [434, 29] on icon at bounding box center [430, 30] width 8 height 8
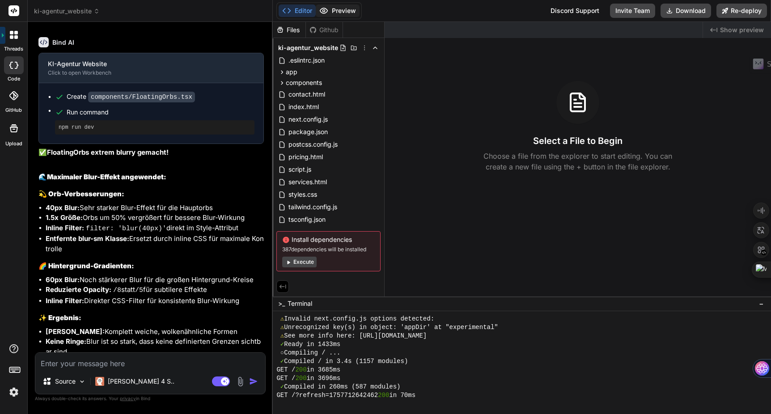
click at [349, 13] on button "Preview" at bounding box center [338, 10] width 44 height 13
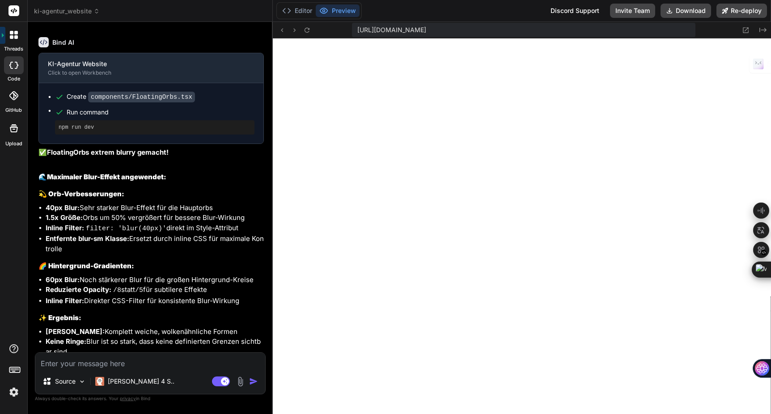
click at [144, 363] on textarea at bounding box center [150, 361] width 230 height 16
paste textarea "die FloatingOrbs sollen sehr blurry sein, so das keine ringe mehr zu sehen sind."
drag, startPoint x: 151, startPoint y: 361, endPoint x: 130, endPoint y: 348, distance: 24.6
click at [130, 348] on textarea "auch die die FloatingOrbs sollen sehr blurry sein, so das keine ringe mehr zu s…" at bounding box center [150, 355] width 230 height 27
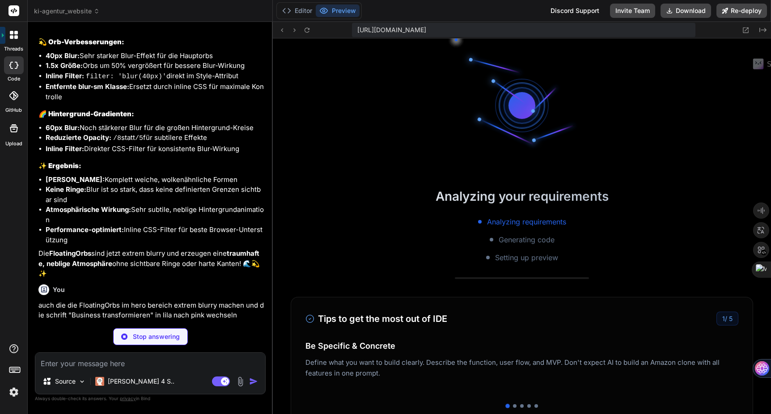
scroll to position [5330, 0]
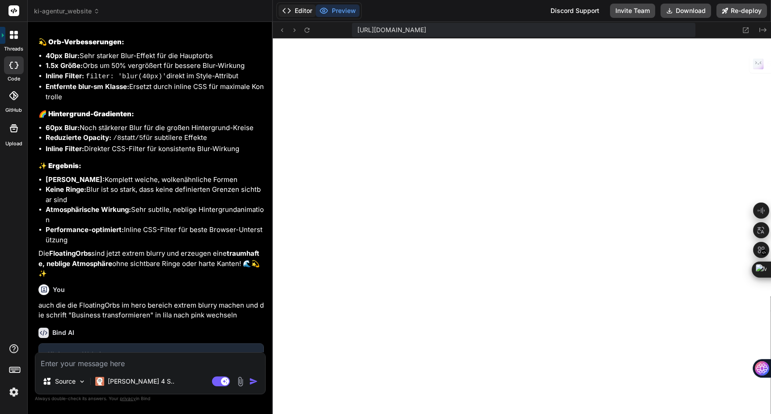
click at [302, 12] on button "Editor" at bounding box center [297, 10] width 37 height 13
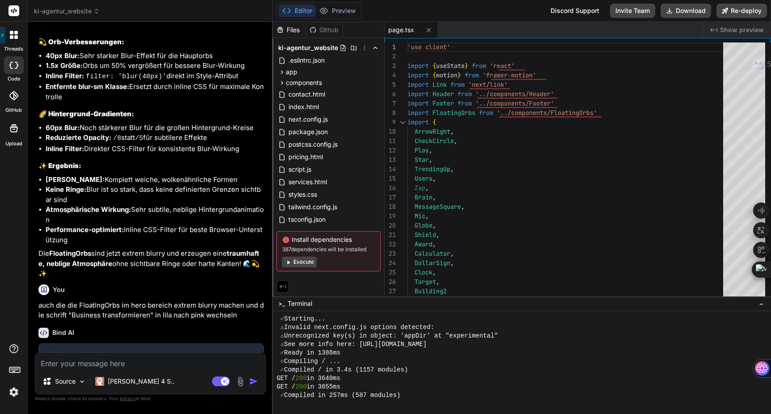
click at [405, 30] on span "page.tsx" at bounding box center [401, 30] width 26 height 9
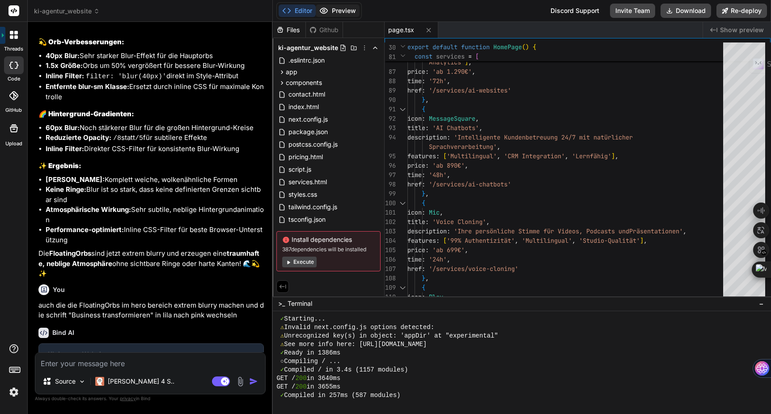
click at [349, 12] on button "Preview" at bounding box center [338, 10] width 44 height 13
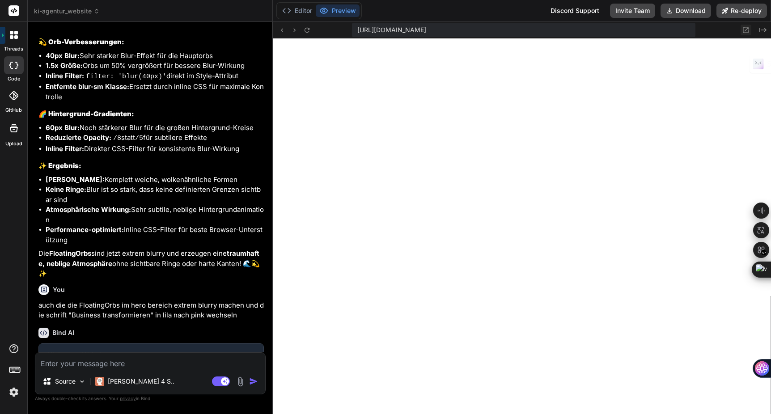
click at [747, 31] on icon at bounding box center [746, 30] width 8 height 8
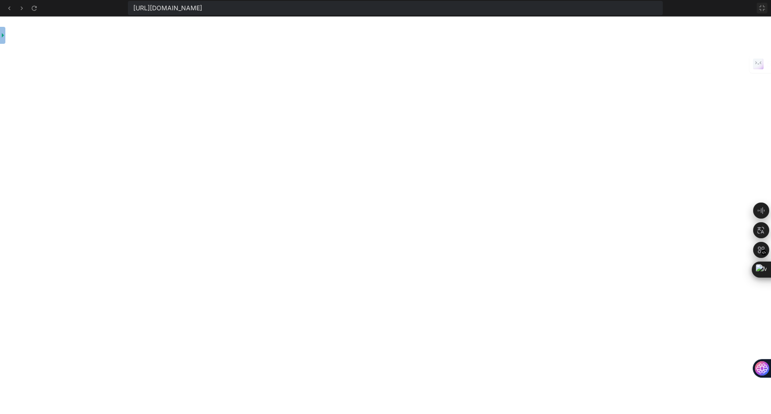
click at [761, 8] on icon at bounding box center [762, 7] width 7 height 7
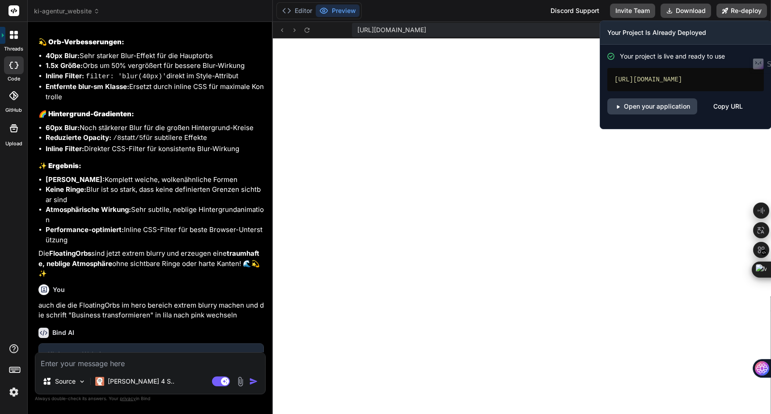
scroll to position [5347, 0]
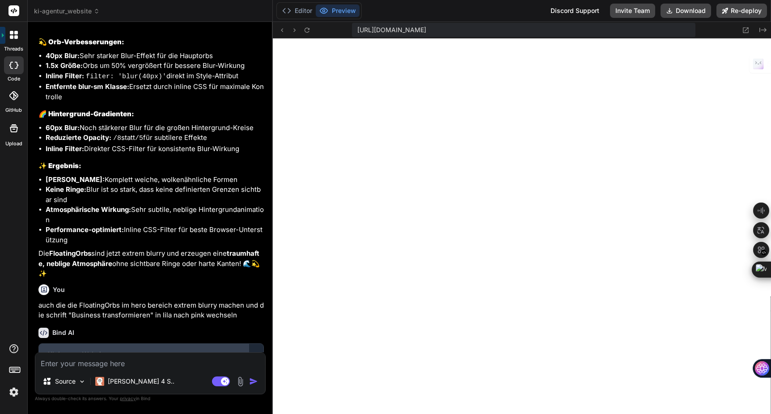
click at [166, 350] on div "KI-Agentur Website" at bounding box center [144, 354] width 192 height 9
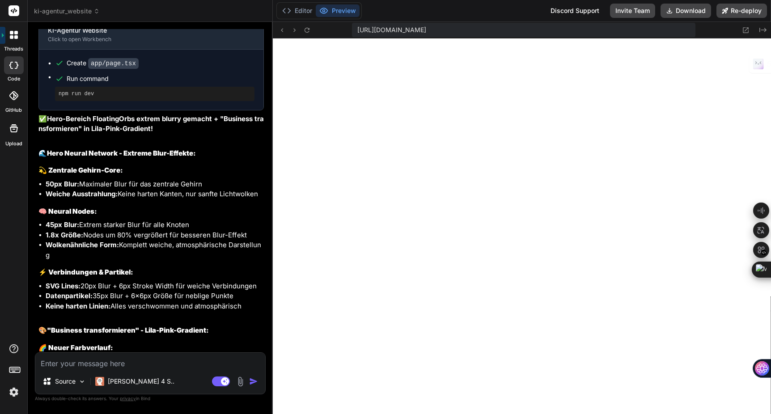
scroll to position [12283, 0]
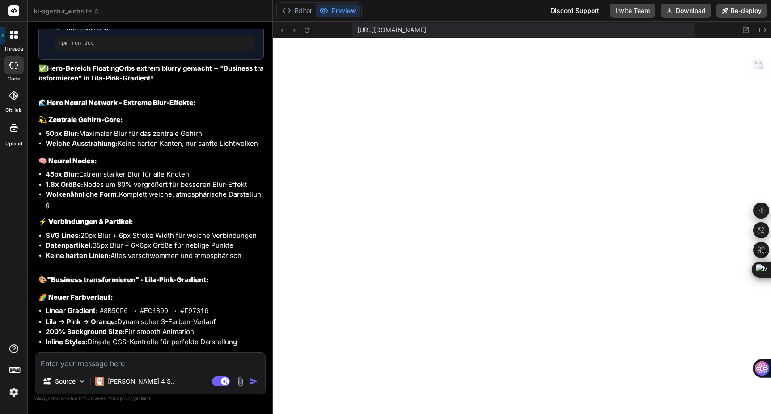
click at [105, 365] on textarea at bounding box center [150, 361] width 230 height 16
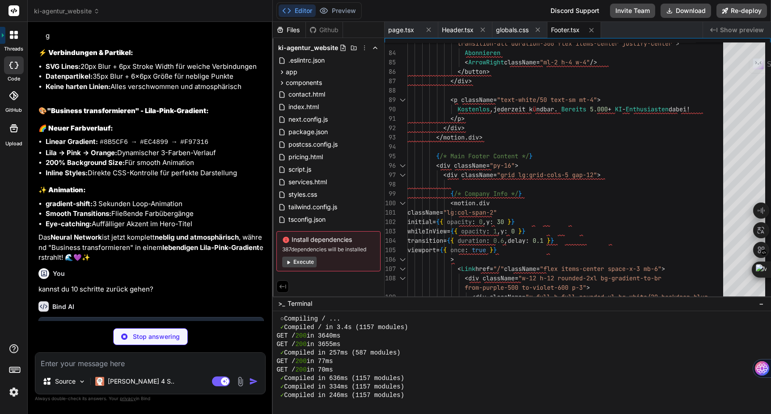
scroll to position [12465, 0]
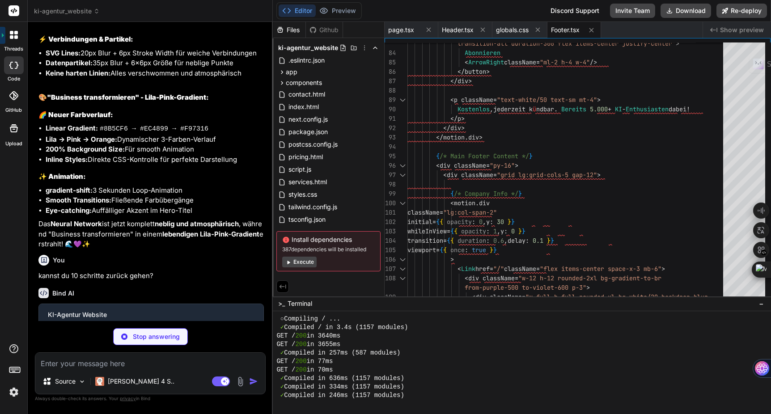
click at [15, 101] on div at bounding box center [14, 96] width 20 height 20
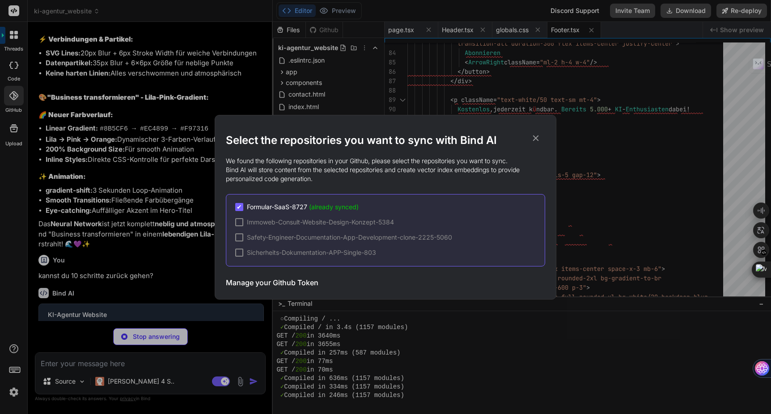
click at [535, 137] on icon at bounding box center [536, 138] width 6 height 6
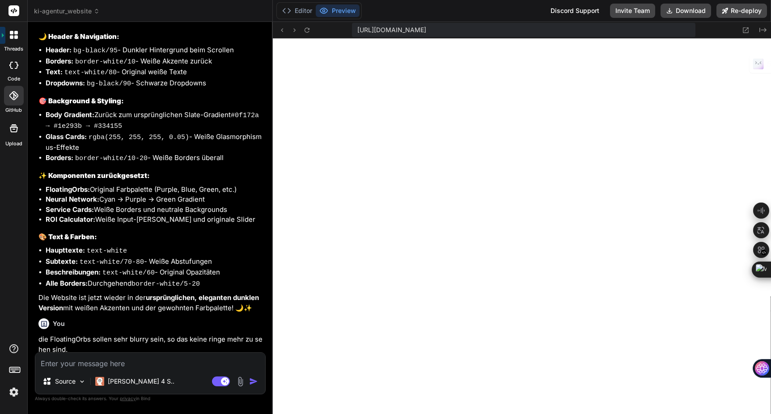
scroll to position [11325, 0]
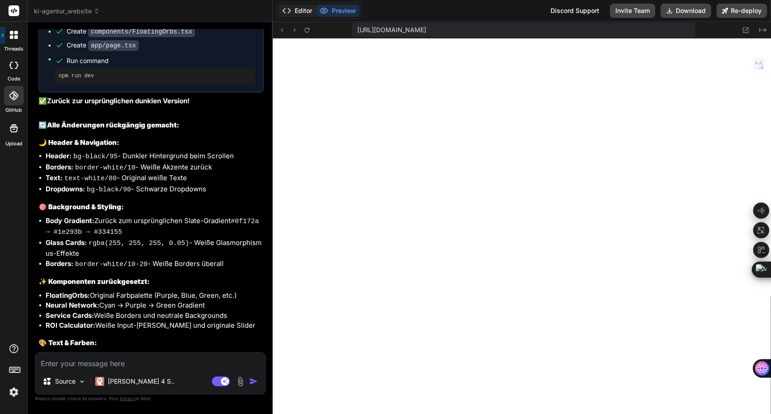
click at [289, 10] on icon at bounding box center [286, 10] width 9 height 9
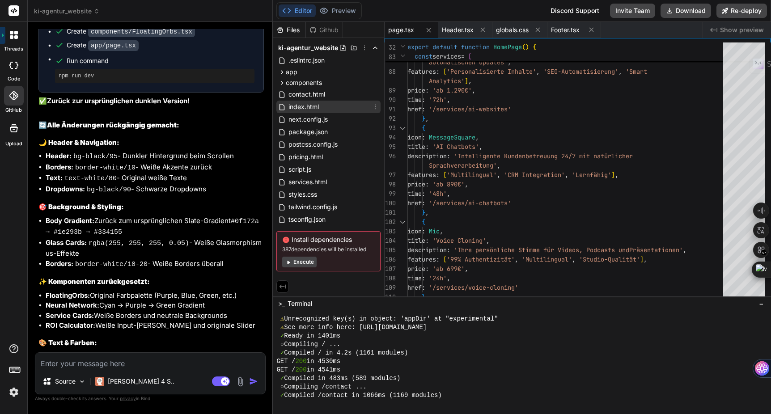
click at [374, 106] on icon at bounding box center [375, 106] width 7 height 7
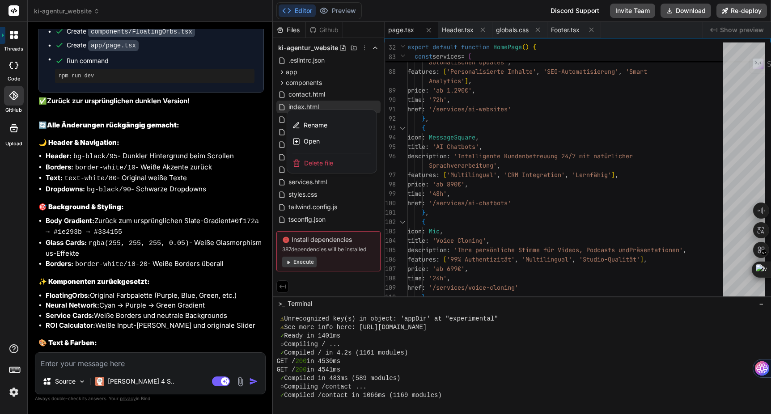
click at [204, 184] on li "Dropdowns: bg-black/90 - Schwarze Dropdowns" at bounding box center [155, 189] width 218 height 11
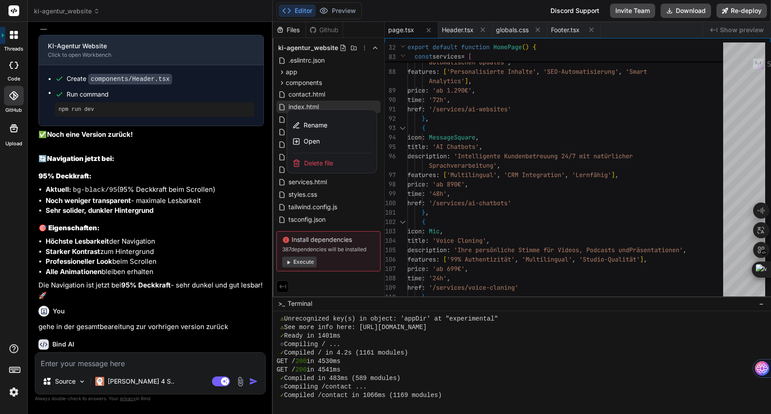
scroll to position [7221, 0]
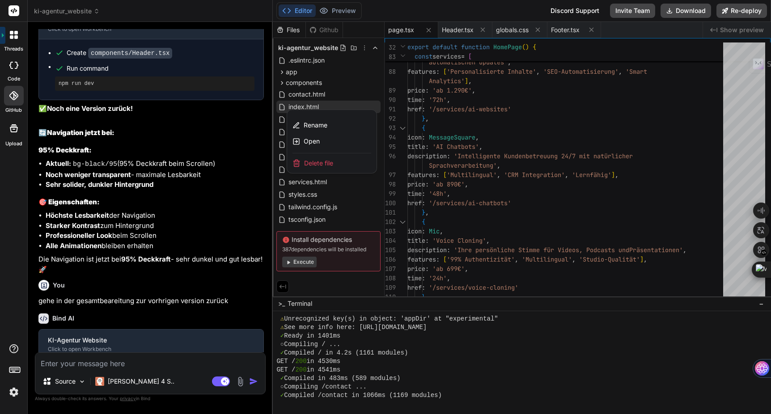
click at [88, 366] on textarea at bounding box center [150, 361] width 230 height 16
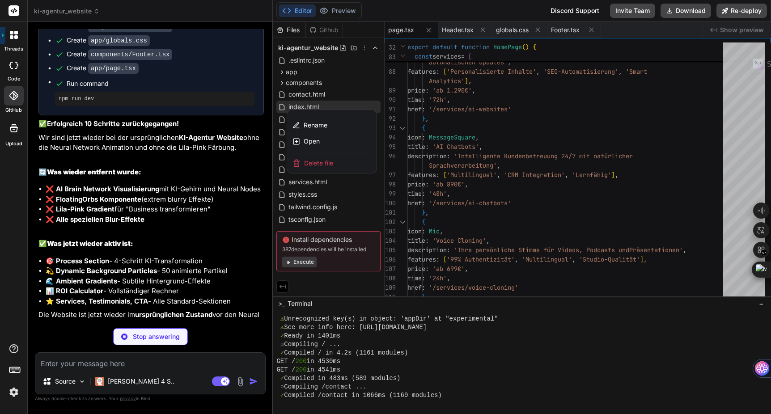
scroll to position [12778, 0]
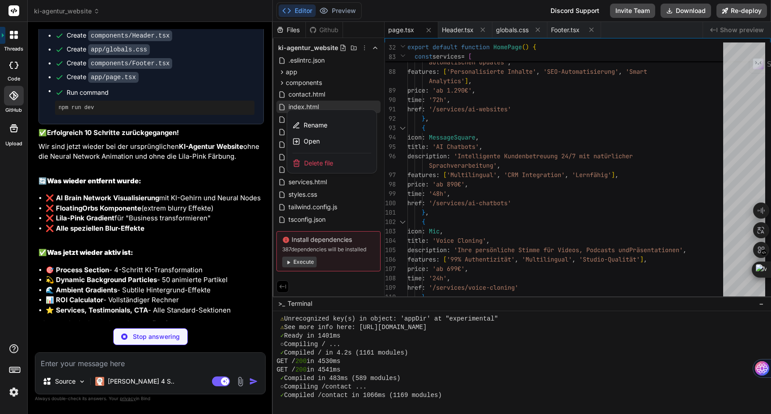
click at [14, 390] on img at bounding box center [13, 392] width 15 height 15
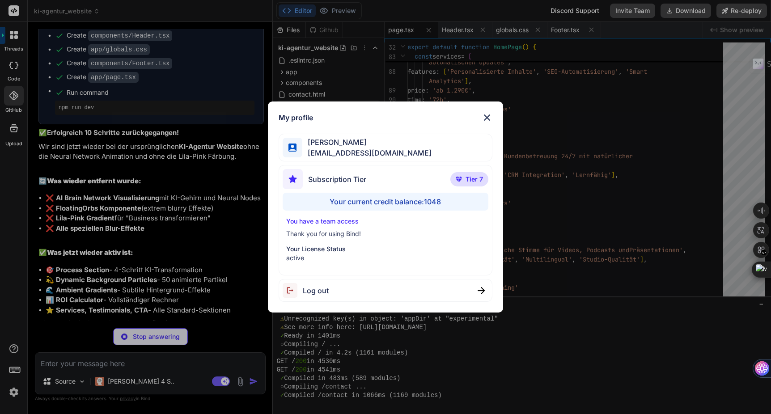
scroll to position [12786, 0]
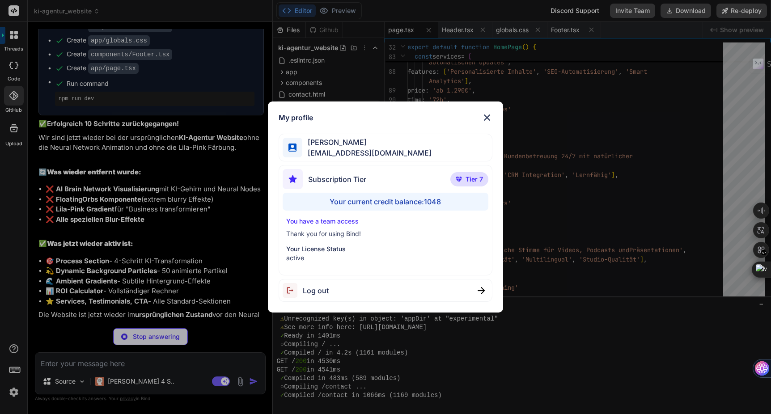
click at [490, 117] on img at bounding box center [487, 117] width 11 height 11
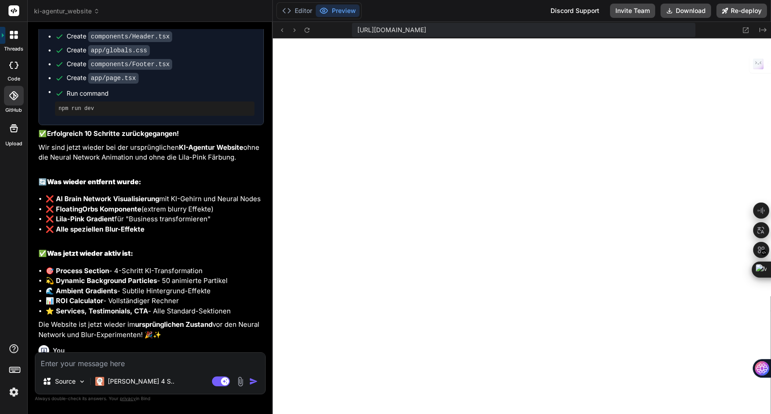
scroll to position [12776, 0]
click at [300, 14] on button "Editor" at bounding box center [297, 10] width 37 height 13
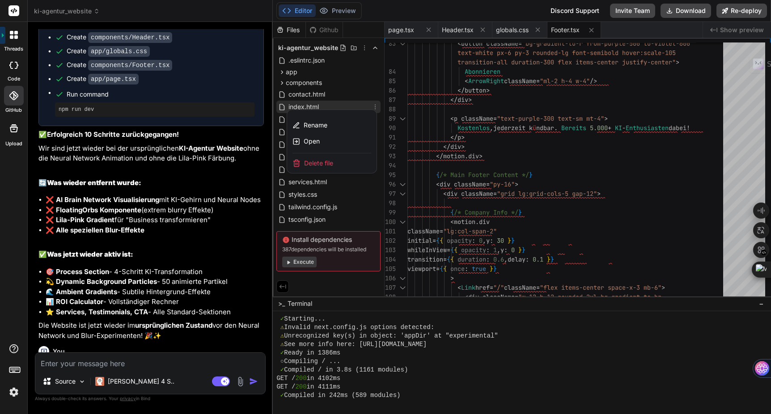
click at [446, 90] on div at bounding box center [522, 218] width 498 height 392
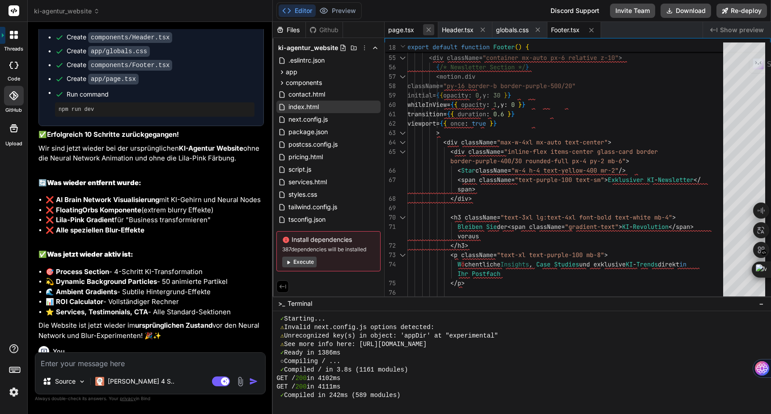
click at [429, 29] on icon at bounding box center [429, 30] width 4 height 4
click at [429, 29] on icon at bounding box center [430, 30] width 8 height 8
click at [429, 29] on icon at bounding box center [429, 30] width 8 height 8
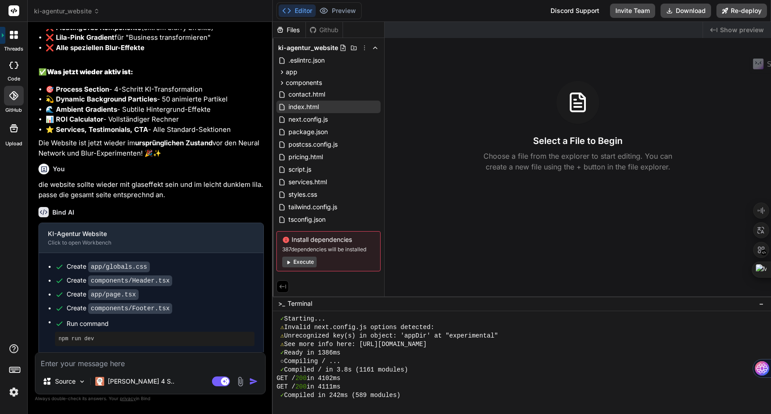
scroll to position [12956, 0]
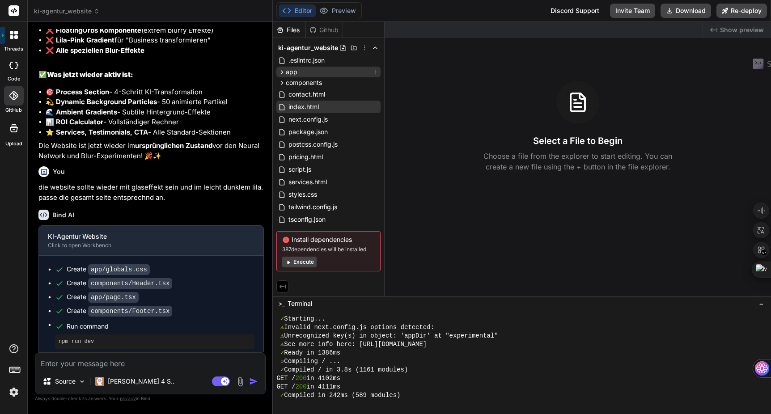
click at [304, 74] on div "app" at bounding box center [328, 72] width 104 height 11
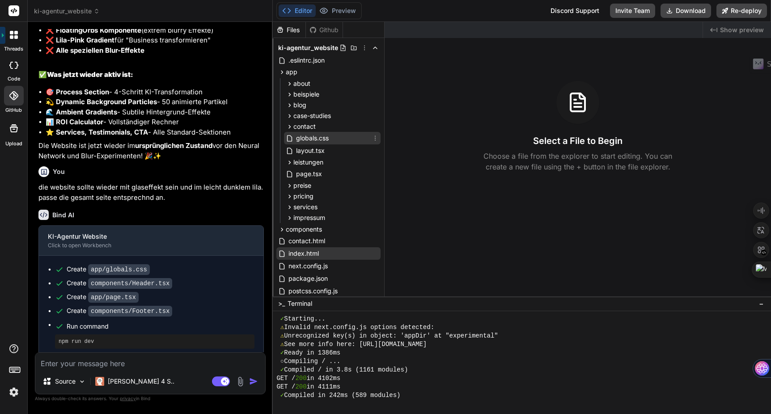
click at [309, 138] on span "globals.css" at bounding box center [312, 138] width 34 height 11
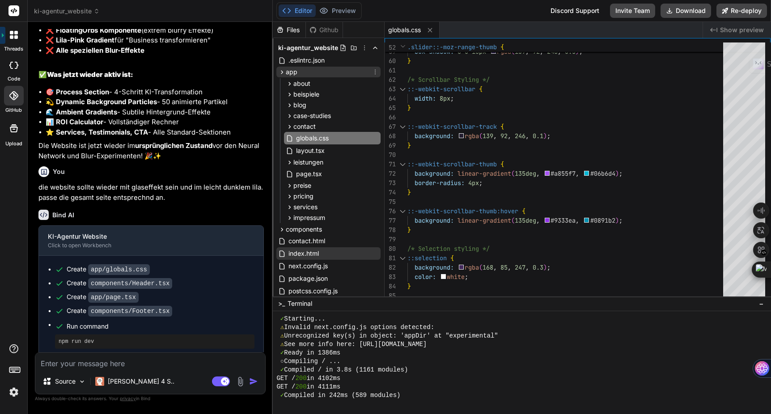
click at [282, 72] on icon at bounding box center [282, 72] width 2 height 4
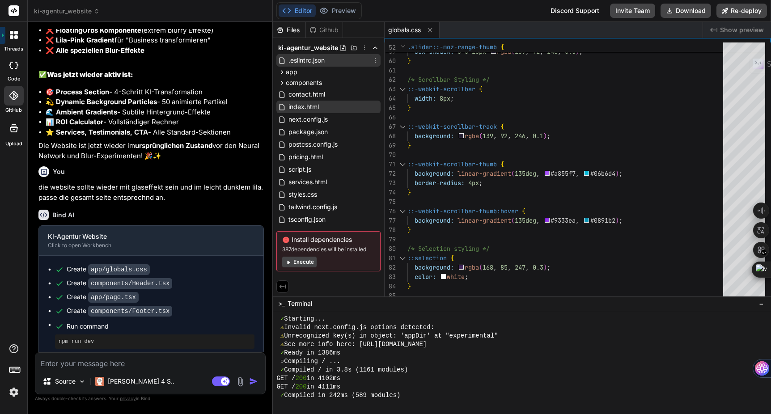
click at [310, 61] on span ".eslintrc.json" at bounding box center [307, 60] width 38 height 11
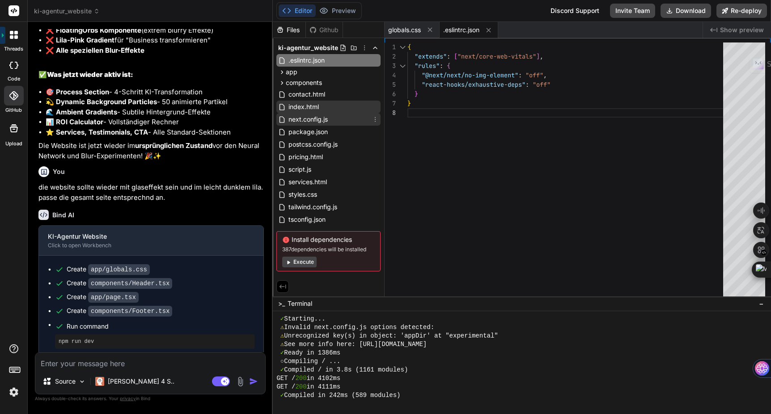
click at [314, 116] on span "next.config.js" at bounding box center [308, 119] width 41 height 11
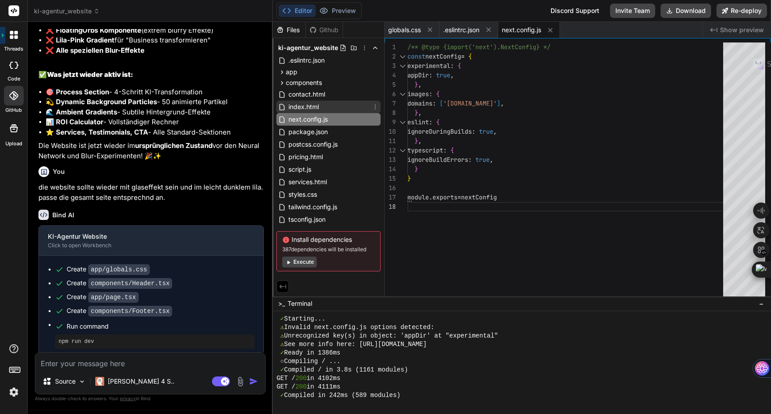
click at [312, 111] on span "index.html" at bounding box center [304, 107] width 32 height 11
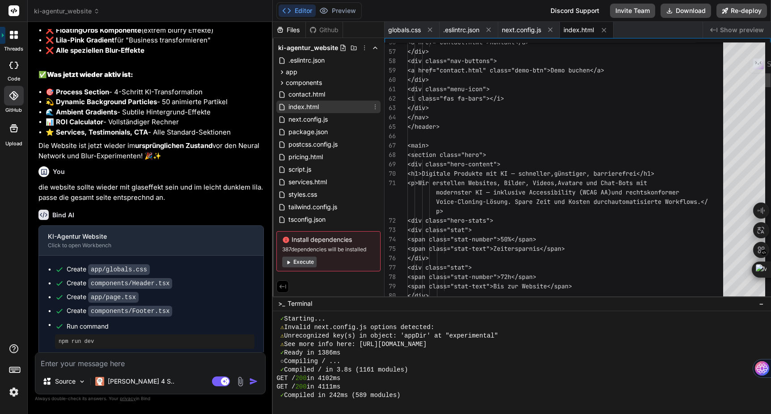
scroll to position [0, 0]
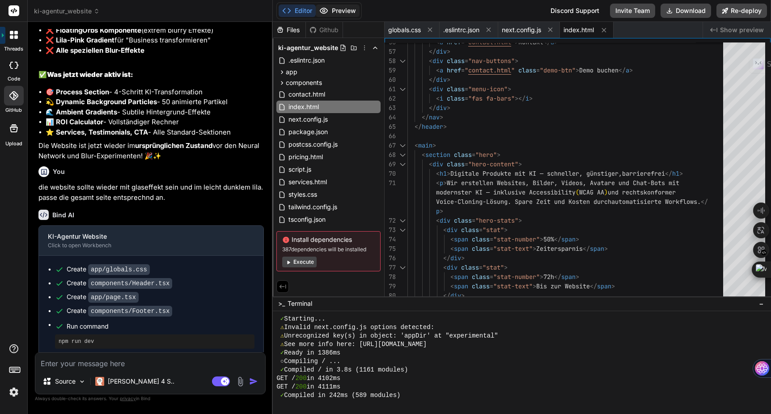
click at [343, 11] on button "Preview" at bounding box center [338, 10] width 44 height 13
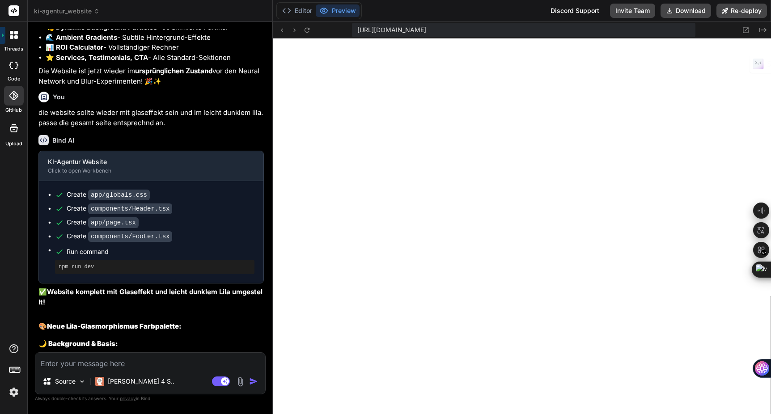
scroll to position [13033, 0]
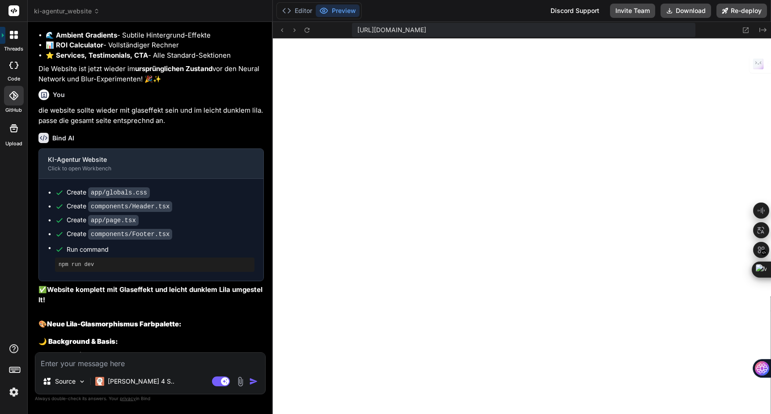
click at [121, 367] on textarea at bounding box center [150, 361] width 230 height 16
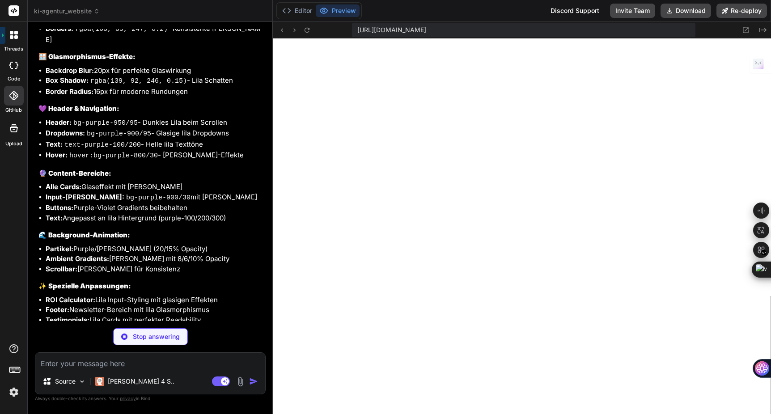
scroll to position [13450, 0]
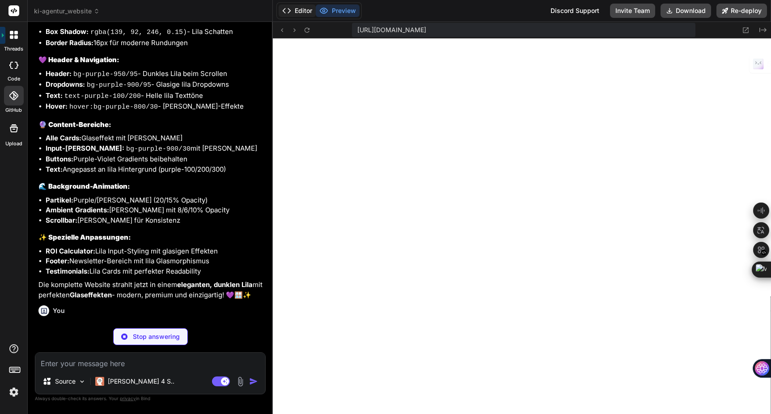
click at [301, 9] on button "Editor" at bounding box center [297, 10] width 37 height 13
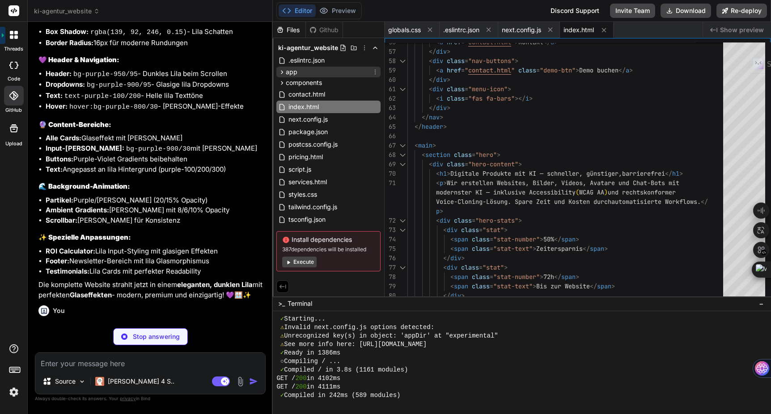
click at [294, 74] on span "app" at bounding box center [292, 72] width 12 height 9
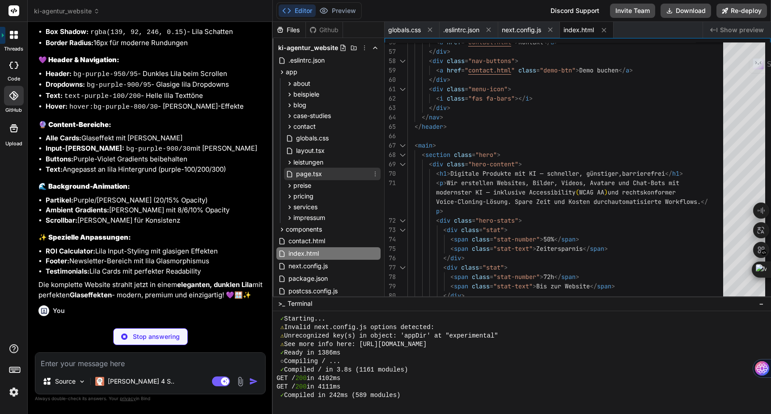
click at [304, 170] on span "page.tsx" at bounding box center [309, 174] width 28 height 11
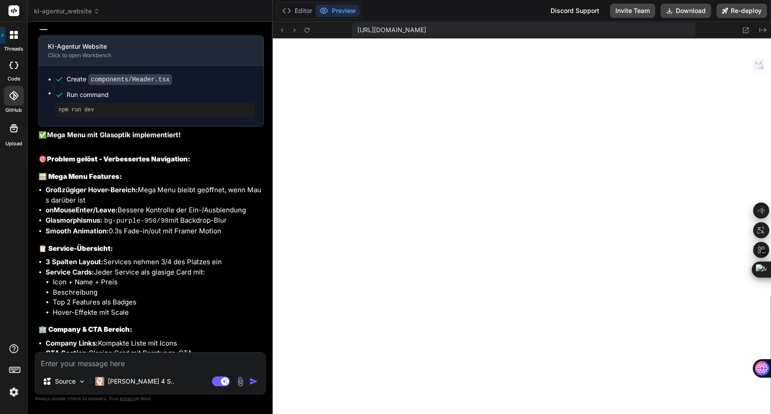
scroll to position [13831, 0]
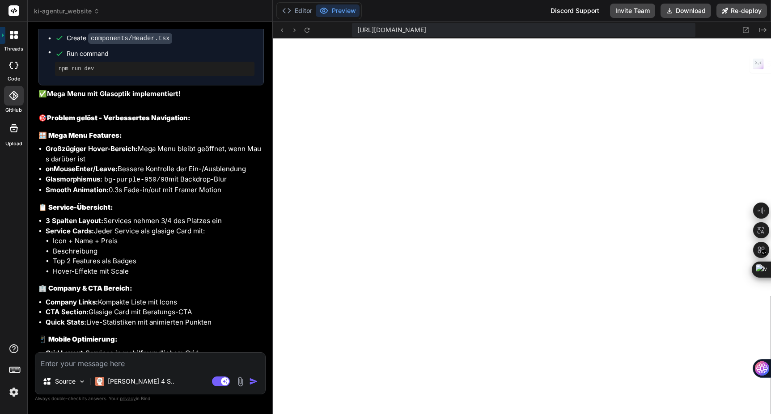
click at [80, 361] on textarea at bounding box center [150, 361] width 230 height 16
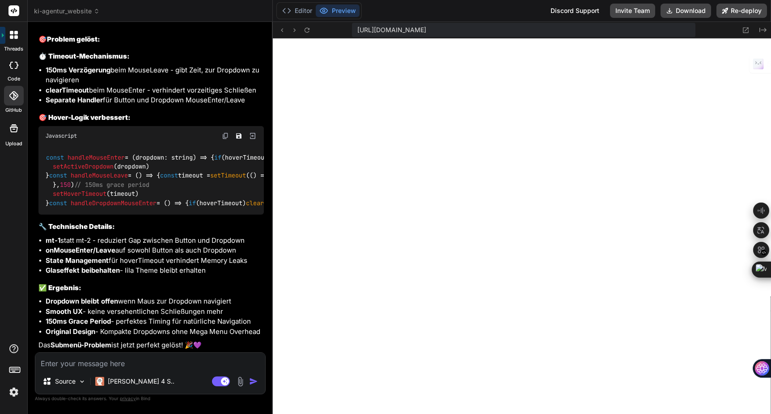
scroll to position [14411, 0]
click at [84, 365] on textarea at bounding box center [150, 361] width 230 height 16
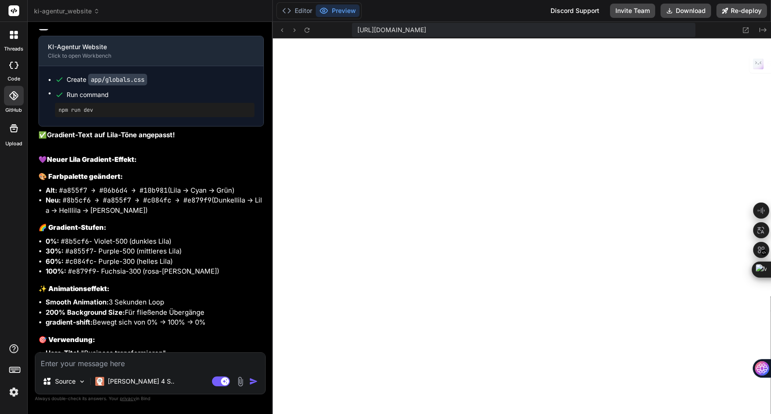
scroll to position [6520, 0]
click at [81, 362] on textarea at bounding box center [150, 361] width 230 height 16
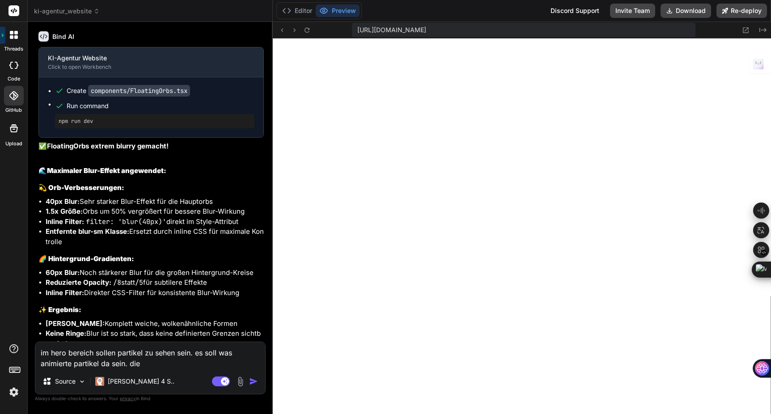
scroll to position [11692, 0]
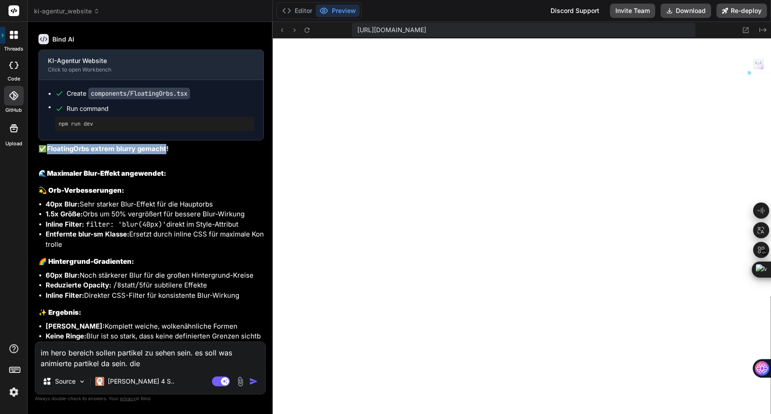
drag, startPoint x: 167, startPoint y: 139, endPoint x: 49, endPoint y: 140, distance: 118.1
click at [48, 145] on strong "FloatingOrbs extrem blurry gemacht!" at bounding box center [108, 149] width 122 height 9
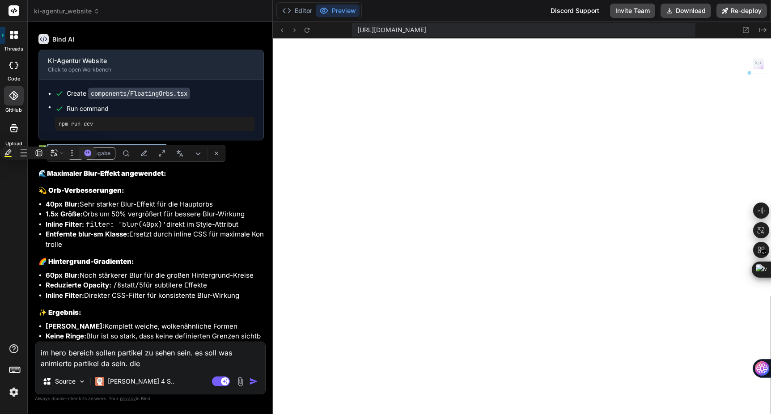
copy strong "FloatingOrbs extrem blurry gemacht"
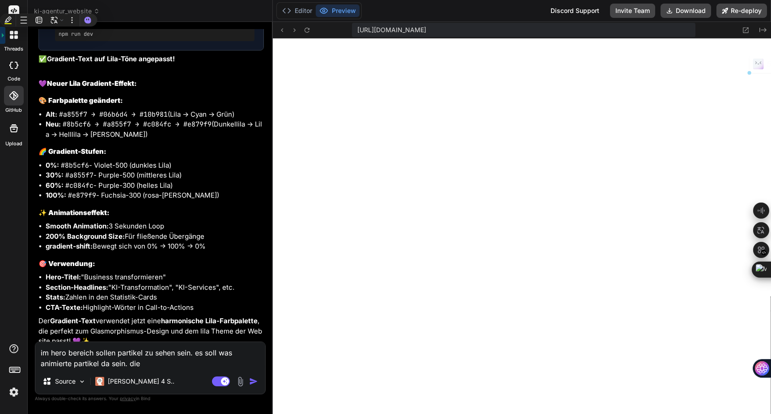
scroll to position [14863, 0]
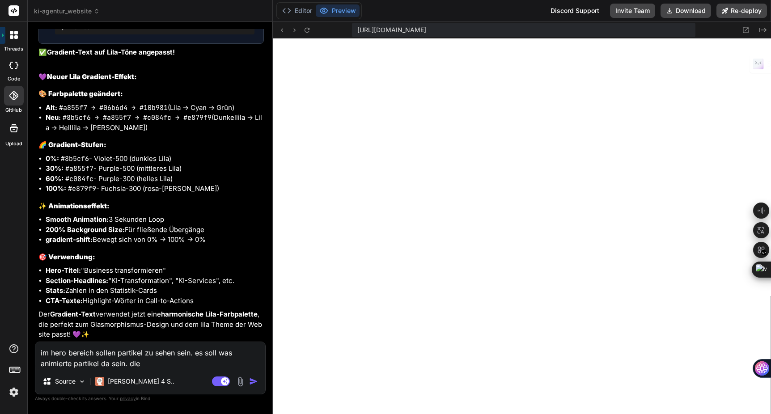
click at [146, 365] on textarea "im hero bereich sollen partikel zu sehen sein. es soll was animierte partikel d…" at bounding box center [150, 355] width 230 height 27
paste textarea "FloatingOrbs extrem blurry gemacht"
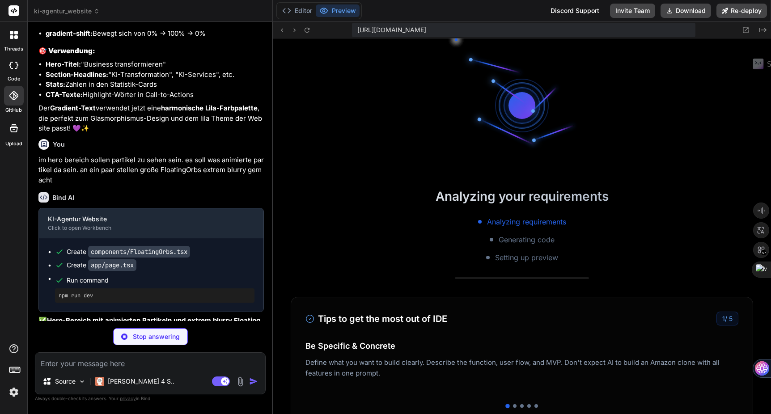
scroll to position [6698, 0]
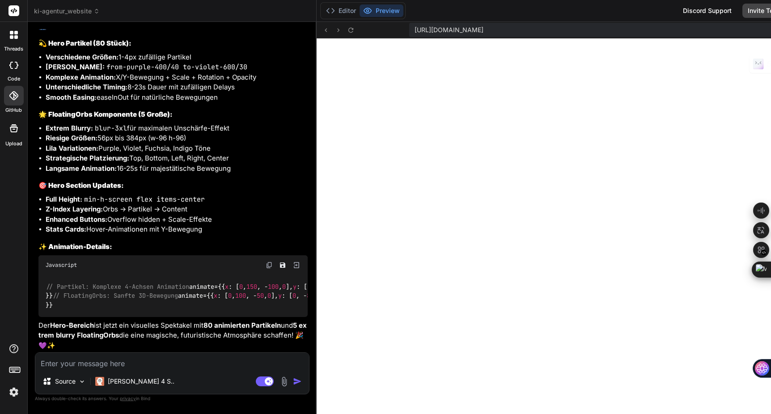
type textarea "x"
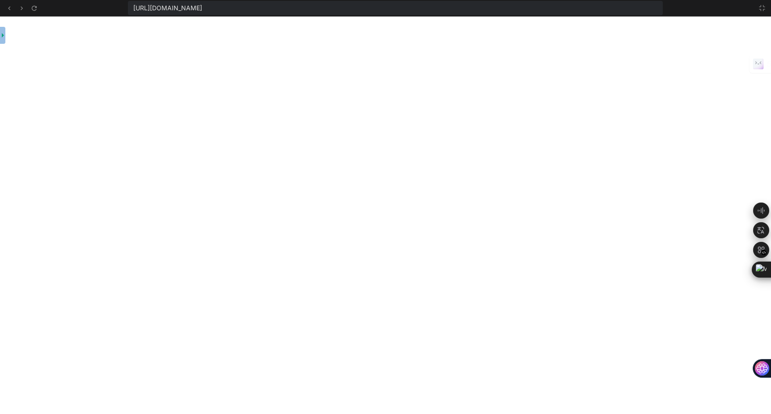
scroll to position [6741, 0]
click at [762, 9] on icon at bounding box center [762, 7] width 7 height 7
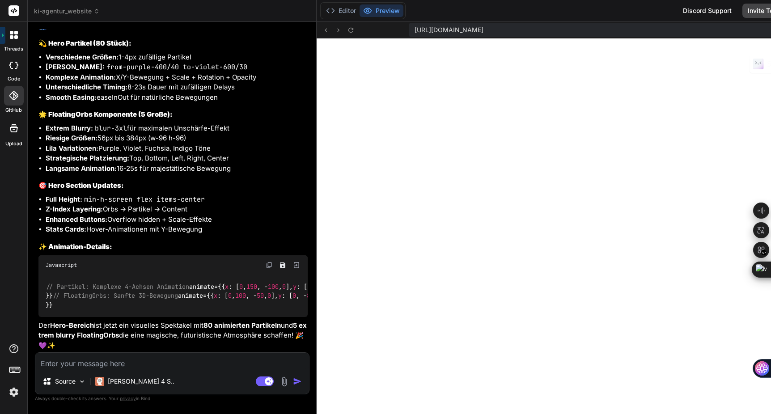
scroll to position [15517, 0]
click at [59, 364] on textarea at bounding box center [172, 361] width 274 height 16
type textarea "d"
type textarea "x"
type textarea "di"
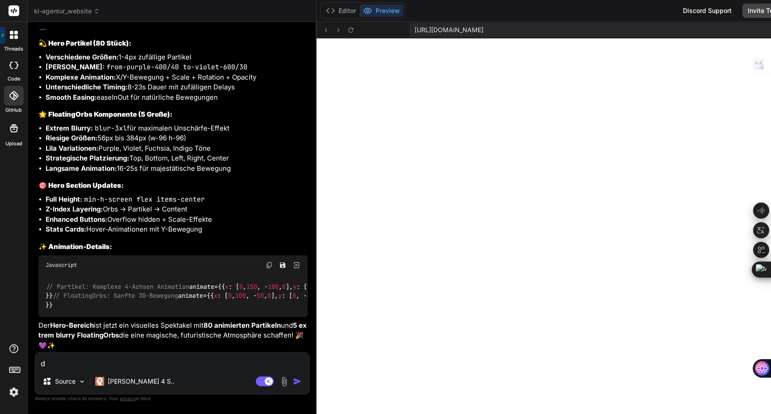
type textarea "x"
type textarea "die"
type textarea "x"
type textarea "die"
type textarea "x"
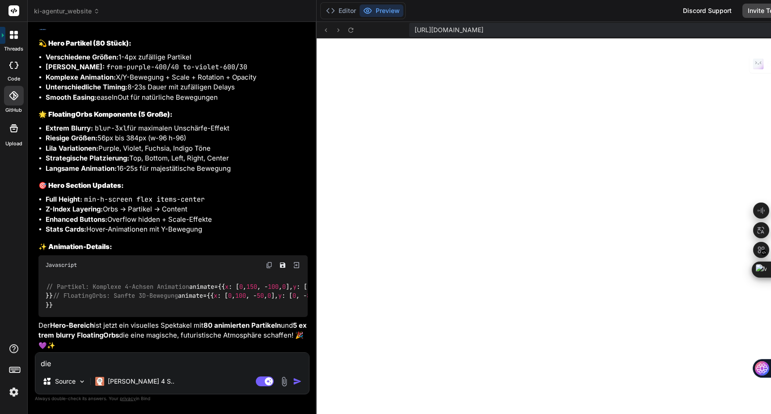
type textarea "die f"
type textarea "x"
type textarea "die fl"
type textarea "x"
type textarea "die flo"
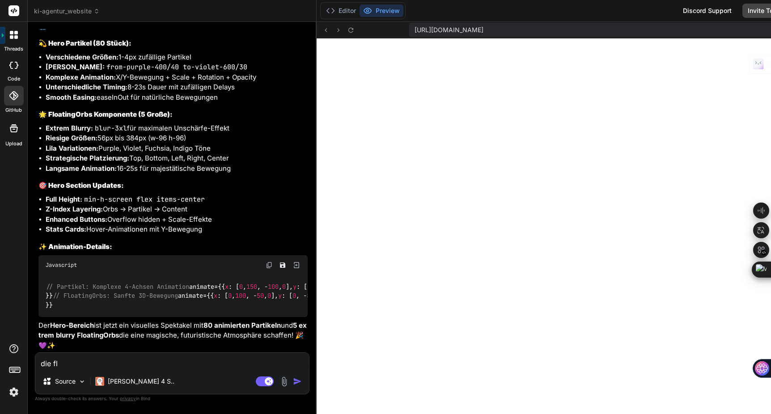
type textarea "x"
type textarea "die floa"
type textarea "x"
type textarea "die float"
type textarea "x"
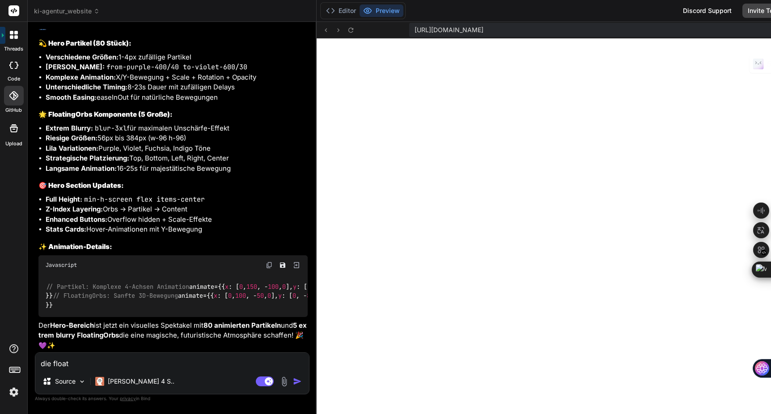
type textarea "die floati"
type textarea "x"
type textarea "die floatin"
type textarea "x"
type textarea "die floating"
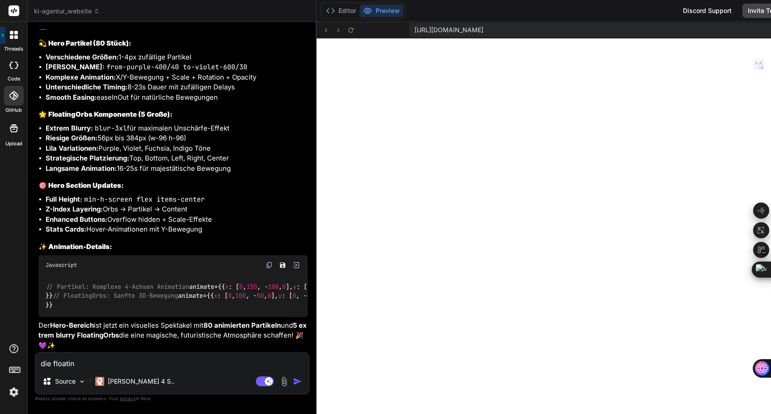
type textarea "x"
type textarea "die floating"
type textarea "x"
type textarea "die floating o"
type textarea "x"
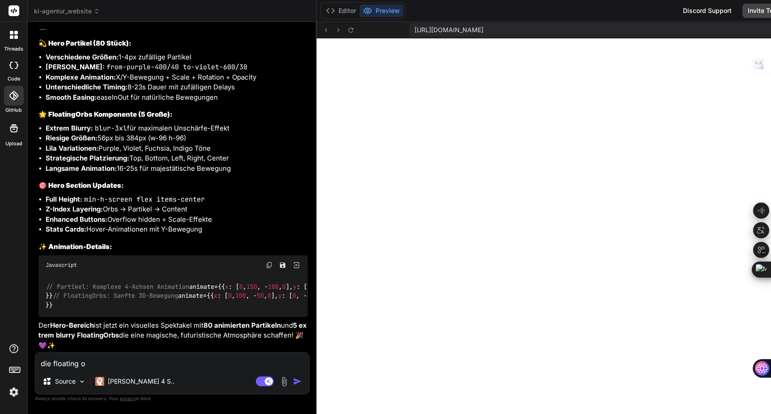
type textarea "die floating or"
type textarea "x"
type textarea "die floating orb"
type textarea "x"
type textarea "die floating orbs"
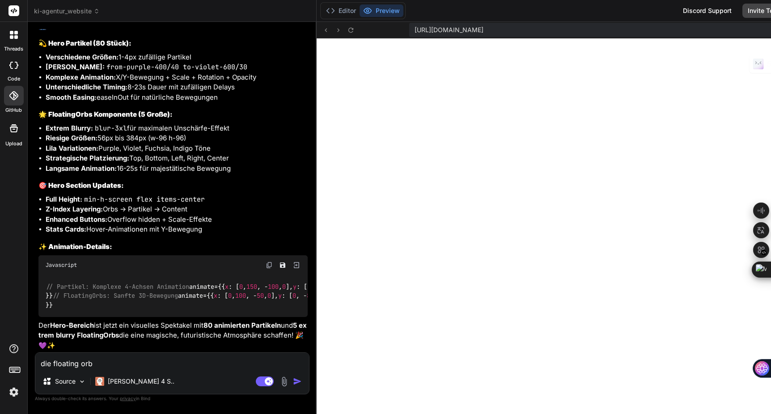
type textarea "x"
type textarea "die floating orbs"
type textarea "x"
type textarea "die floating orbs e"
type textarea "x"
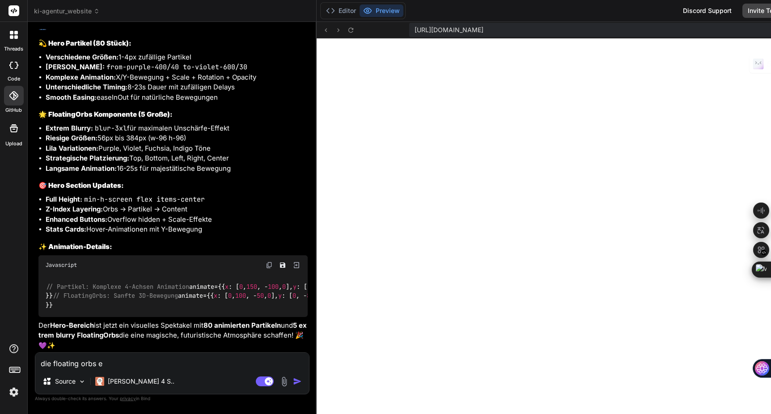
type textarea "die floating orbs et"
type textarea "x"
type textarea "die floating orbs etw"
type textarea "x"
type textarea "die floating orbs etwa"
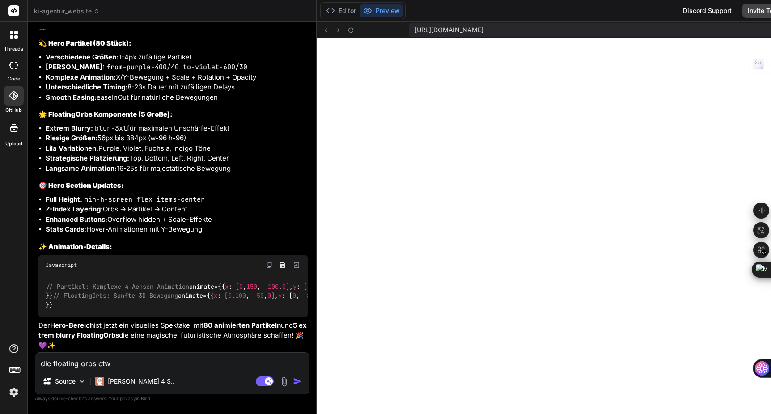
type textarea "x"
type textarea "die floating orbs etwas"
type textarea "x"
type textarea "die floating orbs etwas"
type textarea "x"
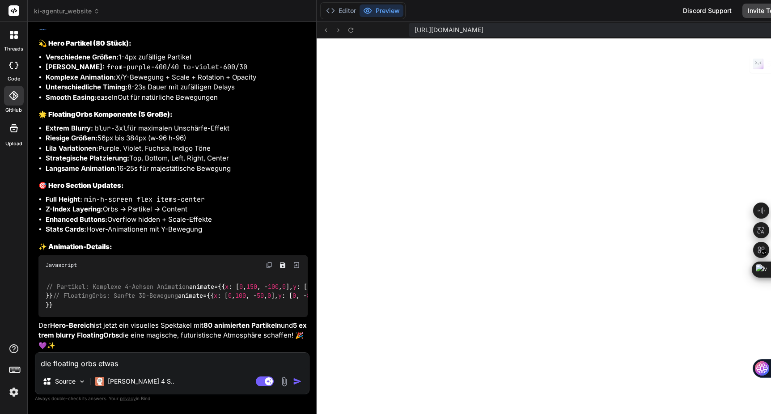
type textarea "die floating orbs etwas s"
type textarea "x"
type textarea "die floating orbs etwas st"
type textarea "x"
type textarea "die floating orbs etwas stä"
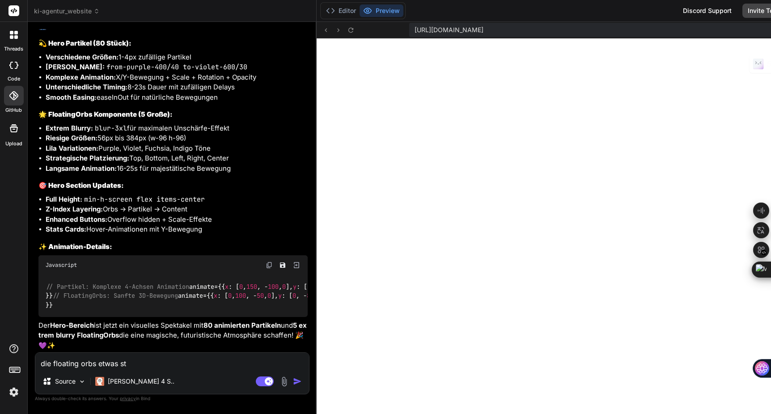
type textarea "x"
type textarea "die floating orbs etwas stär"
type textarea "x"
type textarea "die floating orbs etwas stärk"
type textarea "x"
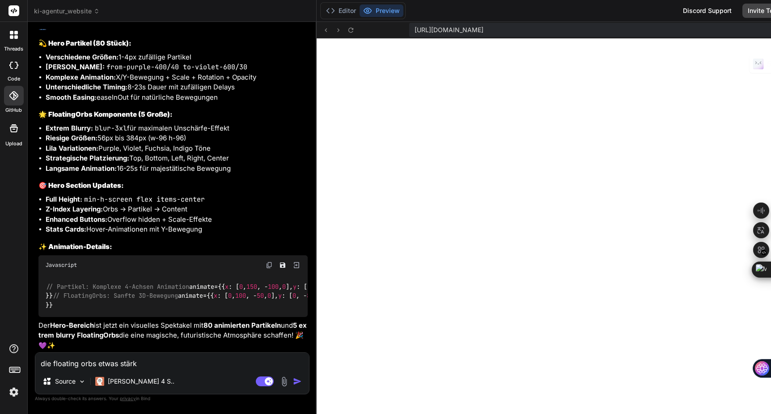
type textarea "die floating orbs etwas stärke"
type textarea "x"
type textarea "die floating orbs etwas stärker"
type textarea "x"
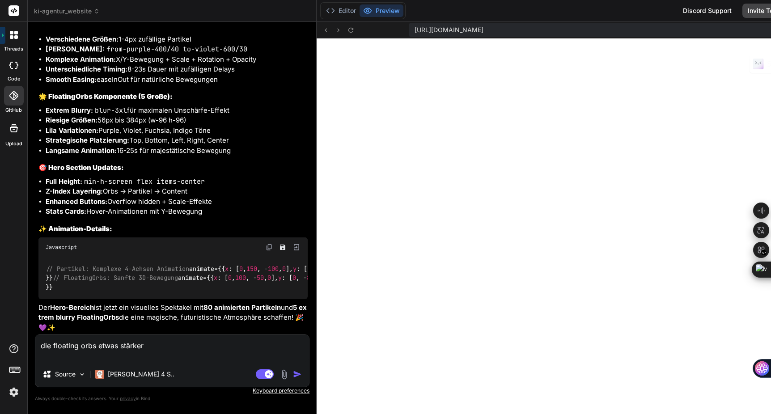
type textarea "die floating orbs etwas stärker i"
type textarea "x"
type textarea "die floating orbs etwas stärker im"
type textarea "x"
type textarea "die floating orbs etwas stärker im"
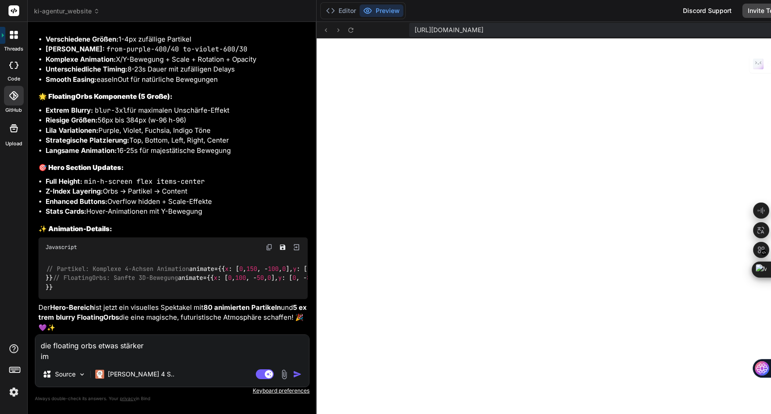
type textarea "x"
type textarea "die floating orbs etwas stärker im h"
type textarea "x"
type textarea "die floating orbs etwas stärker im he"
type textarea "x"
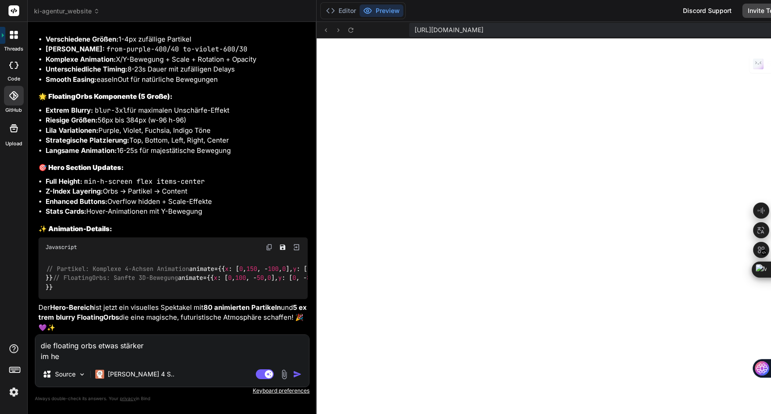
type textarea "die floating orbs etwas stärker im hea"
type textarea "x"
type textarea "die floating orbs etwas stärker im head"
type textarea "x"
type textarea "die floating orbs etwas stärker im heade"
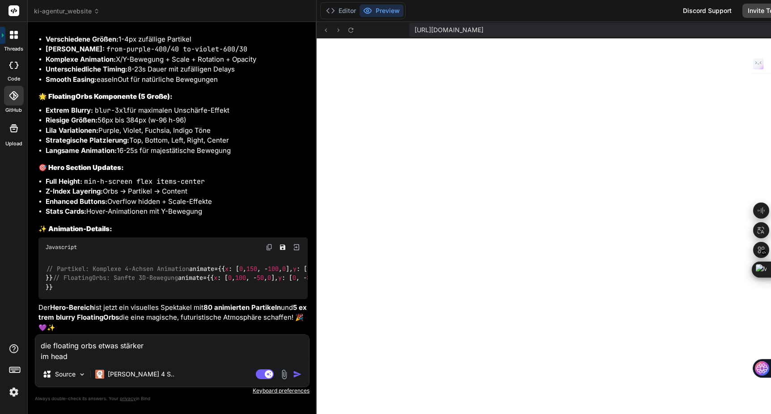
type textarea "x"
type textarea "die floating orbs etwas stärker im header"
type textarea "x"
type textarea "die floating orbs etwas stärker im headerm"
type textarea "x"
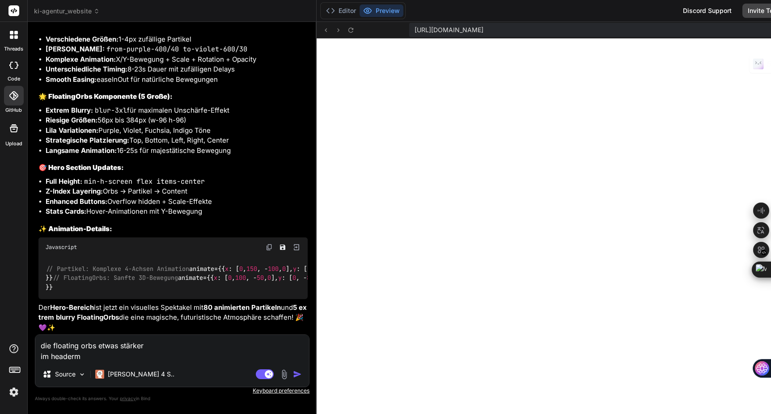
type textarea "die floating orbs etwas stärker im headerme"
type textarea "x"
type textarea "die floating orbs etwas stärker im headermeü"
type textarea "x"
type textarea "die floating orbs etwas stärker im headermeün"
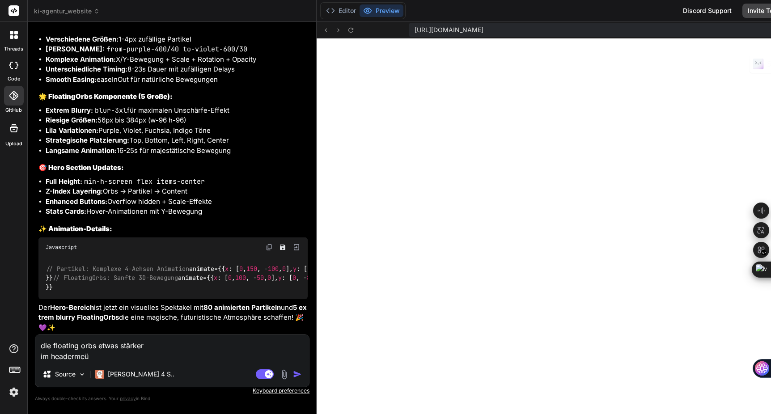
type textarea "x"
type textarea "die floating orbs etwas stärker im headermeünu"
type textarea "x"
type textarea "die floating orbs etwas stärker im headermeünu"
type textarea "x"
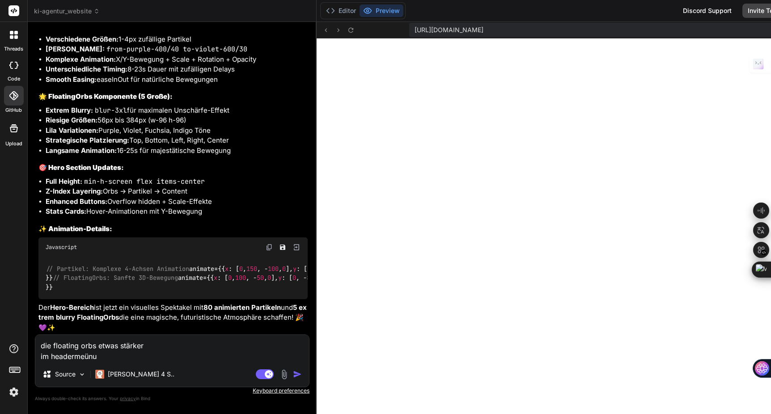
type textarea "die floating orbs etwas stärker im headermeünu S"
type textarea "x"
type textarea "die floating orbs etwas stärker im headermeünu Se"
type textarea "x"
type textarea "die floating orbs etwas stärker im headermeünu Ser"
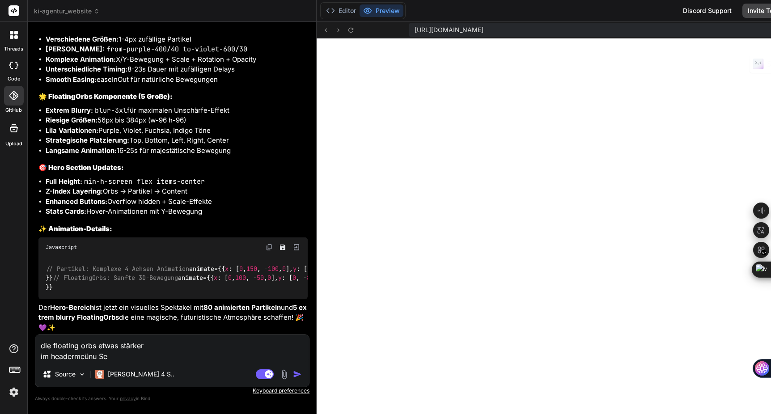
type textarea "x"
type textarea "die floating orbs etwas stärker im headermeünu Serv"
type textarea "x"
type textarea "die floating orbs etwas stärker im headermeünu Servi"
type textarea "x"
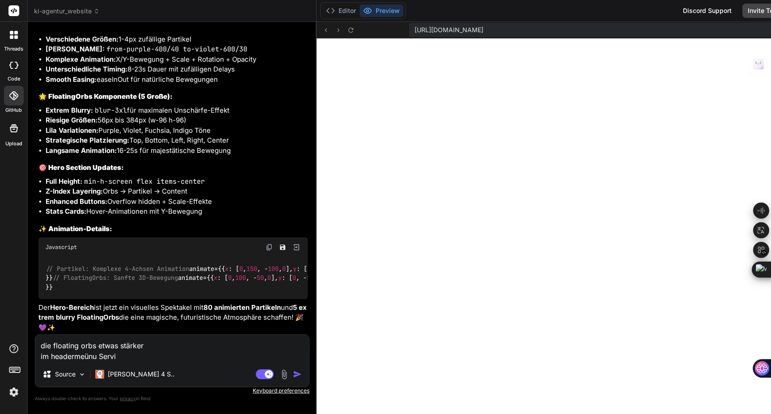
type textarea "die floating orbs etwas stärker im headermeünu Servic"
type textarea "x"
type textarea "die floating orbs etwas stärker im headermeünu Service"
type textarea "x"
type textarea "die floating orbs etwas stärker im headermeünu Services"
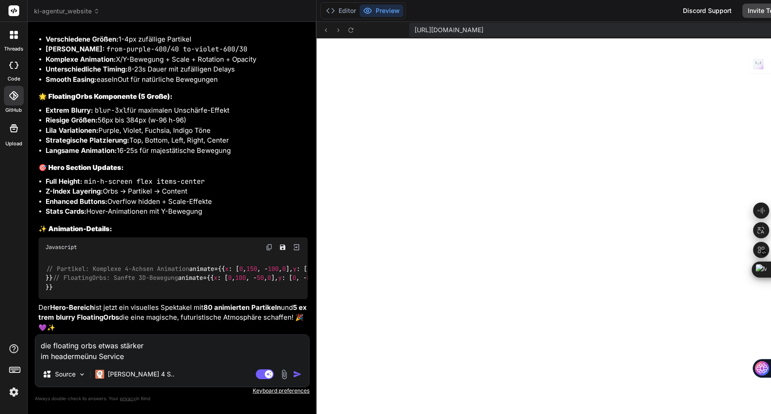
type textarea "x"
type textarea "die floating orbs etwas stärker im headermeünu Services"
type textarea "x"
type textarea "die floating orbs etwas stärker im headermeünu Services m"
type textarea "x"
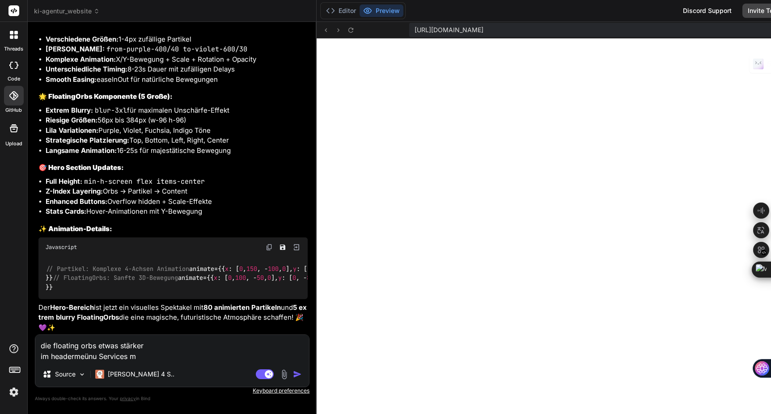
type textarea "die floating orbs etwas stärker im headermeünu Services mi"
type textarea "x"
type textarea "die floating orbs etwas stärker im headermeünu Services mit"
type textarea "x"
type textarea "die floating orbs etwas stärker im headermeünu Services mit"
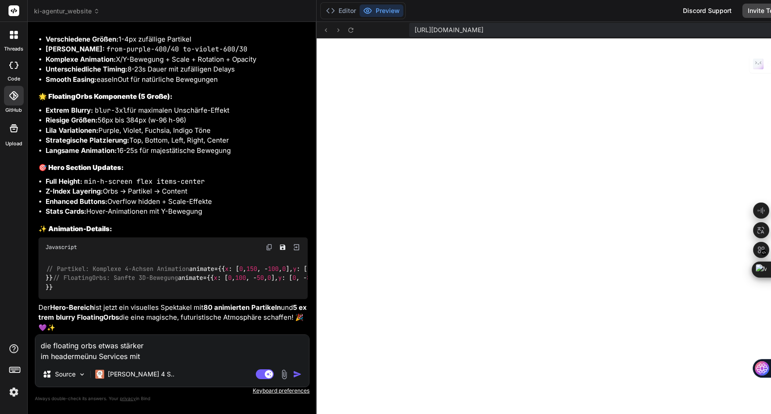
type textarea "x"
type textarea "die floating orbs etwas stärker im headermeünu Services mit m"
type textarea "x"
type textarea "die floating orbs etwas stärker im headermeünu Services mit me"
type textarea "x"
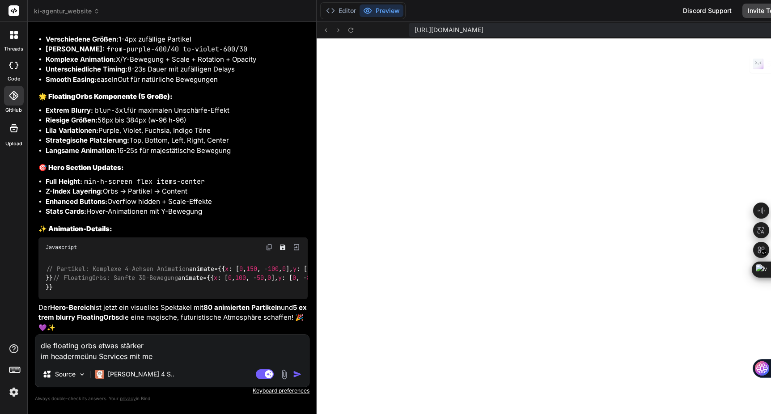
type textarea "die floating orbs etwas stärker im headermeünu Services mit meg"
type textarea "x"
type textarea "die floating orbs etwas stärker im headermeünu Services mit mega"
type textarea "x"
type textarea "die floating orbs etwas stärker im headermeünu Services mit megam"
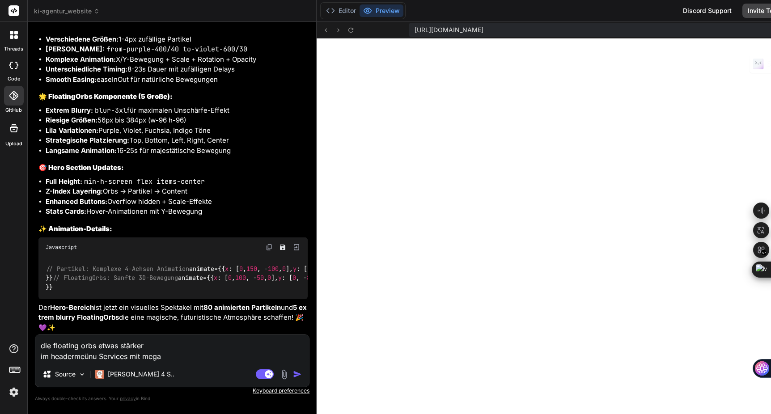
type textarea "x"
type textarea "die floating orbs etwas stärker im headermeünu Services mit megame"
type textarea "x"
type textarea "die floating orbs etwas stärker im headermeünu Services mit megamen"
type textarea "x"
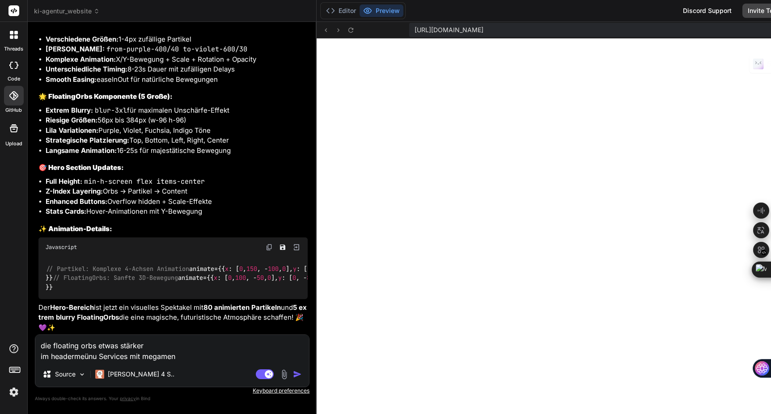
type textarea "die floating orbs etwas stärker im headermeünu Services mit megamenu"
type textarea "x"
type textarea "die floating orbs etwas stärker im headermeünu Services mit megamenu."
type textarea "x"
type textarea "die floating orbs etwas stärker im headermeünu Services mit megamenu."
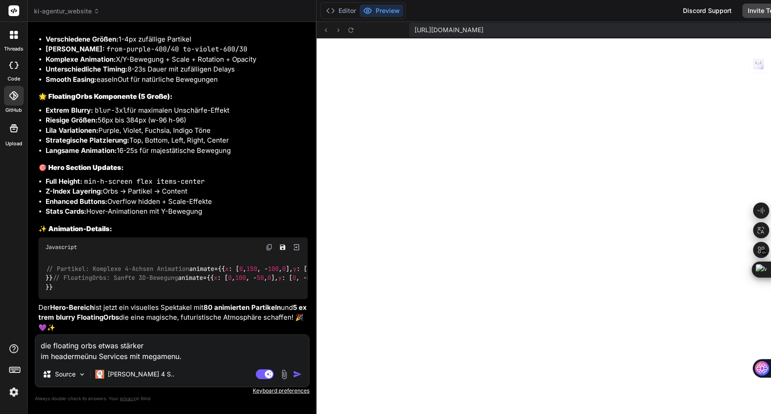
type textarea "x"
type textarea "die floating orbs etwas stärker im headermeünu Services mit megamenu. g"
type textarea "x"
type textarea "die floating orbs etwas stärker im headermeünu Services mit megamenu. gl"
type textarea "x"
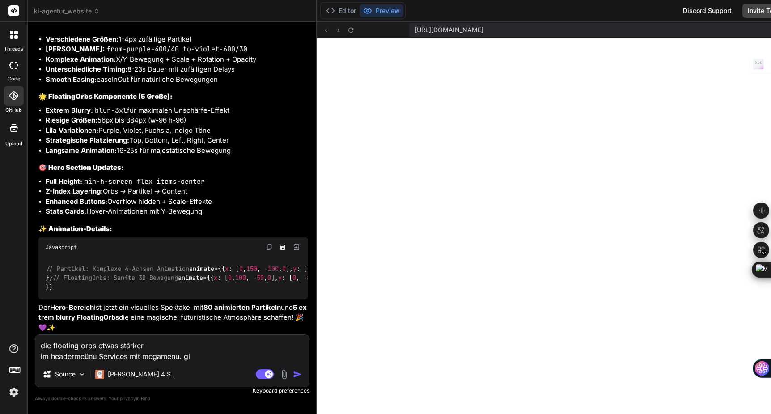
type textarea "die floating orbs etwas stärker im headermeünu Services mit megamenu. gle"
type textarea "x"
type textarea "die floating orbs etwas stärker im headermeünu Services mit megamenu. glei"
type textarea "x"
type textarea "die floating orbs etwas stärker im headermeünu Services mit megamenu. gleic"
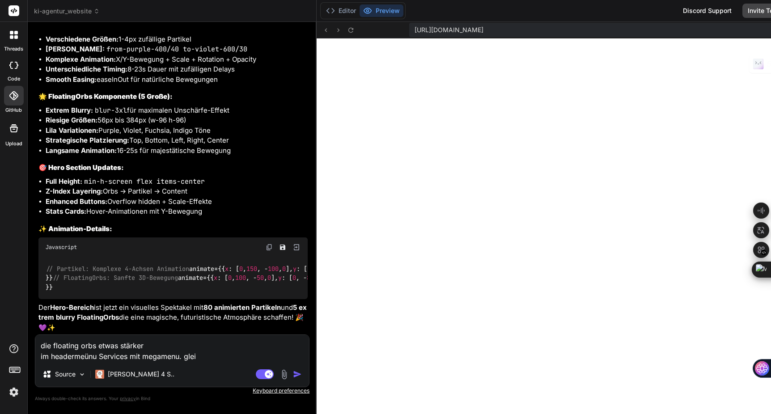
type textarea "x"
type textarea "die floating orbs etwas stärker im headermeünu Services mit megamenu. gleich"
type textarea "x"
type textarea "die floating orbs etwas stärker im headermeünu Services mit megamenu. gleiche"
type textarea "x"
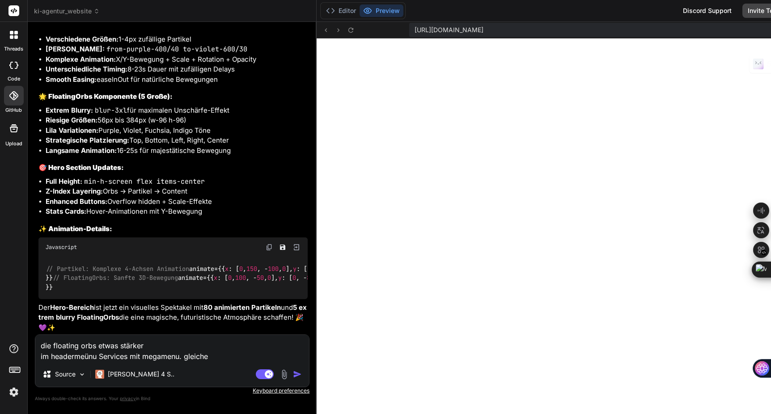
type textarea "die floating orbs etwas stärker im headermeünu Services mit megamenu. gleicher"
type textarea "x"
type textarea "die floating orbs etwas stärker im headermeünu Services mit megamenu. gleicher"
type textarea "x"
type textarea "die floating orbs etwas stärker im headermeünu Services mit megamenu. gleicher"
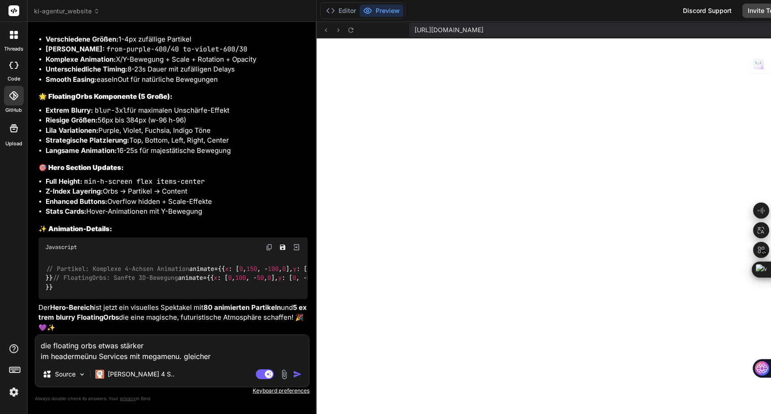
type textarea "x"
type textarea "die floating orbs etwas stärker im headermeünu Services mit megamenu. gleiche"
type textarea "x"
type textarea "die floating orbs etwas stärker im headermeünu Services mit megamenu. gleich"
type textarea "x"
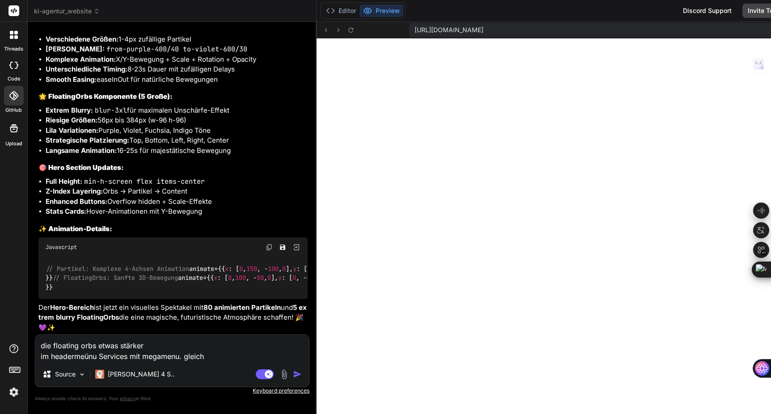
type textarea "die floating orbs etwas stärker im headermeünu Services mit megamenu. gleic"
type textarea "x"
type textarea "die floating orbs etwas stärker im headermeünu Services mit megamenu. glei"
type textarea "x"
type textarea "die floating orbs etwas stärker im headermeünu Services mit megamenu. gle"
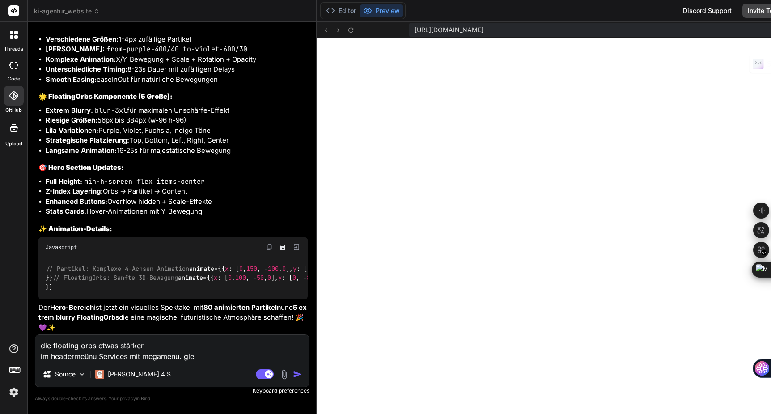
type textarea "x"
type textarea "die floating orbs etwas stärker im headermeünu Services mit megamenu. gl"
type textarea "x"
type textarea "die floating orbs etwas stärker im headermeünu Services mit megamenu. g"
type textarea "x"
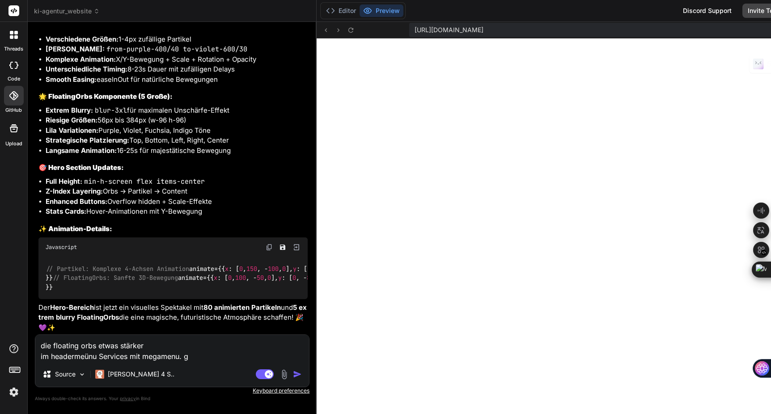
type textarea "die floating orbs etwas stärker im headermeünu Services mit megamenu."
type textarea "x"
type textarea "die floating orbs etwas stärker im headermeünu Services mit megamenu."
type textarea "x"
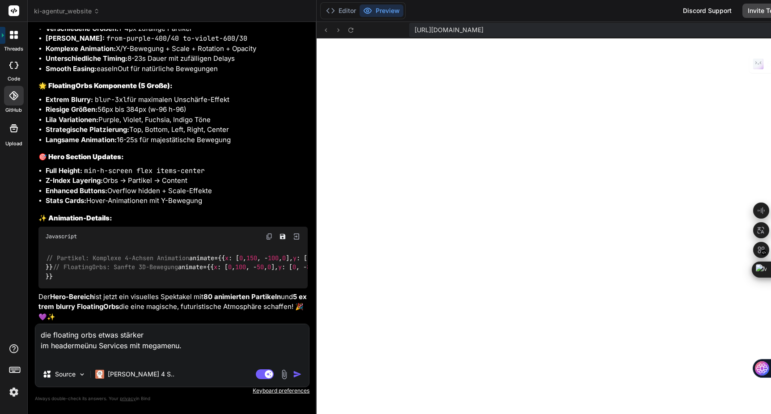
type textarea "die floating orbs etwas stärker im headermeünu Services mit megamenu. d"
type textarea "x"
type textarea "die floating orbs etwas stärker im headermeünu Services mit megamenu. de"
type textarea "x"
type textarea "die floating orbs etwas stärker im headermeünu Services mit megamenu. der"
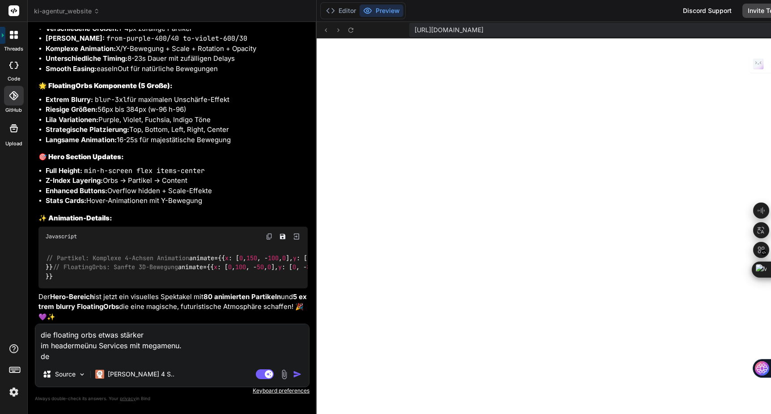
type textarea "x"
type textarea "die floating orbs etwas stärker im headermeünu Services mit megamenu. der"
type textarea "x"
type textarea "die floating orbs etwas stärker im headermeünu Services mit megamenu. der f"
type textarea "x"
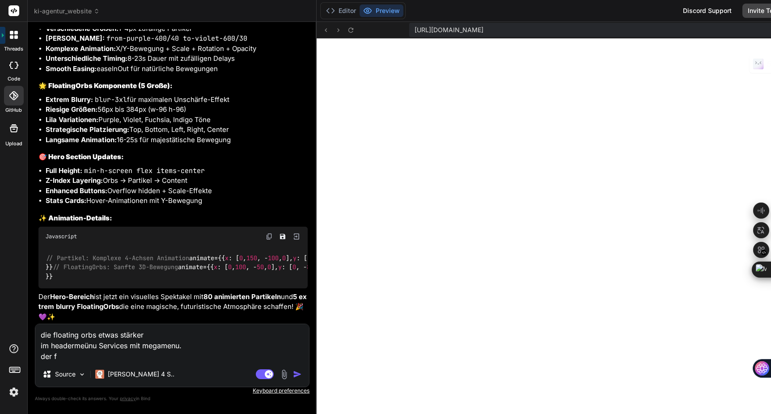
type textarea "die floating orbs etwas stärker im headermeünu Services mit megamenu. der fo"
type textarea "x"
type textarea "die floating orbs etwas stärker im headermeünu Services mit megamenu. der foo"
type textarea "x"
type textarea "die floating orbs etwas stärker im headermeünu Services mit megamenu. der foot"
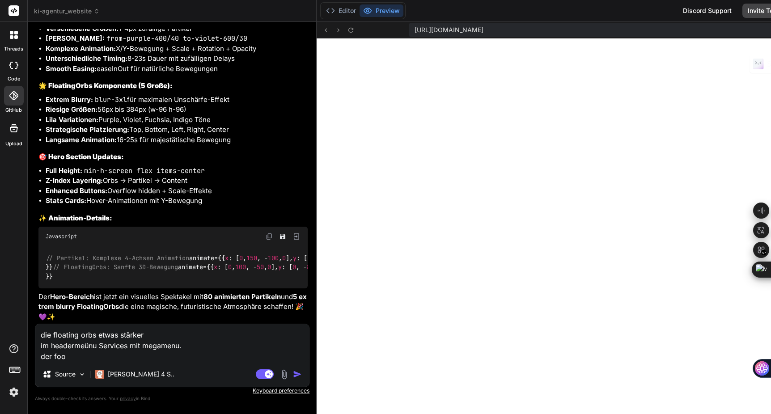
type textarea "x"
type textarea "die floating orbs etwas stärker im headermeünu Services mit megamenu. der foote"
type textarea "x"
type textarea "die floating orbs etwas stärker im headermeünu Services mit megamenu. der footer"
type textarea "x"
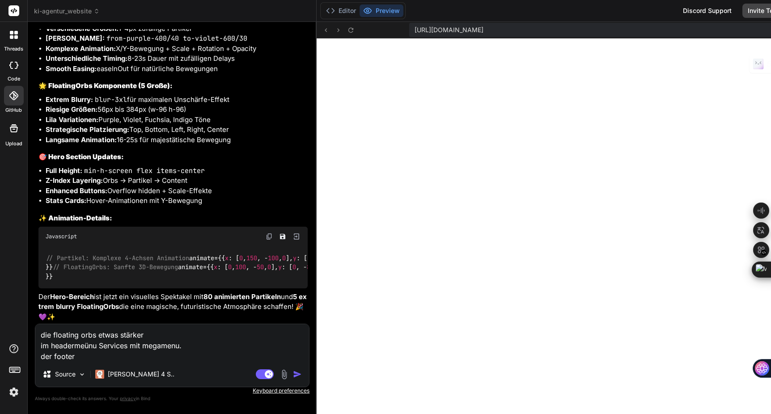
type textarea "die floating orbs etwas stärker im headermeünu Services mit megamenu. der footer"
type textarea "x"
type textarea "die floating orbs etwas stärker im headermeünu Services mit megamenu. der foote…"
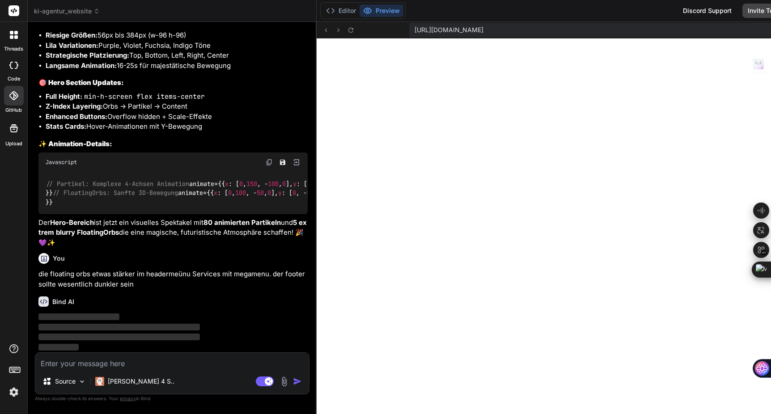
scroll to position [15620, 0]
click at [16, 390] on img at bounding box center [13, 392] width 15 height 15
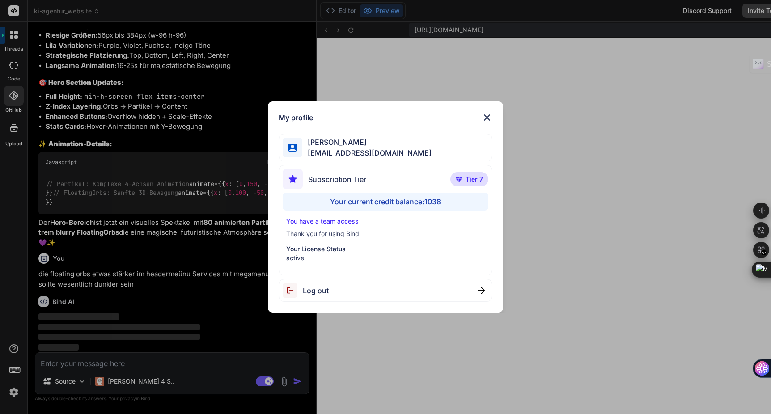
click at [489, 119] on img at bounding box center [487, 117] width 11 height 11
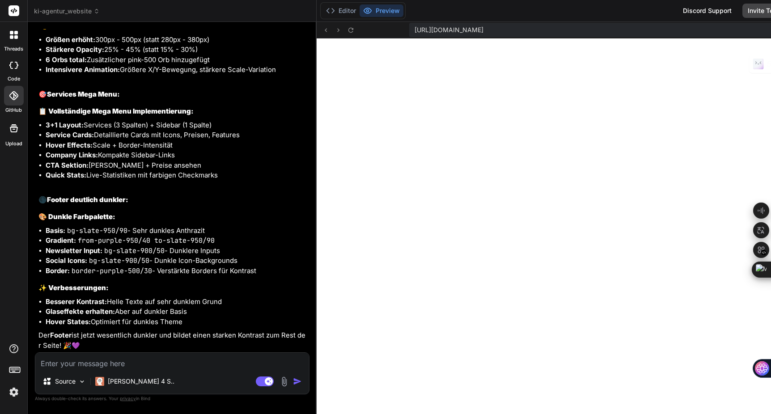
scroll to position [6987, 0]
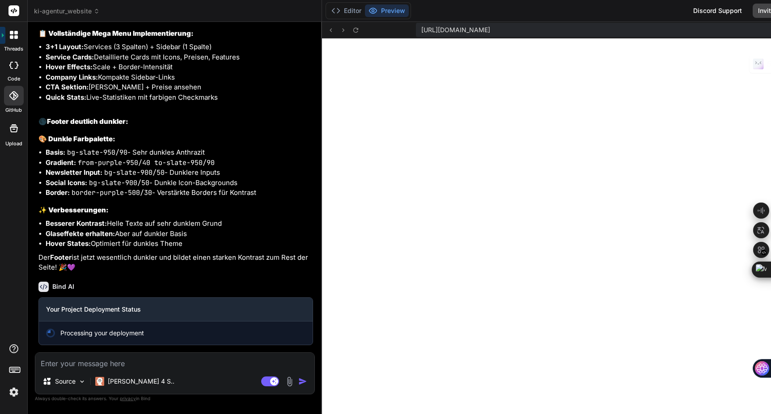
scroll to position [16163, 0]
